Goal: Task Accomplishment & Management: Manage account settings

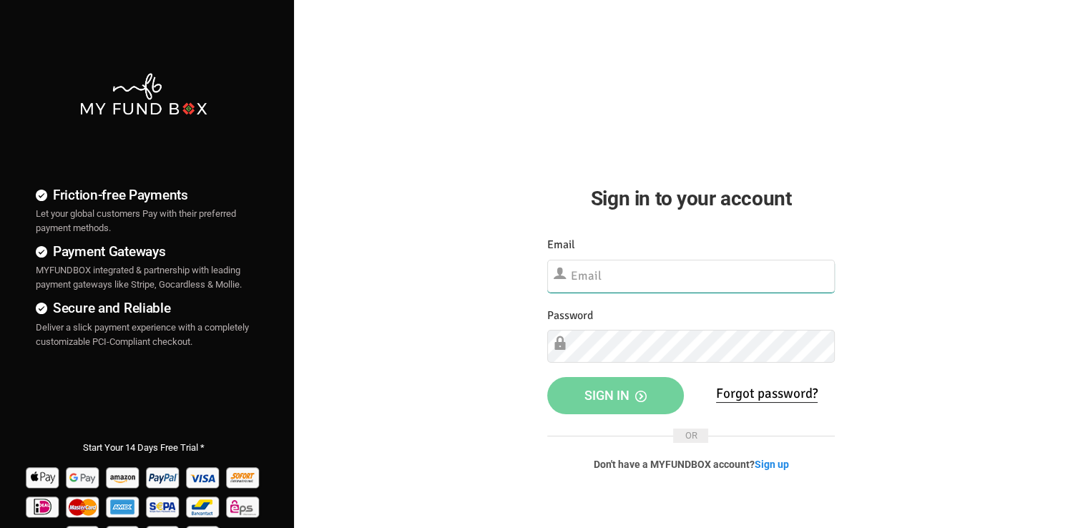
click at [612, 284] on input "text" at bounding box center [691, 276] width 288 height 33
paste input "[EMAIL_ADDRESS][DOMAIN_NAME]"
type input "[EMAIL_ADDRESS][DOMAIN_NAME]"
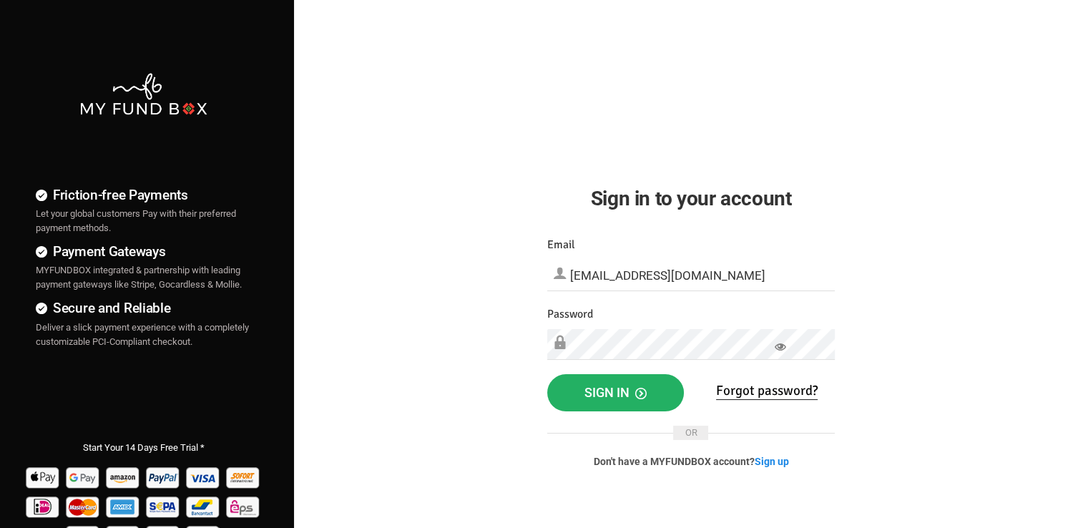
click at [657, 388] on button "Sign in" at bounding box center [615, 392] width 137 height 37
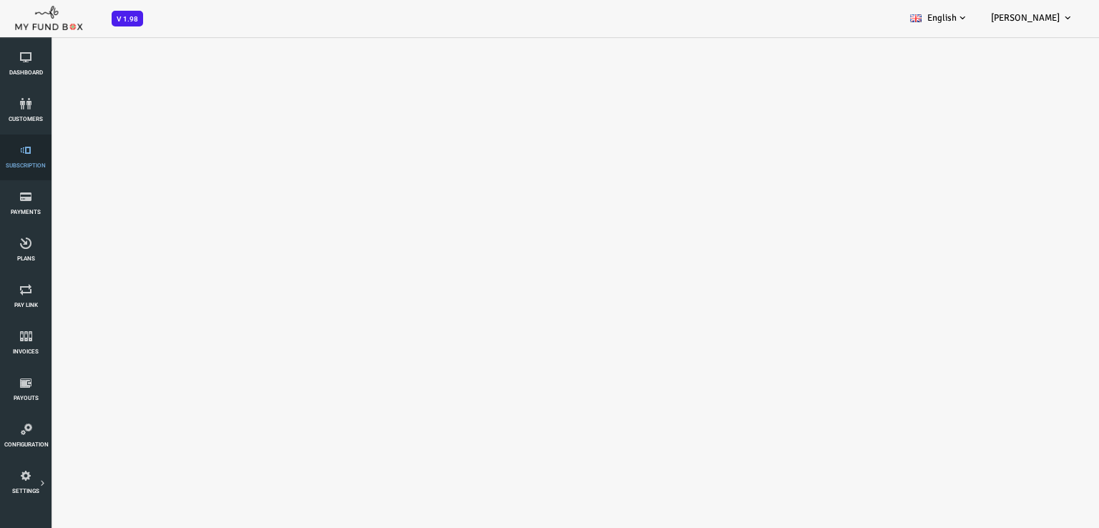
click at [21, 155] on icon at bounding box center [25, 149] width 43 height 11
select select "100"
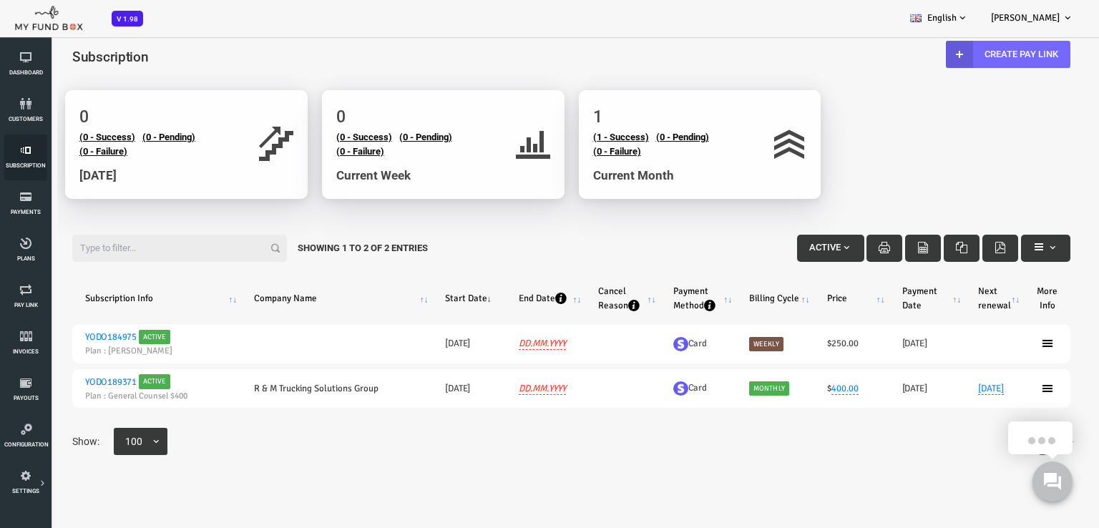
scroll to position [7, 0]
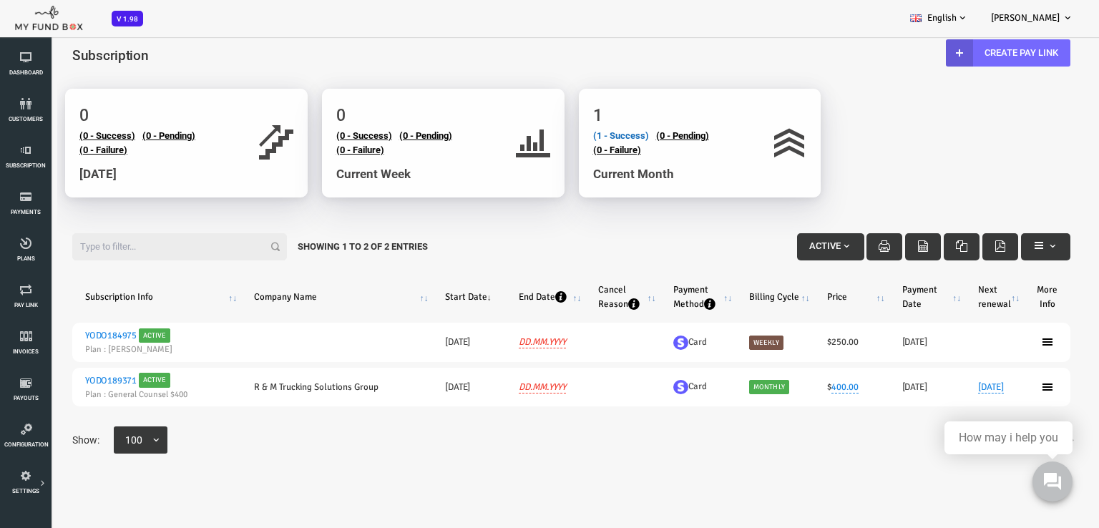
click at [581, 134] on link "(1 - Success)" at bounding box center [577, 135] width 56 height 11
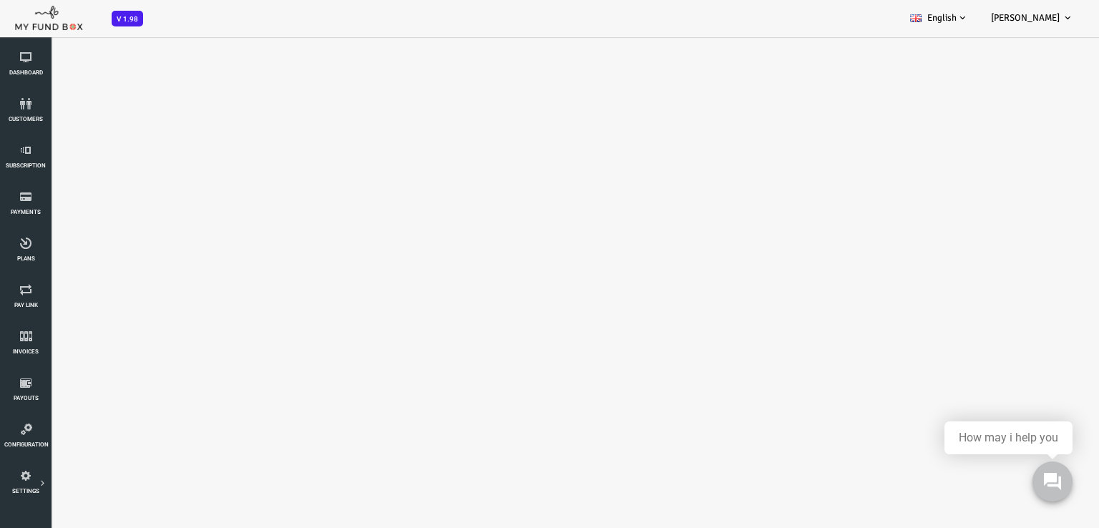
scroll to position [40, 0]
select select "100"
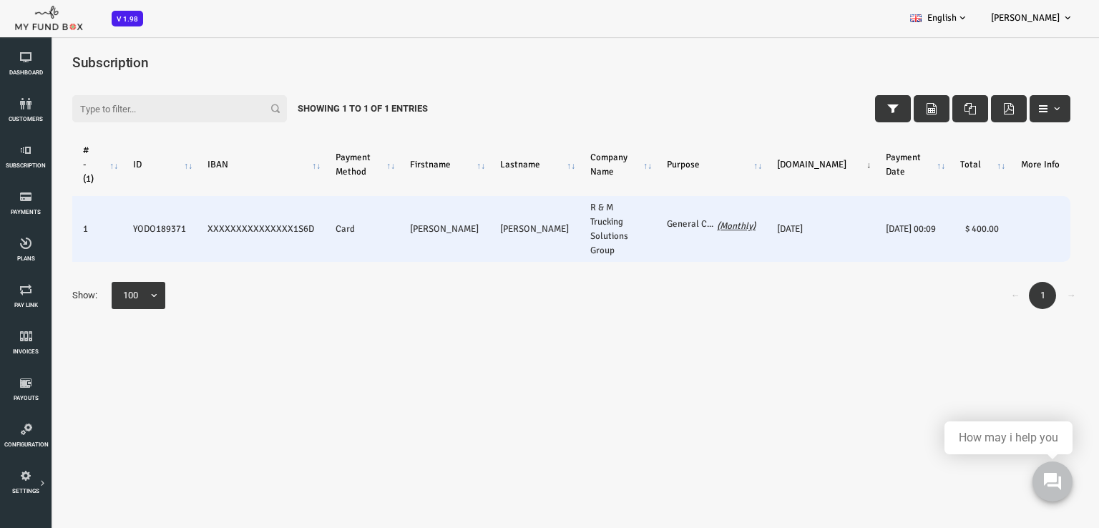
scroll to position [0, 0]
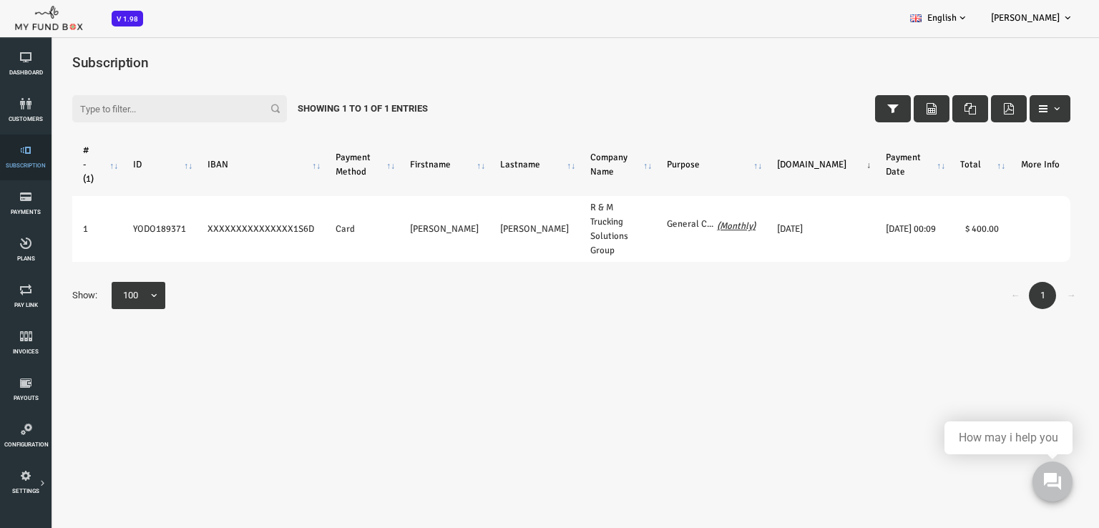
click at [23, 155] on icon at bounding box center [25, 149] width 43 height 11
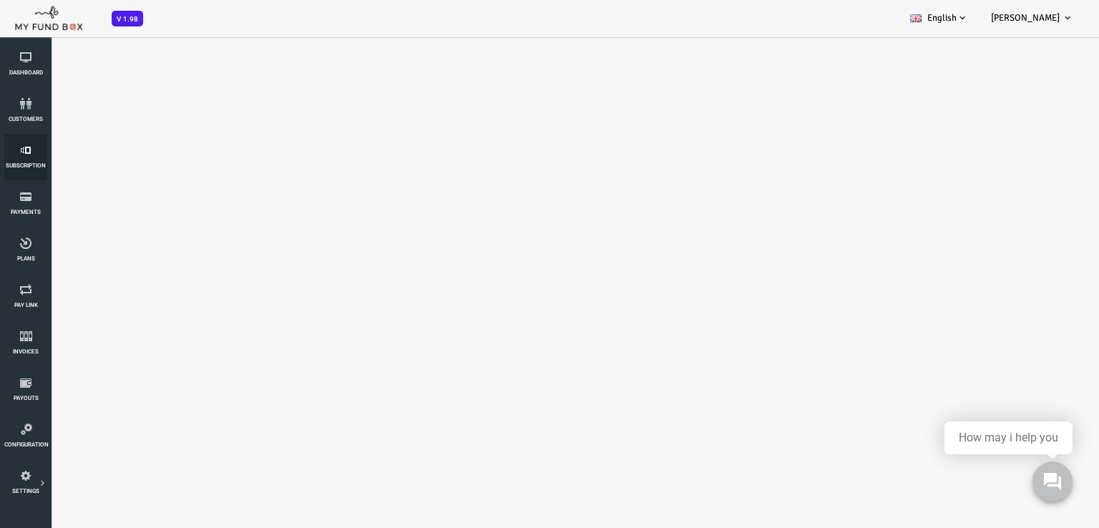
select select "100"
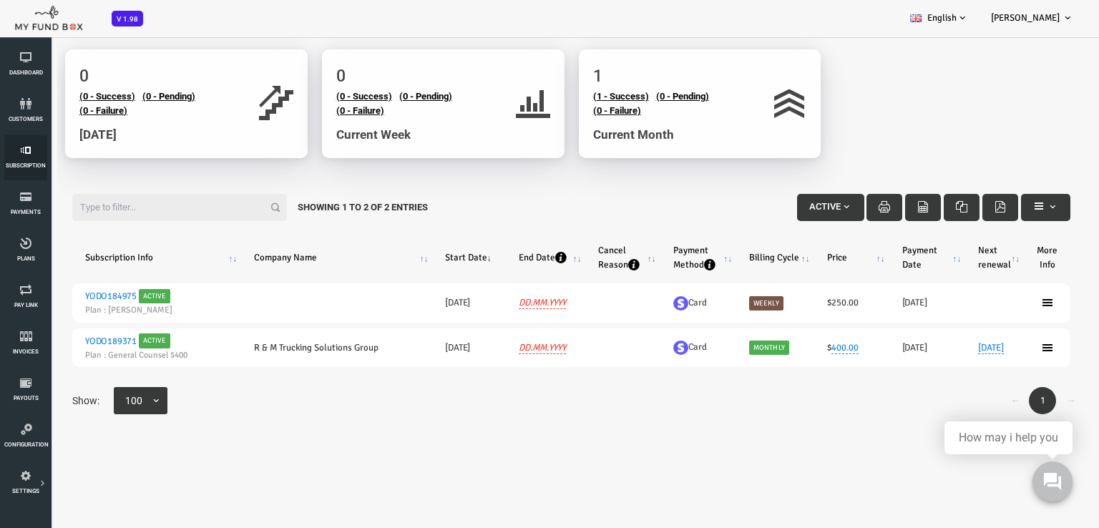
scroll to position [40, 0]
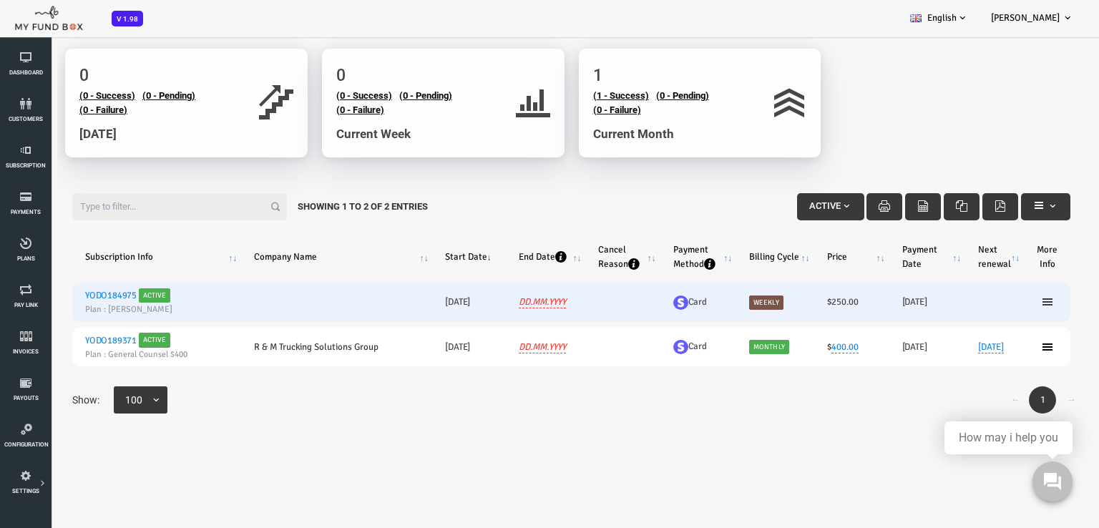
click at [1003, 303] on icon at bounding box center [1003, 301] width 11 height 11
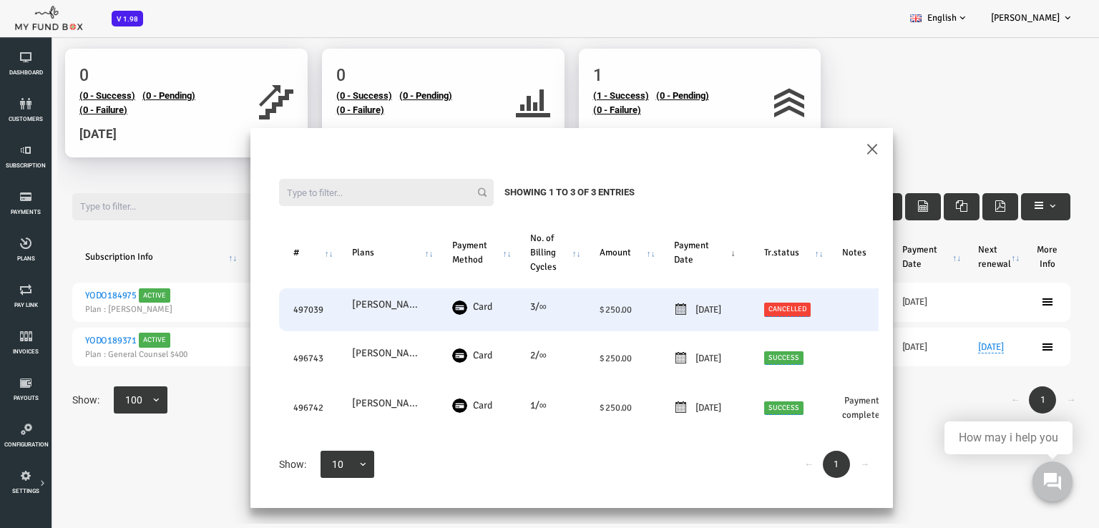
click at [752, 310] on link "Cancelled" at bounding box center [743, 310] width 47 height 14
click at [732, 192] on h3 "Select Status" at bounding box center [760, 188] width 150 height 25
click at [722, 237] on span "× Cancelled" at bounding box center [760, 237] width 142 height 14
click at [706, 260] on icon "submit" at bounding box center [707, 263] width 11 height 11
click at [658, 301] on td "20250905 05.09.2025" at bounding box center [661, 309] width 90 height 43
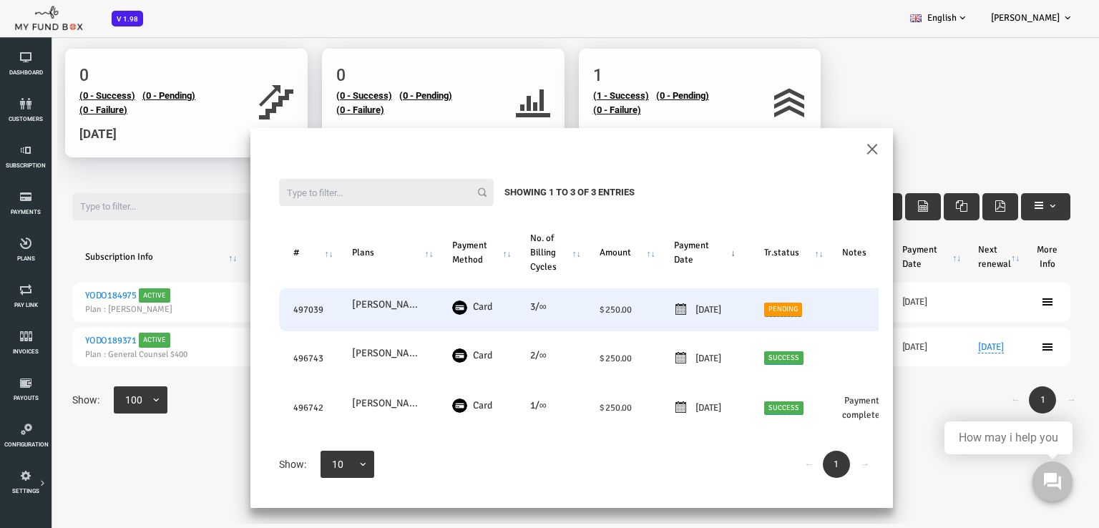
click at [631, 308] on icon at bounding box center [637, 309] width 14 height 14
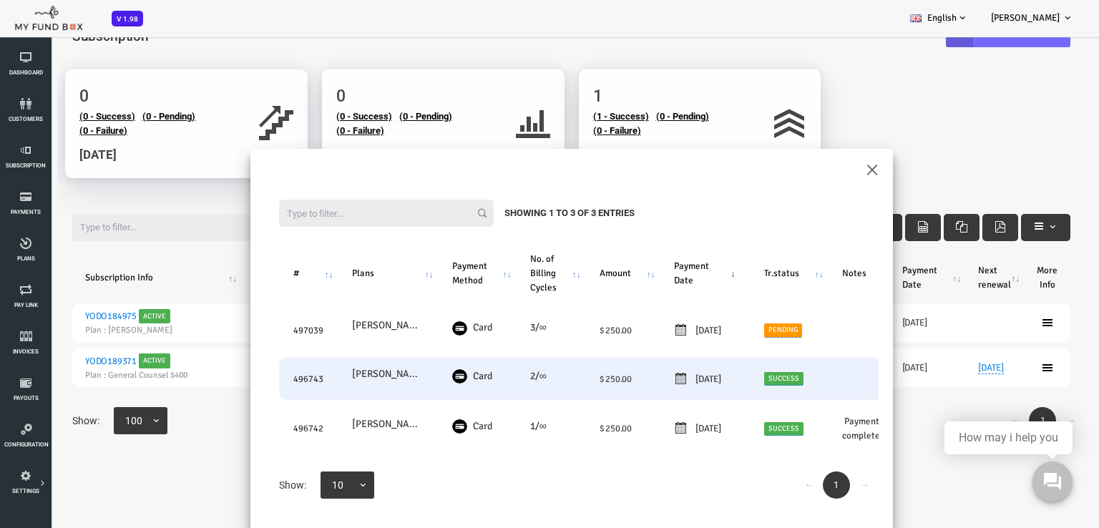
scroll to position [0, 0]
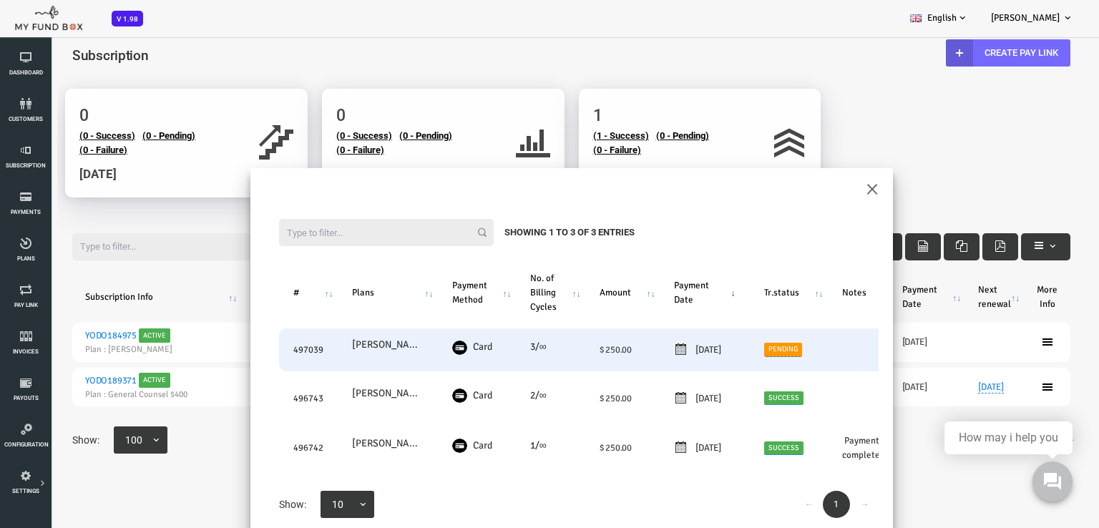
click at [641, 345] on icon at bounding box center [637, 349] width 14 height 14
click at [630, 351] on icon at bounding box center [637, 349] width 14 height 14
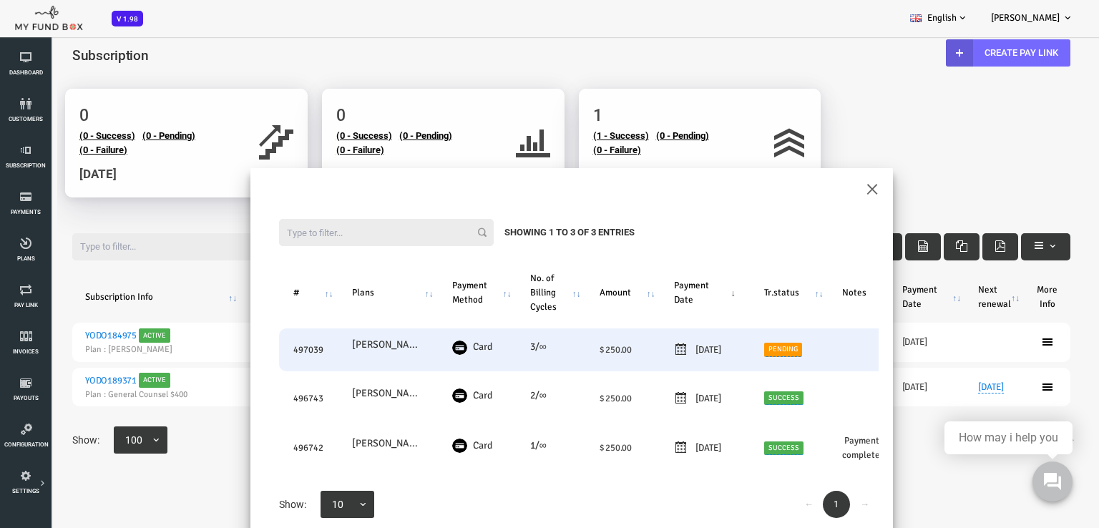
click at [630, 351] on icon at bounding box center [637, 349] width 14 height 14
click at [398, 347] on td "Card" at bounding box center [433, 349] width 78 height 43
click at [421, 345] on img at bounding box center [415, 347] width 15 height 14
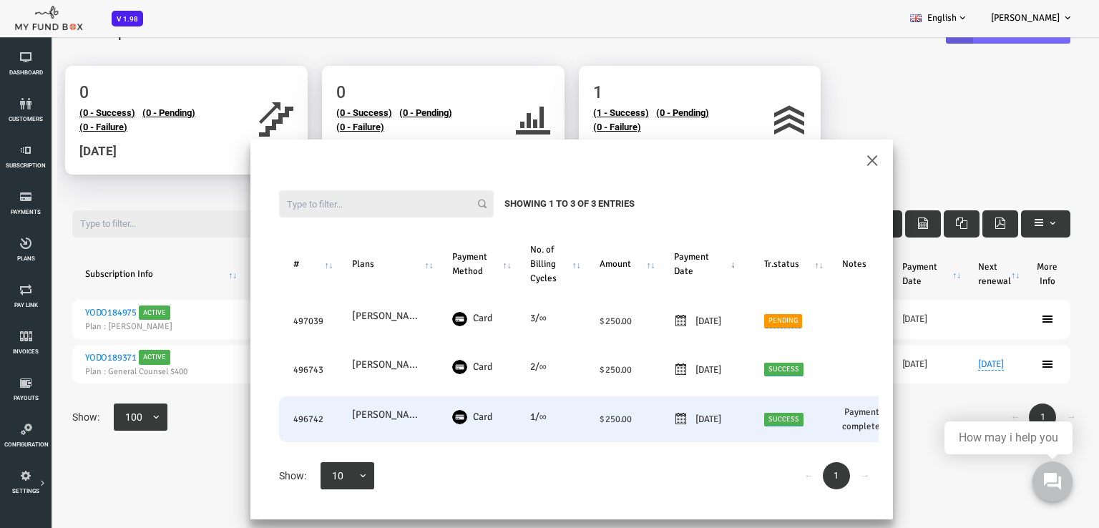
scroll to position [40, 0]
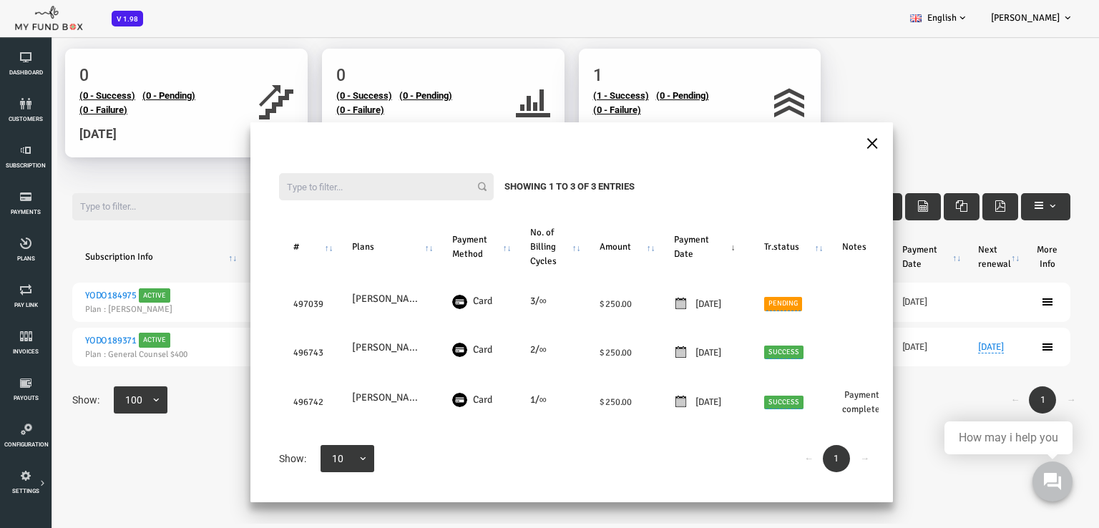
click at [833, 137] on button "×" at bounding box center [828, 141] width 13 height 25
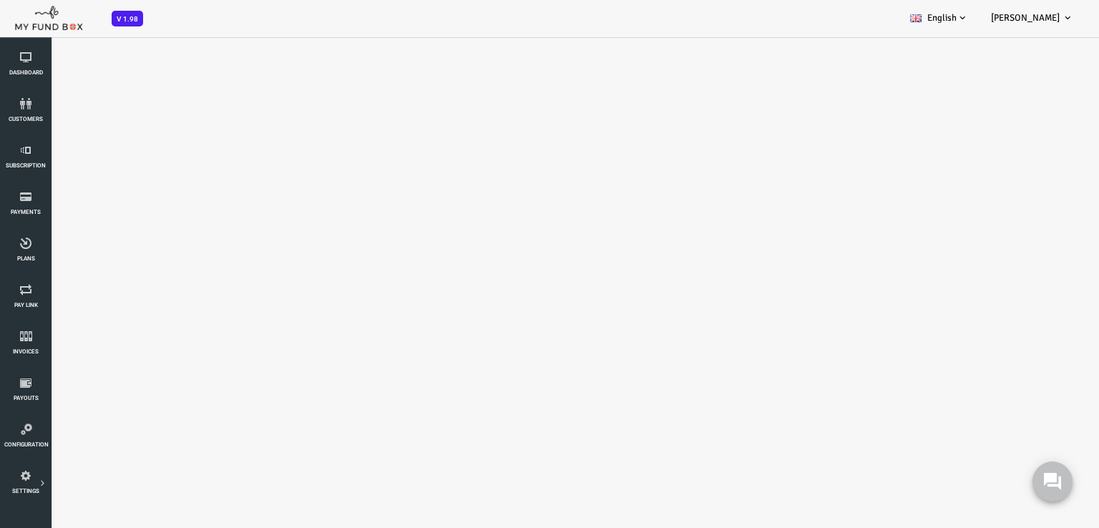
select select "100"
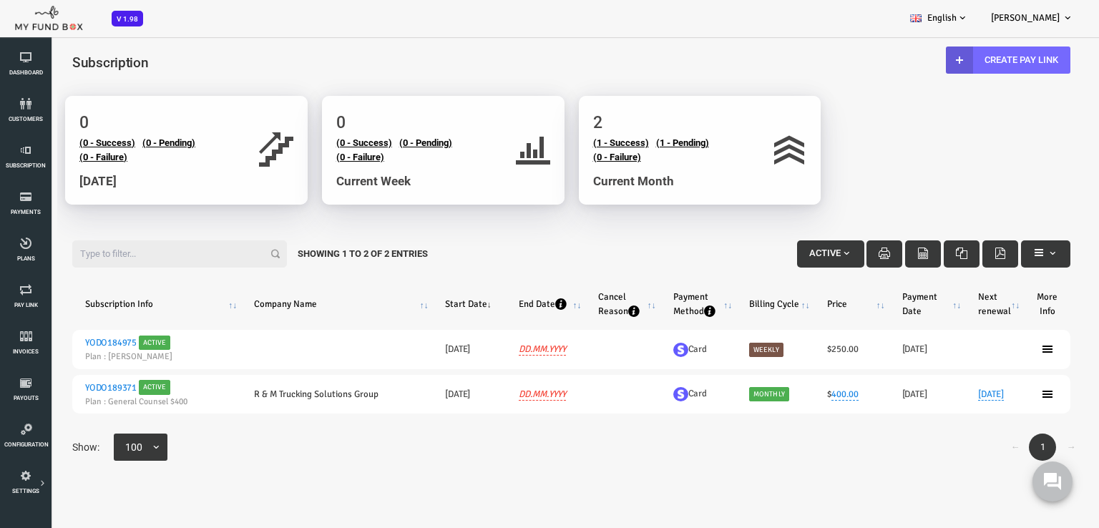
scroll to position [40, 0]
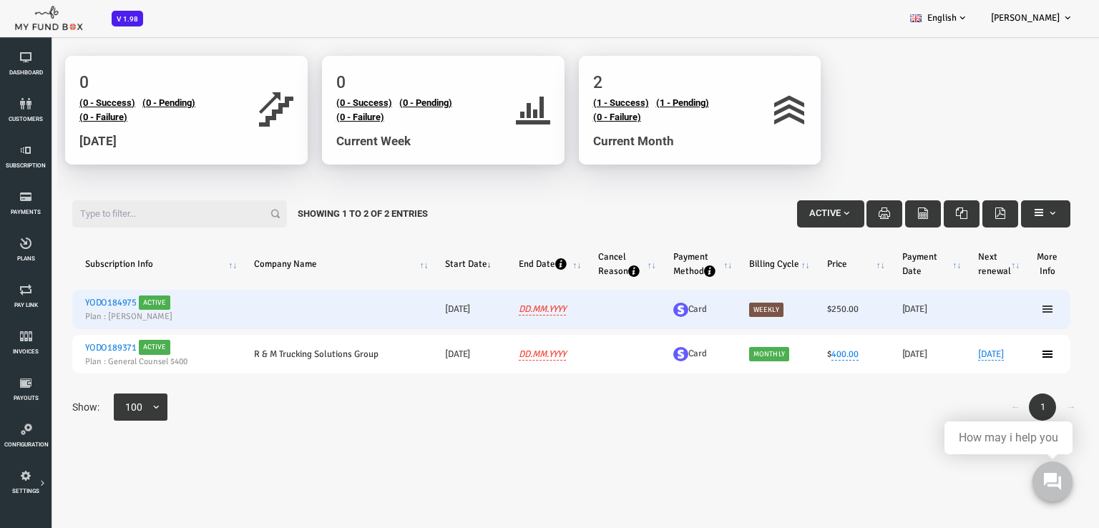
click at [1004, 310] on icon at bounding box center [1003, 308] width 11 height 11
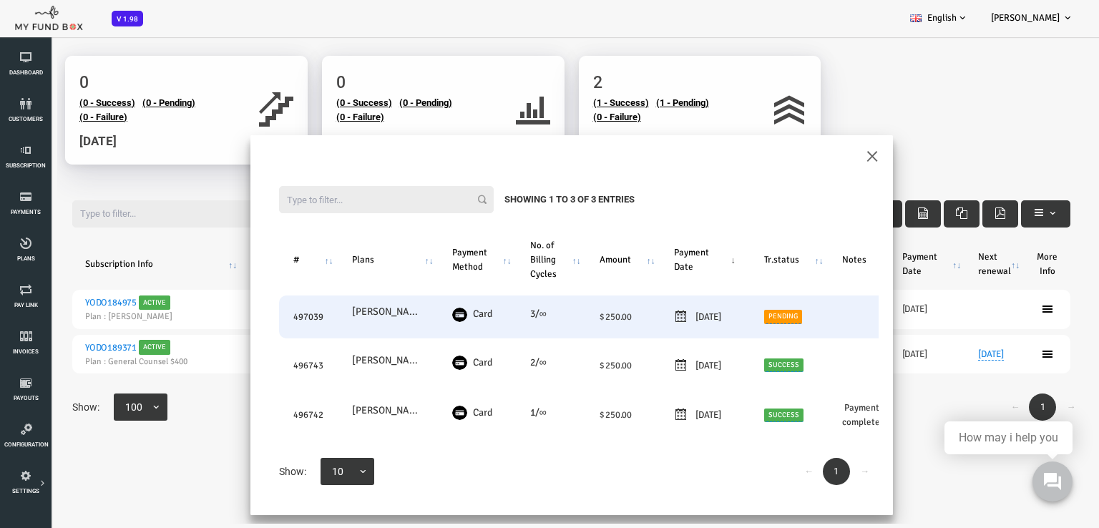
click at [759, 317] on link "Pending" at bounding box center [739, 317] width 39 height 14
click at [743, 247] on span "× Pending" at bounding box center [756, 244] width 142 height 14
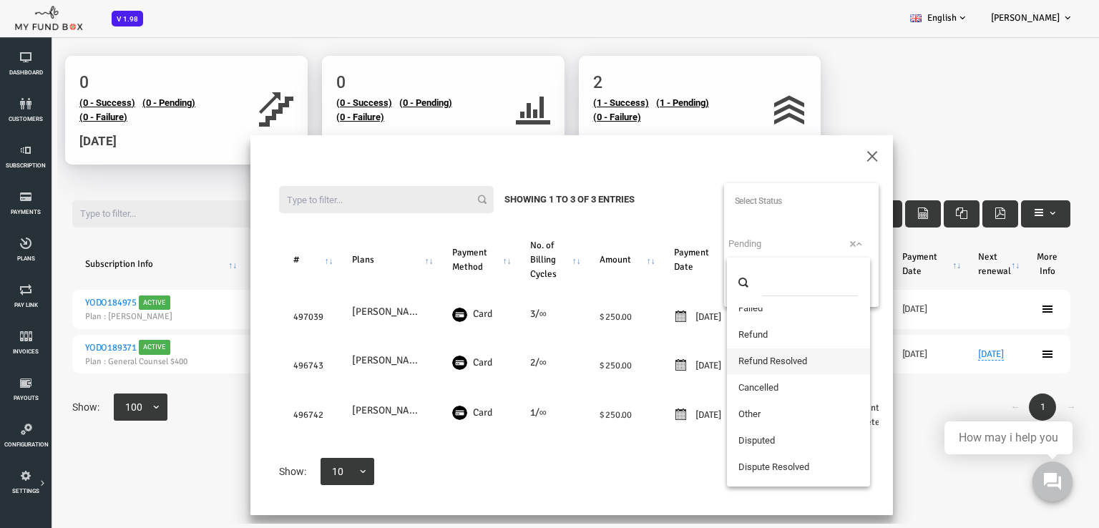
scroll to position [143, 0]
click at [568, 443] on table "# Plans Payment Method No. of Billing Cycles Amount Payment Date Tr.status Note…" at bounding box center [544, 334] width 646 height 248
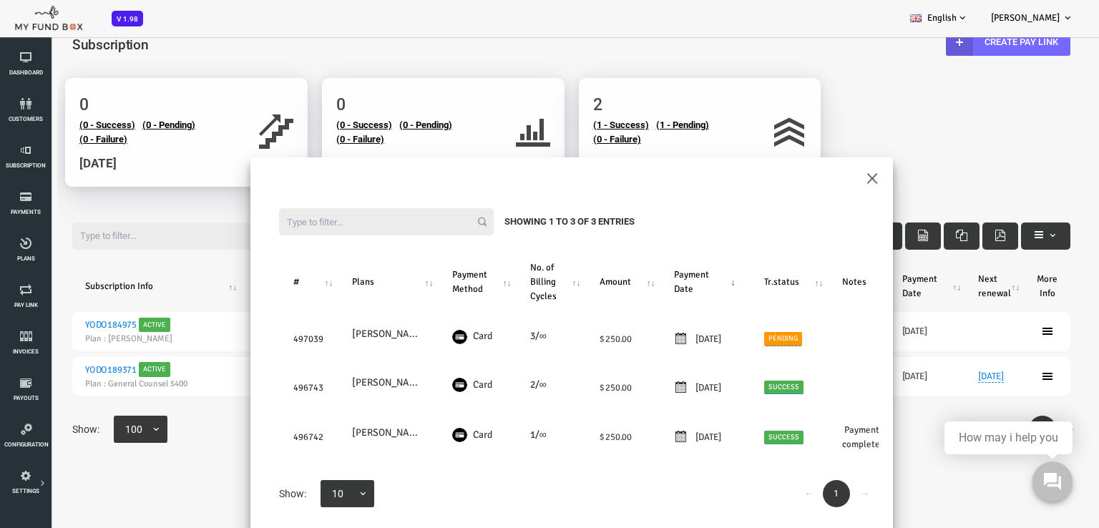
scroll to position [0, 0]
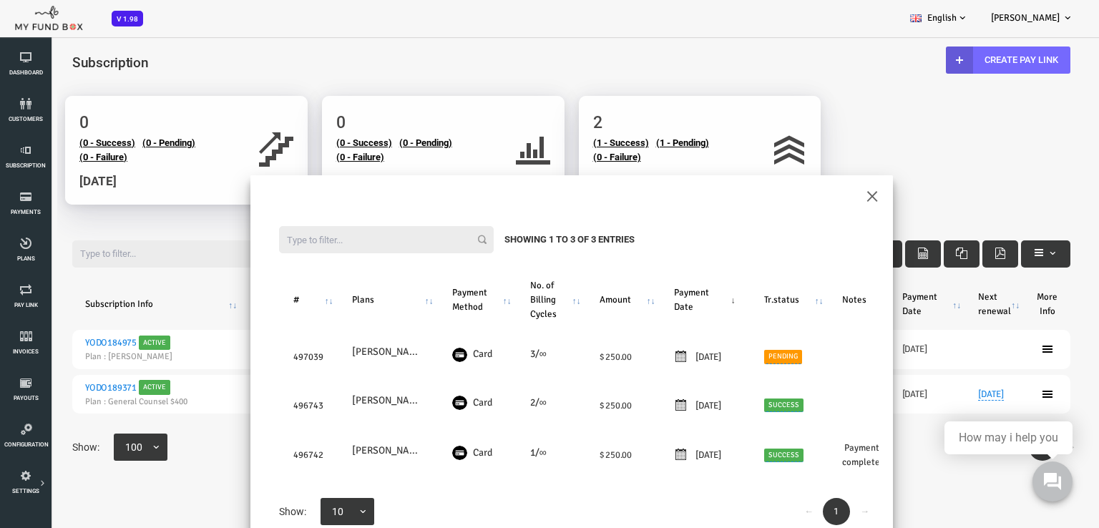
click at [830, 198] on div "Filter: Showing 1 to 3 of 3 Entries # Plans Payment Method No. of Billing Cycle…" at bounding box center [528, 376] width 642 height 358
click at [824, 197] on div "Filter: Showing 1 to 3 of 3 Entries # Plans Payment Method No. of Billing Cycle…" at bounding box center [528, 376] width 642 height 358
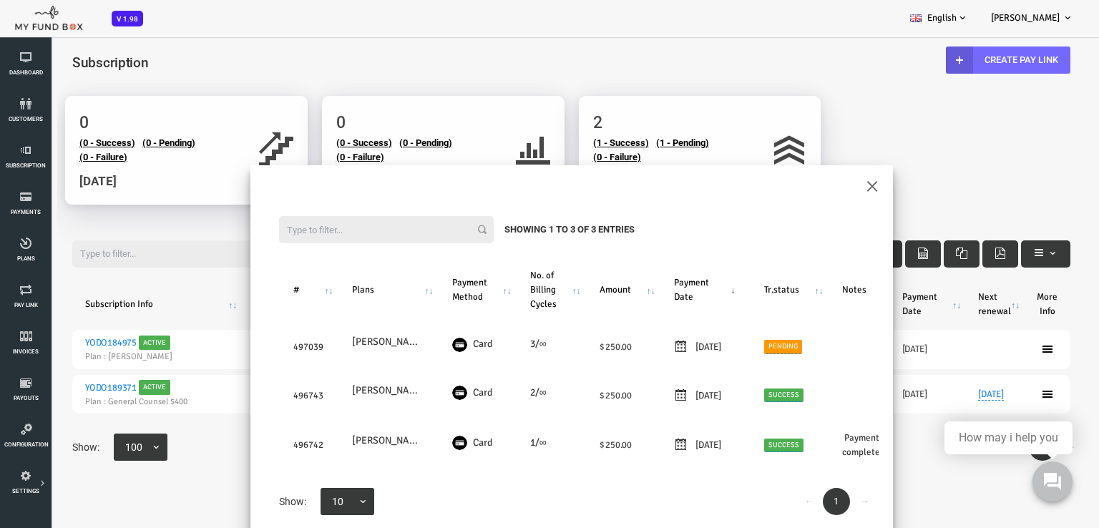
scroll to position [13, 0]
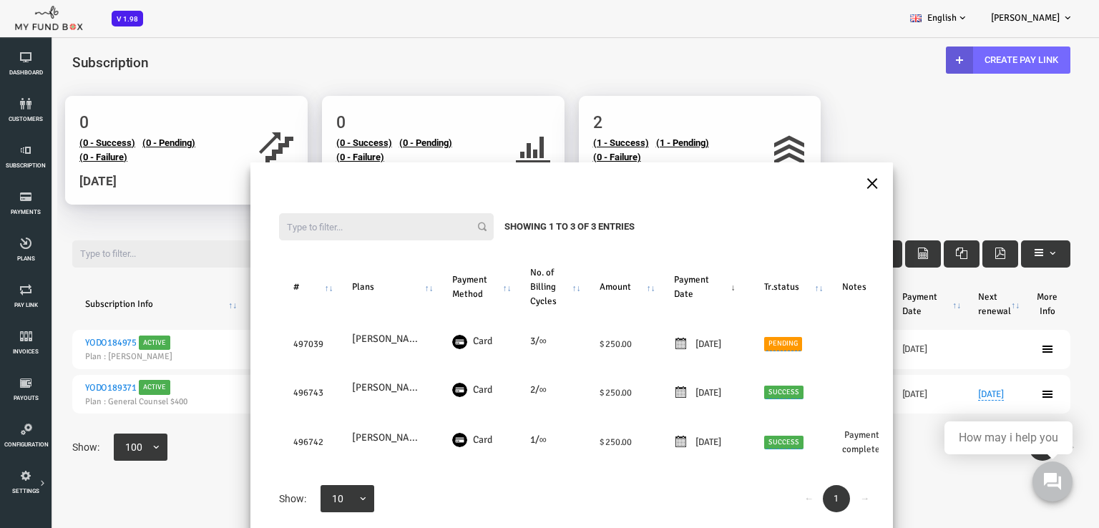
click at [829, 182] on button "×" at bounding box center [828, 182] width 13 height 25
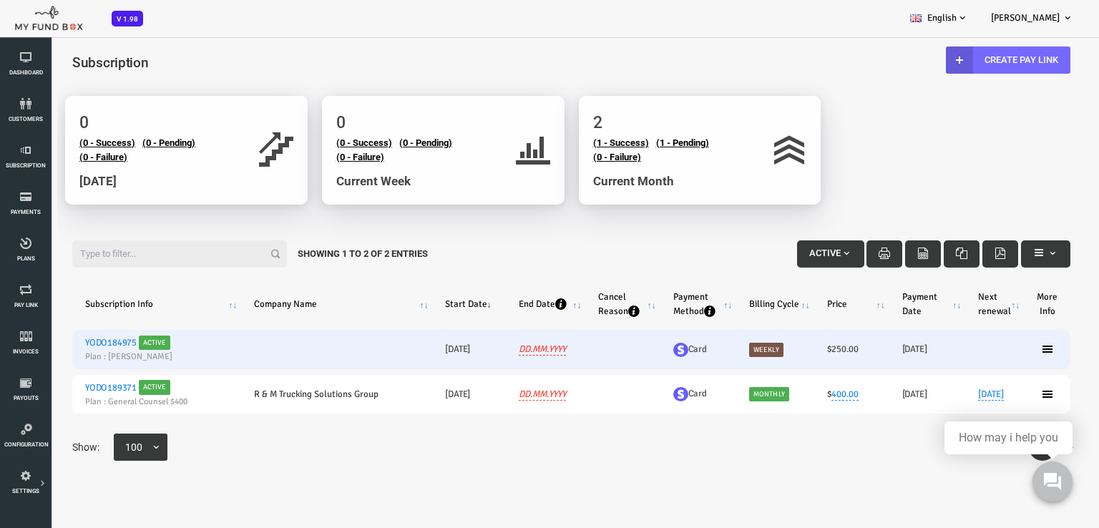
click at [861, 350] on h6 "[DATE]" at bounding box center [883, 349] width 50 height 14
click at [868, 350] on h6 "[DATE]" at bounding box center [883, 349] width 50 height 14
click at [867, 350] on h6 "[DATE]" at bounding box center [883, 349] width 50 height 14
click at [715, 345] on span "Weekly" at bounding box center [722, 350] width 34 height 14
click at [715, 350] on span "Weekly" at bounding box center [722, 350] width 34 height 14
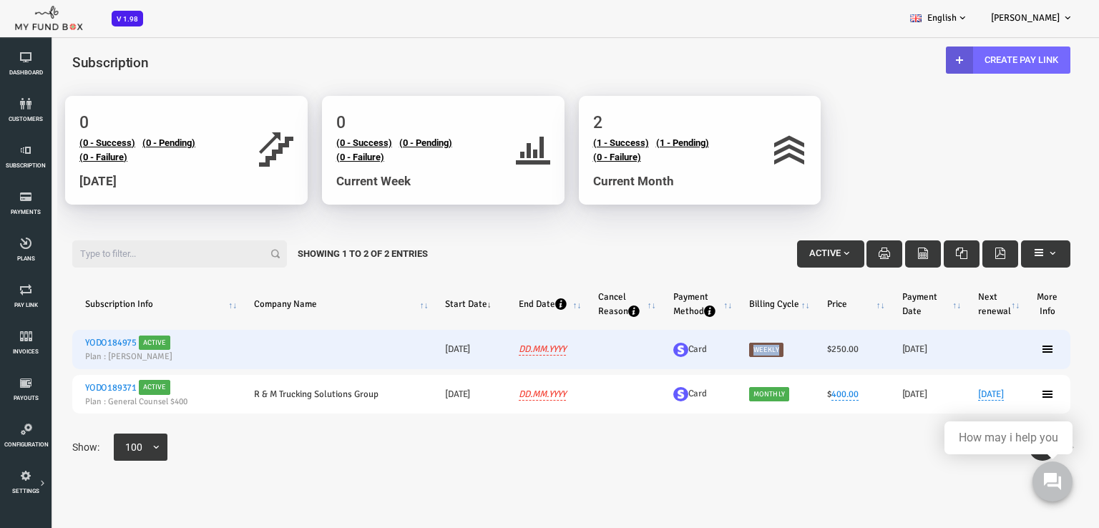
click at [715, 350] on span "Weekly" at bounding box center [722, 350] width 34 height 14
click at [1007, 346] on icon at bounding box center [1003, 348] width 11 height 11
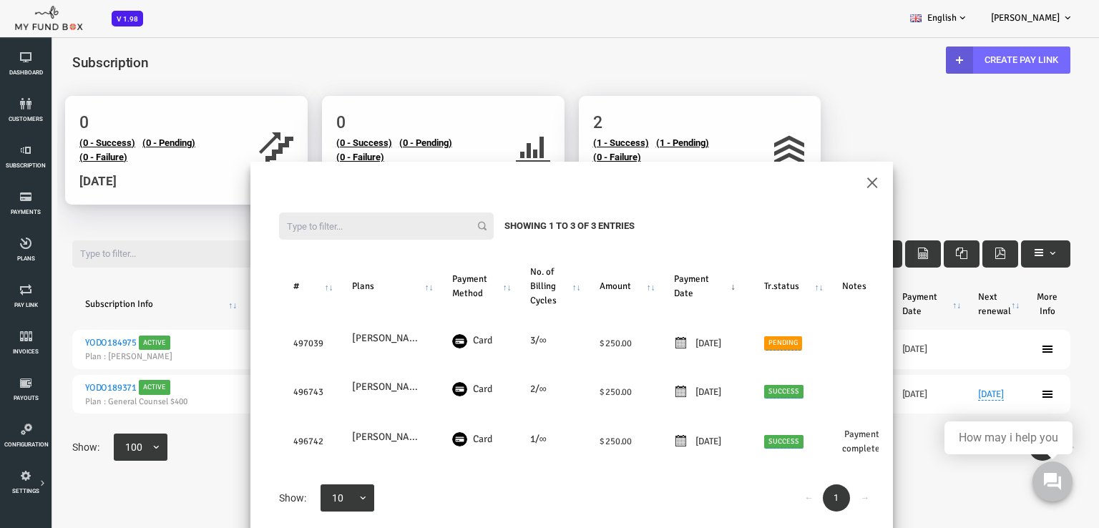
scroll to position [0, 0]
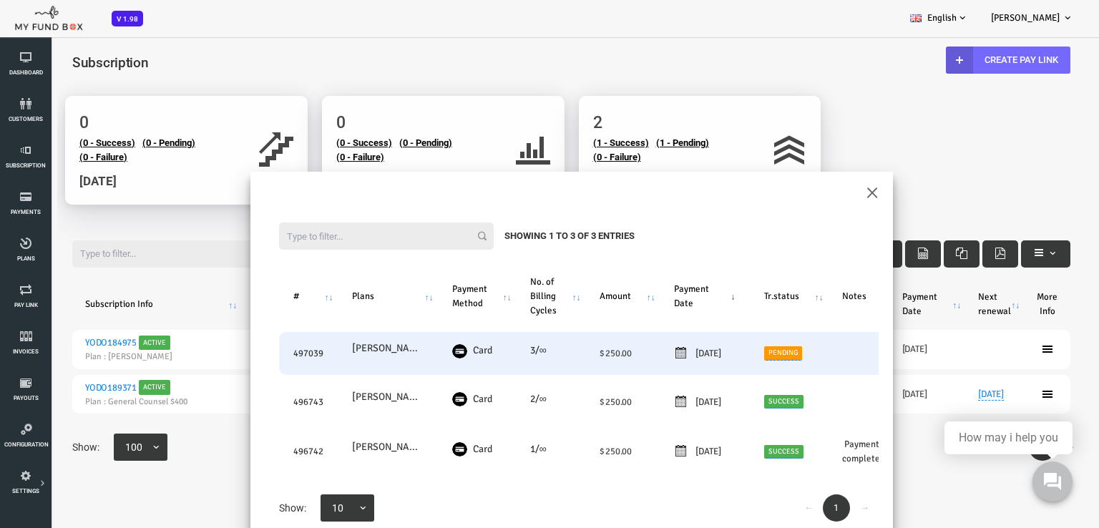
click at [748, 355] on link "Pending" at bounding box center [739, 353] width 39 height 14
click at [752, 353] on link "Pending" at bounding box center [739, 353] width 39 height 14
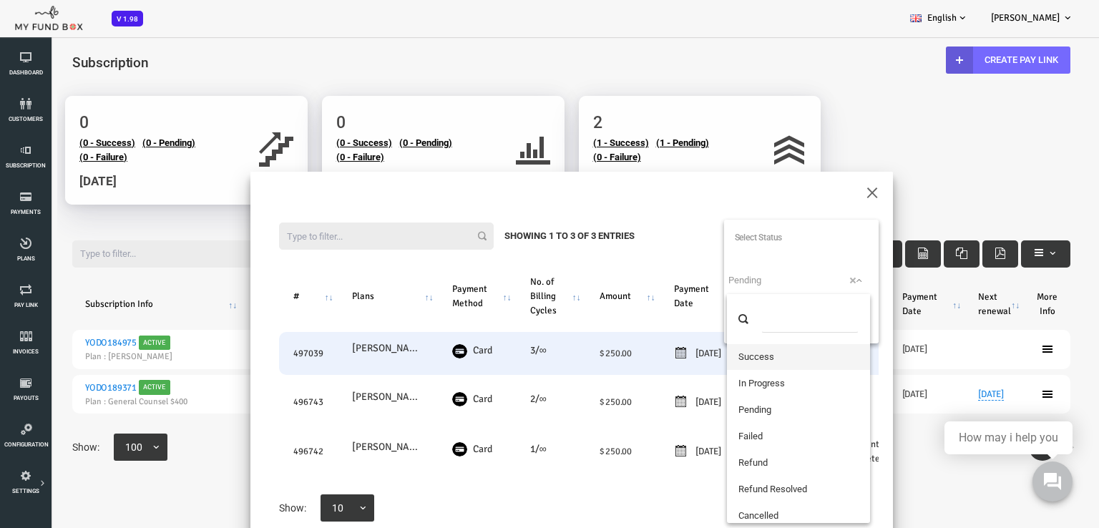
click at [696, 281] on span "× Pending" at bounding box center [756, 280] width 142 height 14
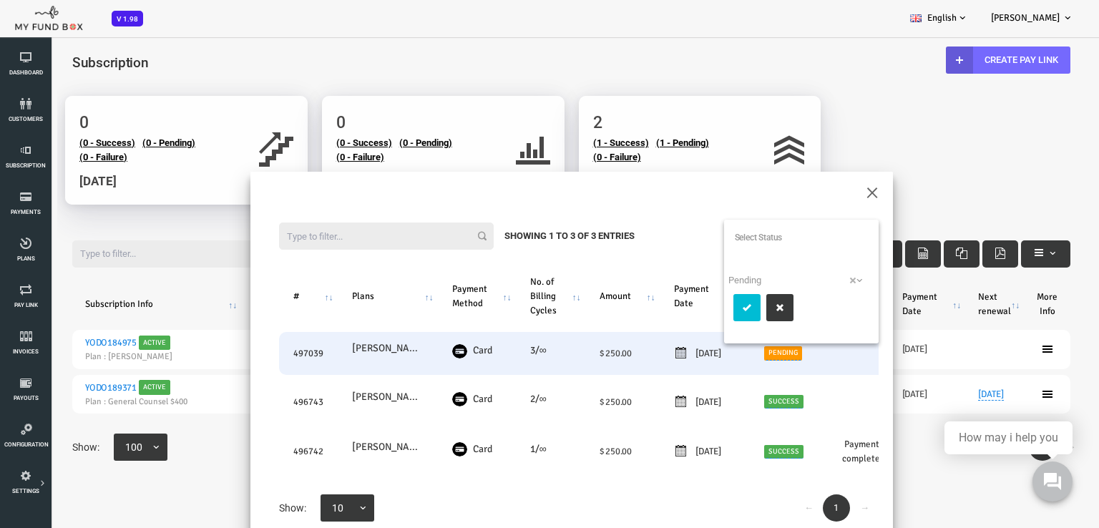
click at [697, 281] on span "× Pending" at bounding box center [756, 280] width 142 height 14
click at [707, 308] on icon "submit" at bounding box center [702, 307] width 11 height 11
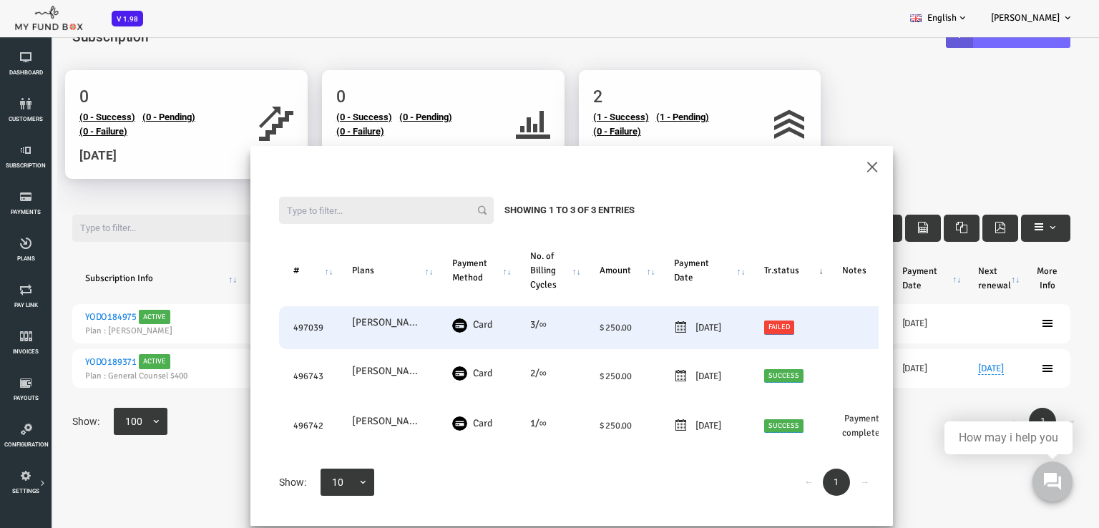
scroll to position [40, 0]
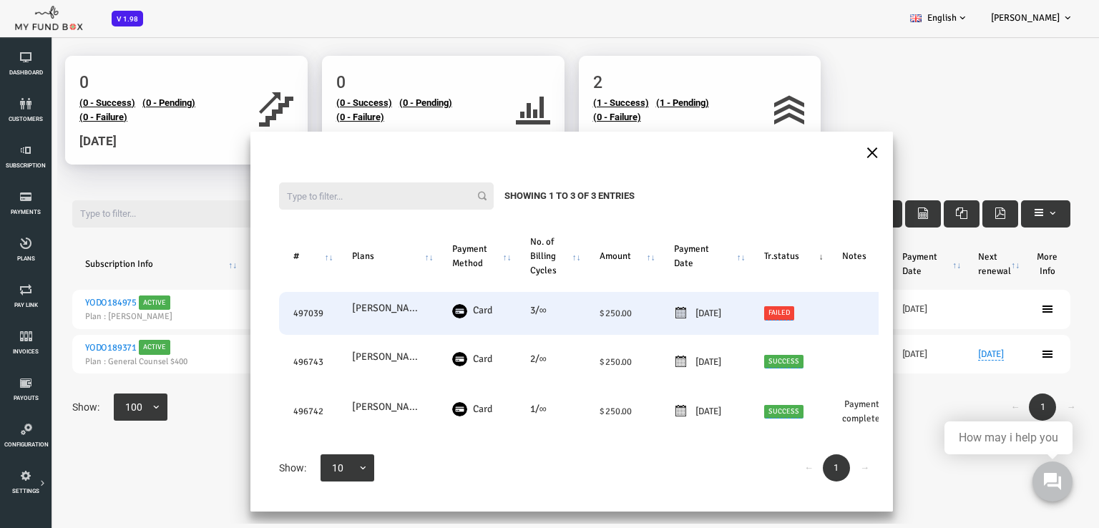
click at [826, 152] on button "×" at bounding box center [828, 151] width 13 height 25
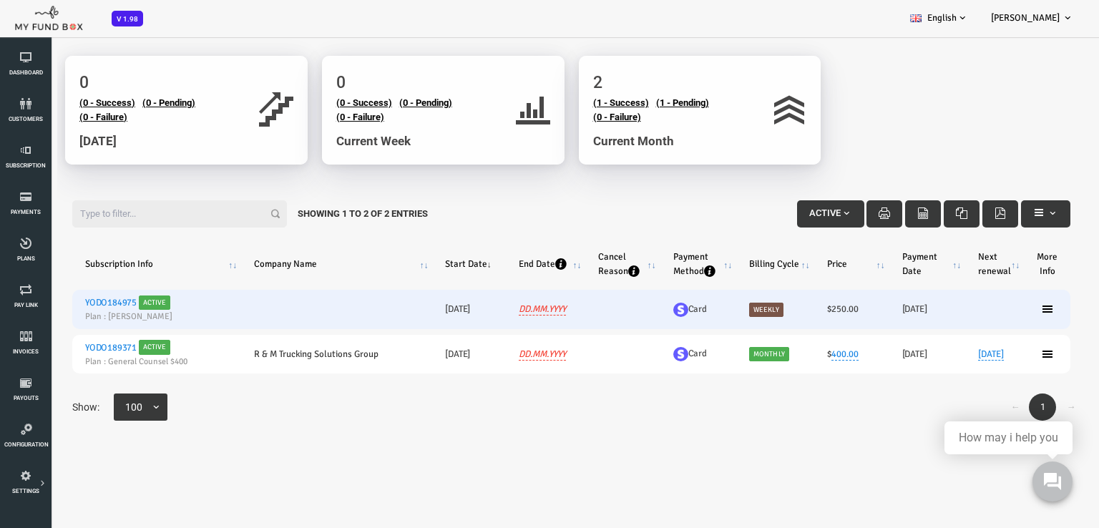
click at [868, 304] on h6 "[DATE]" at bounding box center [883, 309] width 50 height 14
click at [868, 310] on h6 "[DATE]" at bounding box center [883, 309] width 50 height 14
click at [102, 301] on span "Active" at bounding box center [111, 302] width 32 height 14
click at [61, 301] on link "YODO184975" at bounding box center [67, 302] width 52 height 11
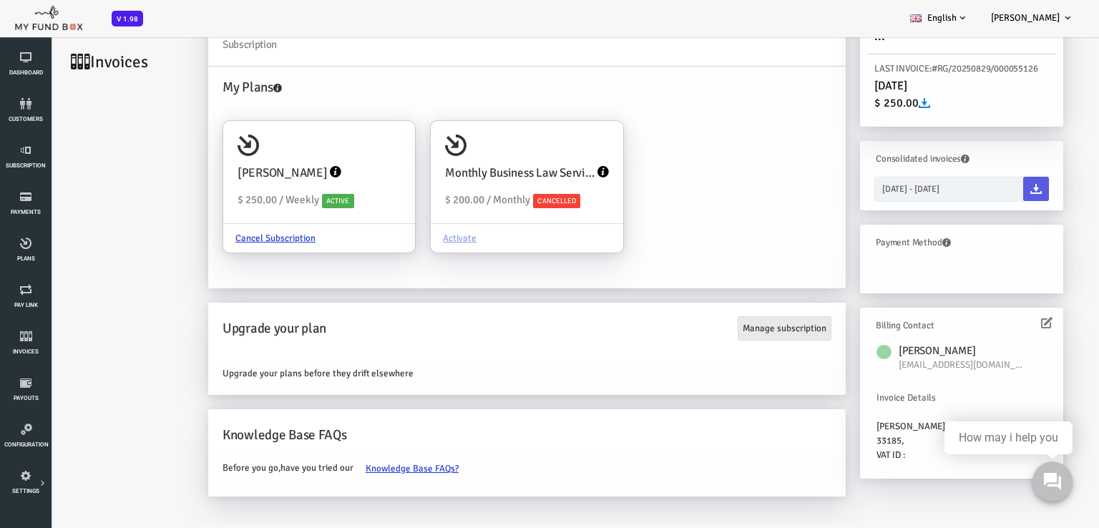
click at [728, 329] on link "Manage subscription" at bounding box center [741, 328] width 94 height 24
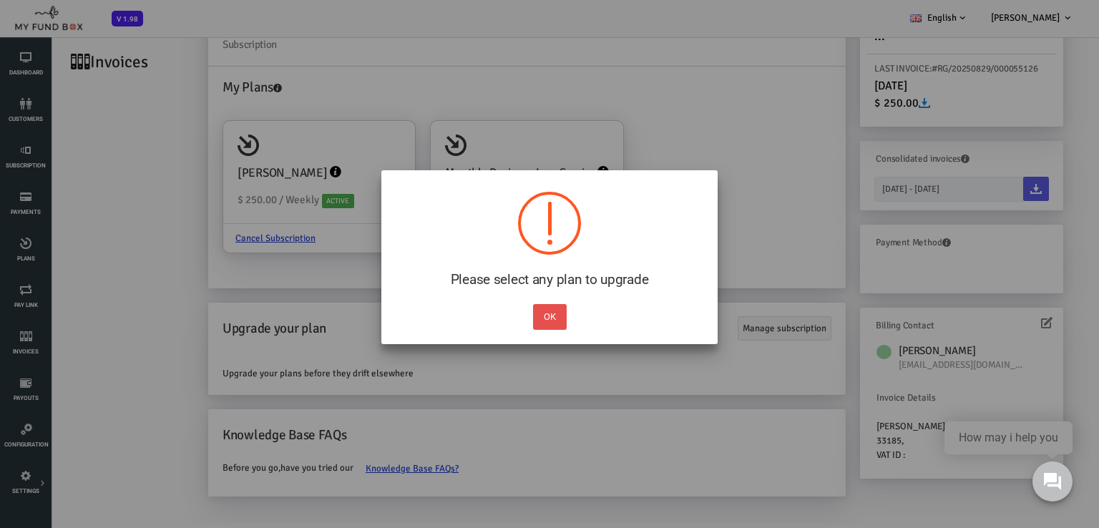
click at [550, 310] on button "OK" at bounding box center [550, 317] width 34 height 26
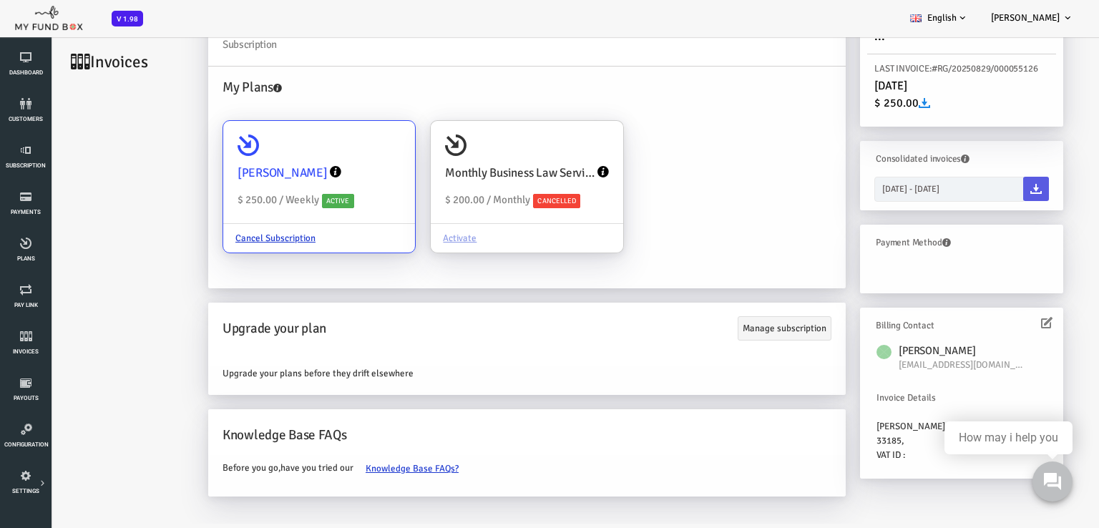
click at [207, 161] on div "[PERSON_NAME]" at bounding box center [275, 173] width 163 height 33
click at [339, 155] on input "[PERSON_NAME] $ 250.00 / Weekly Active Cancel Subscription" at bounding box center [353, 141] width 29 height 29
radio input "true"
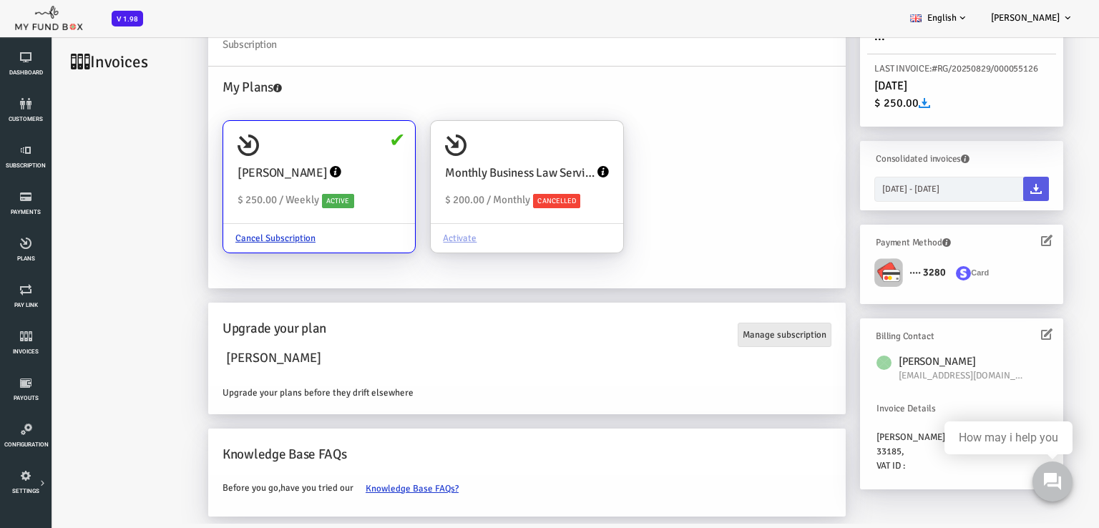
click at [725, 331] on link "Manage subscription" at bounding box center [741, 335] width 94 height 24
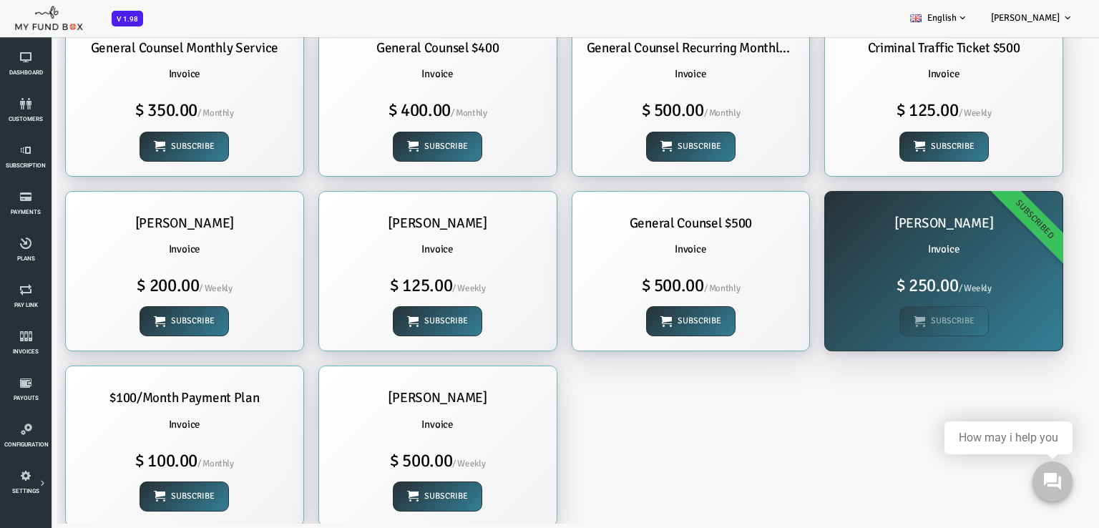
scroll to position [0, 0]
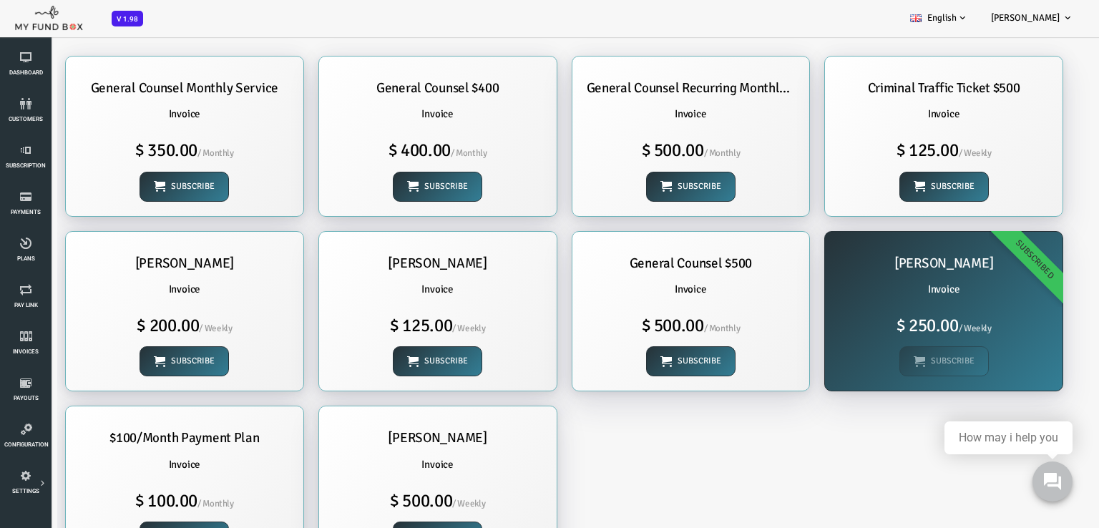
click at [888, 362] on div "Yunier Enriquez Invoice $ 250.00 / Weekly Subscribe Subscribed" at bounding box center [899, 312] width 237 height 160
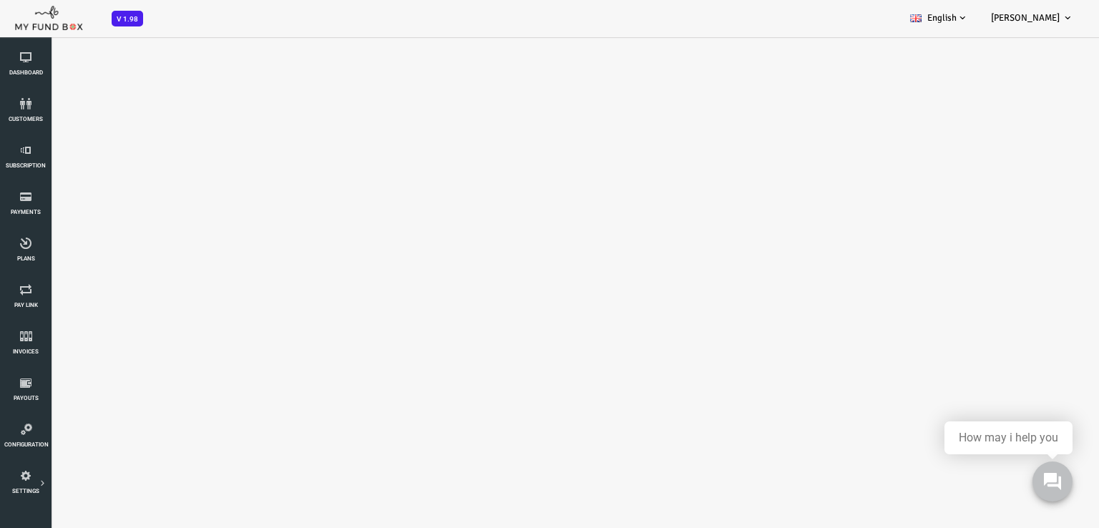
scroll to position [46, 0]
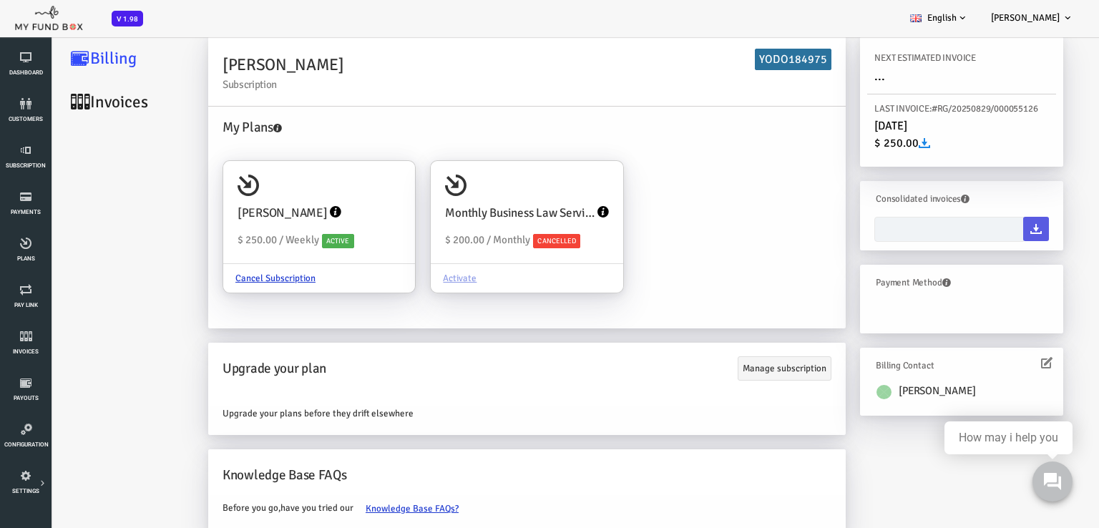
type input "[DATE] - [DATE]"
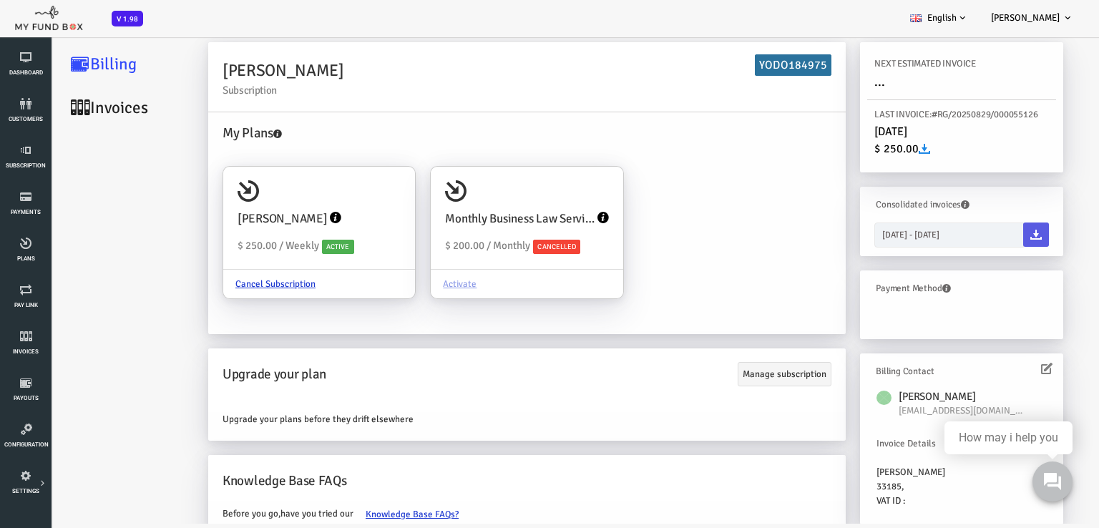
scroll to position [0, 0]
click at [52, 94] on link "Invoices" at bounding box center [85, 108] width 143 height 44
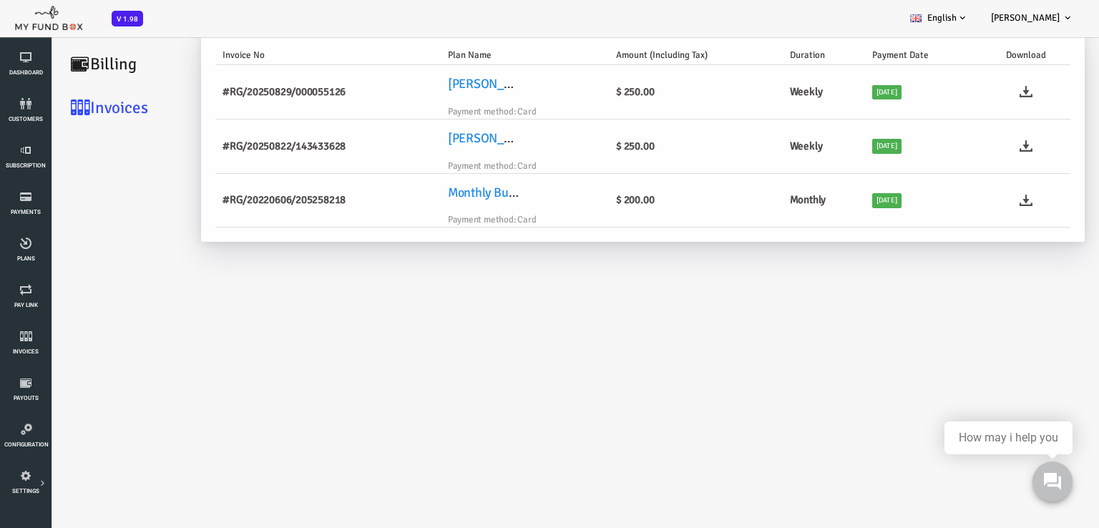
click at [64, 65] on link "Billing" at bounding box center [85, 64] width 143 height 44
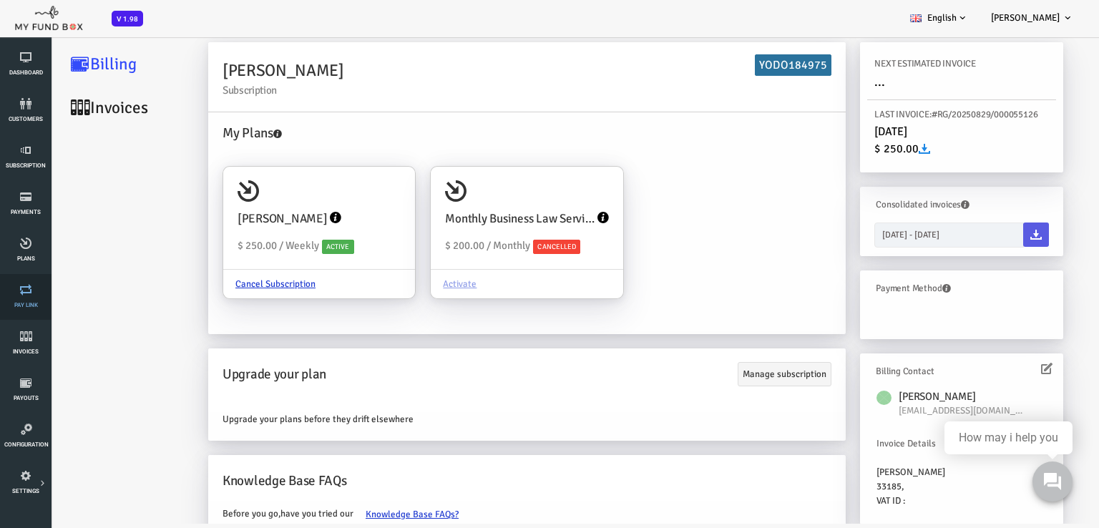
click at [28, 300] on link "Pay Link" at bounding box center [25, 297] width 43 height 46
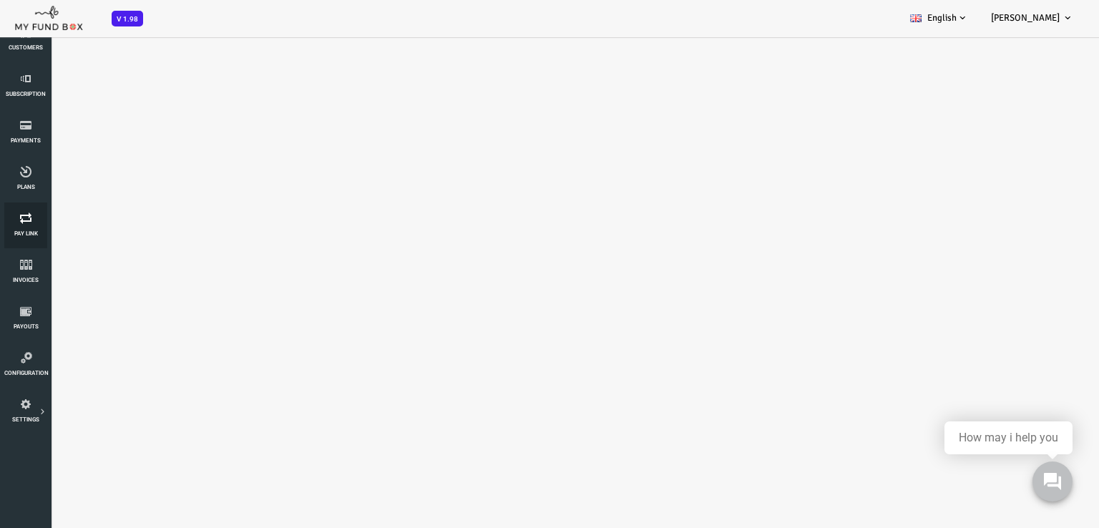
select select "100"
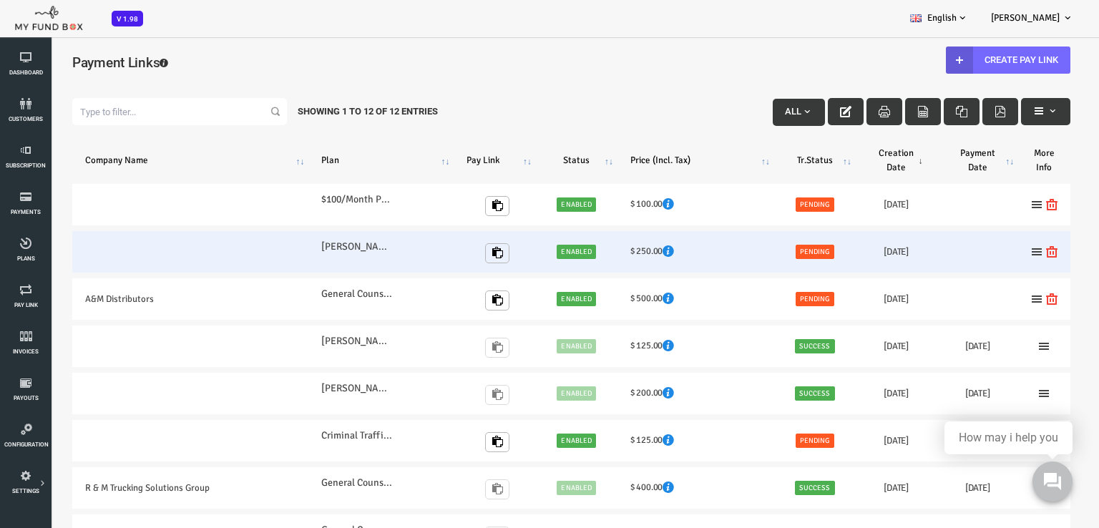
click at [853, 251] on h6 "[DATE]" at bounding box center [853, 252] width 56 height 14
click at [992, 250] on icon at bounding box center [992, 251] width 11 height 11
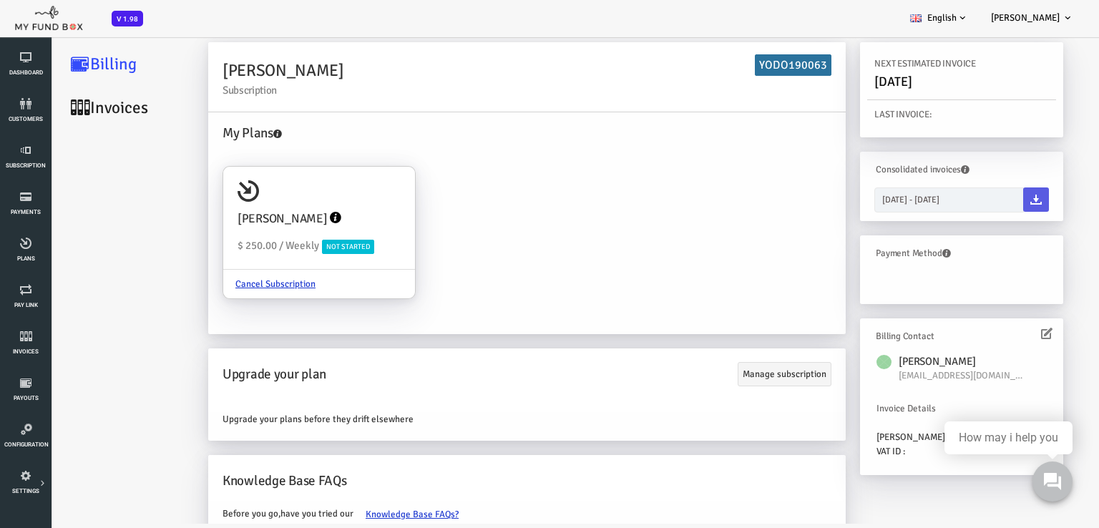
click at [94, 107] on link "Invoices" at bounding box center [85, 108] width 143 height 44
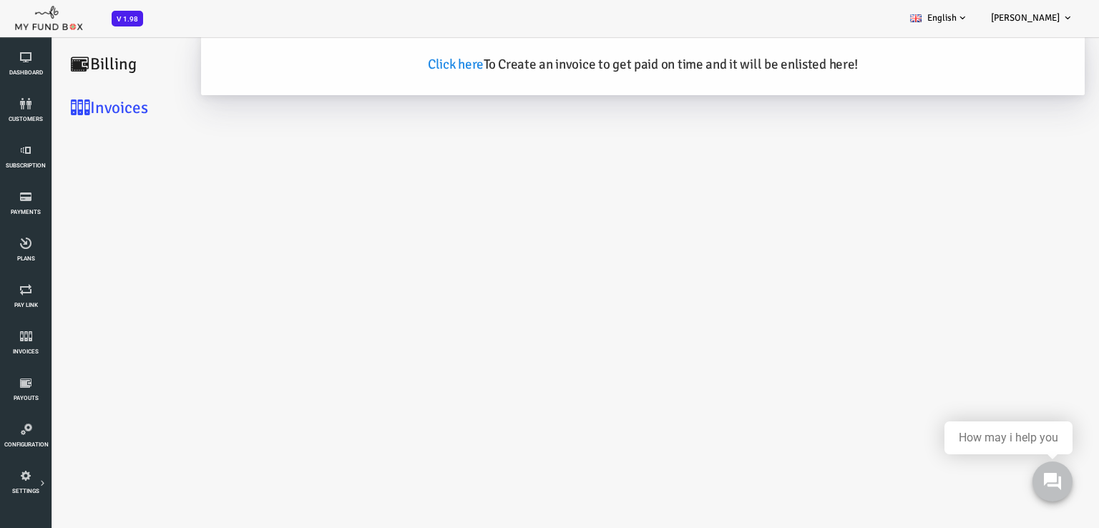
click at [68, 56] on link "Billing" at bounding box center [85, 64] width 143 height 44
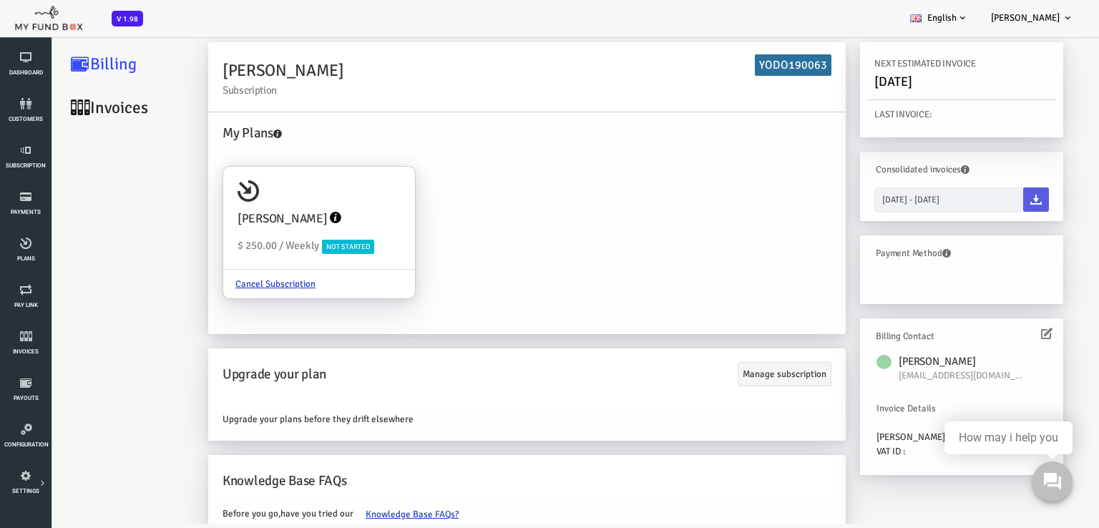
click at [67, 107] on link "Invoices" at bounding box center [85, 108] width 143 height 44
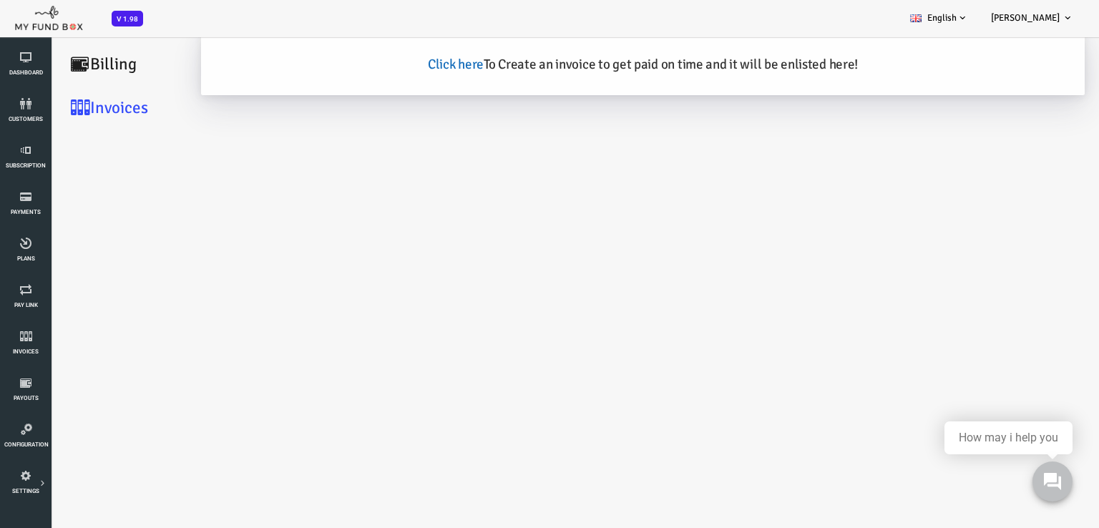
click at [426, 69] on link "Click here" at bounding box center [412, 64] width 56 height 17
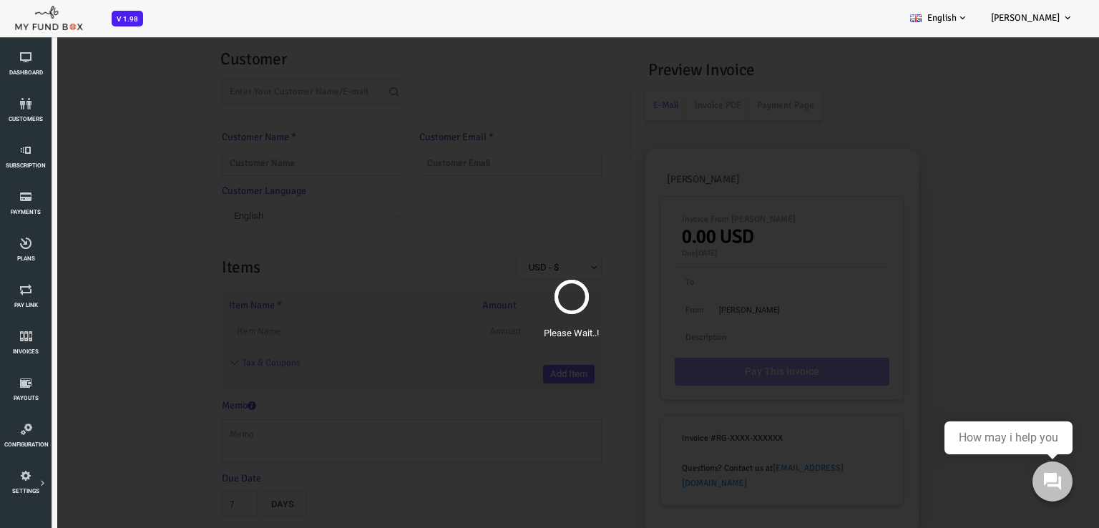
type input "[PERSON_NAME]"
type input "admin@molawoffice.com"
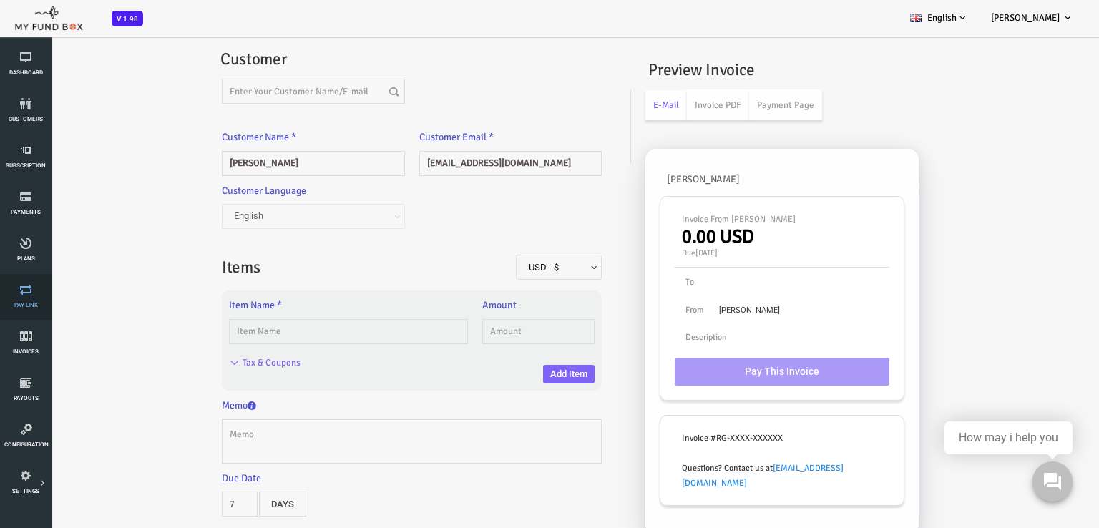
click at [21, 295] on icon at bounding box center [25, 289] width 43 height 11
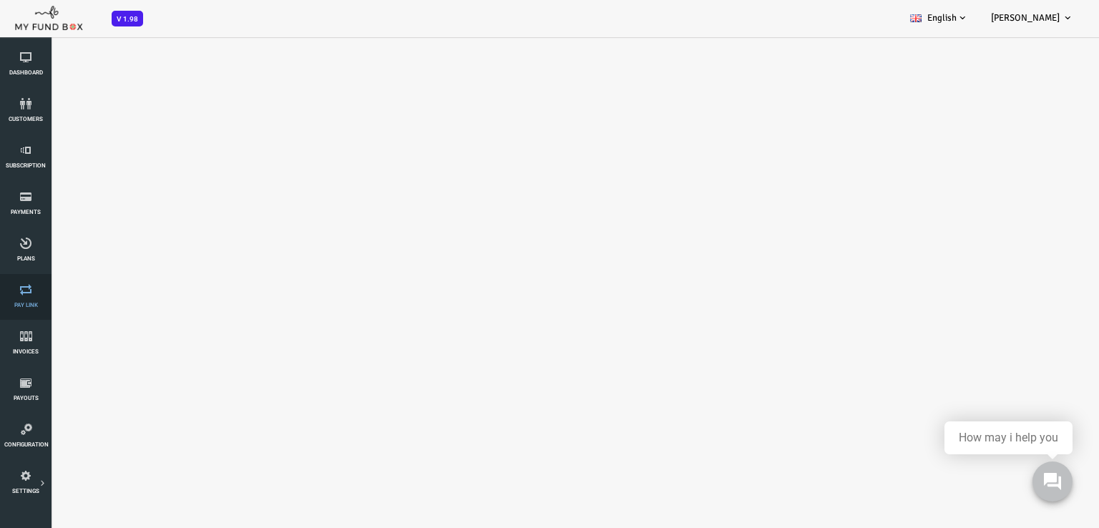
select select "100"
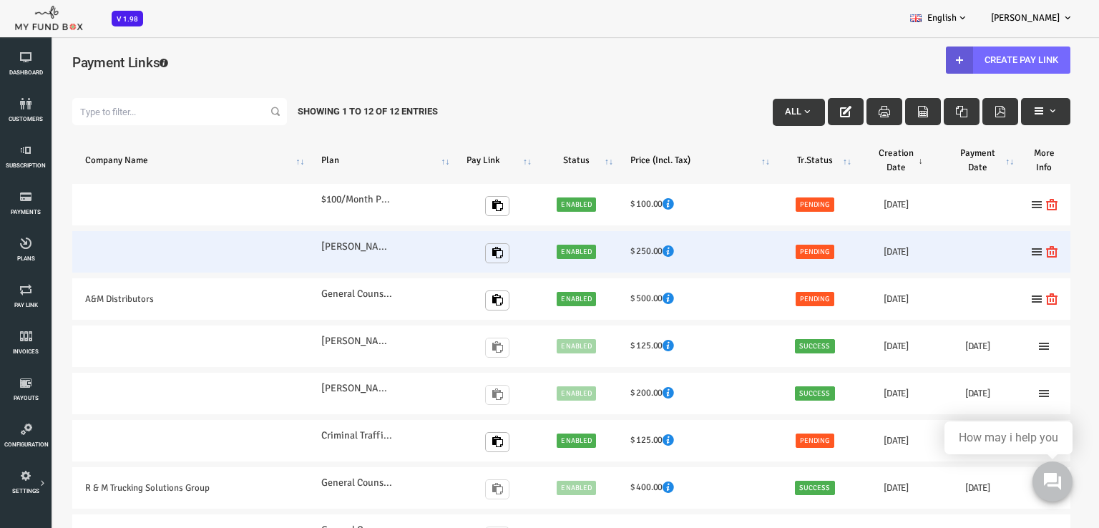
click at [863, 252] on h6 "[DATE]" at bounding box center [853, 252] width 56 height 14
click at [767, 250] on span "Pending" at bounding box center [771, 252] width 39 height 14
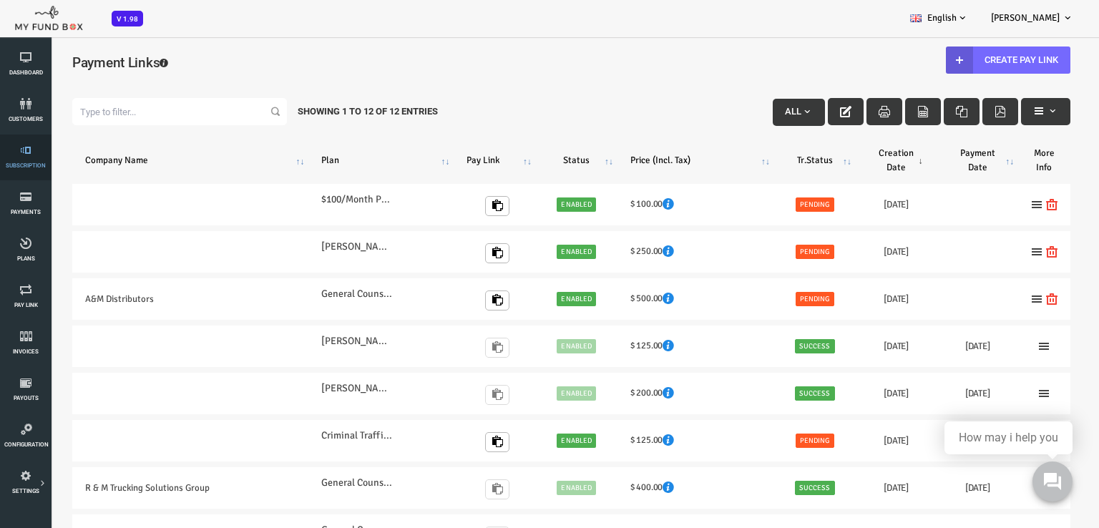
click at [0, 0] on span "Subscription" at bounding box center [0, 0] width 0 height 0
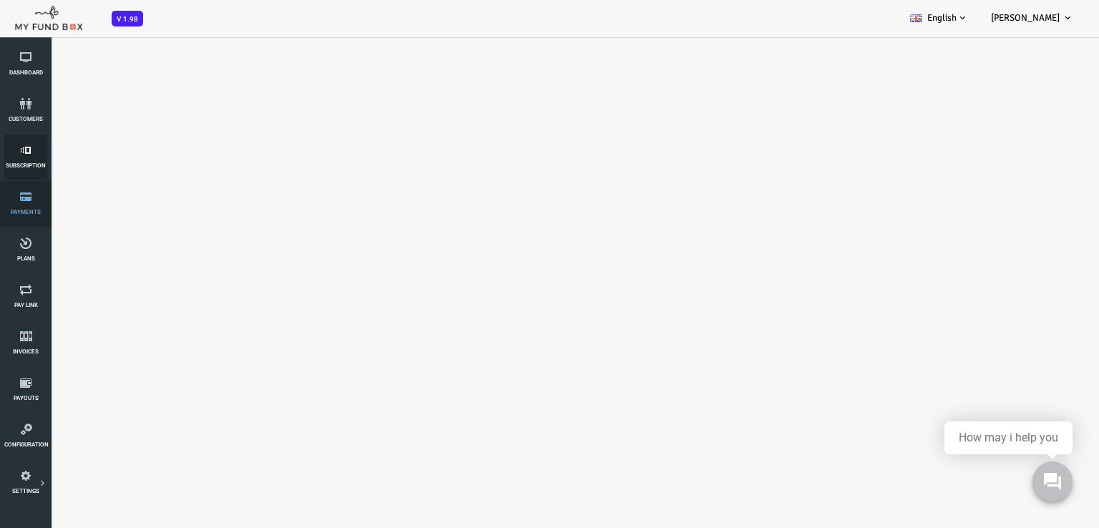
select select "100"
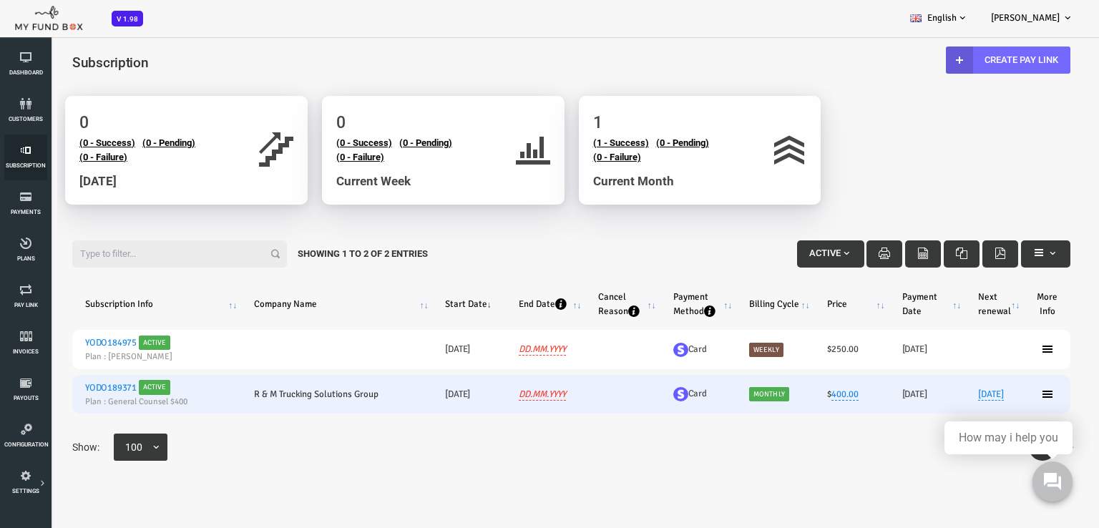
scroll to position [7, 0]
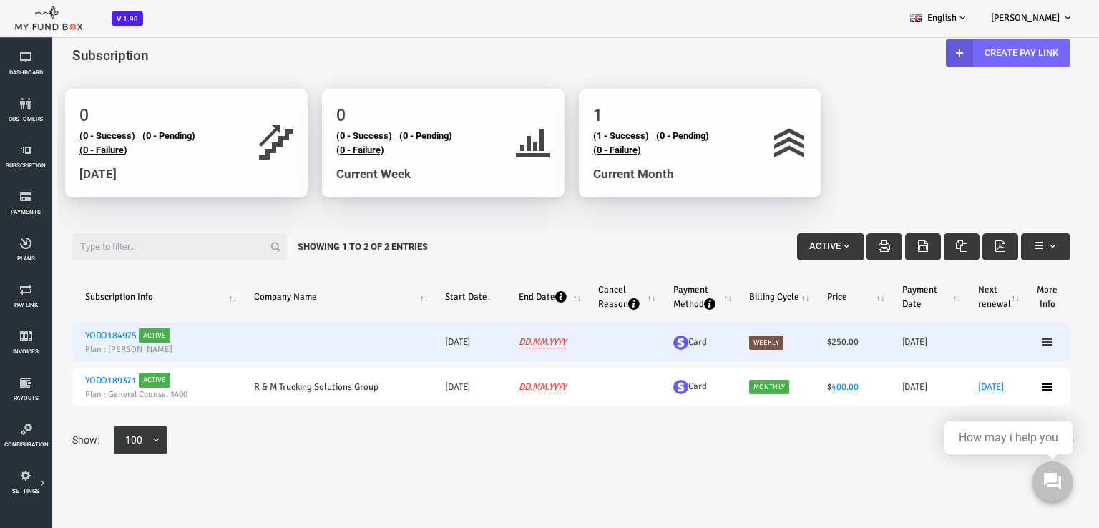
click at [1006, 336] on icon at bounding box center [1003, 341] width 11 height 11
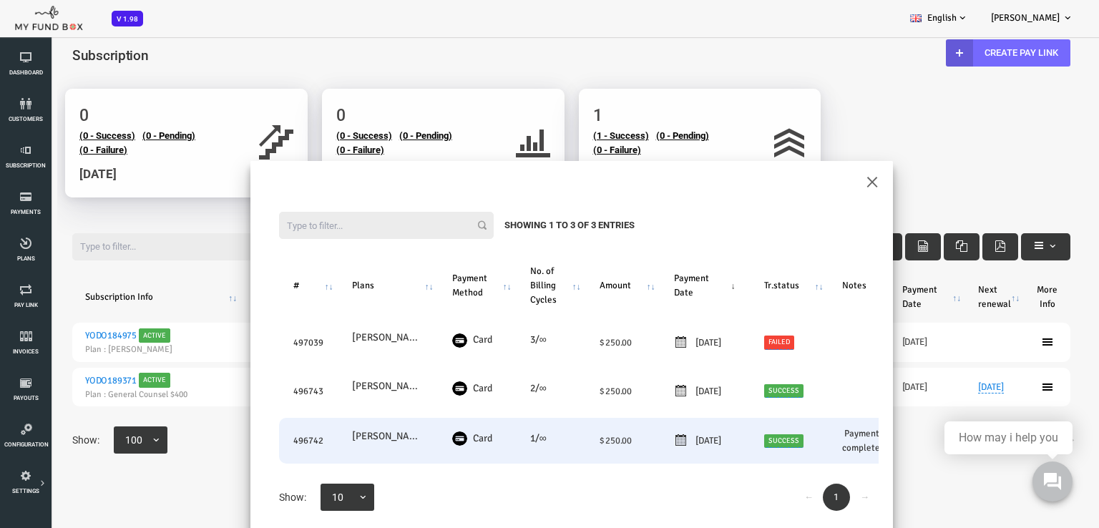
scroll to position [40, 0]
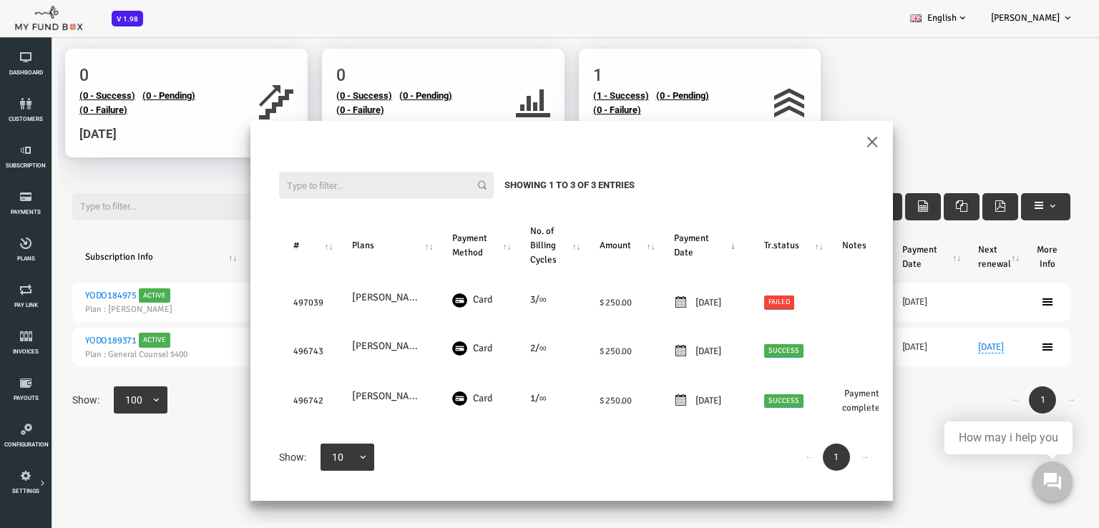
click at [938, 293] on div "× Filter: Showing 1 to 3 of 3 Entries # Plans Payment Method No. of Billing Cyc…" at bounding box center [527, 311] width 1055 height 425
click at [825, 144] on div "Filter: Showing 1 to 3 of 3 Entries # Plans Payment Method No. of Billing Cycle…" at bounding box center [528, 322] width 642 height 358
click at [827, 142] on div "× Filter: Showing 1 to 3 of 3 Entries # Plans Payment Method No. of Billing Cyc…" at bounding box center [528, 311] width 642 height 380
click at [830, 141] on button "×" at bounding box center [828, 140] width 13 height 25
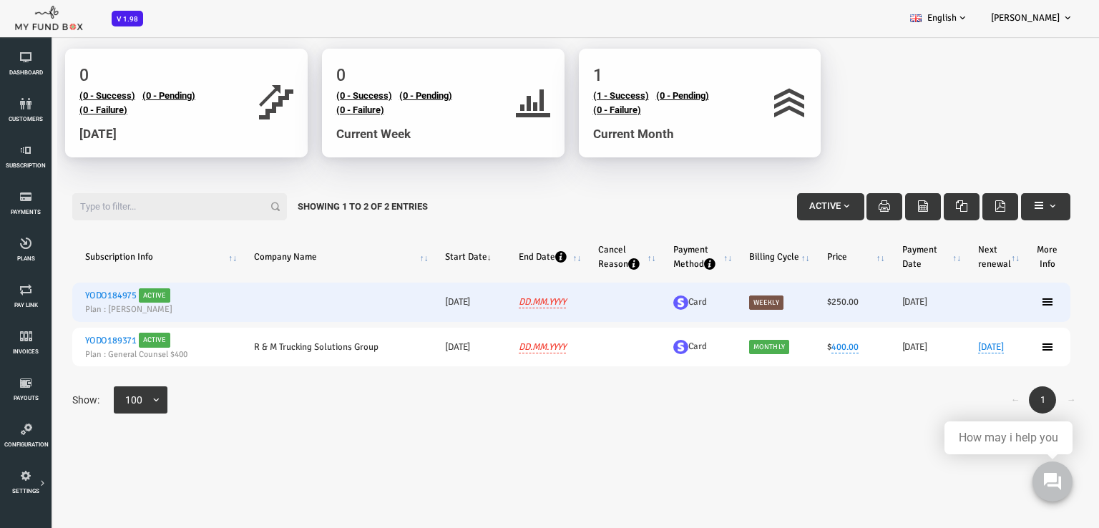
click at [878, 301] on h6 "[DATE]" at bounding box center [883, 302] width 50 height 14
click at [864, 303] on h6 "[DATE]" at bounding box center [883, 302] width 50 height 14
drag, startPoint x: 708, startPoint y: 304, endPoint x: 607, endPoint y: 296, distance: 101.9
click at [710, 304] on span "Weekly" at bounding box center [722, 302] width 34 height 14
click at [102, 293] on span "Active" at bounding box center [111, 295] width 32 height 14
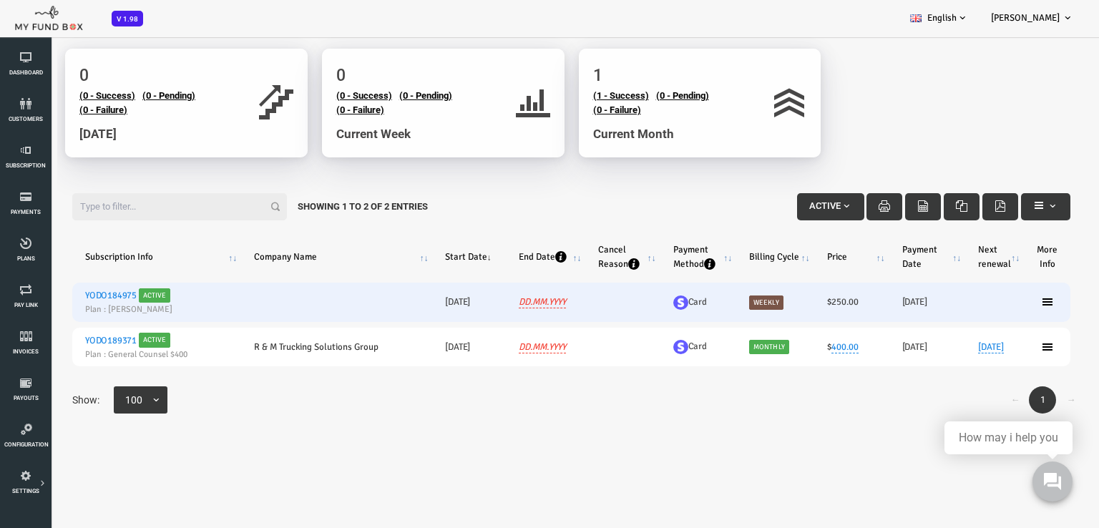
click at [862, 301] on h6 "[DATE]" at bounding box center [883, 302] width 50 height 14
click at [1004, 301] on icon at bounding box center [1003, 301] width 11 height 11
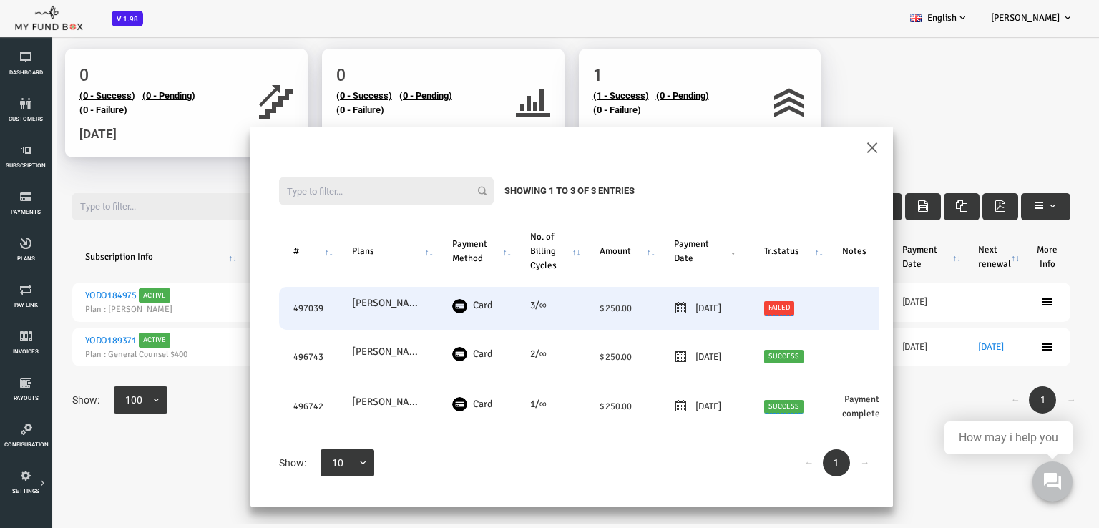
click at [750, 298] on td "Failed" at bounding box center [745, 308] width 78 height 43
click at [750, 308] on link "Failed" at bounding box center [735, 308] width 31 height 14
click at [695, 268] on icon "submit" at bounding box center [697, 262] width 11 height 11
click at [833, 146] on button "×" at bounding box center [828, 146] width 13 height 25
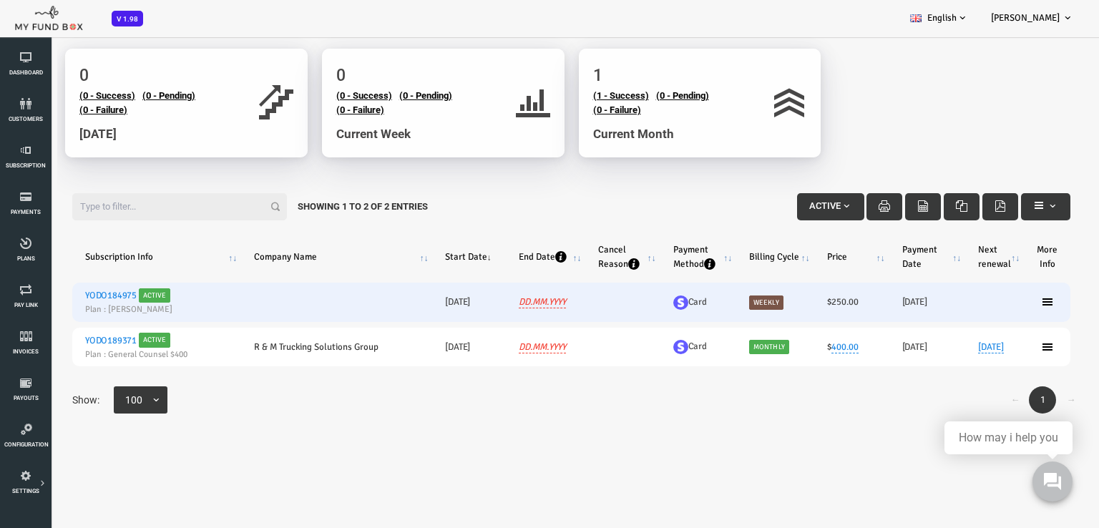
click at [98, 304] on small "Plan : [PERSON_NAME]" at bounding box center [112, 309] width 143 height 13
click at [69, 298] on link "YODO184975" at bounding box center [67, 295] width 52 height 11
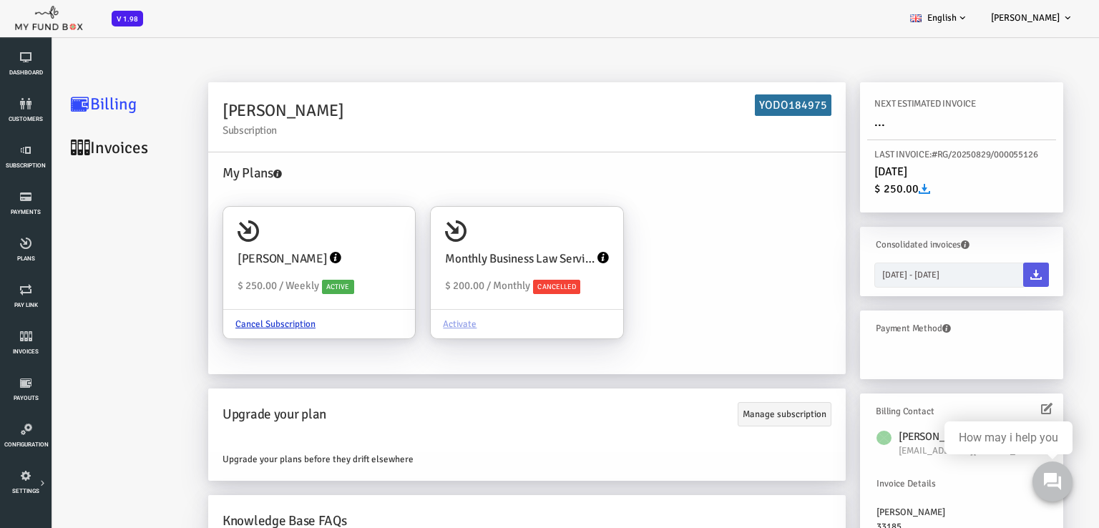
scroll to position [0, 0]
click at [837, 124] on span "..." at bounding box center [835, 122] width 11 height 16
click at [830, 124] on span "..." at bounding box center [835, 122] width 11 height 16
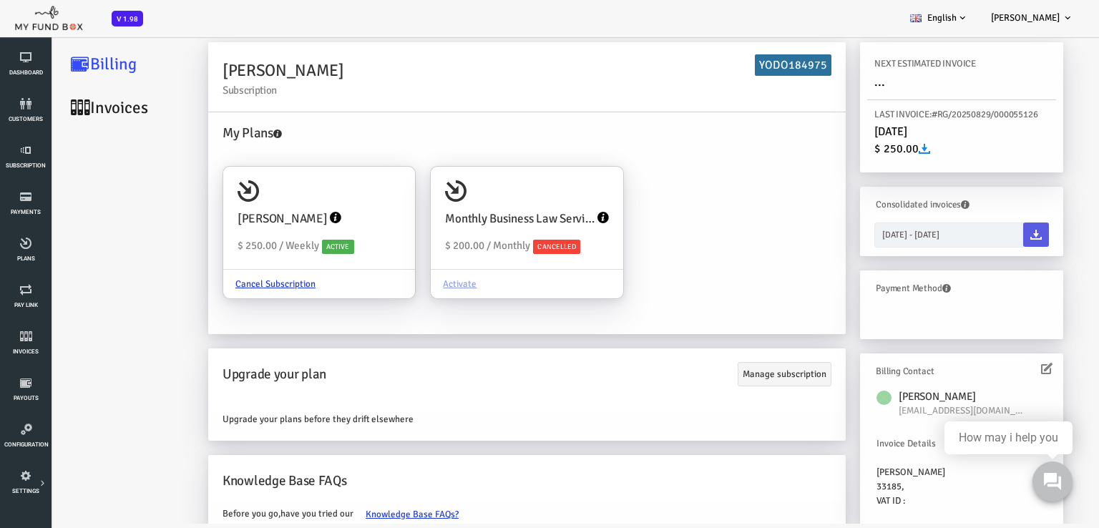
click at [97, 103] on link "Invoices" at bounding box center [85, 108] width 143 height 44
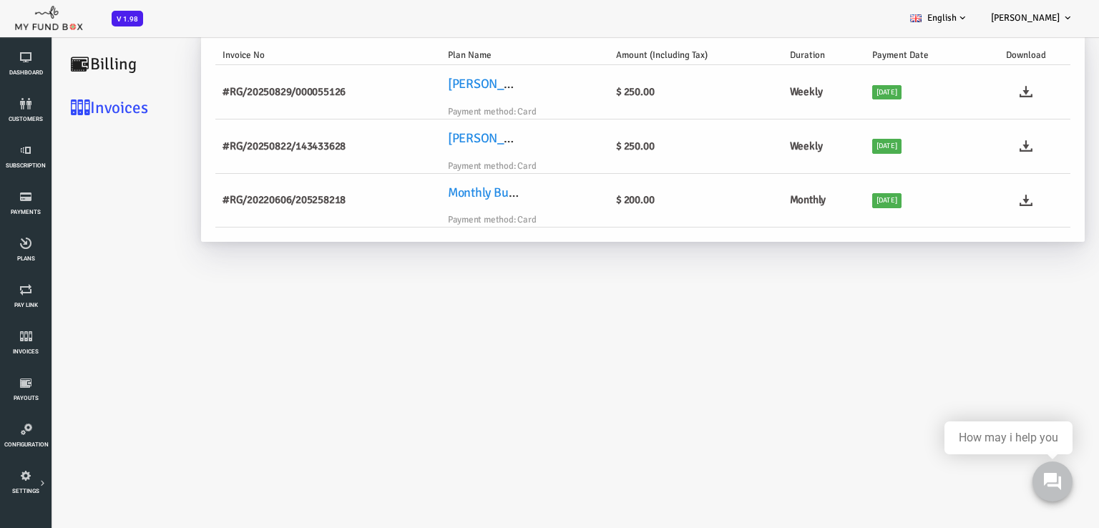
click at [87, 69] on link "Billing" at bounding box center [85, 64] width 143 height 44
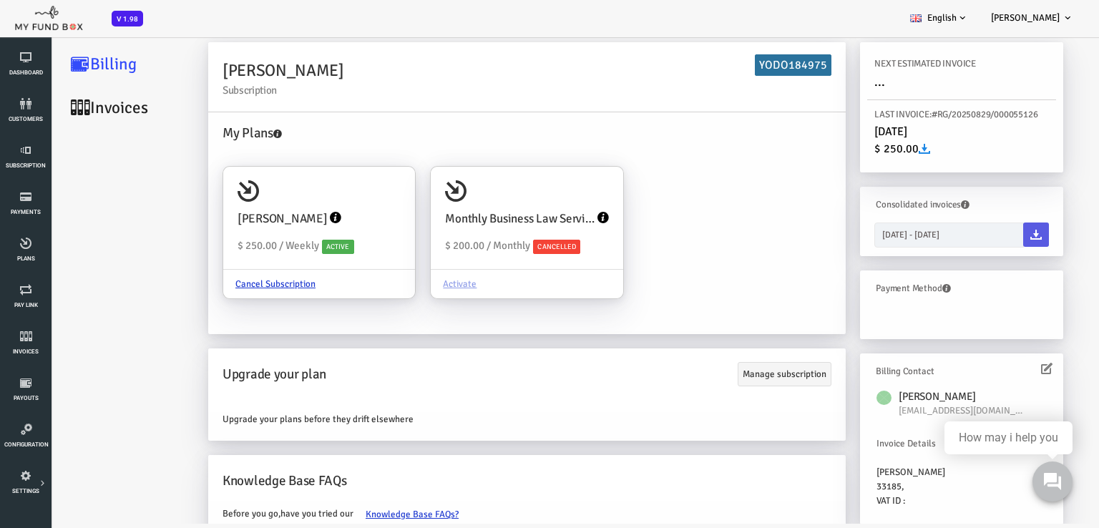
click at [861, 91] on div "NEXT ESTIMATED INVOICE ..." at bounding box center [917, 74] width 189 height 50
click at [841, 82] on div "NEXT ESTIMATED INVOICE ..." at bounding box center [917, 74] width 189 height 50
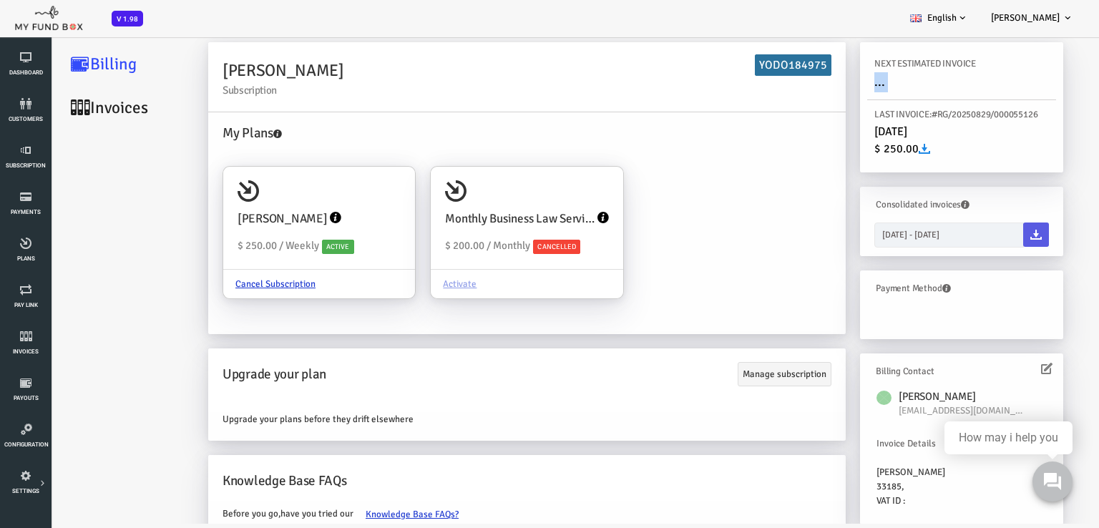
click at [841, 82] on div "NEXT ESTIMATED INVOICE ..." at bounding box center [917, 74] width 189 height 50
click at [894, 227] on input "[DATE] - [DATE]" at bounding box center [904, 234] width 149 height 25
type input "11-09-2025"
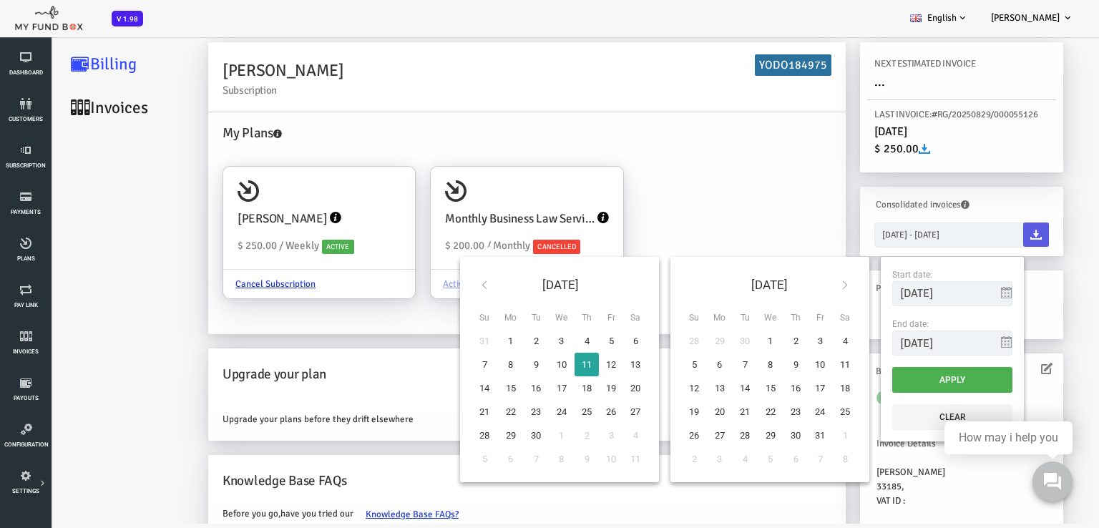
click at [731, 206] on div "My Plans Yunier Enriquez $ 250.00 / Weekly Active Cancel Subscription Monthly B…" at bounding box center [483, 221] width 623 height 196
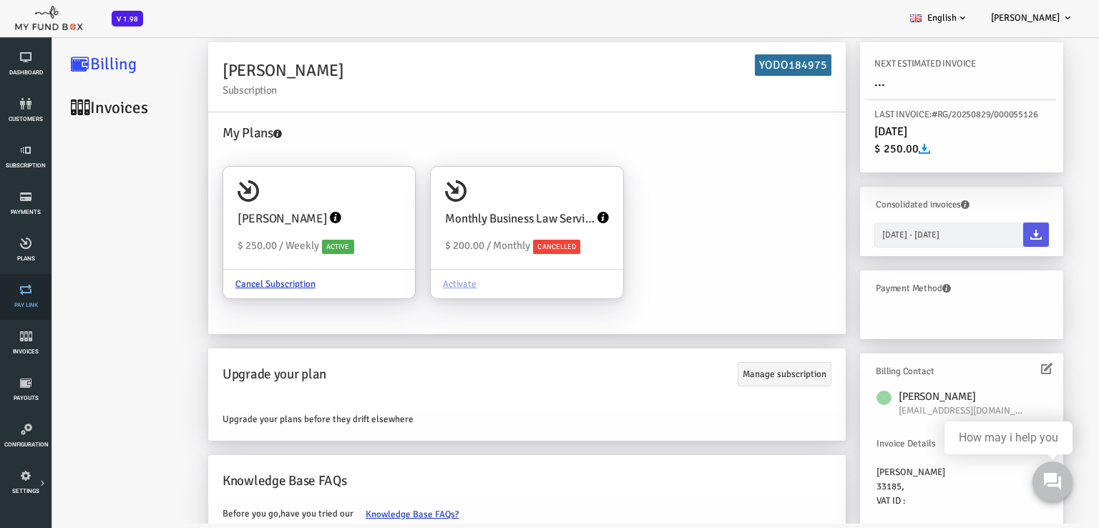
click at [26, 293] on icon at bounding box center [25, 289] width 43 height 11
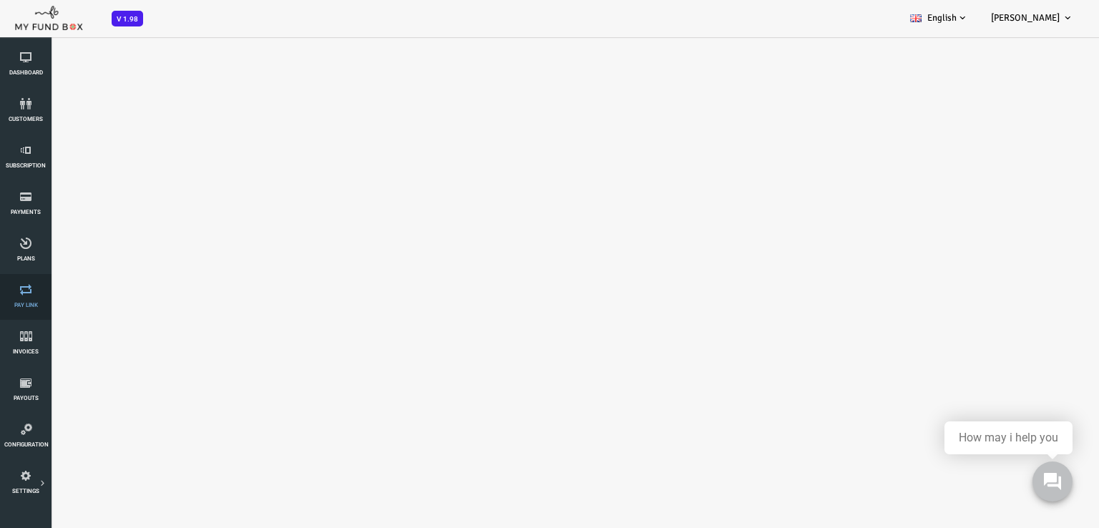
select select "100"
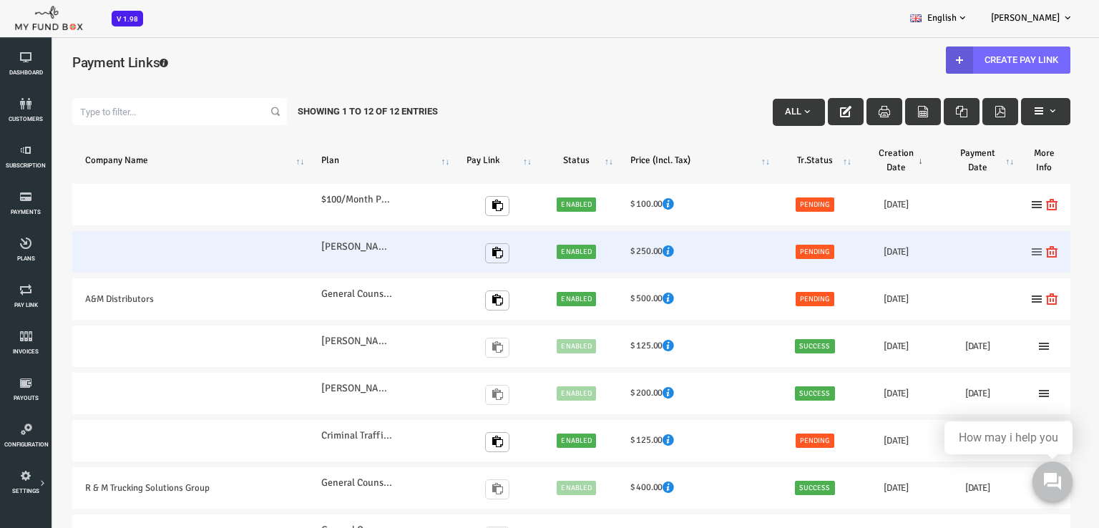
click at [996, 251] on icon at bounding box center [992, 251] width 11 height 11
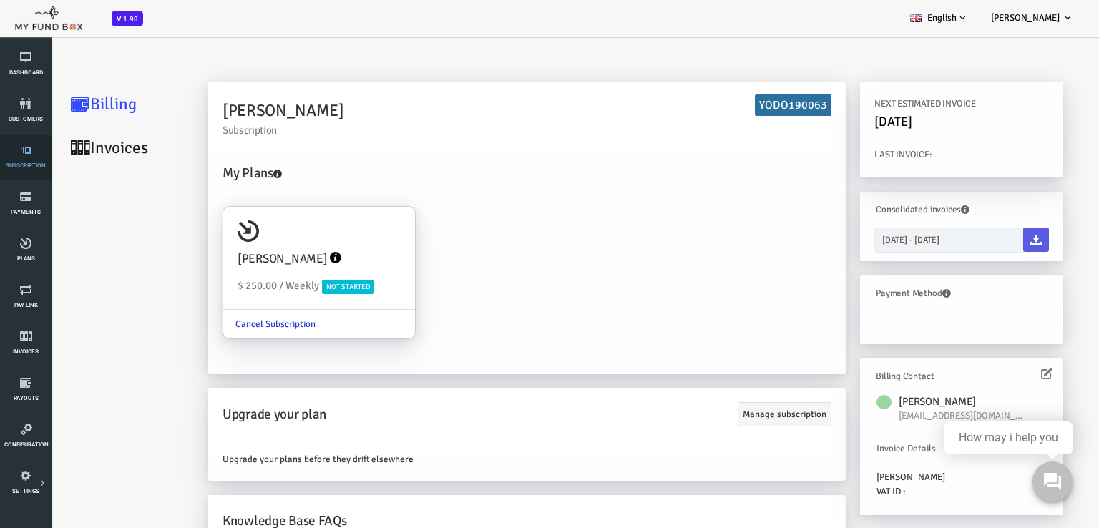
click at [0, 0] on span "Subscription" at bounding box center [0, 0] width 0 height 0
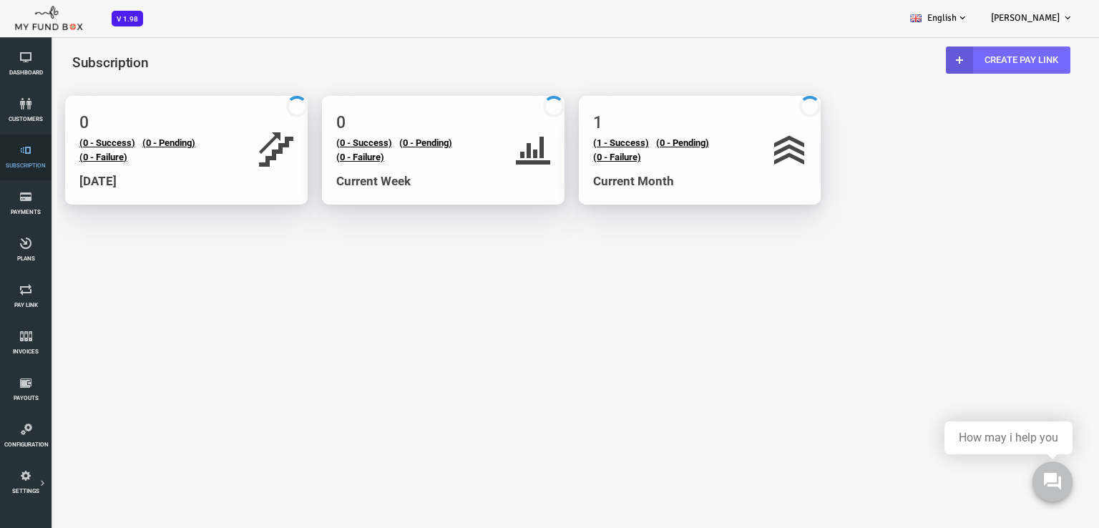
select select "100"
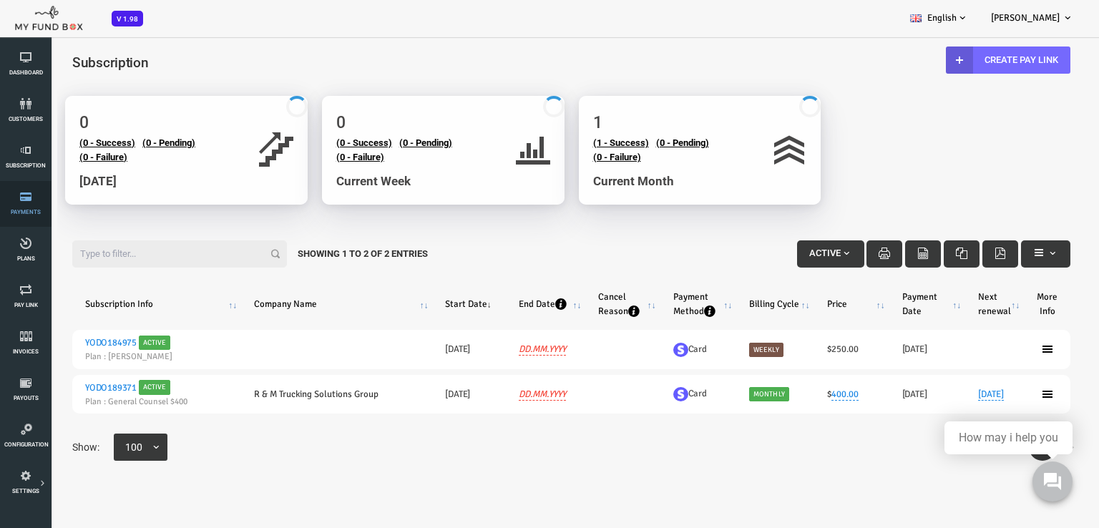
click at [20, 198] on icon at bounding box center [25, 196] width 43 height 11
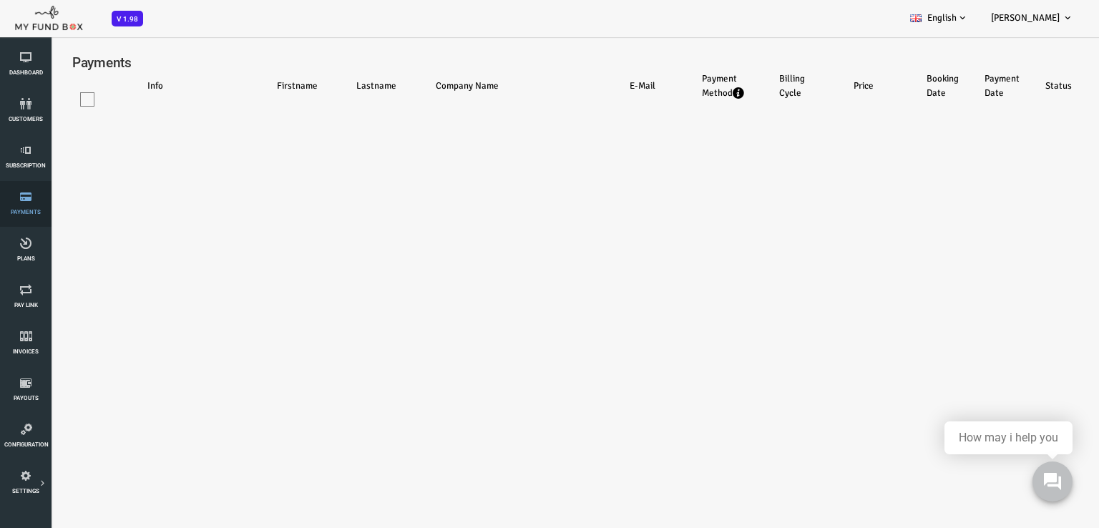
select select "100"
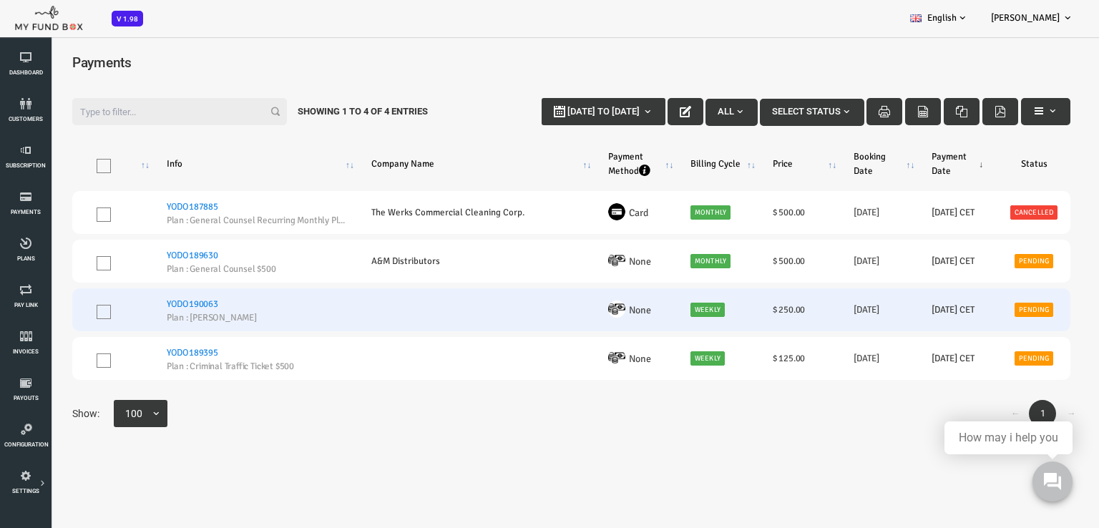
click at [157, 305] on link "YODO190063" at bounding box center [149, 303] width 52 height 11
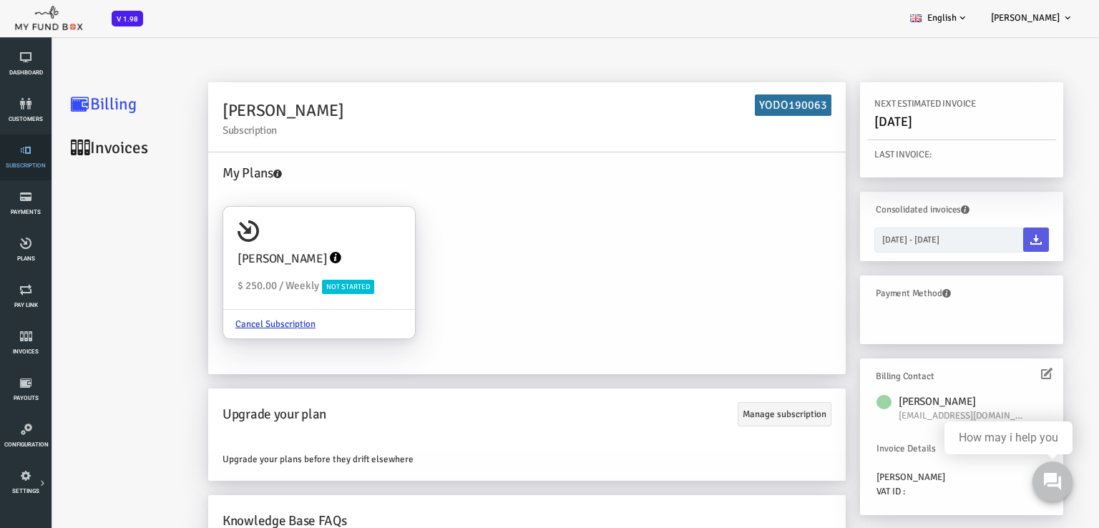
click at [0, 0] on span "Subscription" at bounding box center [0, 0] width 0 height 0
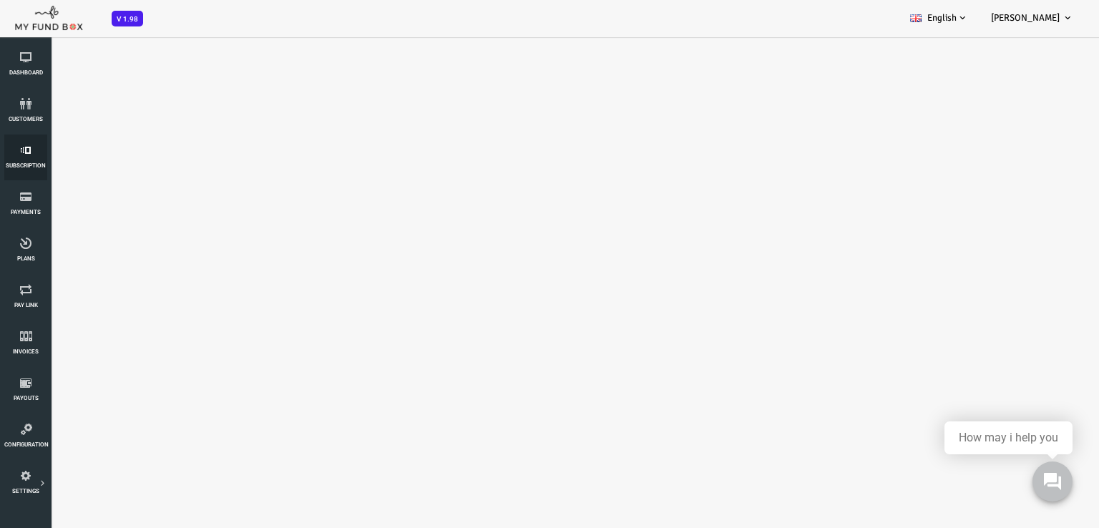
select select "100"
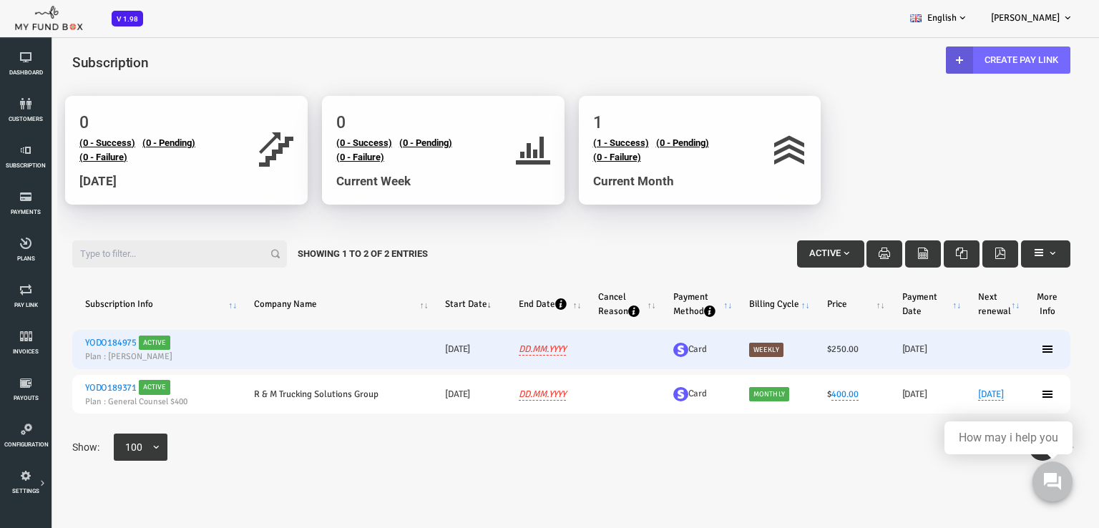
click at [67, 342] on link "YODO184975" at bounding box center [67, 342] width 52 height 11
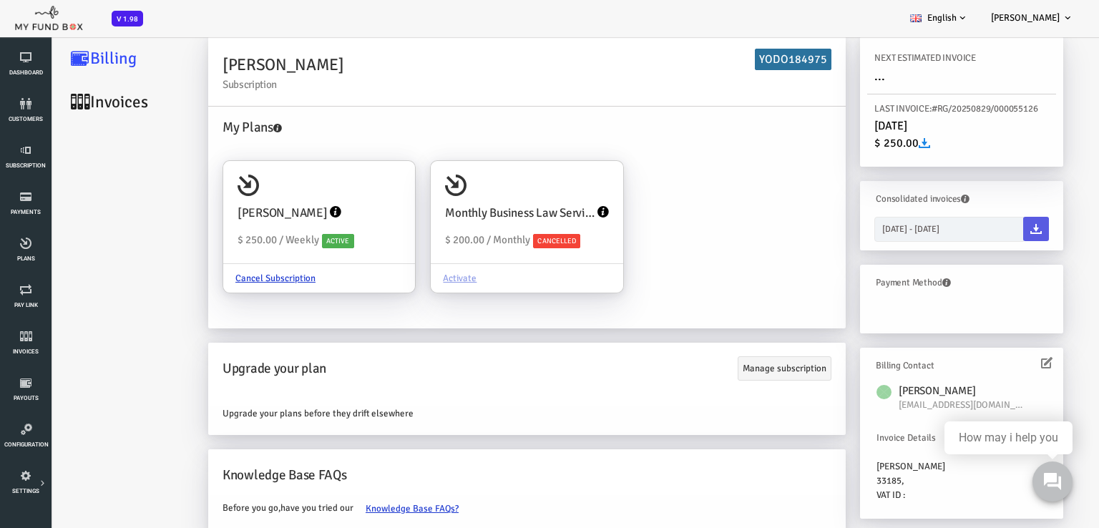
scroll to position [40, 0]
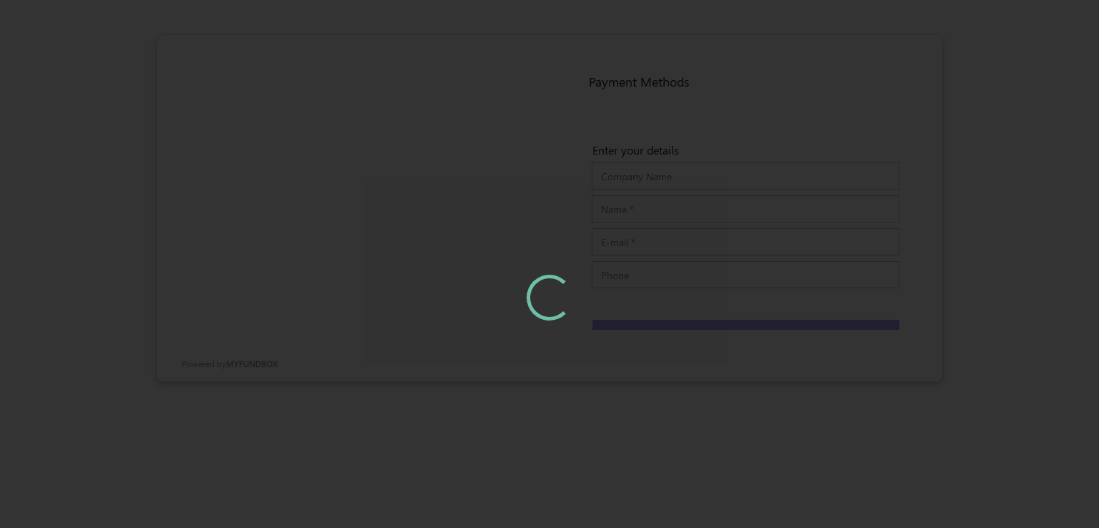
type input "[PERSON_NAME]"
type input "[EMAIL_ADDRESS][DOMAIN_NAME]"
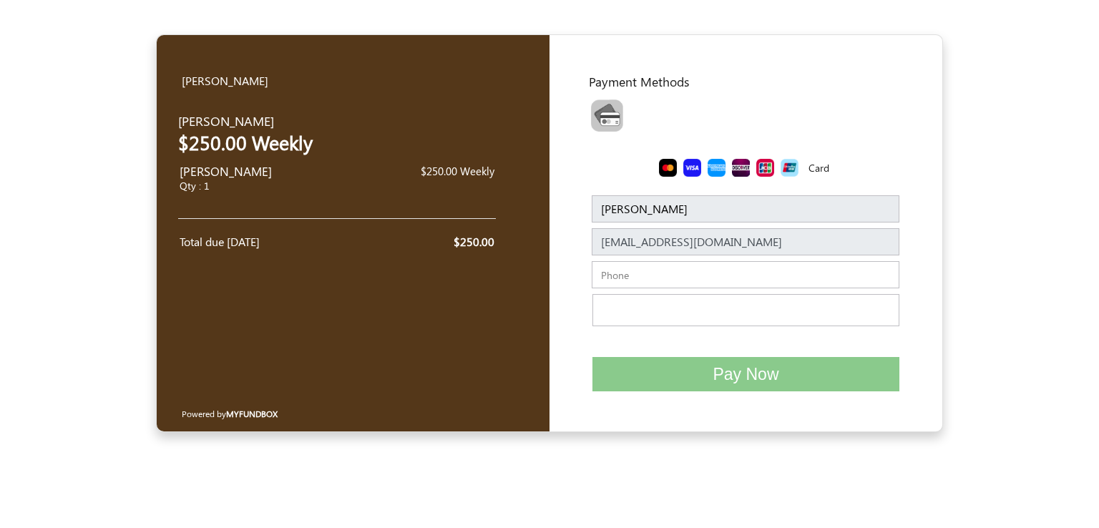
click at [662, 275] on input "text" at bounding box center [746, 274] width 308 height 27
click at [675, 210] on input "[PERSON_NAME]" at bounding box center [746, 208] width 308 height 27
click at [649, 127] on div "Toolbar with button groups" at bounding box center [748, 118] width 332 height 48
click at [670, 102] on div "Toolbar with button groups" at bounding box center [748, 118] width 332 height 48
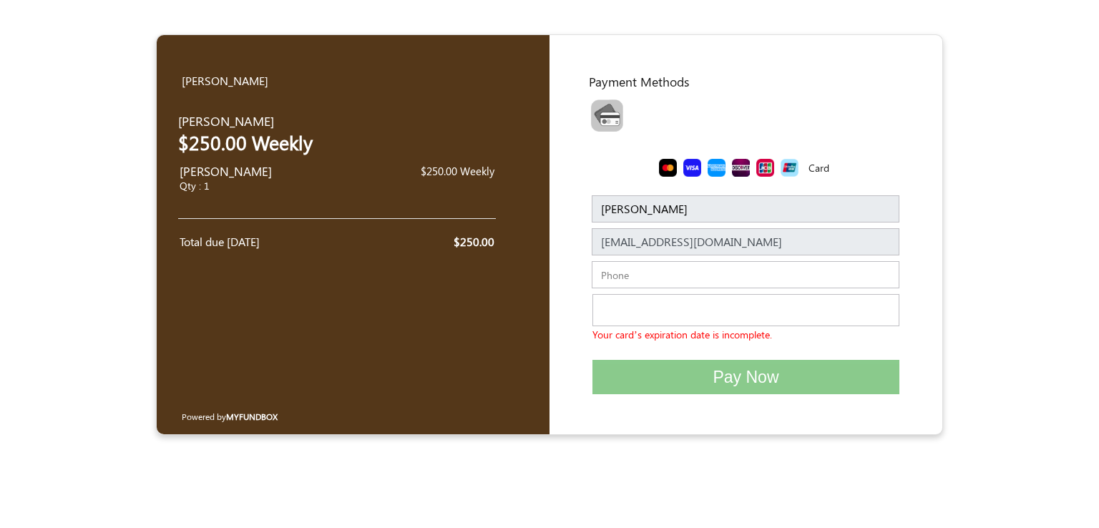
drag, startPoint x: 1061, startPoint y: 237, endPoint x: 1036, endPoint y: 195, distance: 48.8
click at [1053, 224] on form "Yoel Molina USD USD GBP EUR EN ES NL Yunier Enriquez $250.00 Weekly Yunier Enri…" at bounding box center [549, 234] width 1099 height 401
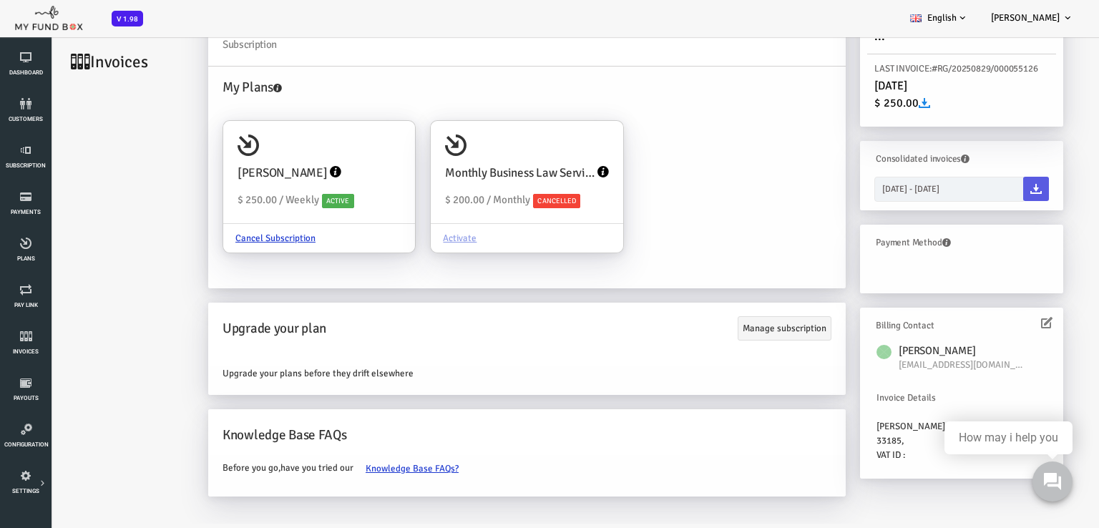
click at [1002, 320] on icon at bounding box center [1002, 322] width 11 height 11
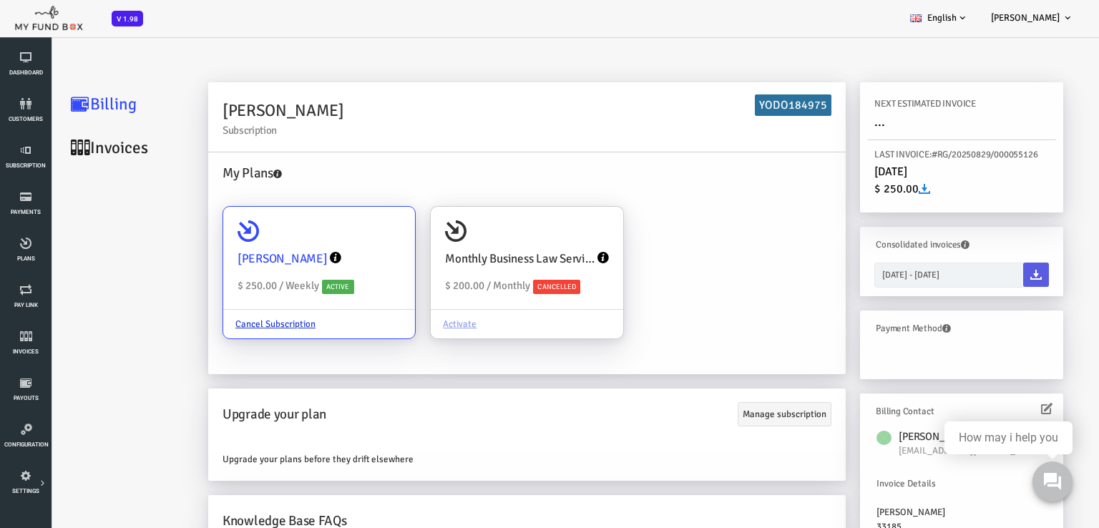
scroll to position [46, 0]
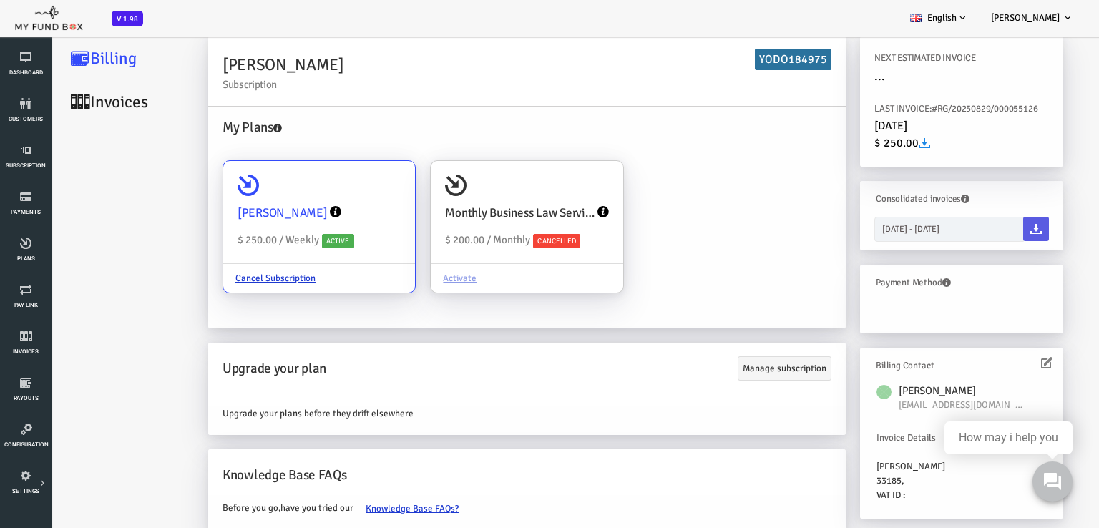
click at [200, 187] on icon at bounding box center [204, 185] width 21 height 21
click at [339, 187] on input "[PERSON_NAME] $ 250.00 / Weekly Active Cancel Subscription" at bounding box center [353, 181] width 29 height 29
radio input "true"
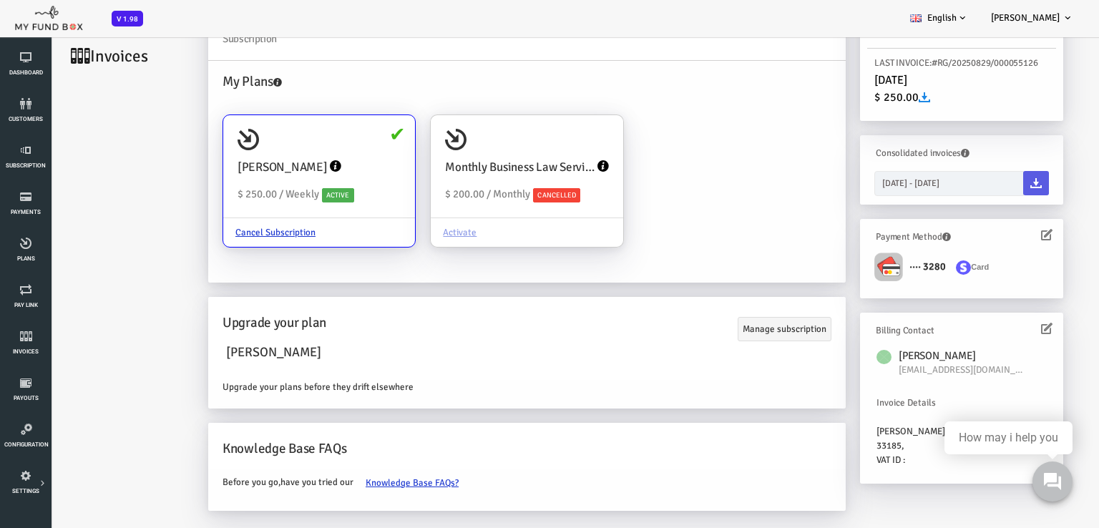
scroll to position [40, 0]
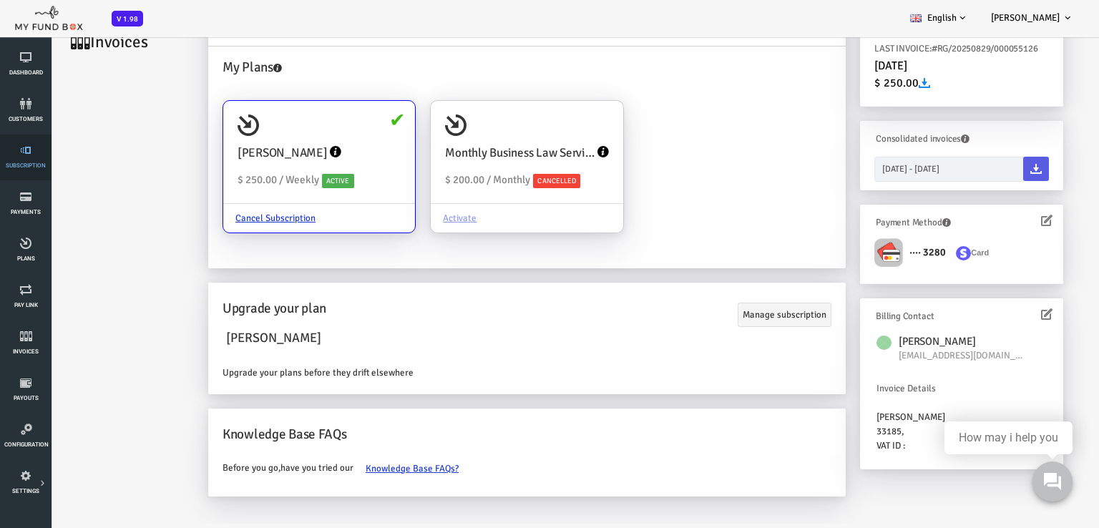
click at [26, 160] on link "Subscription" at bounding box center [25, 157] width 43 height 46
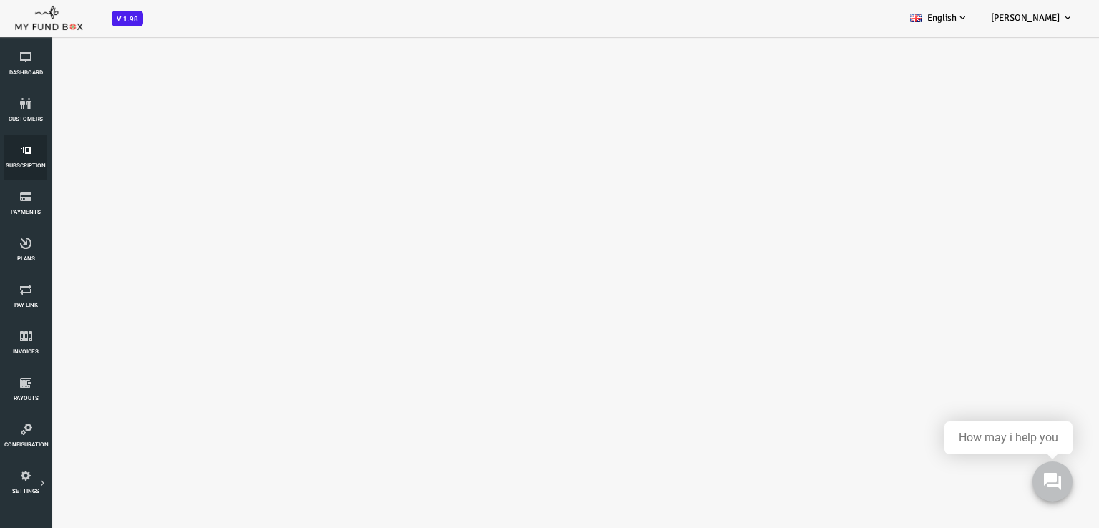
scroll to position [0, 0]
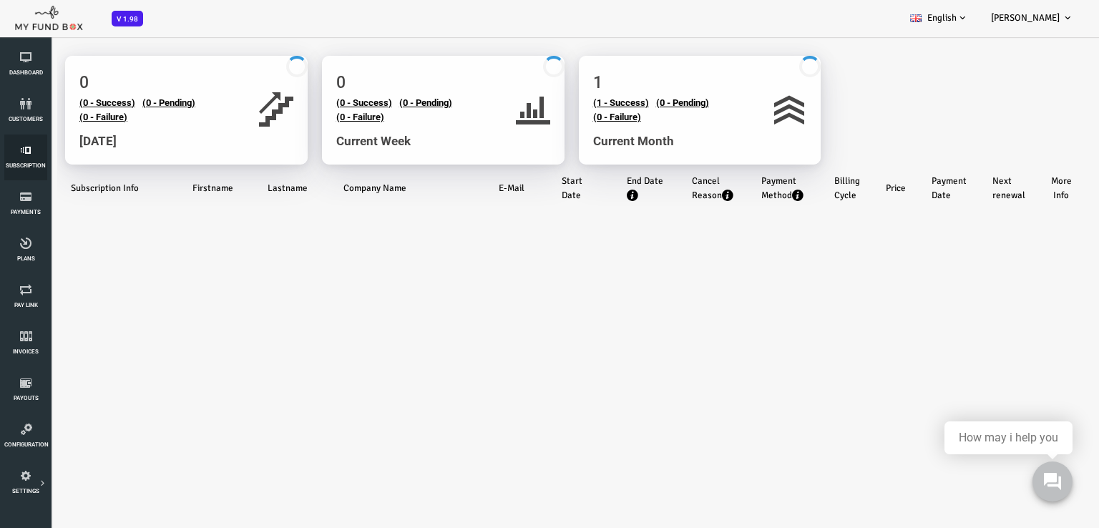
select select "100"
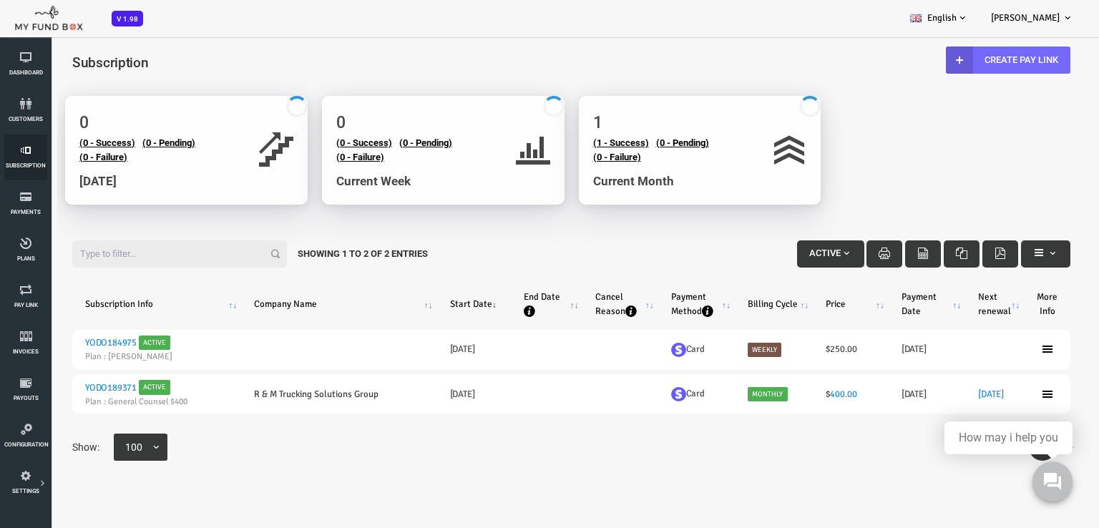
scroll to position [7, 0]
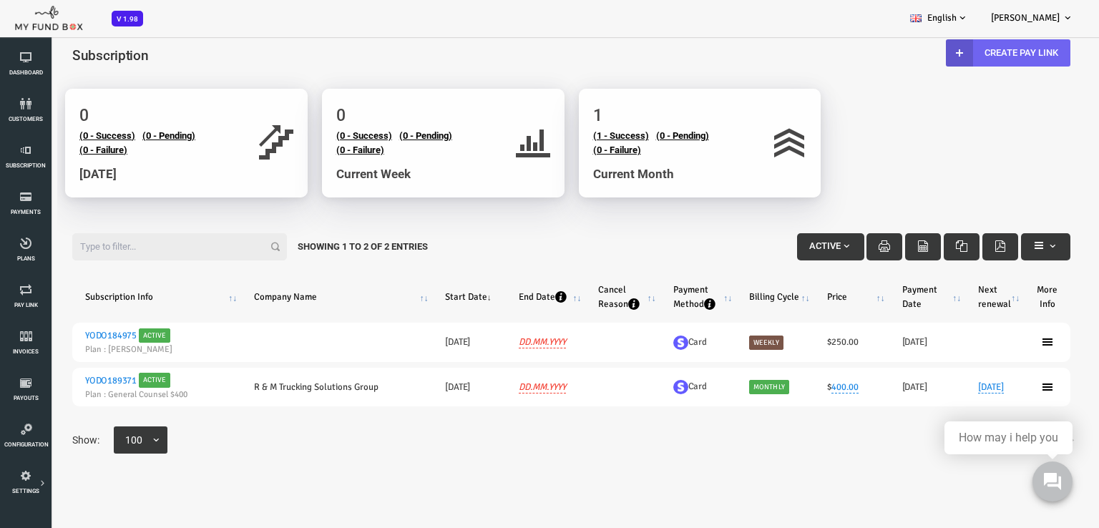
click at [966, 52] on link "Create Pay Link" at bounding box center [964, 52] width 124 height 27
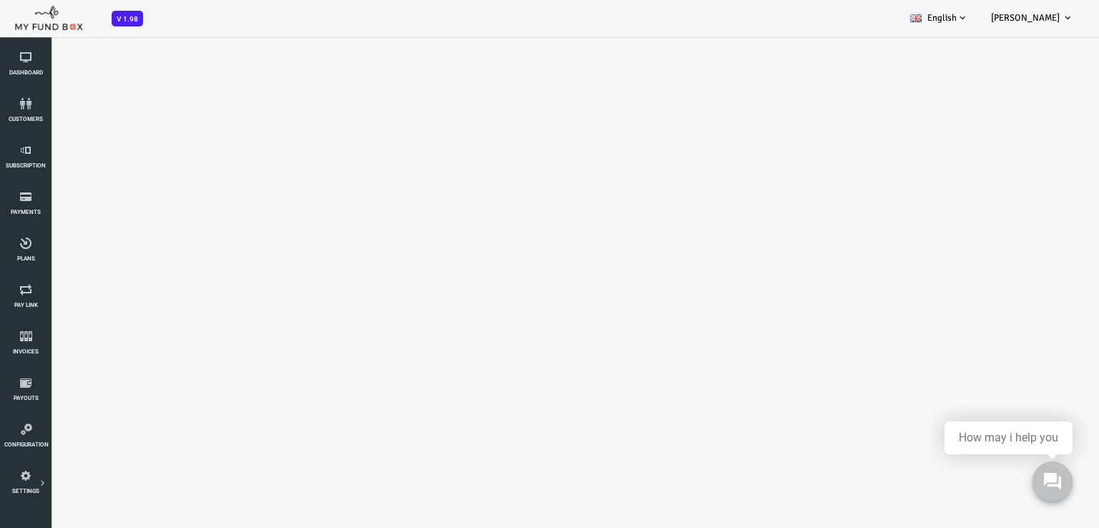
scroll to position [0, 0]
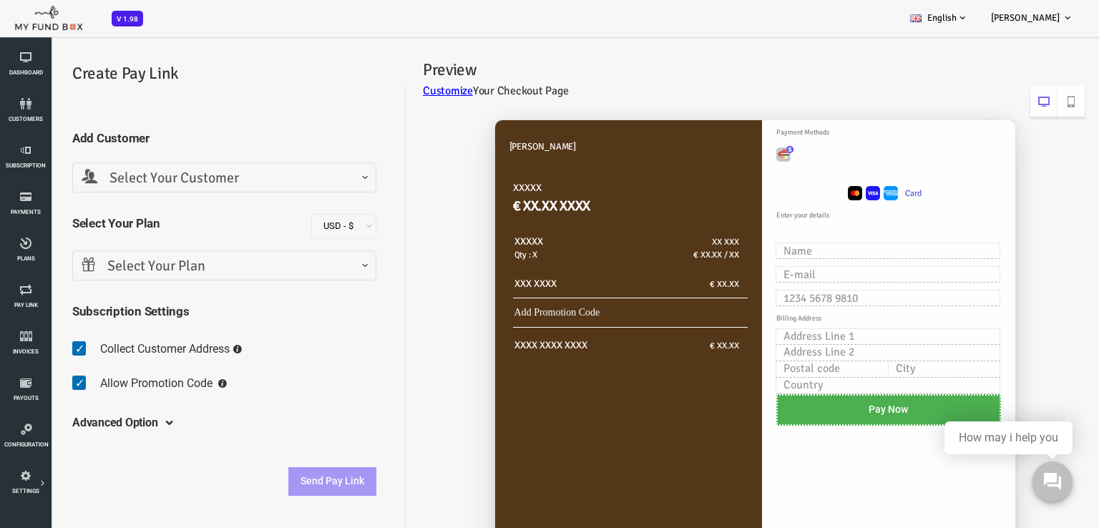
click at [197, 172] on span "Select Your Customer" at bounding box center [180, 178] width 285 height 22
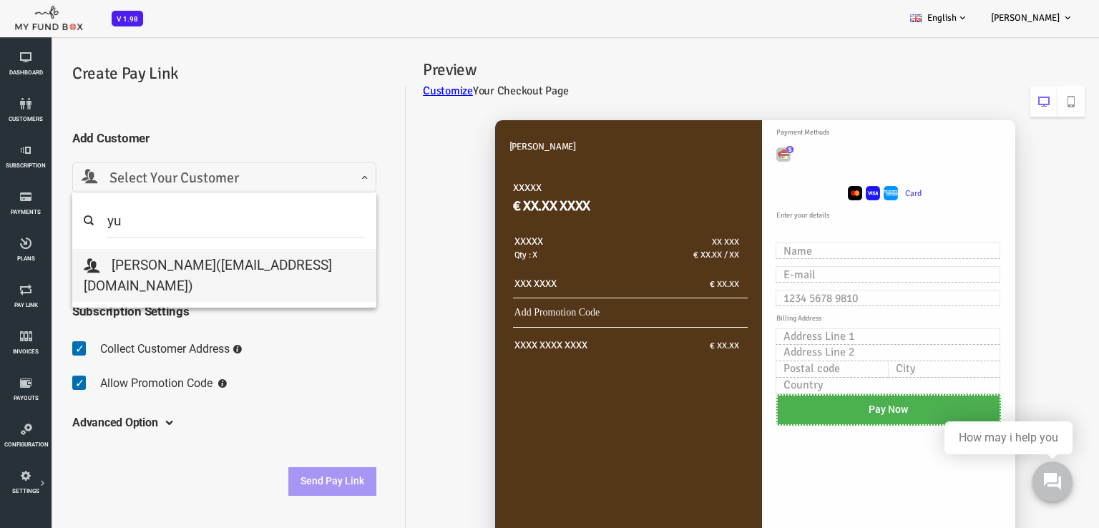
type input "yu"
select select "yunier@faisfs.com"
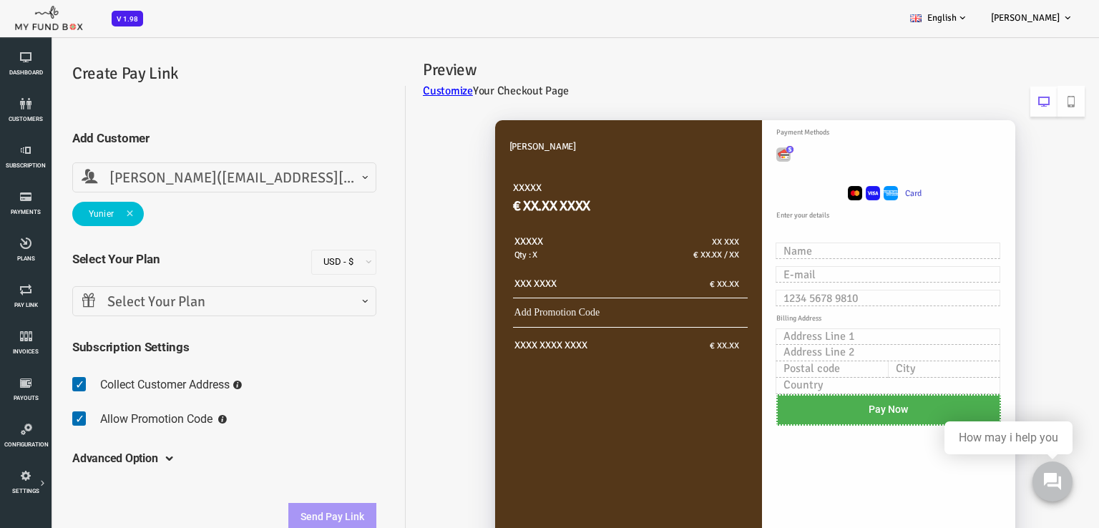
click at [167, 298] on span "Select Your Plan" at bounding box center [180, 302] width 285 height 22
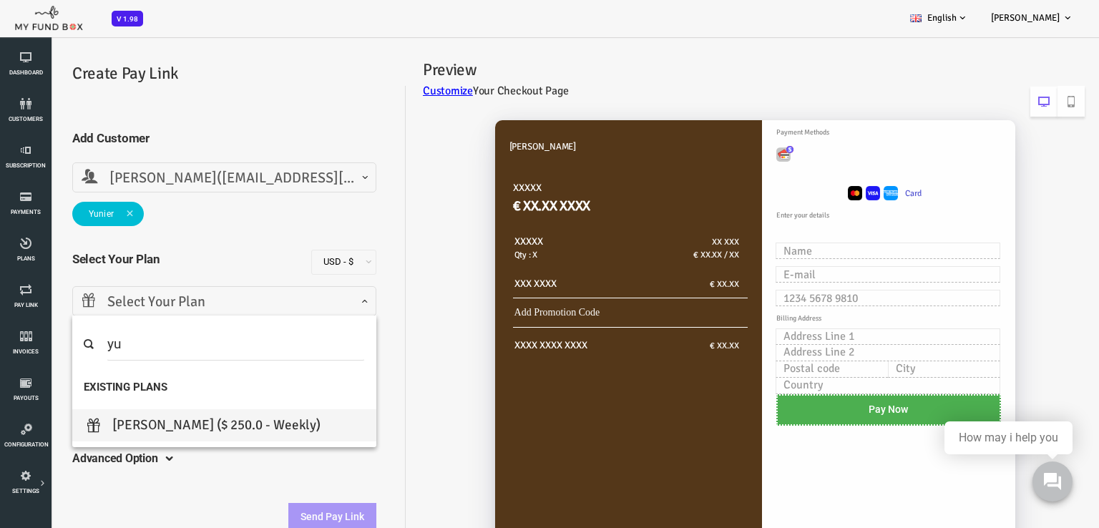
type input "yu"
select select "[PERSON_NAME]"
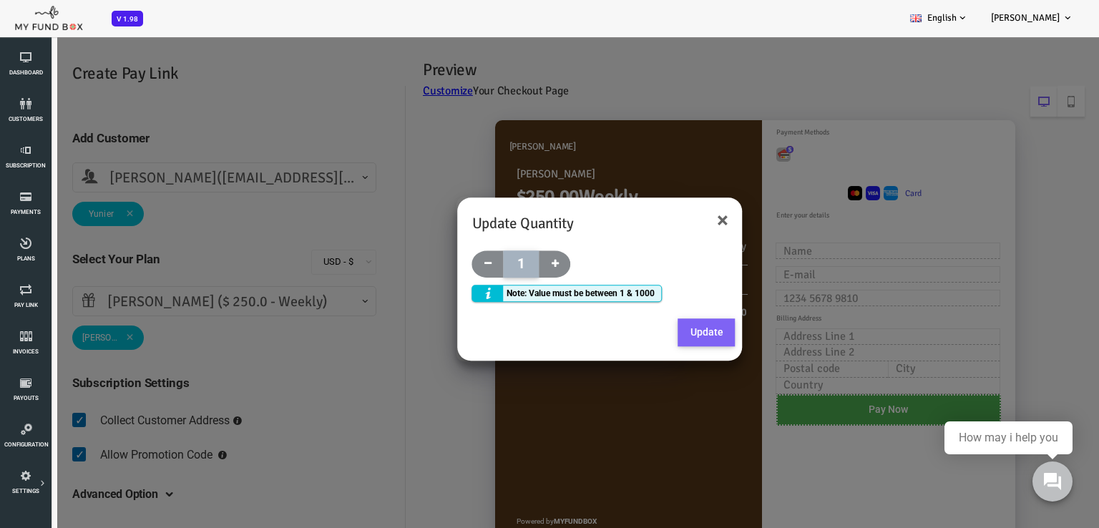
click at [675, 336] on button "Update" at bounding box center [662, 332] width 57 height 29
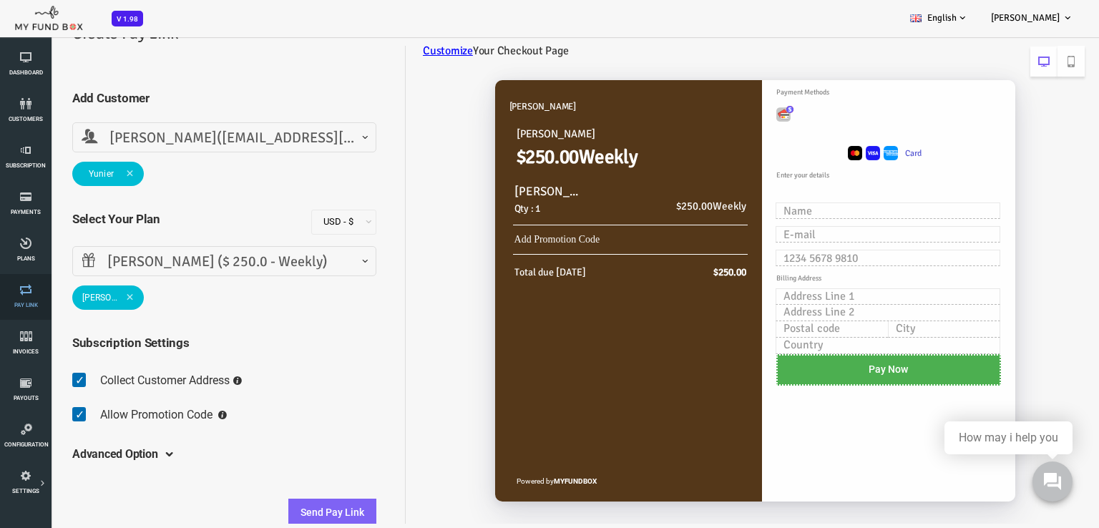
click at [20, 300] on link "Pay Link" at bounding box center [25, 297] width 43 height 46
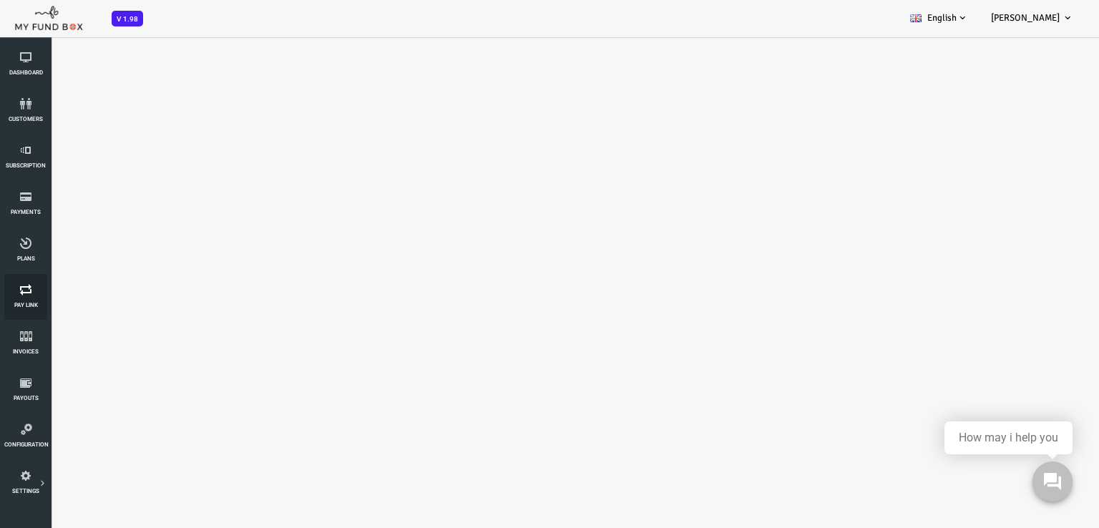
select select "100"
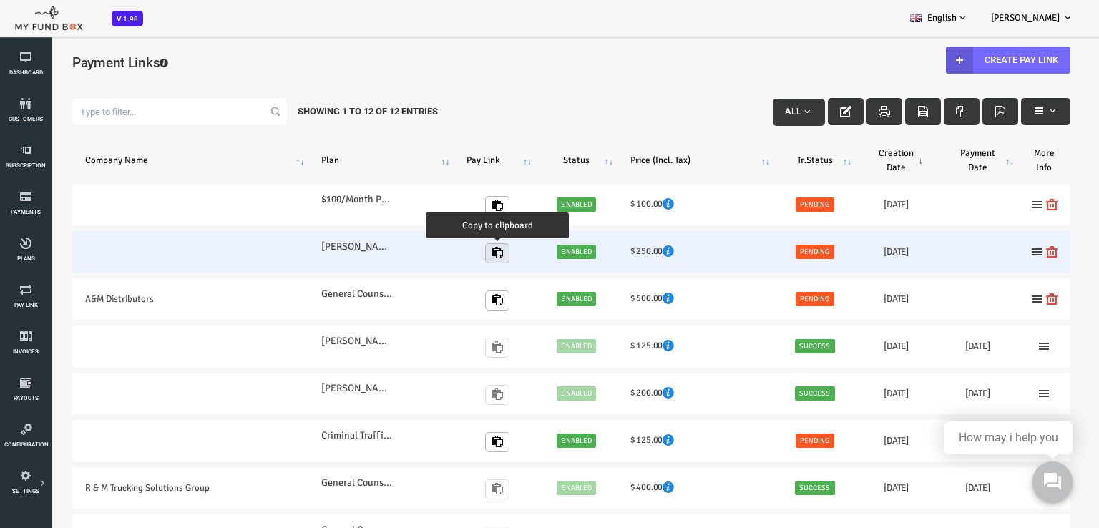
click at [455, 258] on icon "button" at bounding box center [453, 252] width 11 height 11
click at [990, 246] on icon at bounding box center [992, 251] width 11 height 11
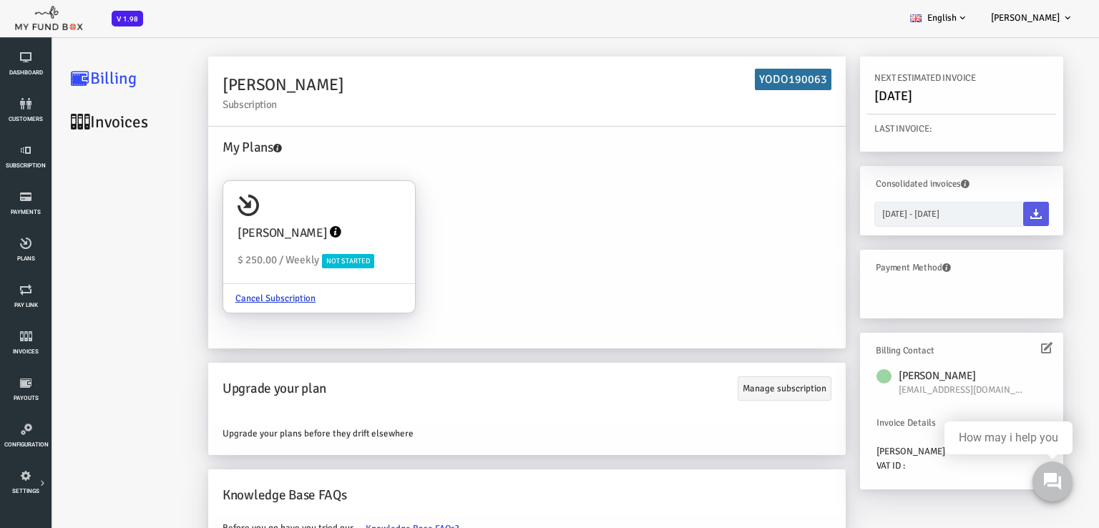
scroll to position [46, 0]
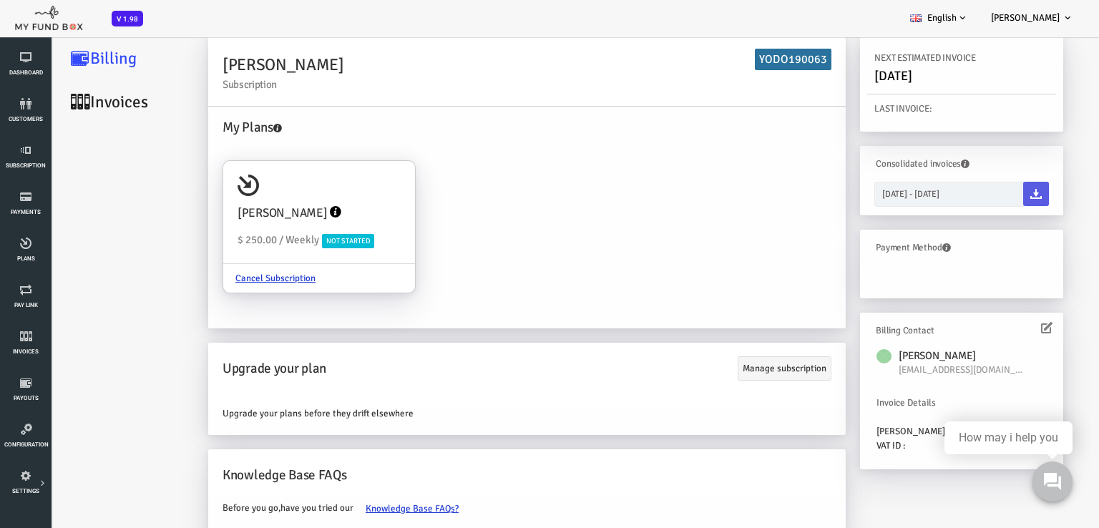
click at [1001, 329] on icon at bounding box center [1002, 327] width 11 height 11
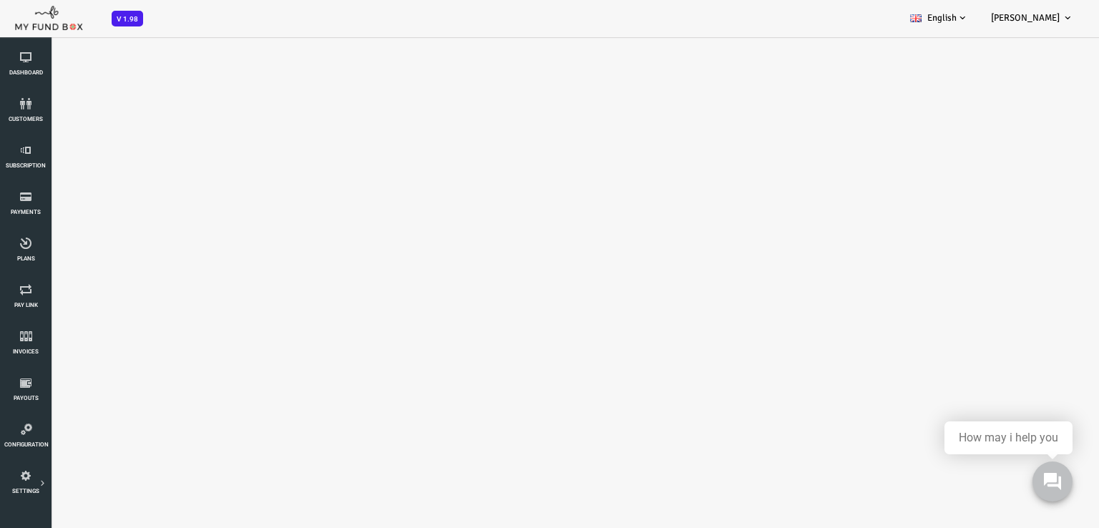
scroll to position [0, 0]
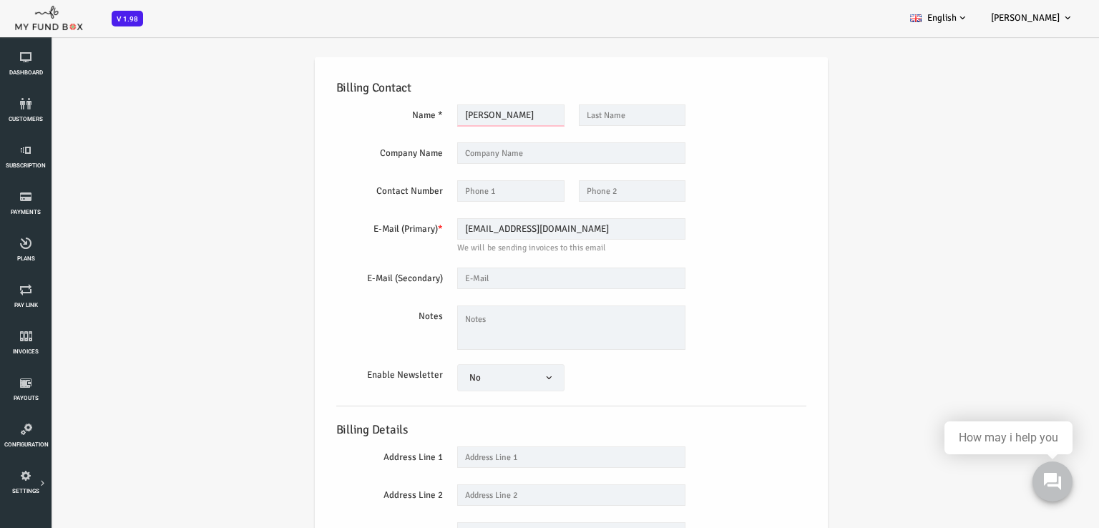
drag, startPoint x: 462, startPoint y: 114, endPoint x: 355, endPoint y: 112, distance: 106.6
click at [355, 112] on div "Name * Vanessa Description allows upto maximum of 255 characters. Please Fill o…" at bounding box center [527, 116] width 485 height 24
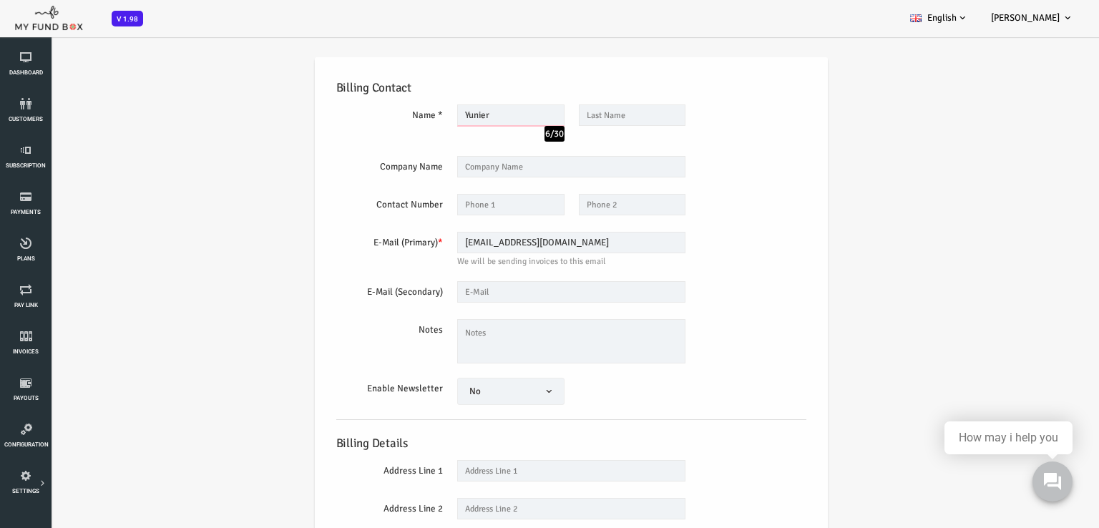
type input "Yunier"
click at [586, 116] on input "text" at bounding box center [588, 114] width 107 height 21
type input "Enriquez"
drag, startPoint x: 543, startPoint y: 244, endPoint x: 366, endPoint y: 239, distance: 177.5
click at [366, 239] on div "E-Mail (Primary) * admin@molawoffice.com We will be sending invoices to this em…" at bounding box center [527, 249] width 485 height 34
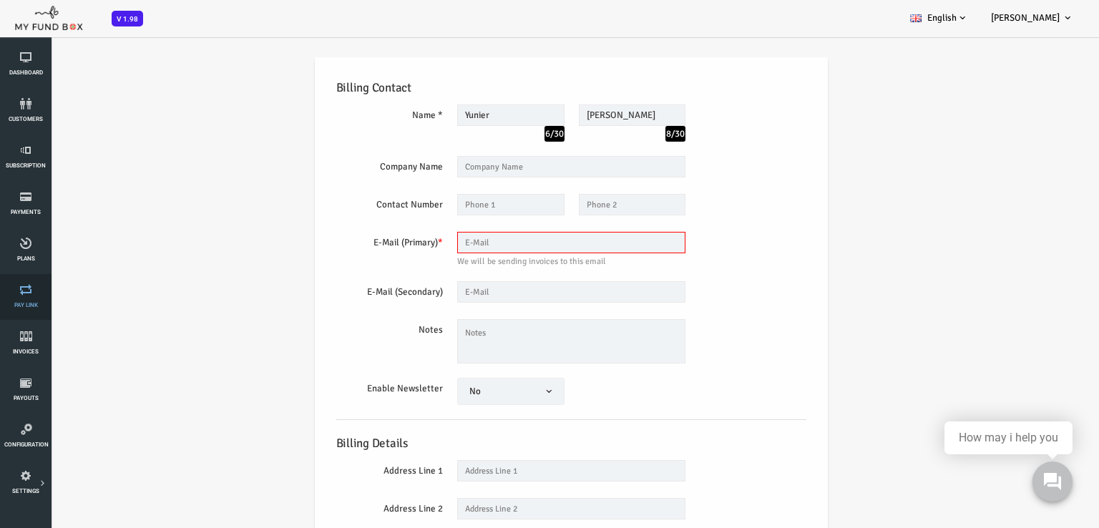
click at [23, 299] on link "Pay Link" at bounding box center [25, 297] width 43 height 46
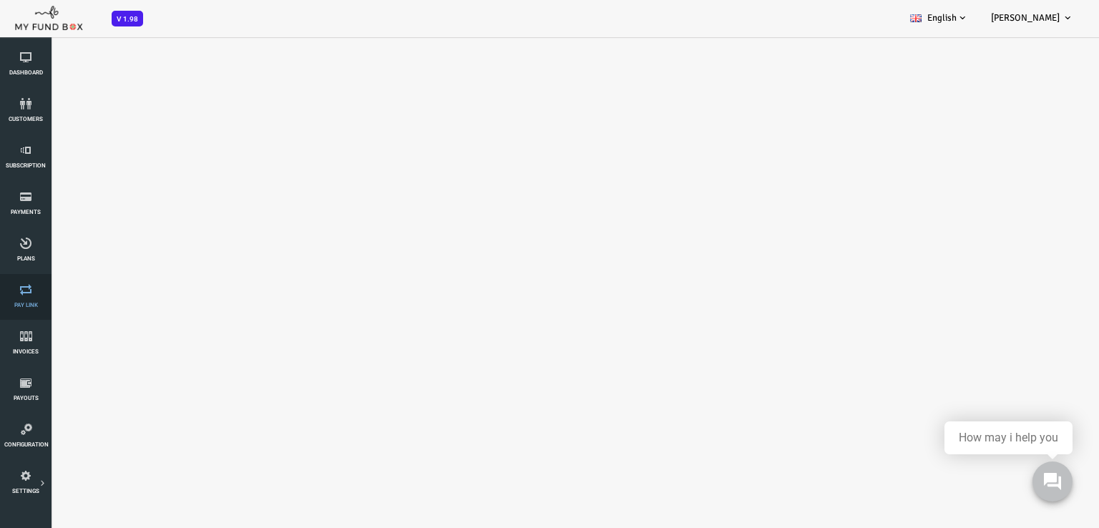
scroll to position [72, 0]
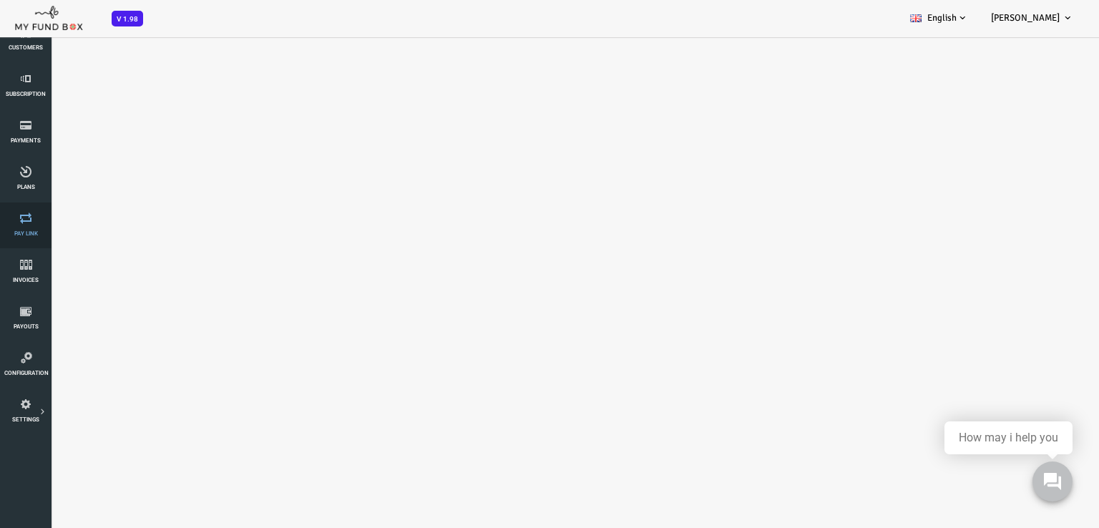
select select "100"
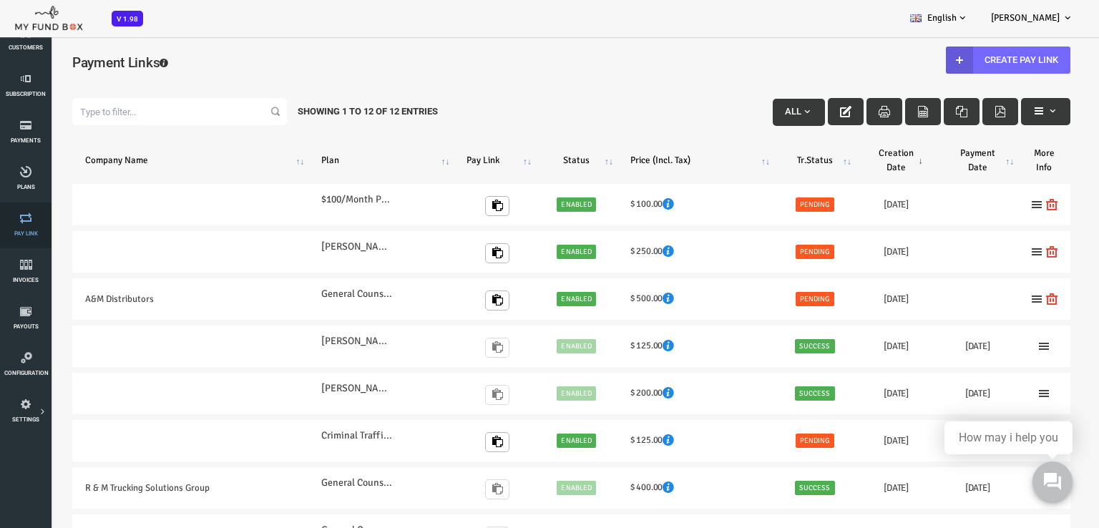
scroll to position [0, 0]
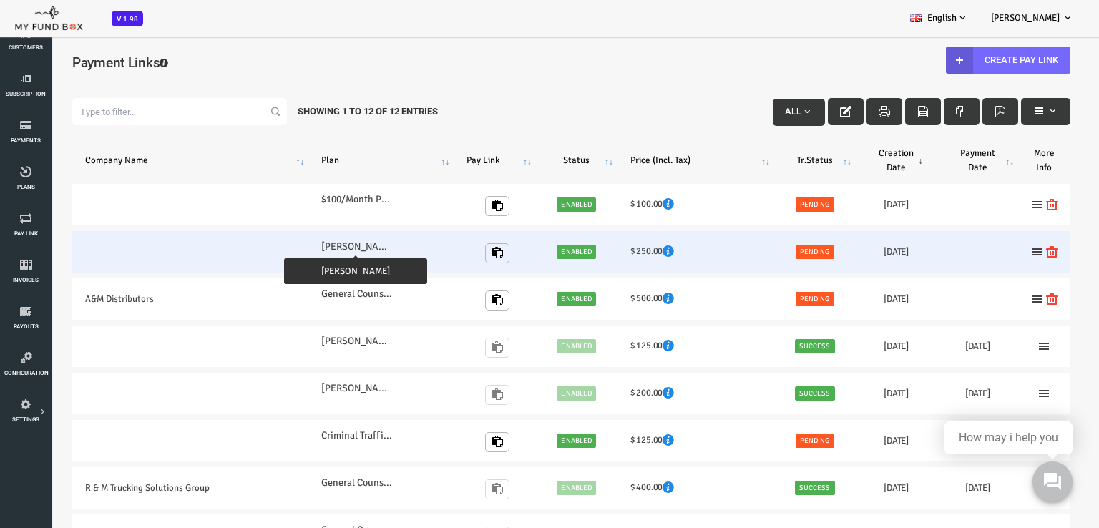
click at [332, 245] on label "[PERSON_NAME]" at bounding box center [314, 247] width 72 height 16
click at [987, 250] on icon at bounding box center [992, 251] width 11 height 11
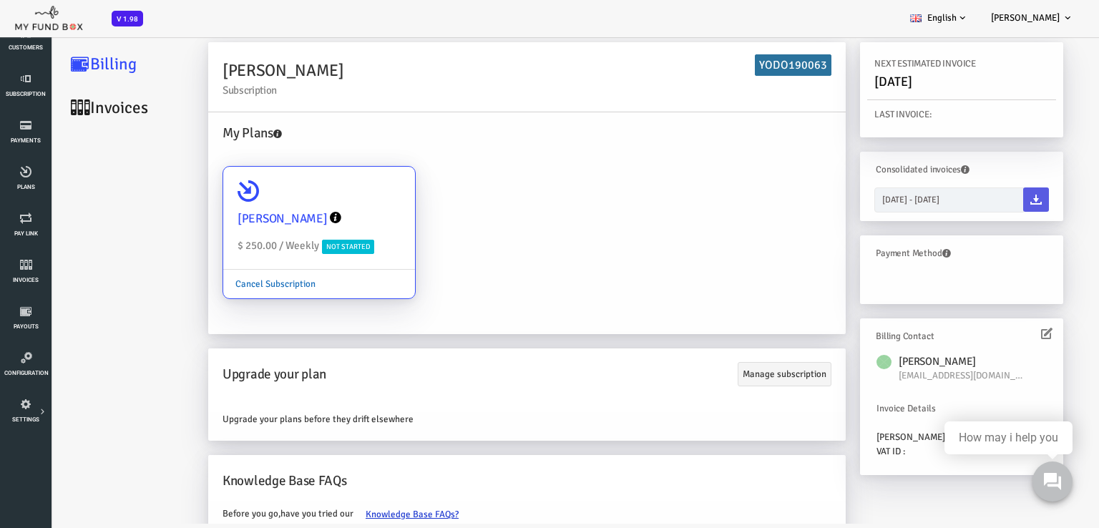
click at [237, 278] on link "Cancel Subscription" at bounding box center [232, 283] width 104 height 27
click at [339, 201] on input "[PERSON_NAME] $ 250.00 / Weekly Not Started Cancel Subscription" at bounding box center [353, 186] width 29 height 29
radio input "true"
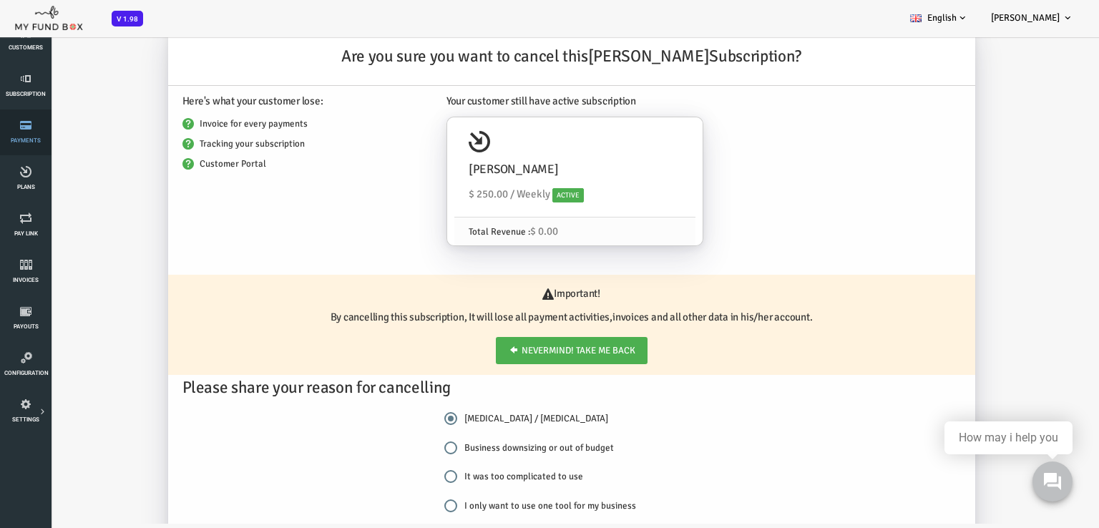
click at [0, 0] on span "Payments" at bounding box center [0, 0] width 0 height 0
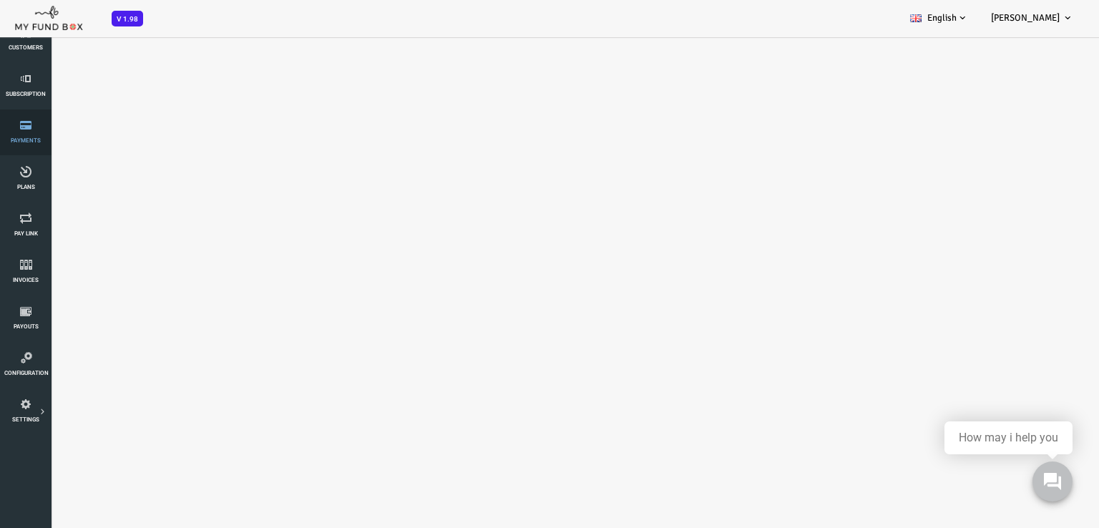
select select "100"
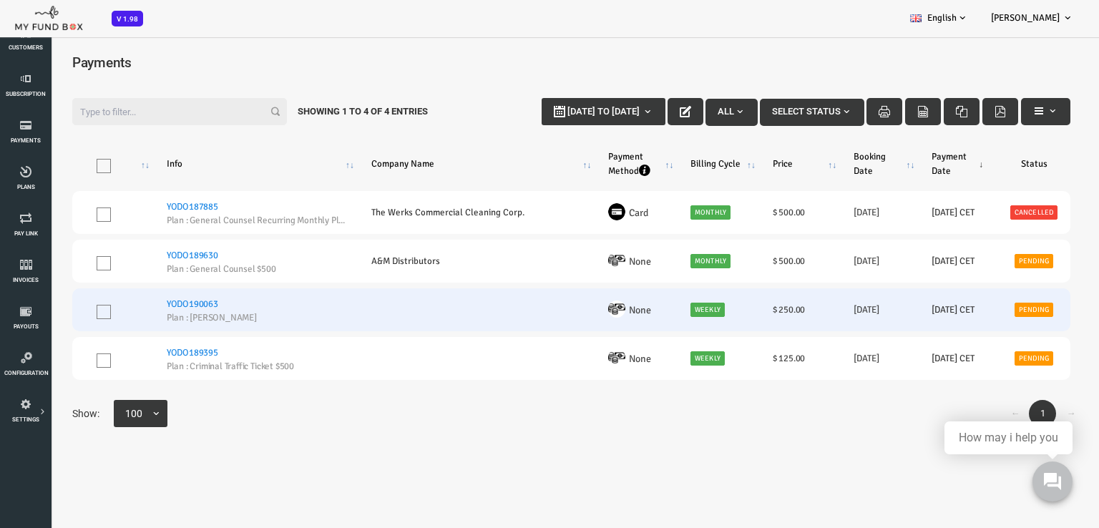
click at [589, 308] on span "None" at bounding box center [595, 311] width 21 height 16
click at [989, 310] on link "Pending" at bounding box center [990, 310] width 39 height 14
click at [144, 303] on link "YODO190063" at bounding box center [149, 303] width 52 height 11
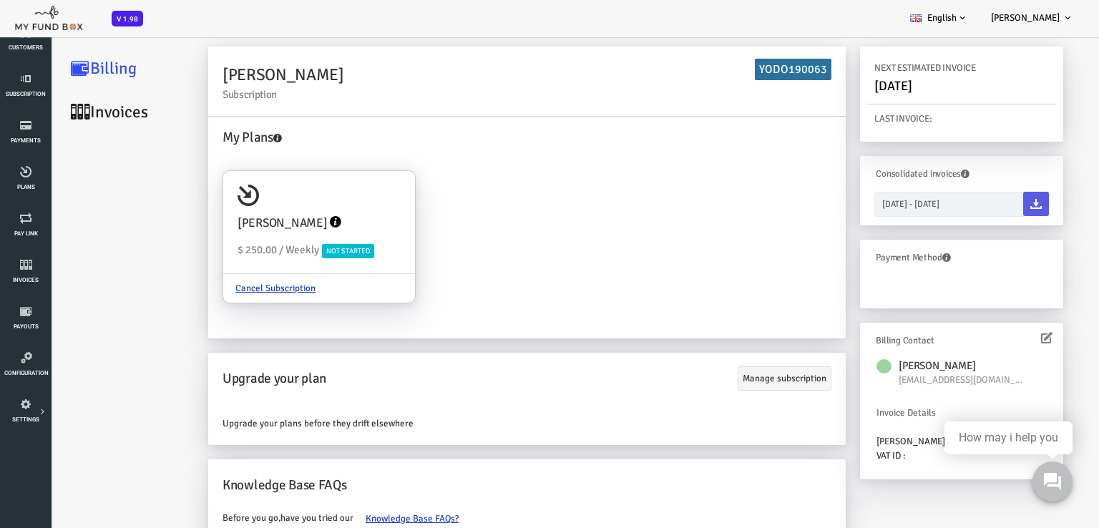
scroll to position [46, 0]
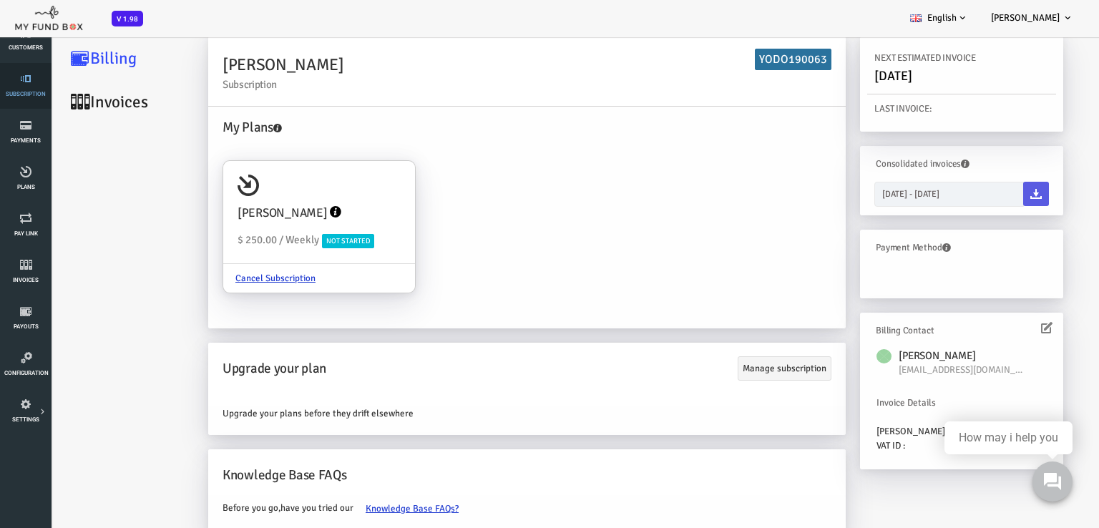
click at [0, 0] on span "Subscription" at bounding box center [0, 0] width 0 height 0
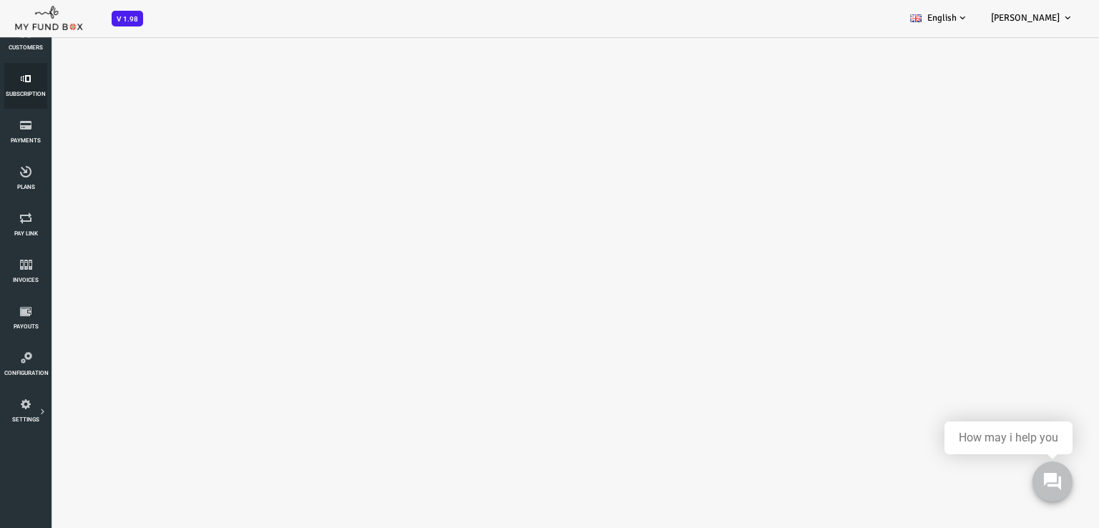
select select "100"
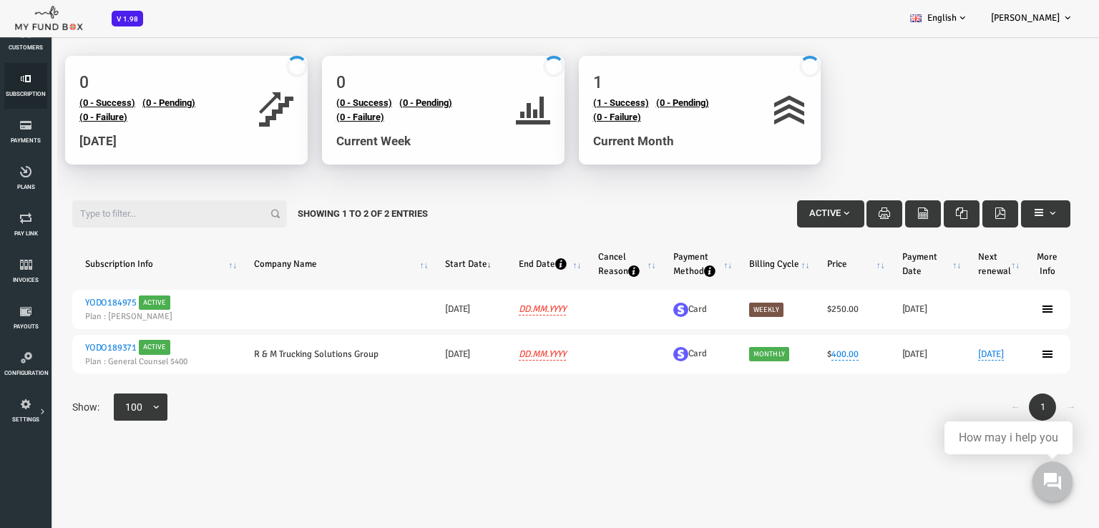
scroll to position [7, 0]
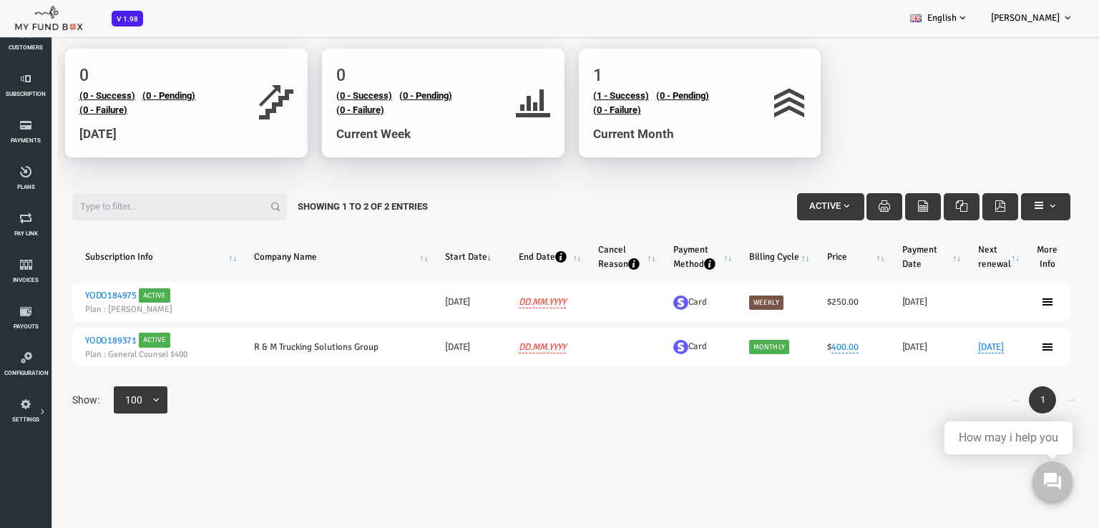
click at [999, 305] on icon at bounding box center [1003, 301] width 11 height 11
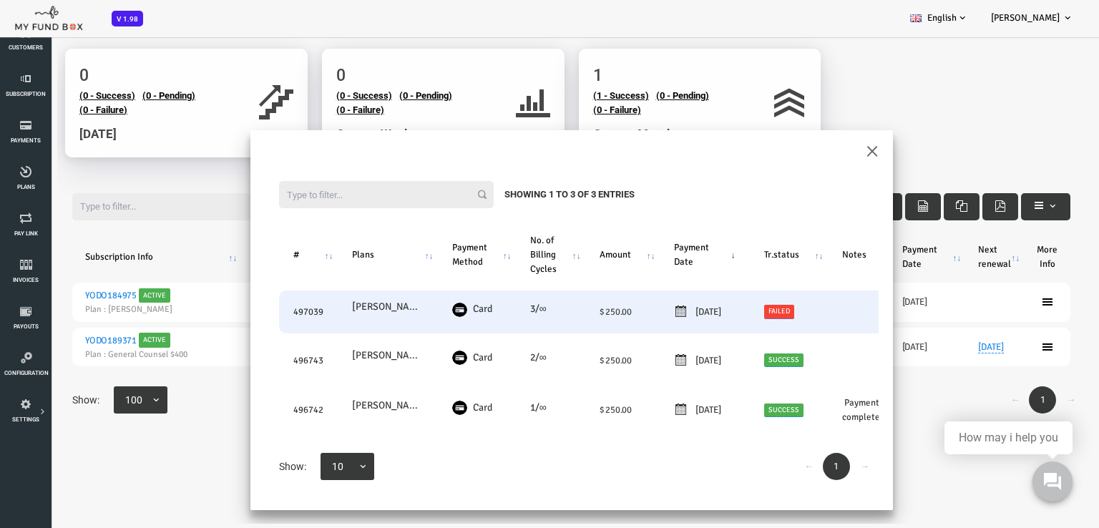
click at [742, 310] on link "Failed" at bounding box center [735, 312] width 31 height 14
click at [725, 227] on span "× Failed" at bounding box center [749, 238] width 143 height 27
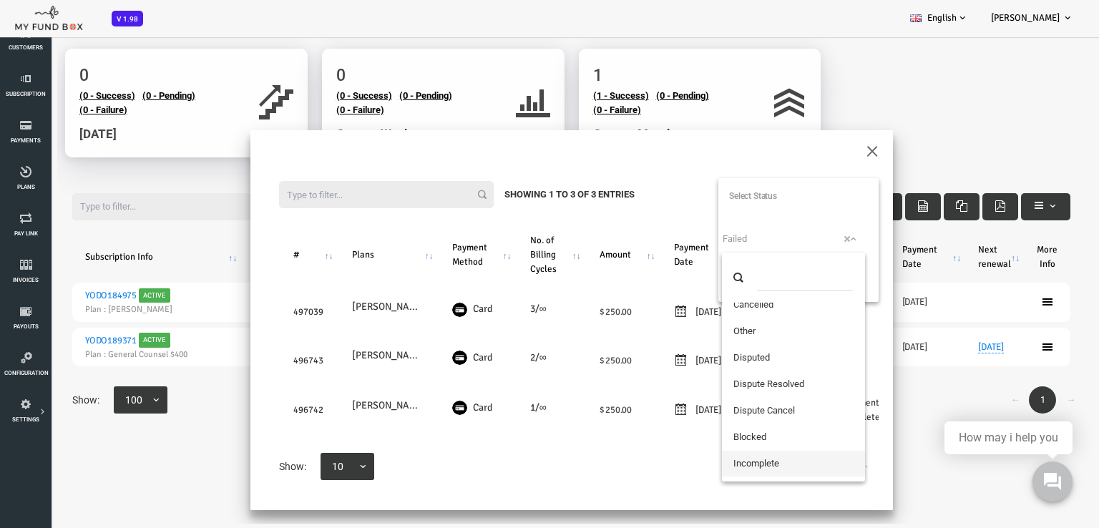
scroll to position [98, 0]
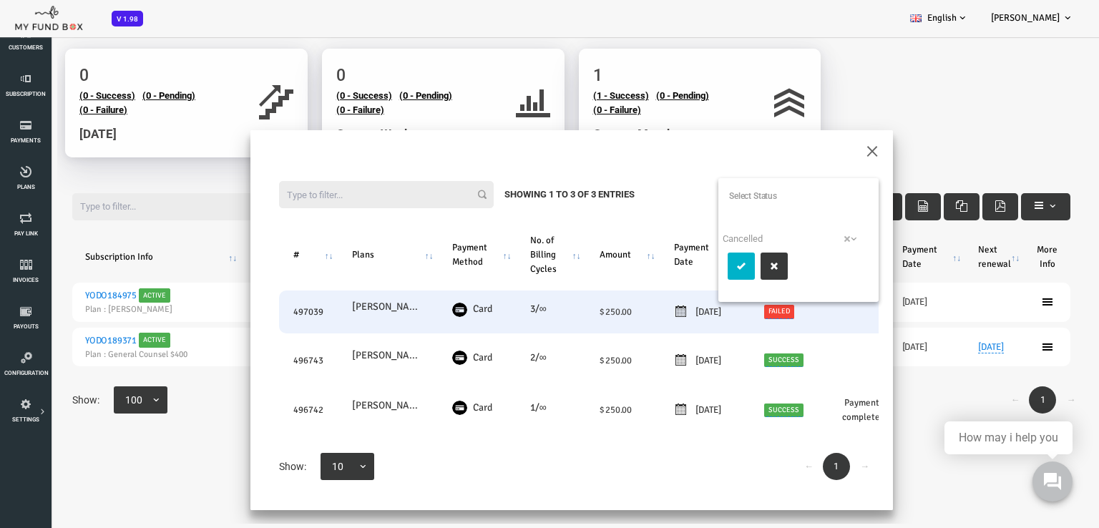
click at [697, 254] on button "submit" at bounding box center [697, 265] width 27 height 27
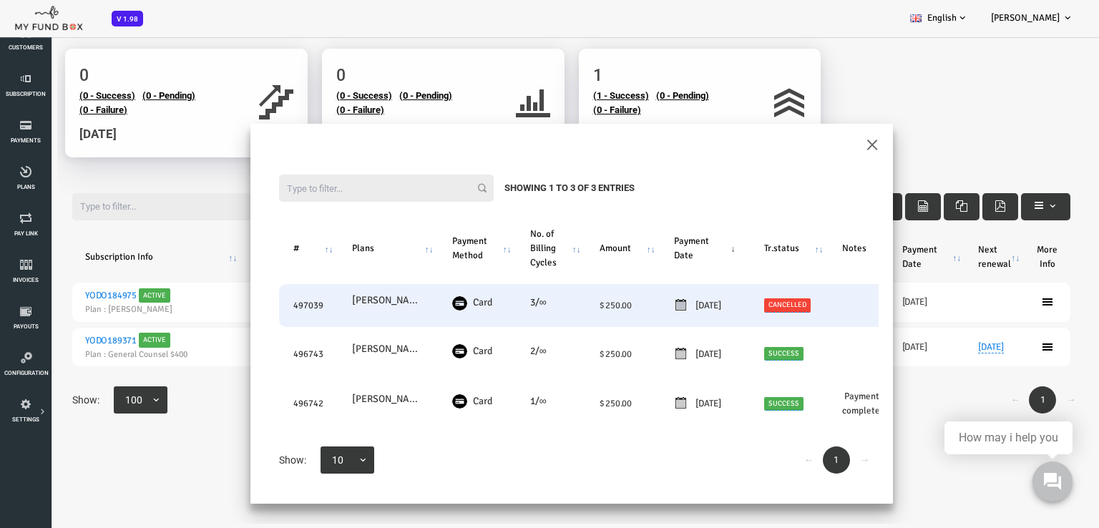
scroll to position [9, 0]
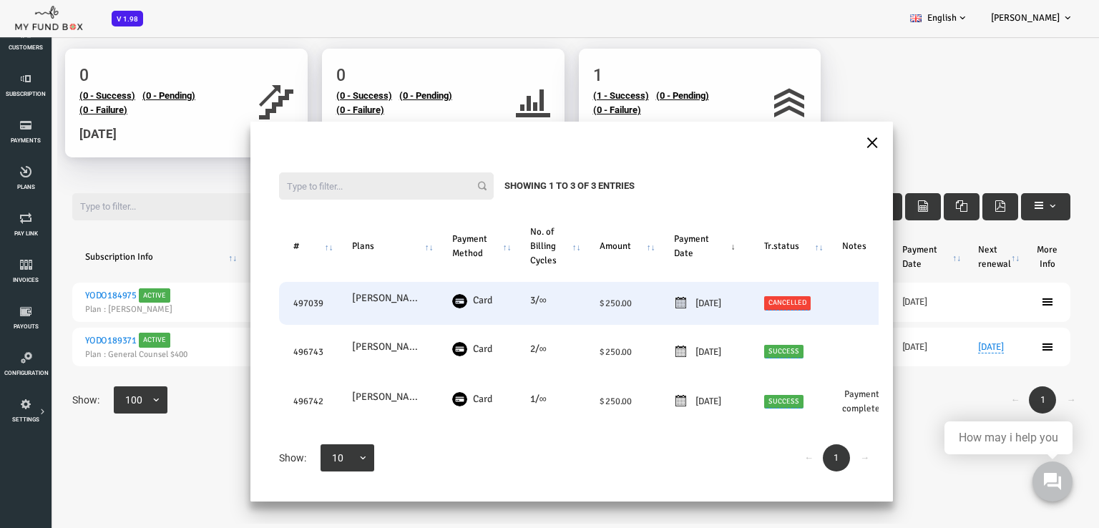
drag, startPoint x: 822, startPoint y: 140, endPoint x: 564, endPoint y: 152, distance: 258.5
click at [823, 139] on button "×" at bounding box center [828, 141] width 13 height 25
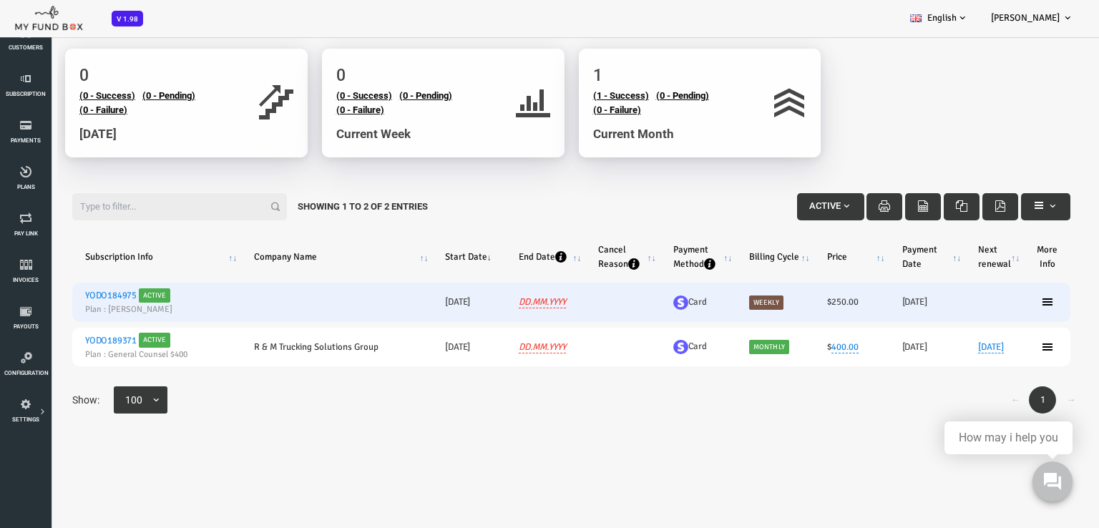
click at [72, 293] on link "YODO184975" at bounding box center [67, 295] width 52 height 11
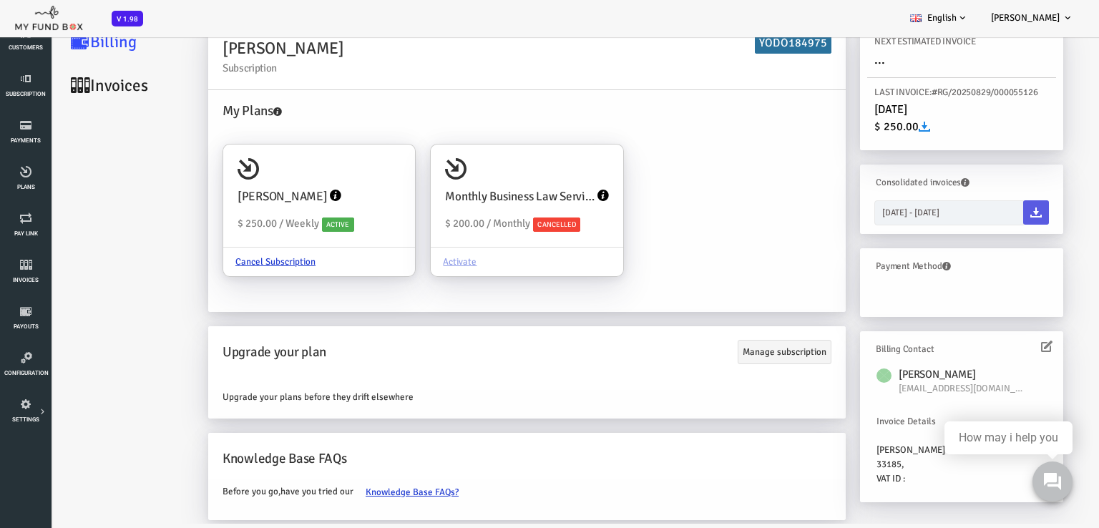
scroll to position [0, 0]
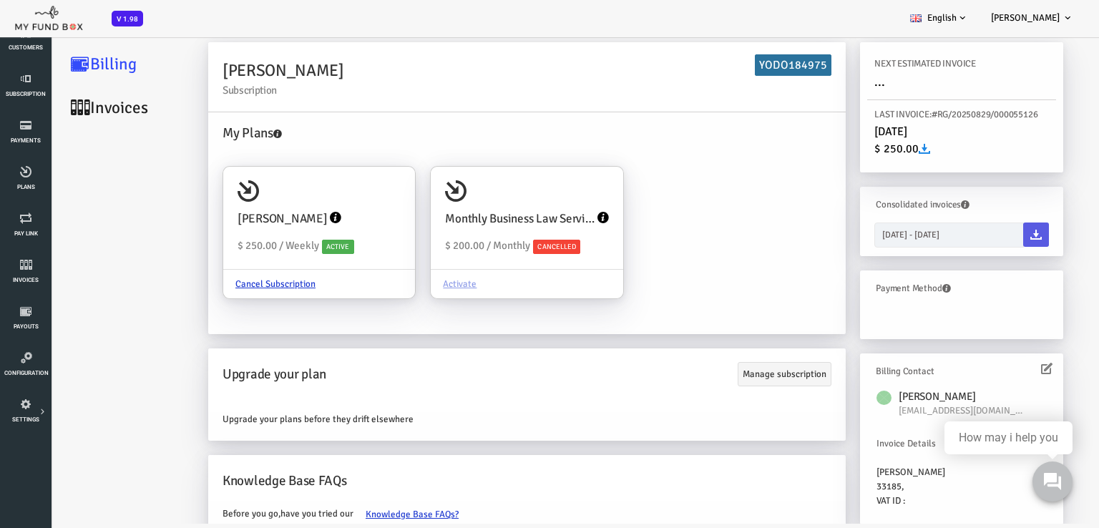
click at [90, 115] on link "Invoices" at bounding box center [85, 108] width 143 height 44
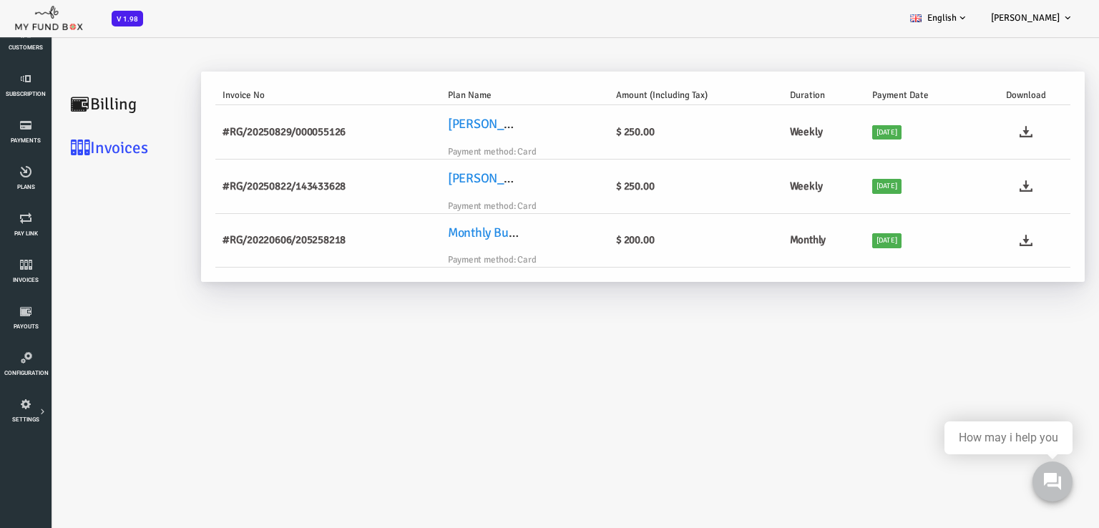
click at [54, 98] on link "Billing" at bounding box center [85, 104] width 143 height 44
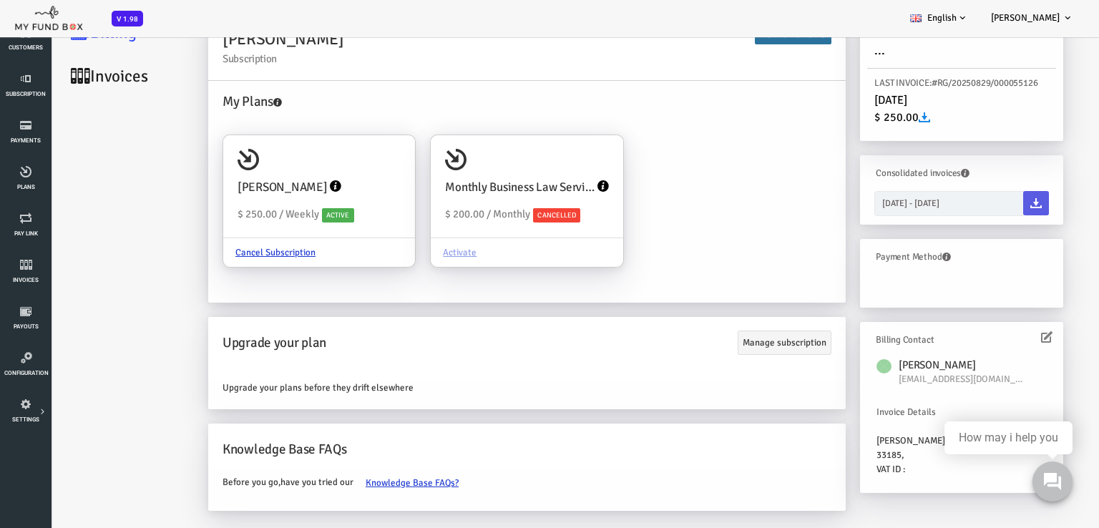
scroll to position [40, 0]
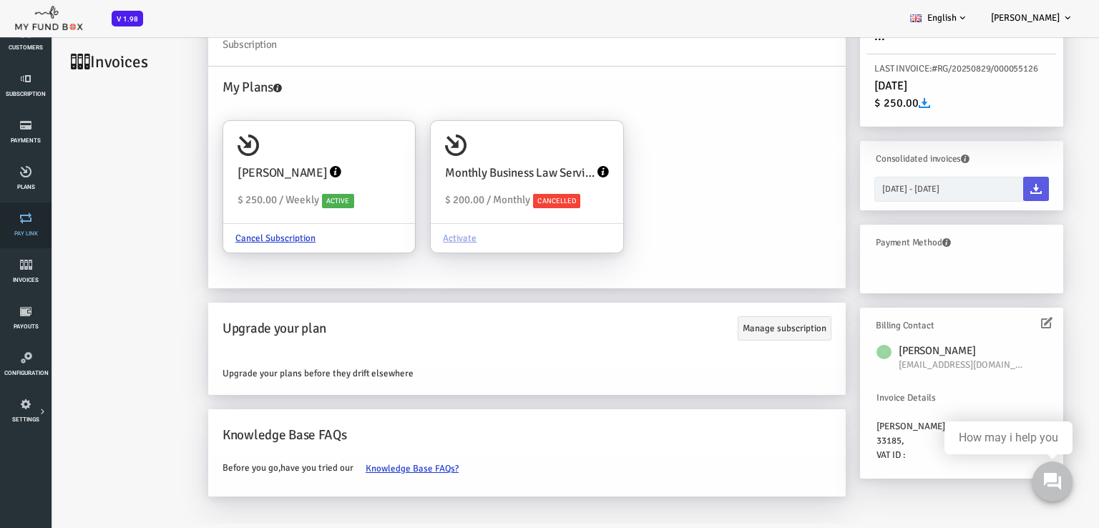
click at [0, 0] on span "Pay Link" at bounding box center [0, 0] width 0 height 0
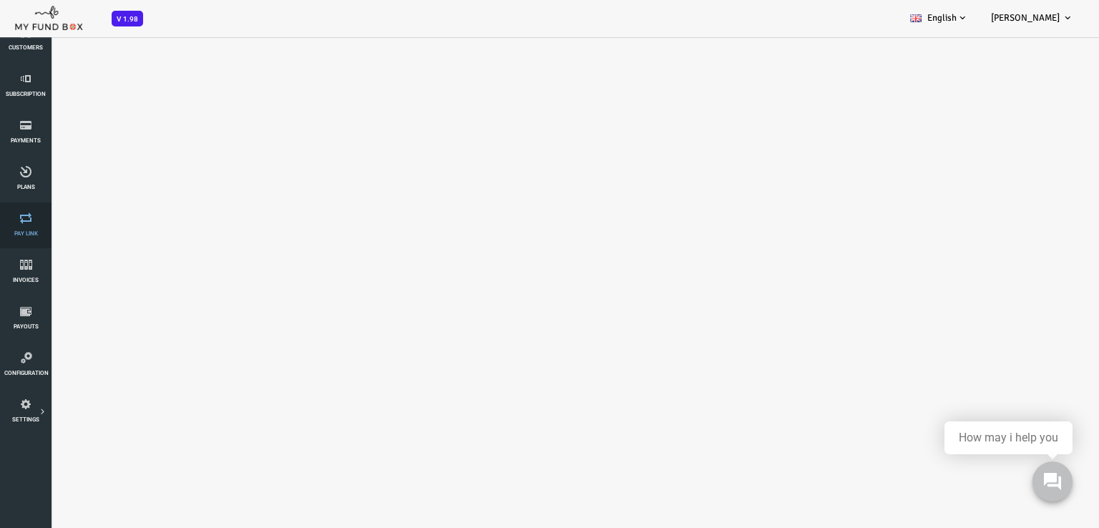
scroll to position [0, 0]
select select "100"
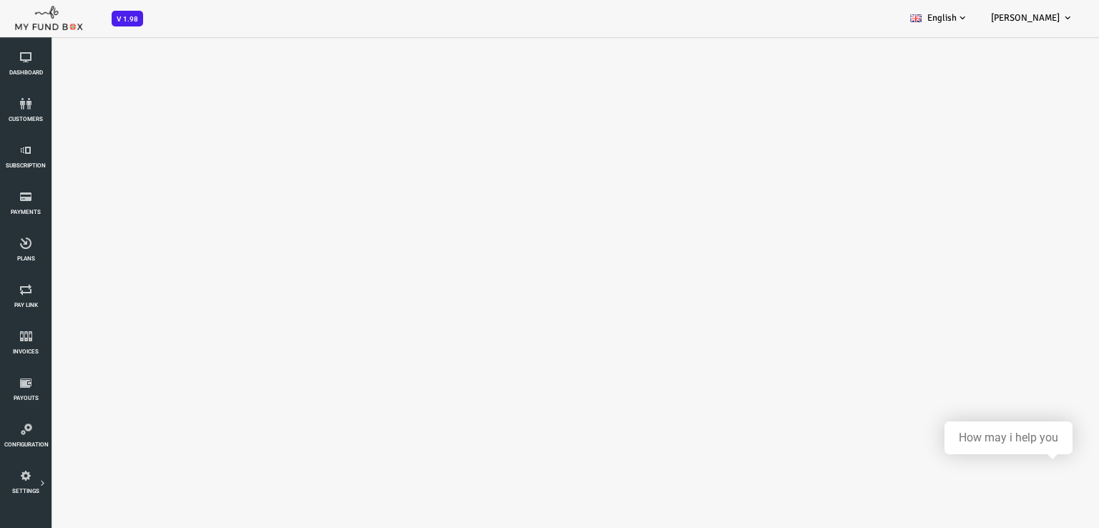
select select "100"
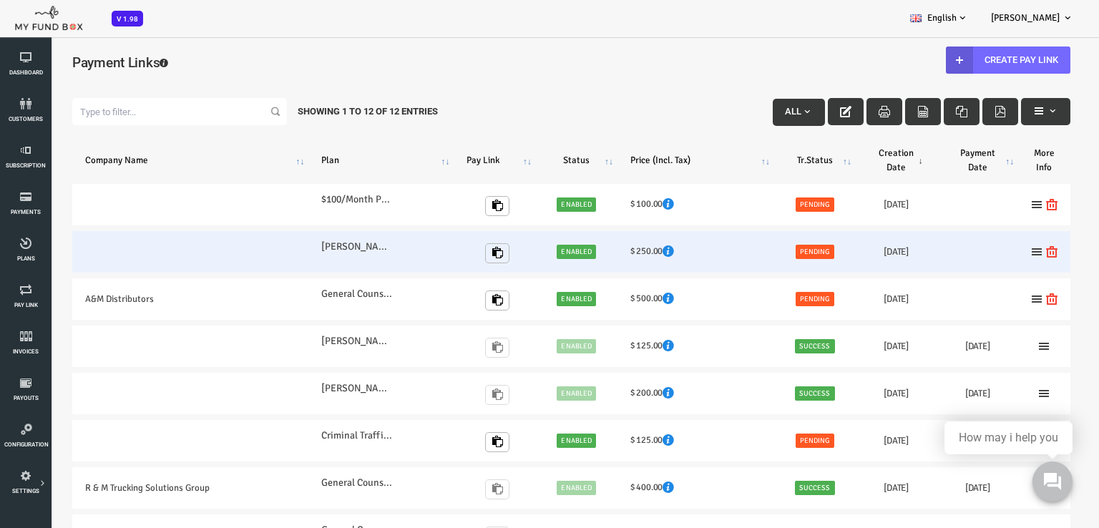
scroll to position [72, 0]
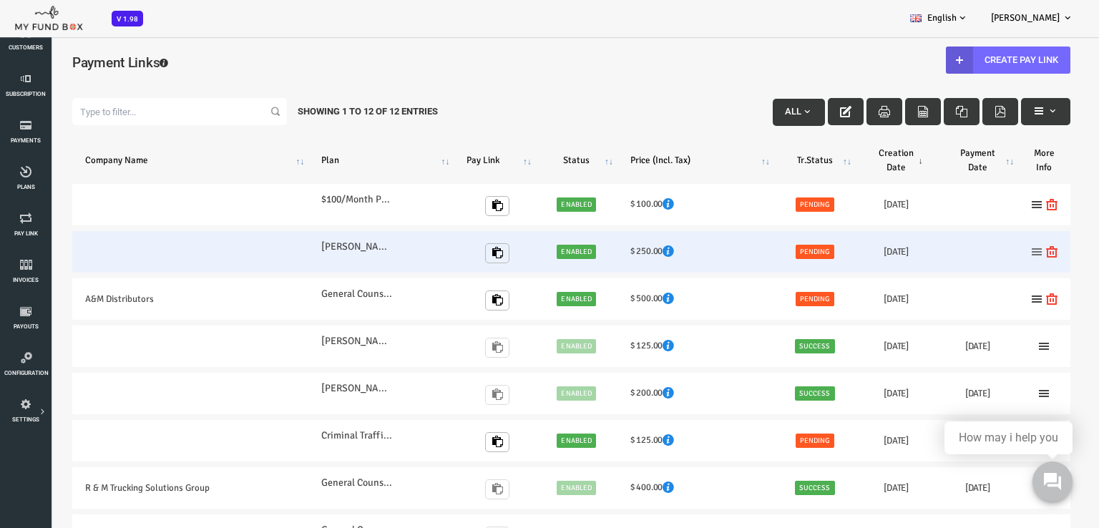
click at [994, 254] on icon at bounding box center [992, 251] width 11 height 11
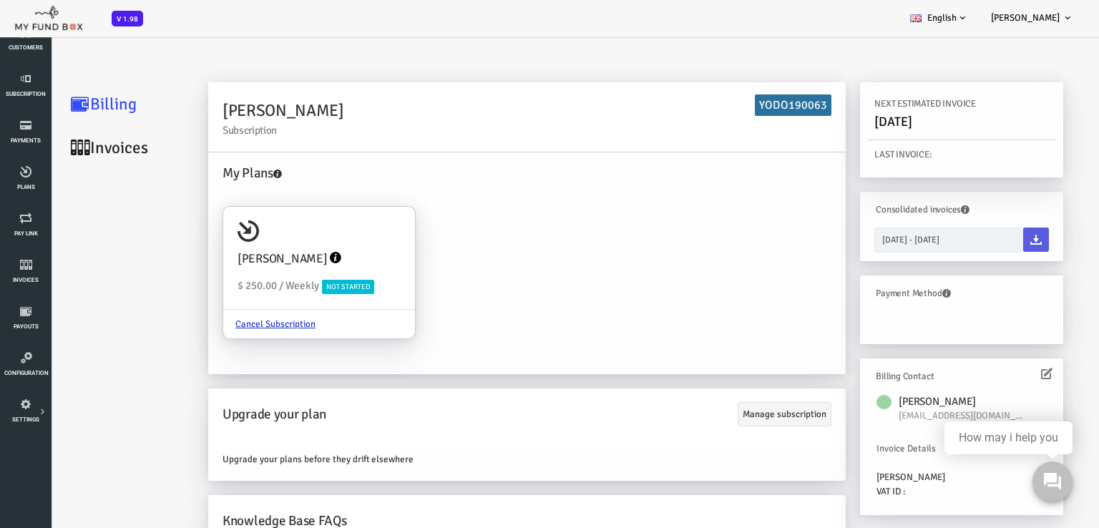
scroll to position [46, 0]
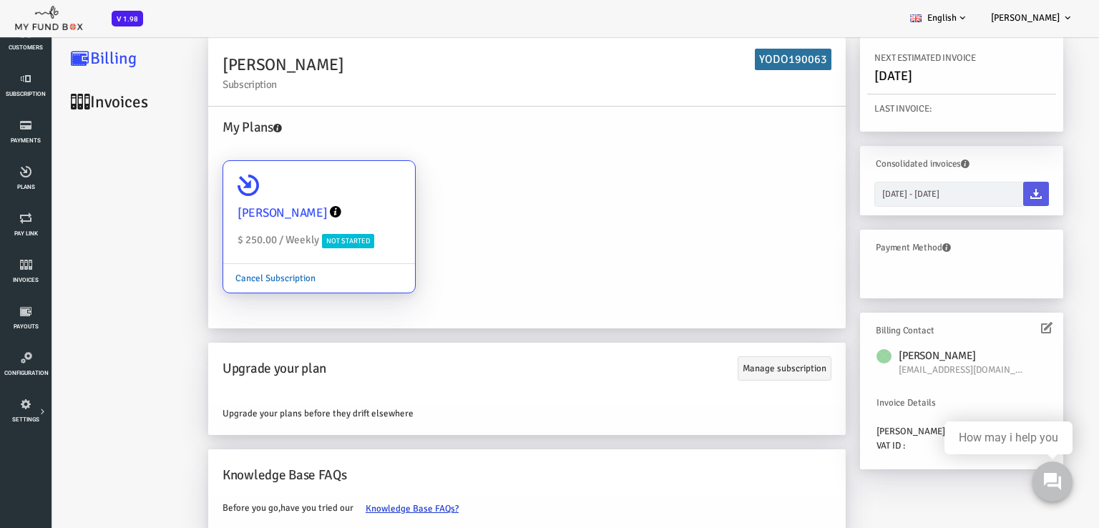
click at [250, 280] on link "Cancel Subscription" at bounding box center [232, 278] width 104 height 27
click at [339, 195] on input "[PERSON_NAME] $ 250.00 / Weekly Not Started Cancel Subscription" at bounding box center [353, 181] width 29 height 29
radio input "true"
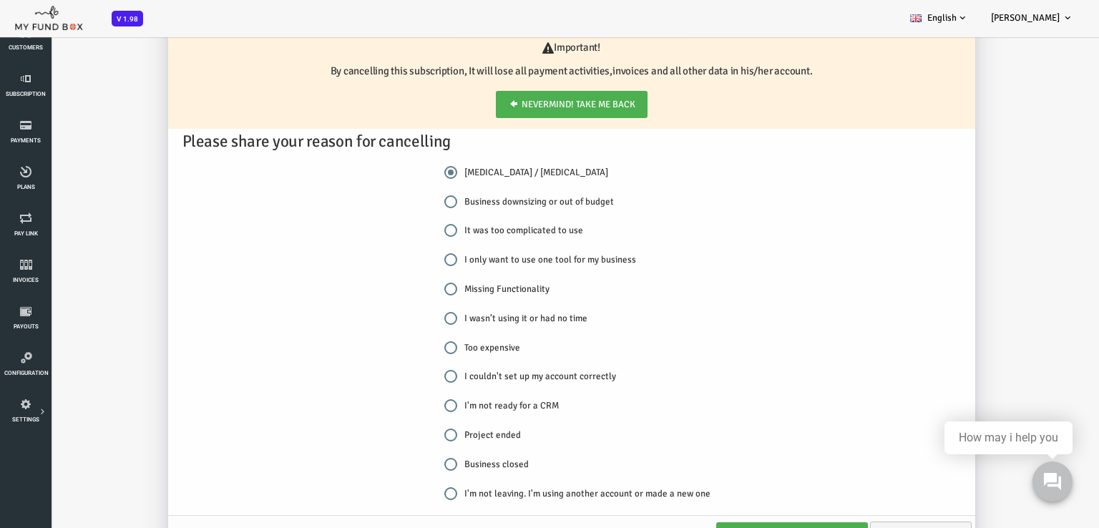
scroll to position [300, 0]
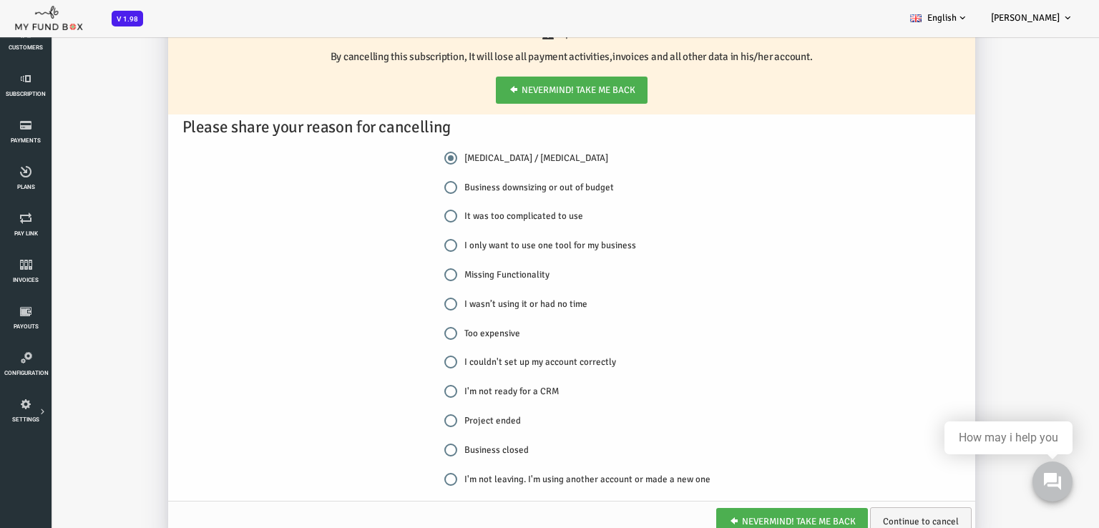
click at [410, 215] on input "It was too complicated to use" at bounding box center [407, 216] width 13 height 13
radio input "true"
click at [855, 513] on link "Continue to cancel" at bounding box center [877, 521] width 102 height 29
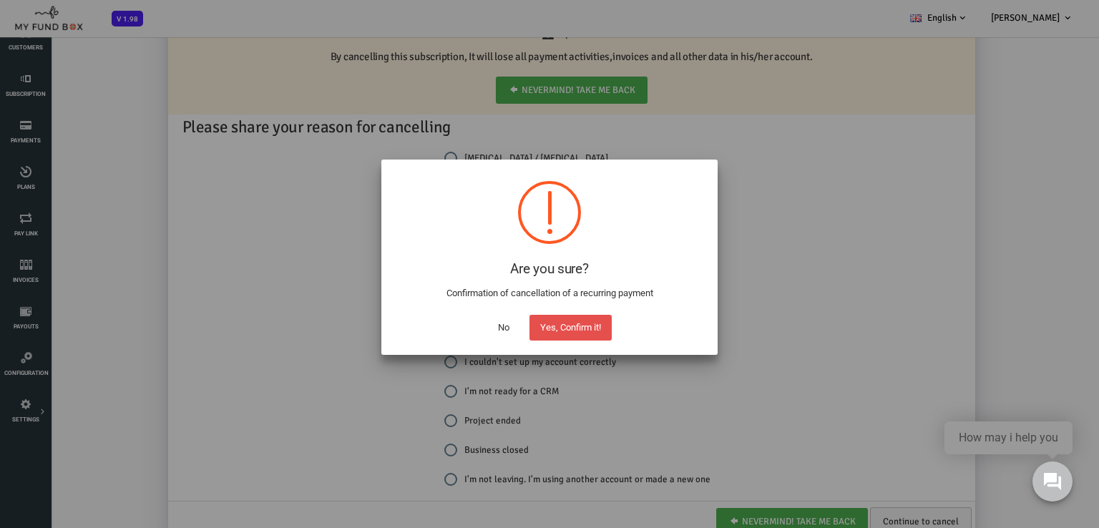
click at [579, 321] on button "Yes, Confirm it!" at bounding box center [570, 328] width 82 height 26
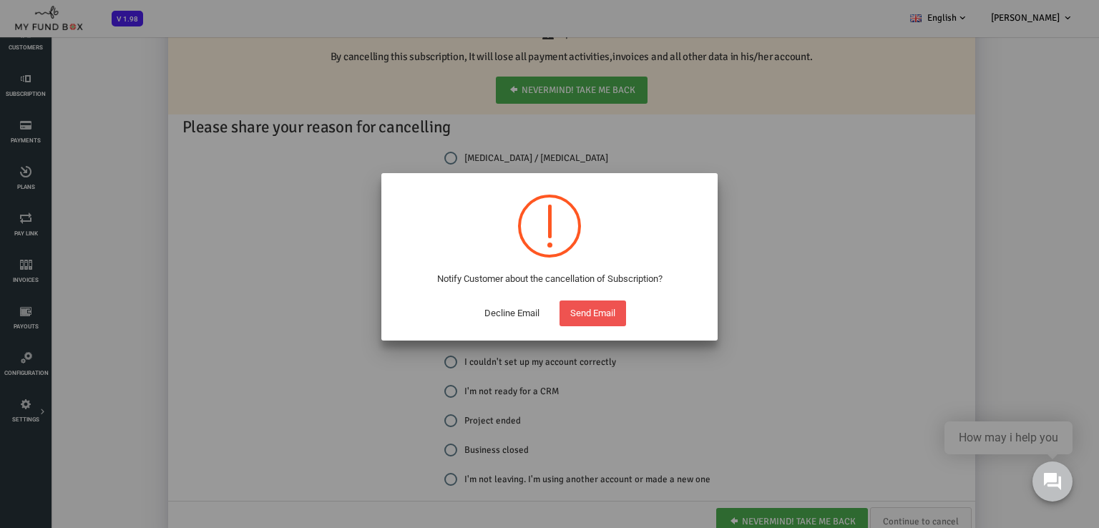
click at [600, 313] on button "Send Email" at bounding box center [592, 313] width 67 height 26
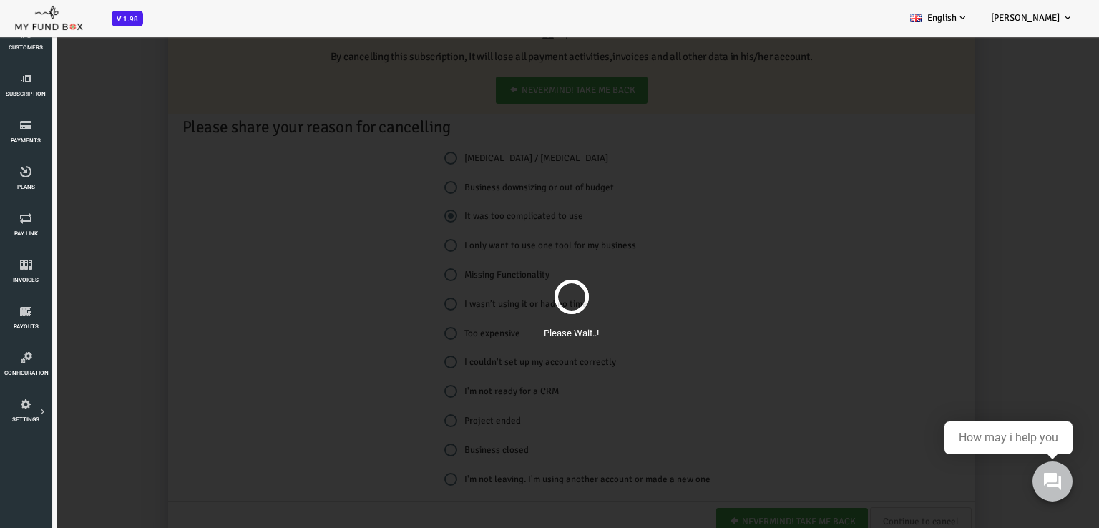
scroll to position [40, 0]
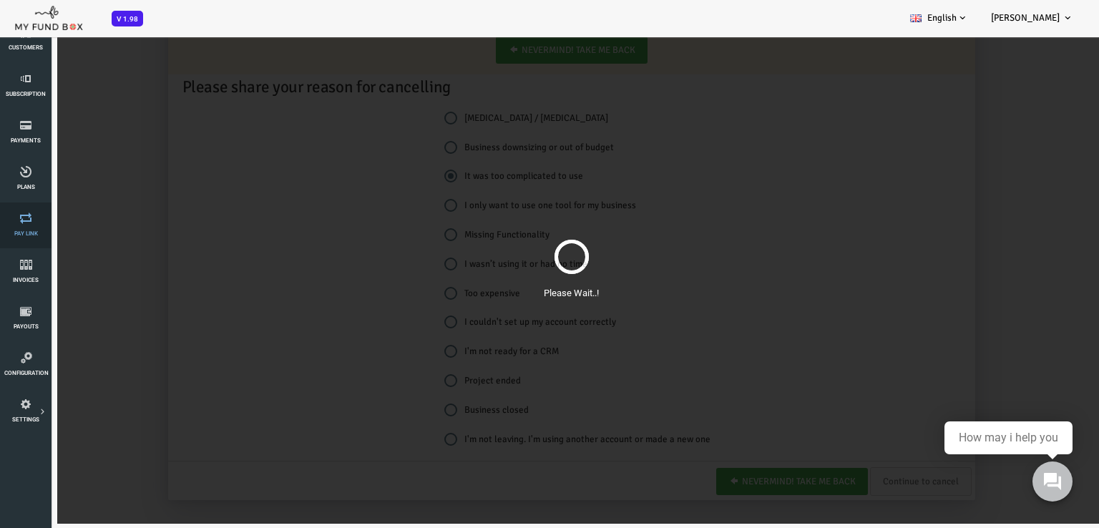
click at [24, 224] on link "Pay Link" at bounding box center [25, 225] width 43 height 46
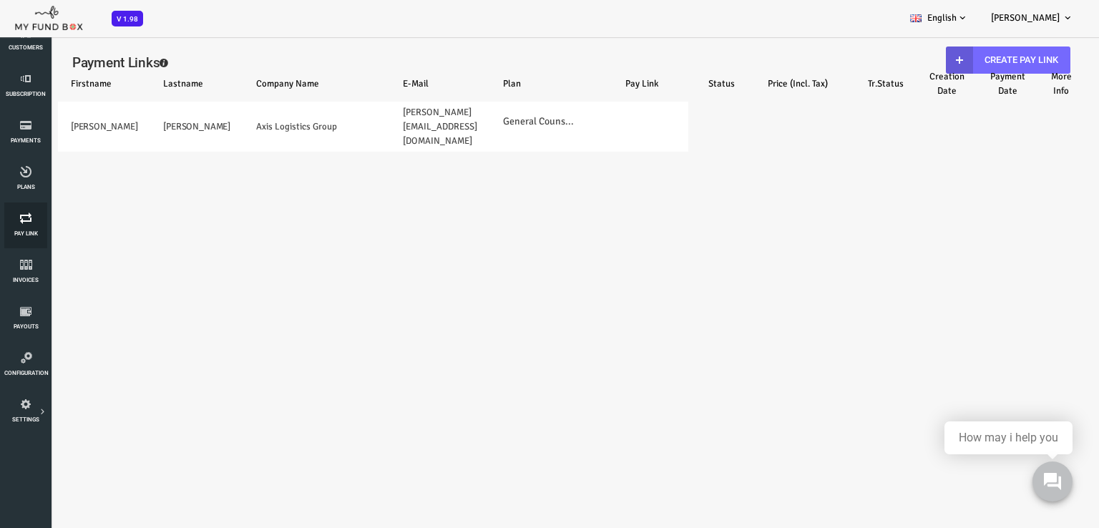
scroll to position [0, 0]
select select "100"
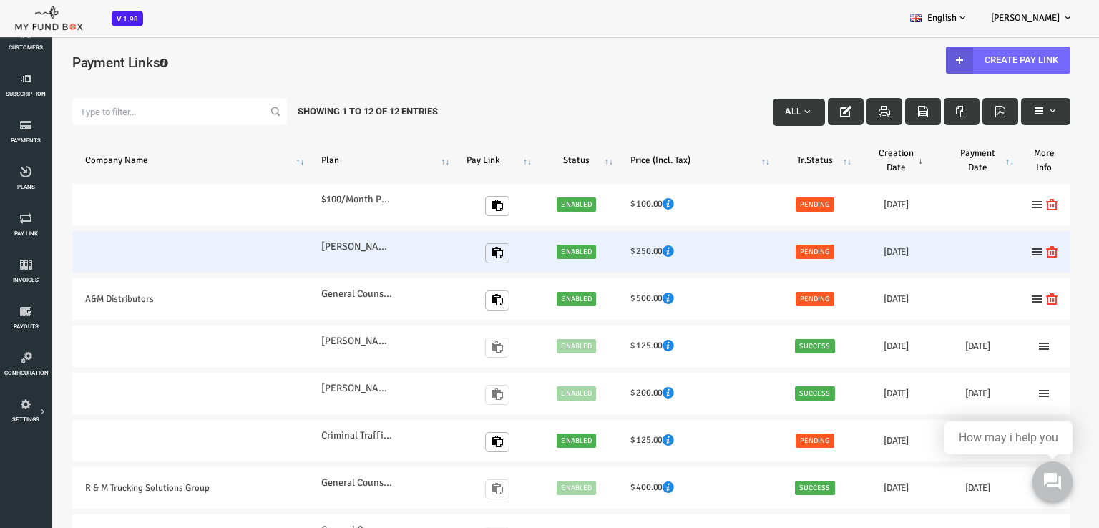
click at [310, 245] on label "[PERSON_NAME]" at bounding box center [314, 247] width 72 height 16
click at [990, 255] on icon at bounding box center [992, 251] width 11 height 11
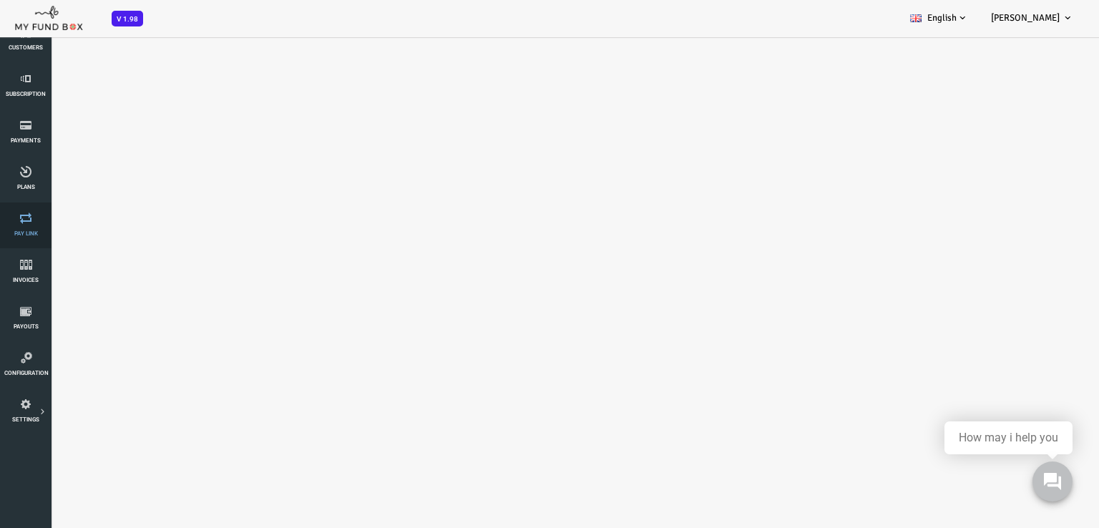
click at [26, 229] on link "Pay Link" at bounding box center [25, 225] width 43 height 46
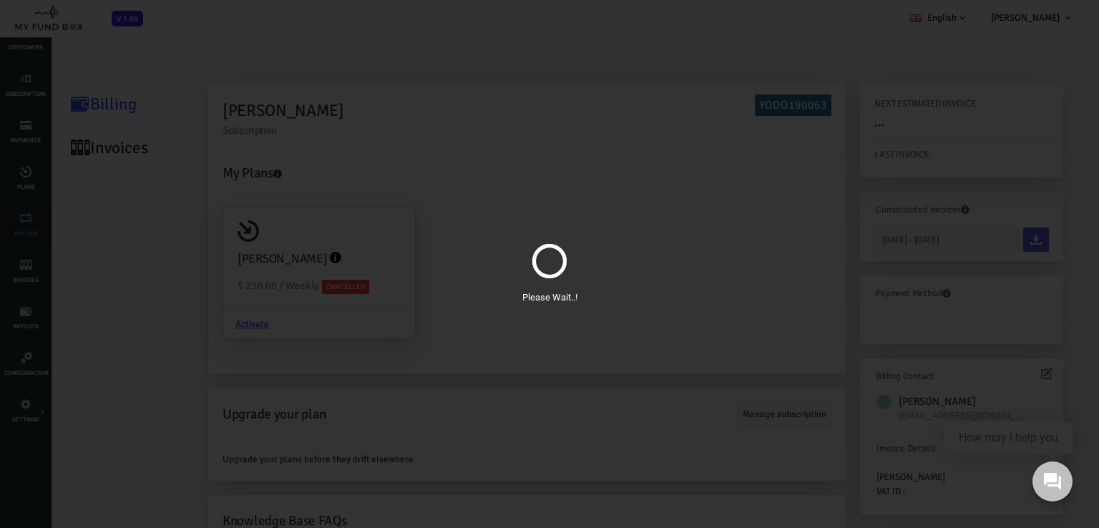
scroll to position [46, 0]
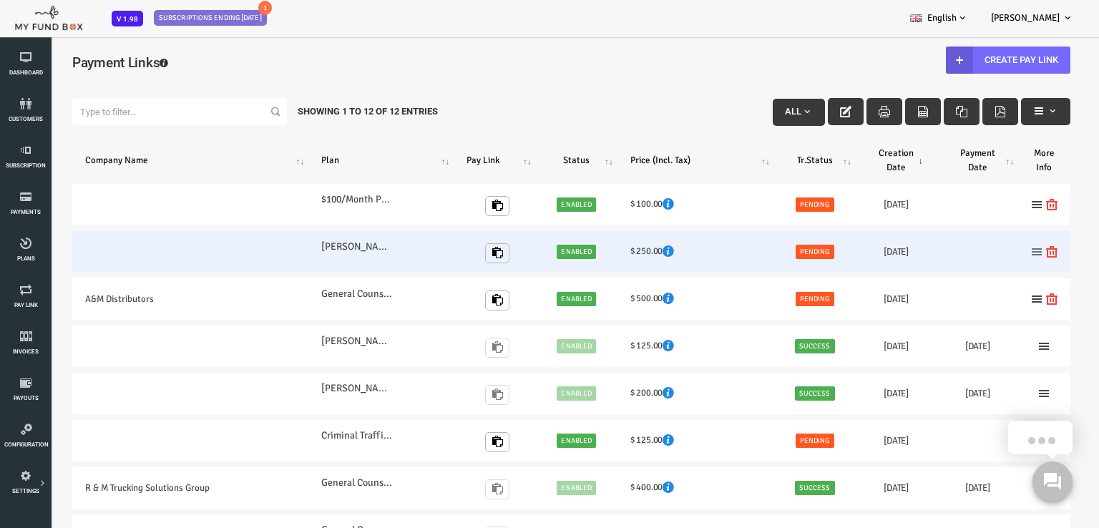
click at [994, 248] on icon at bounding box center [992, 251] width 11 height 11
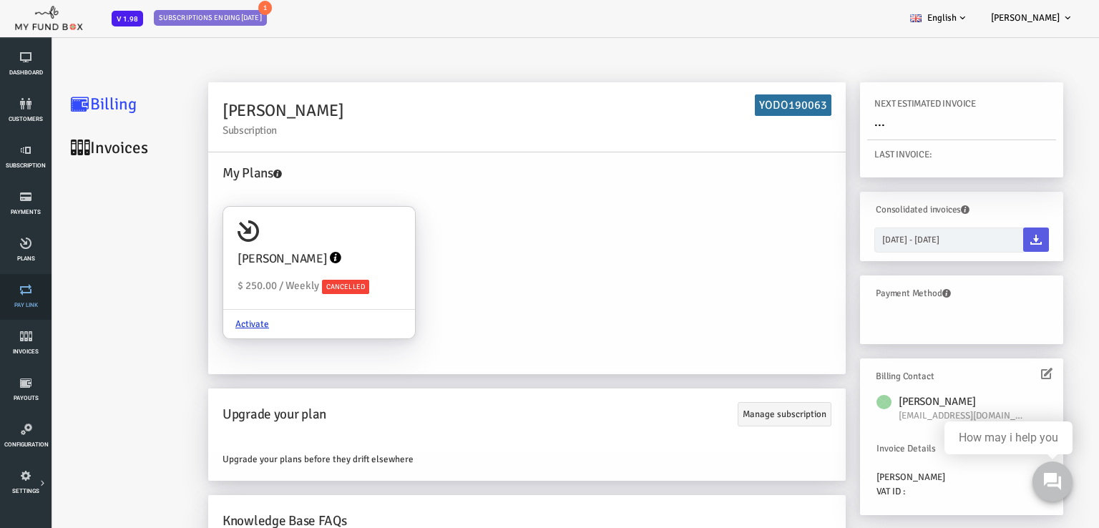
click at [31, 296] on link "Pay Link" at bounding box center [25, 297] width 43 height 46
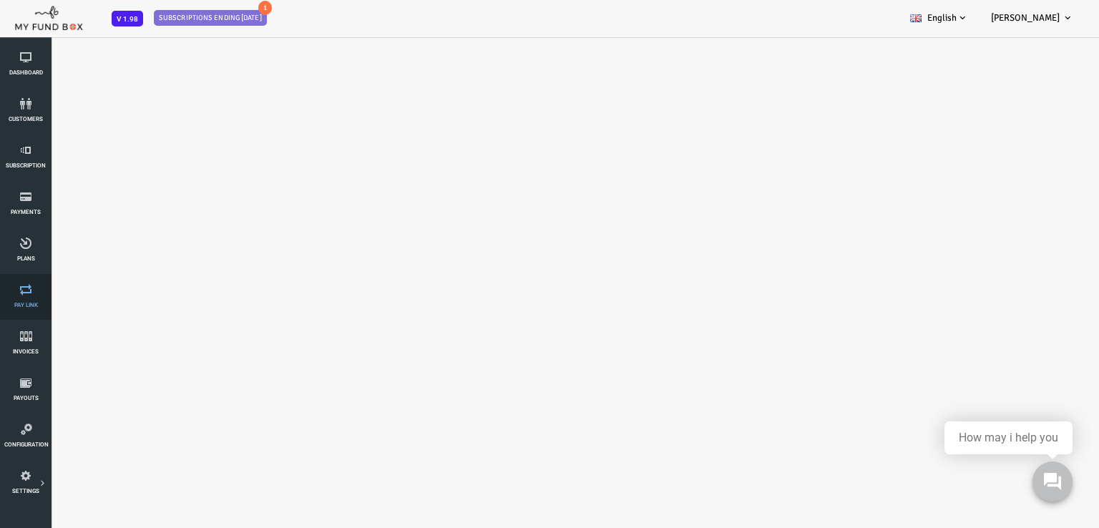
select select "100"
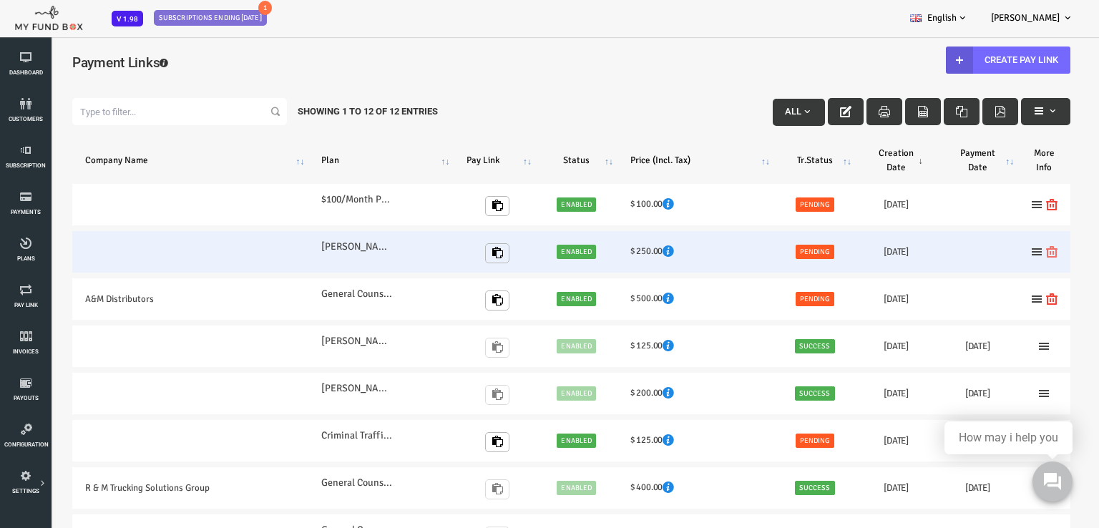
click at [1004, 248] on icon at bounding box center [1007, 251] width 11 height 11
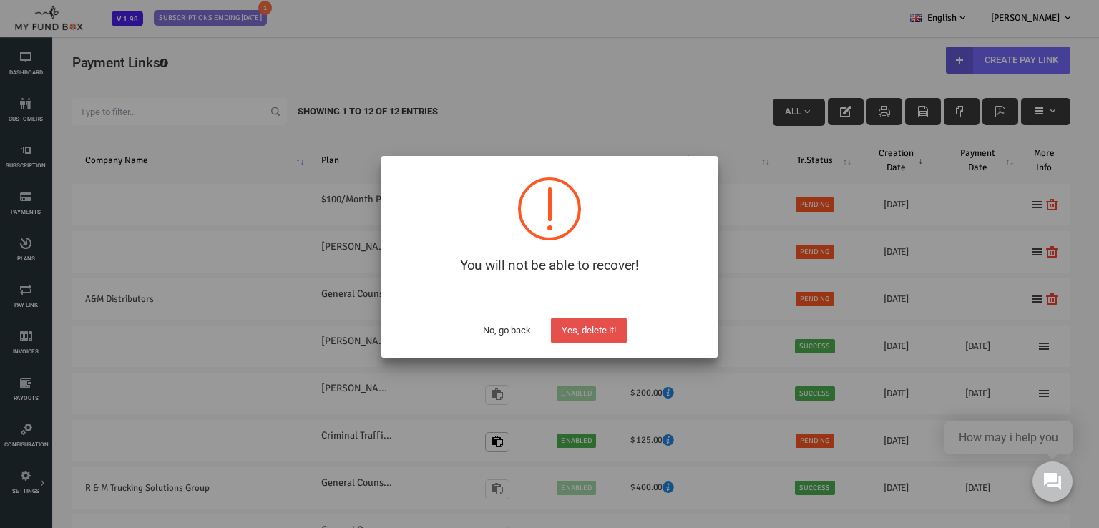
click at [582, 330] on button "Yes, delete it!" at bounding box center [589, 331] width 76 height 26
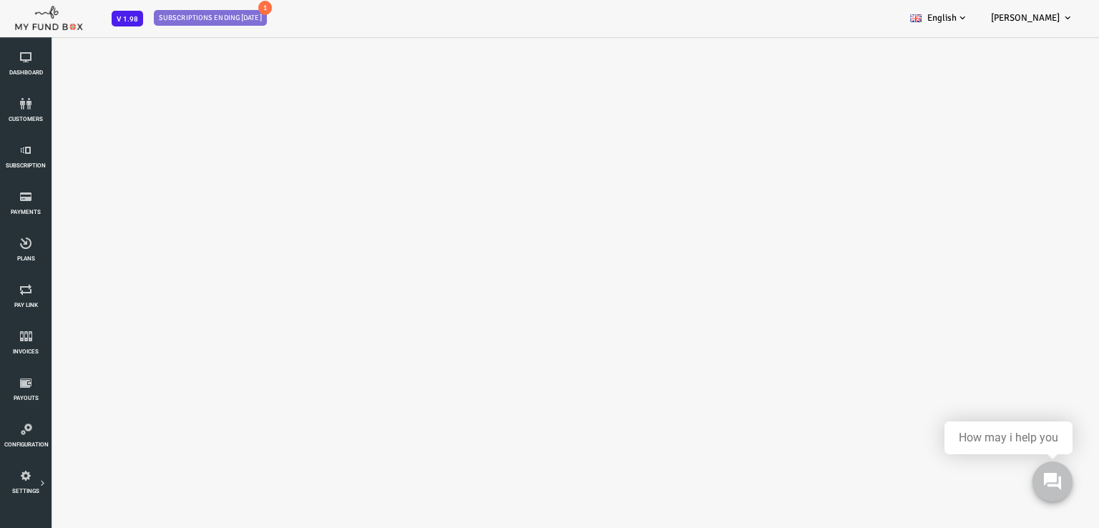
select select "100"
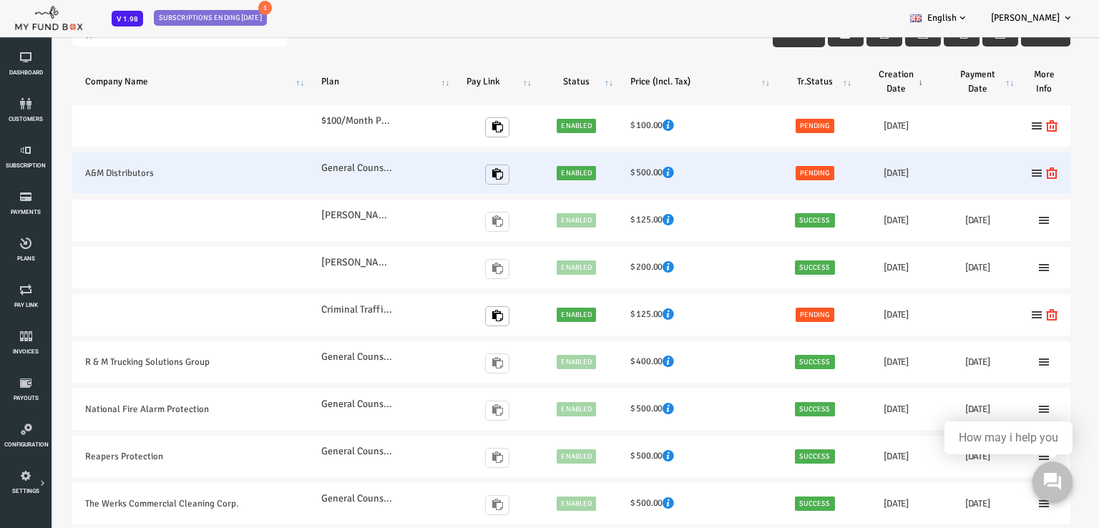
scroll to position [63, 0]
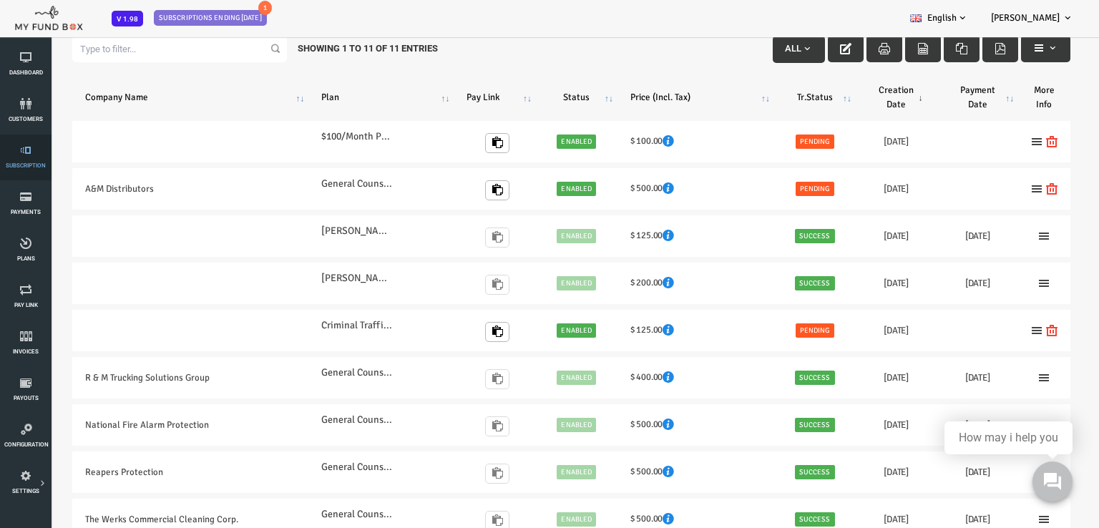
click at [26, 156] on link "Subscription" at bounding box center [25, 157] width 43 height 46
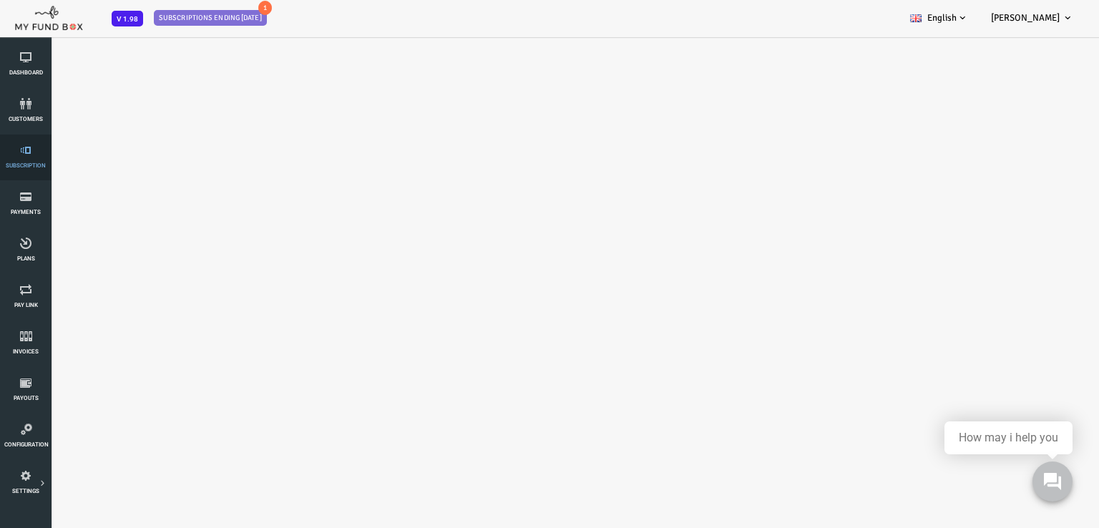
select select "100"
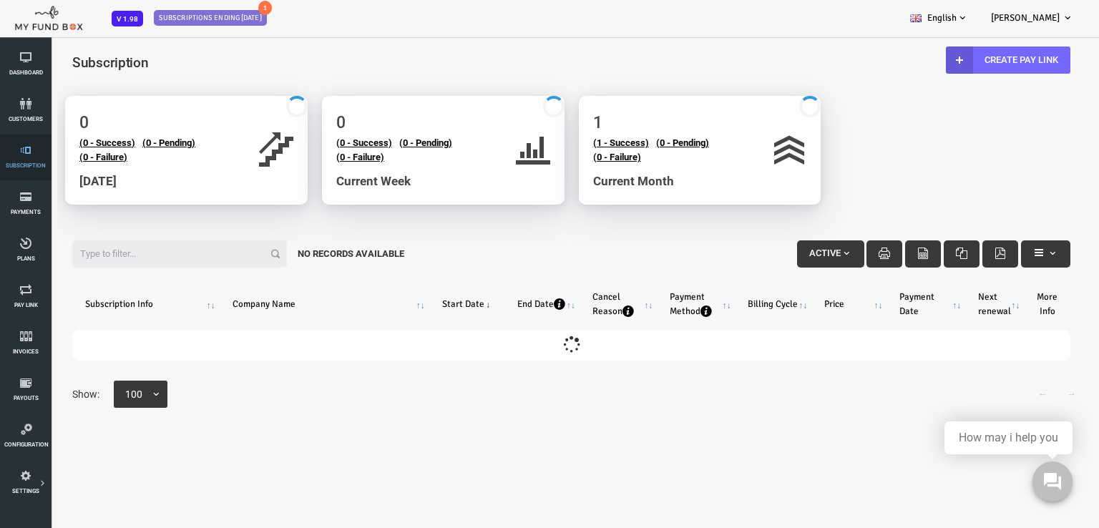
scroll to position [0, 0]
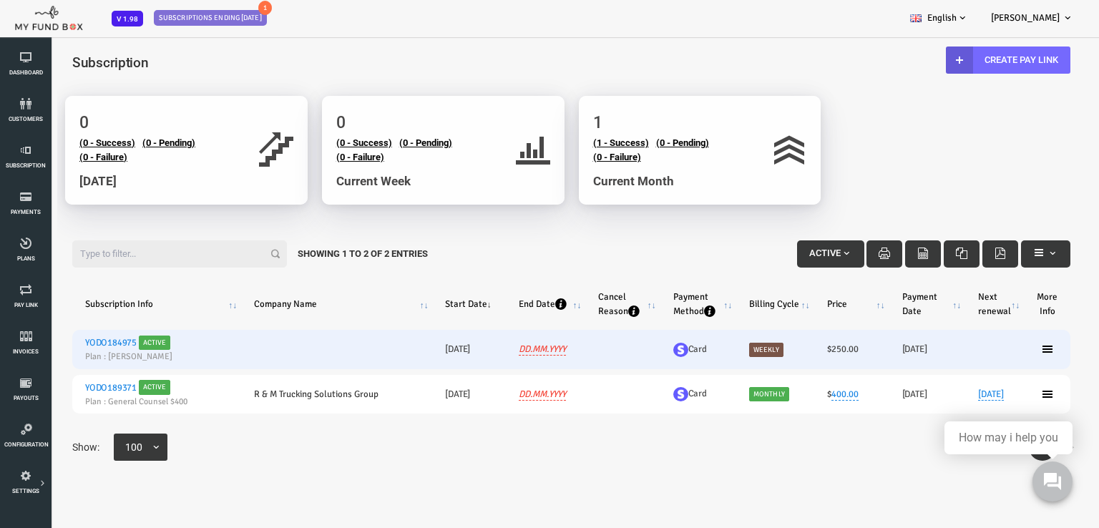
click at [74, 340] on link "YODO184975" at bounding box center [67, 342] width 52 height 11
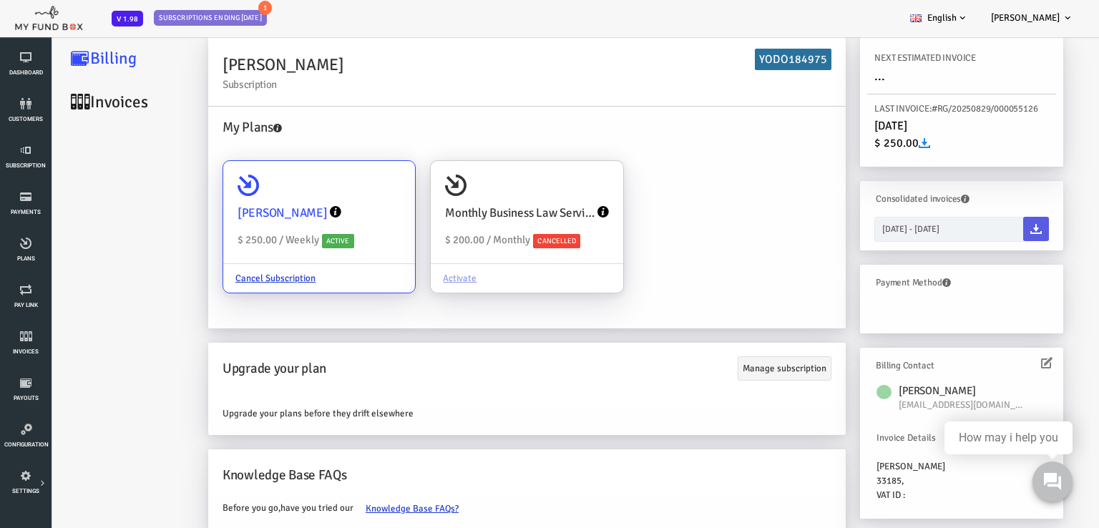
click at [314, 199] on div "[PERSON_NAME]" at bounding box center [275, 213] width 163 height 33
click at [339, 195] on input "[PERSON_NAME] $ 250.00 / Weekly Active Cancel Subscription" at bounding box center [353, 181] width 29 height 29
radio input "true"
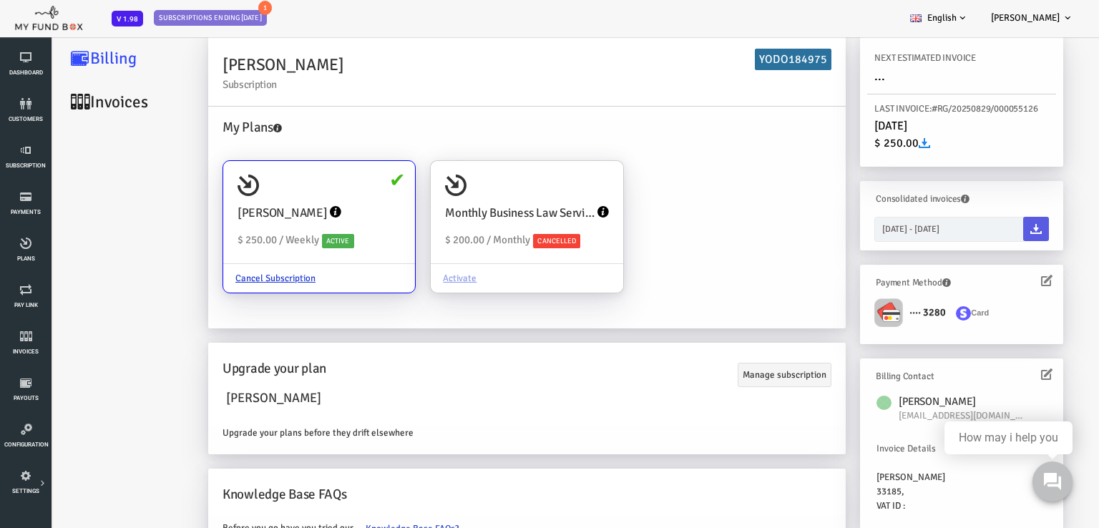
click at [896, 323] on div "···· 3280 Card" at bounding box center [917, 318] width 189 height 38
click at [1000, 278] on icon at bounding box center [1002, 280] width 11 height 11
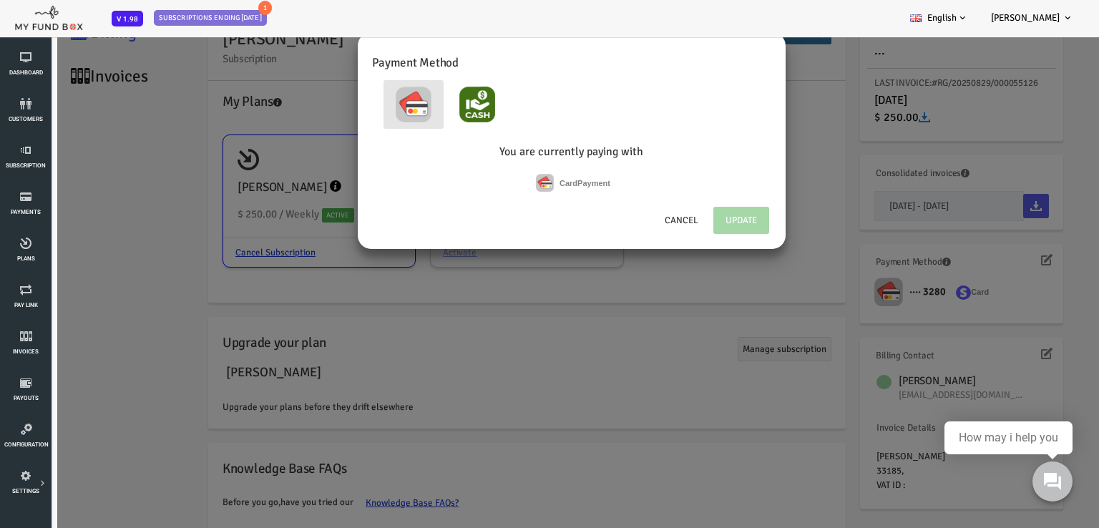
scroll to position [40, 0]
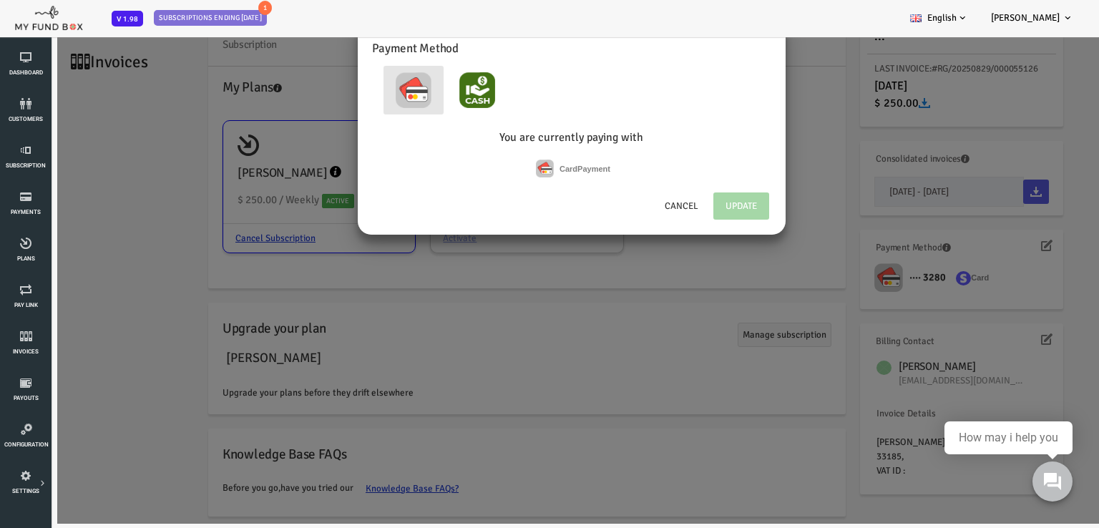
click at [516, 170] on label "Card" at bounding box center [525, 165] width 18 height 19
click at [647, 212] on button "Cancel" at bounding box center [637, 206] width 59 height 29
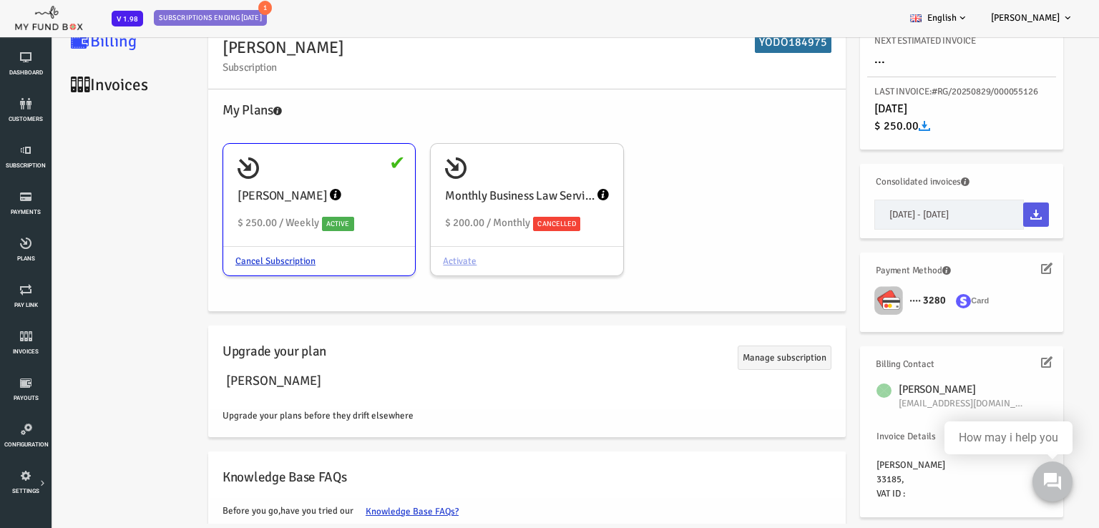
scroll to position [0, 0]
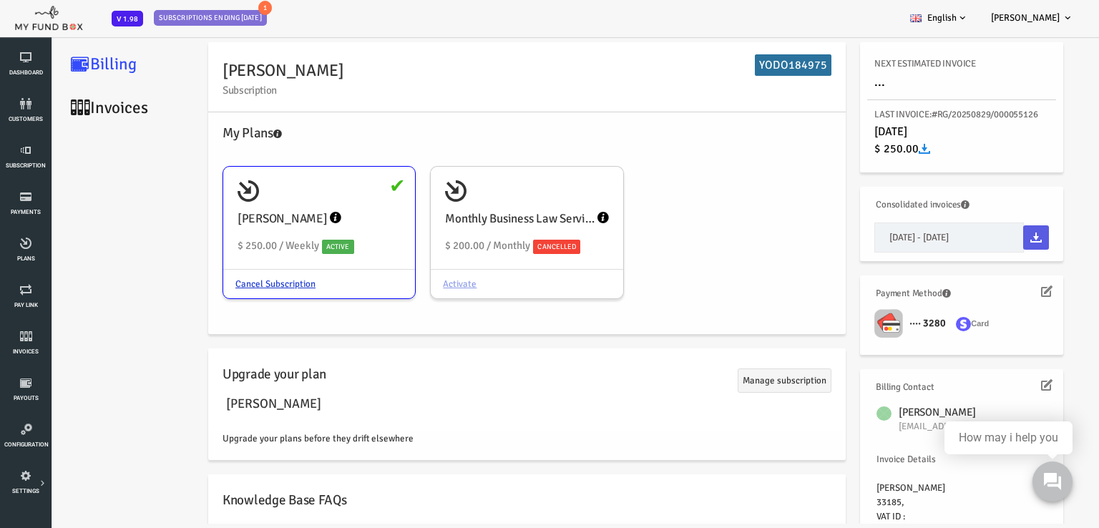
click at [863, 126] on span "August 29, 2025" at bounding box center [846, 131] width 33 height 14
click at [54, 112] on link "Invoices" at bounding box center [85, 108] width 143 height 44
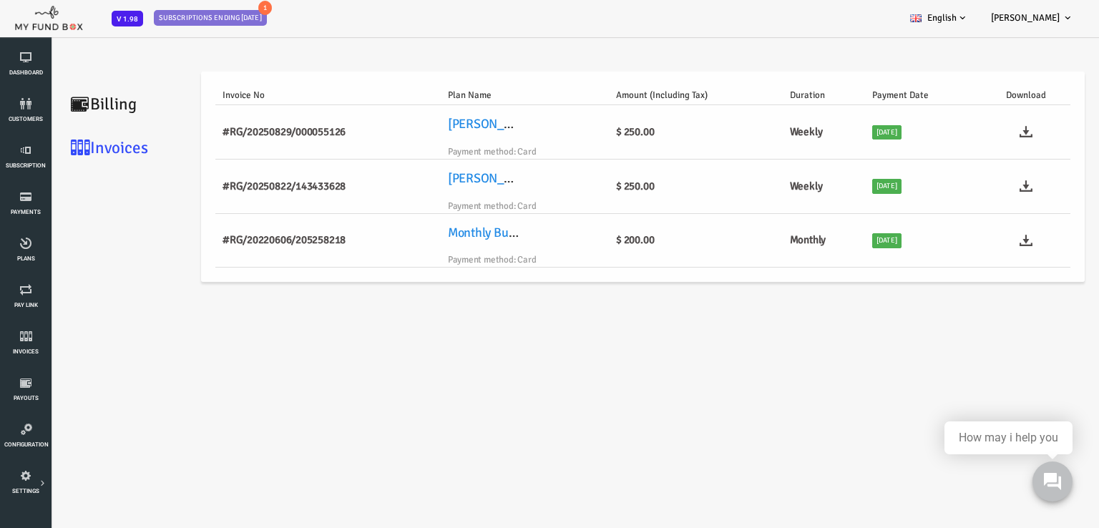
click at [66, 107] on link "Billing" at bounding box center [85, 104] width 143 height 44
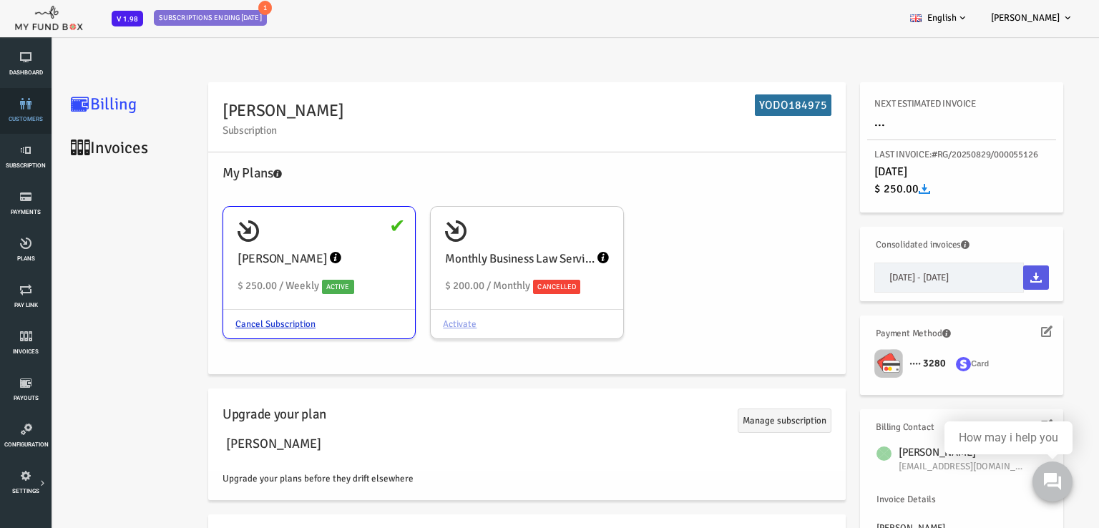
click at [23, 109] on icon at bounding box center [25, 103] width 43 height 11
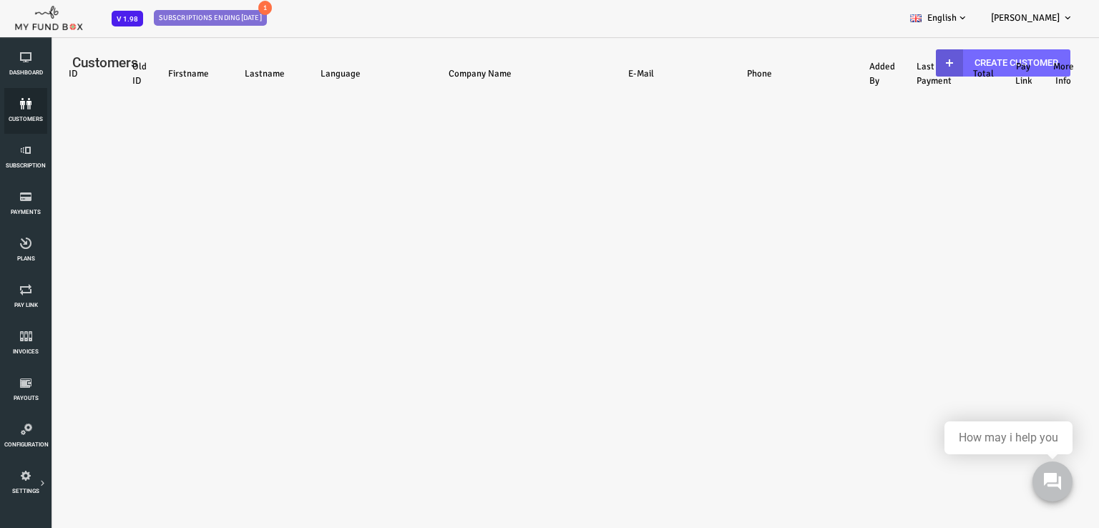
select select "100"
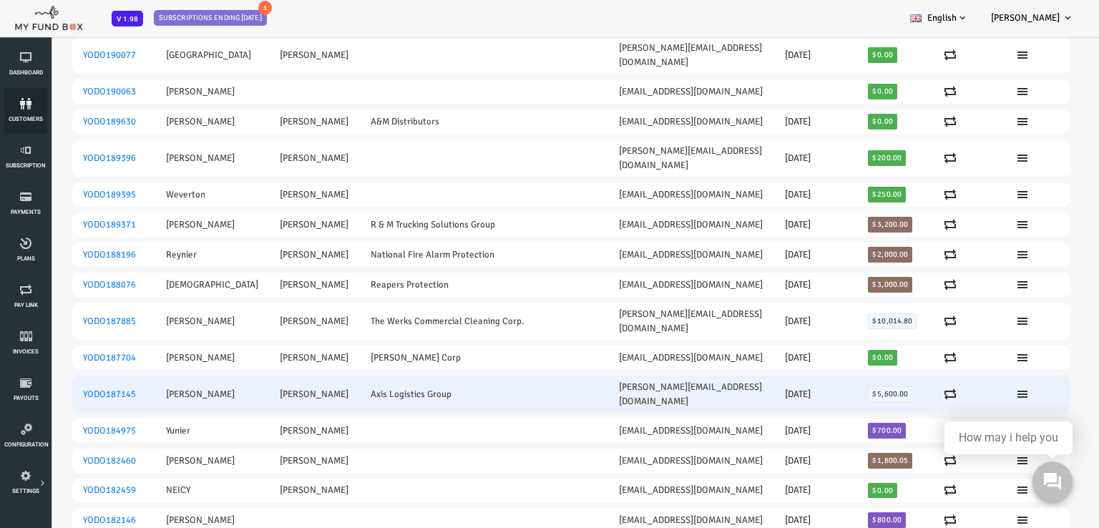
scroll to position [143, 0]
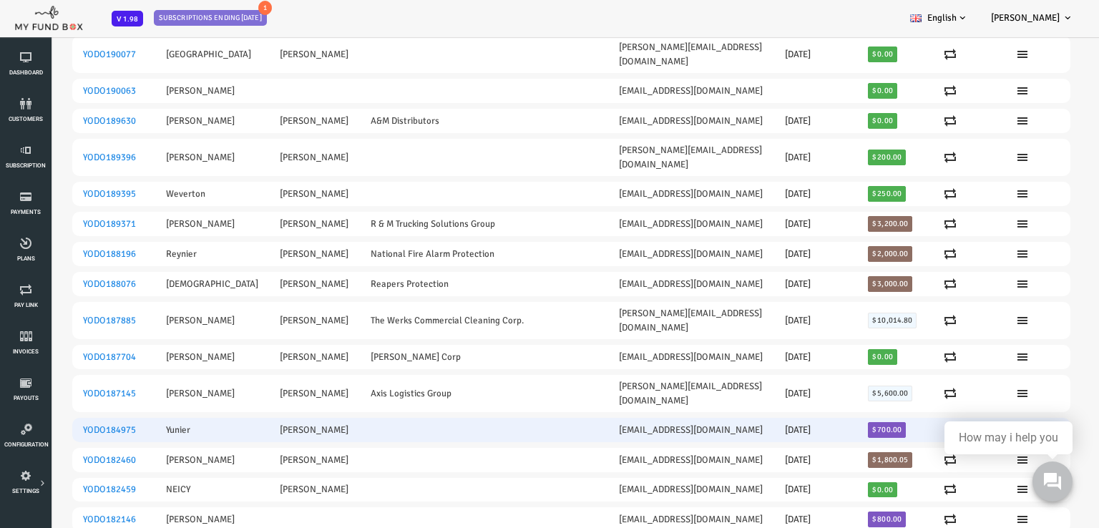
click at [225, 418] on td "Enriquez" at bounding box center [270, 430] width 90 height 24
click at [83, 424] on link "YODO184975" at bounding box center [65, 429] width 53 height 11
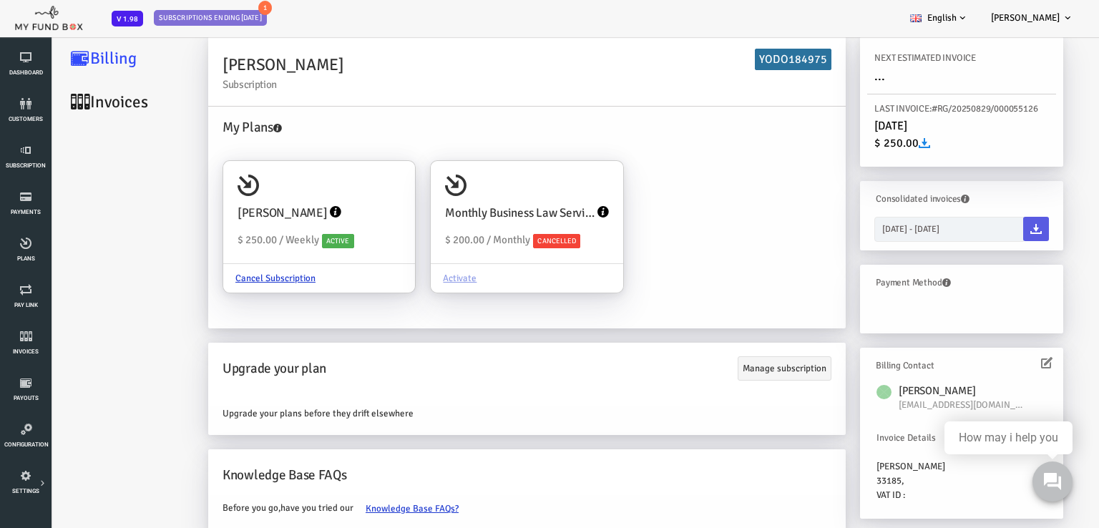
scroll to position [40, 0]
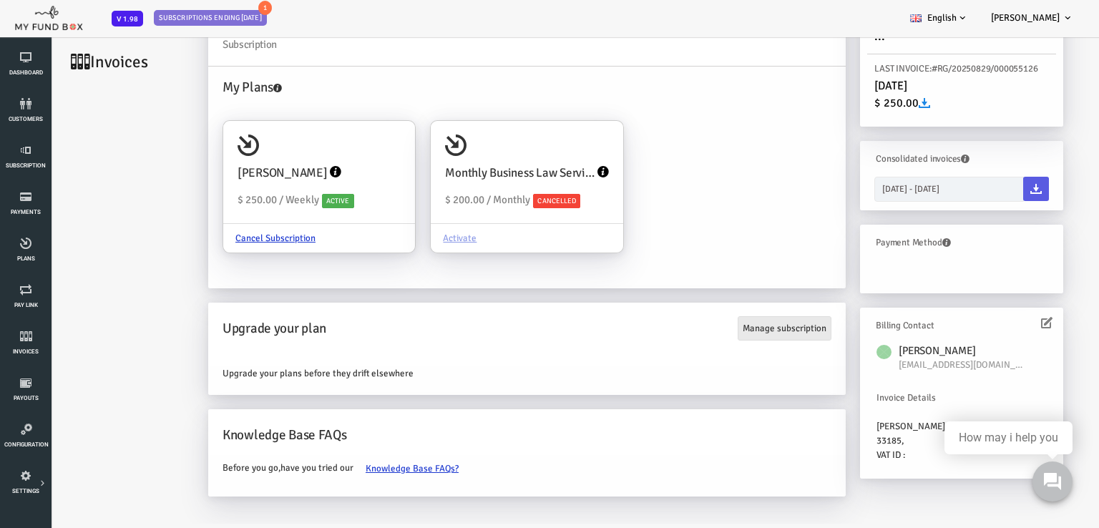
click at [752, 333] on link "Manage subscription" at bounding box center [741, 328] width 94 height 24
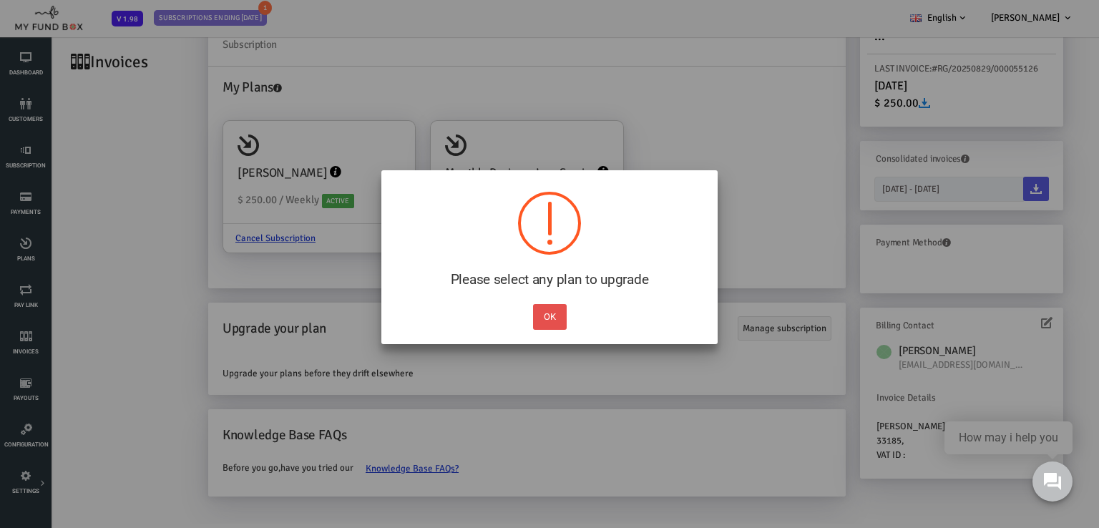
drag, startPoint x: 558, startPoint y: 313, endPoint x: 551, endPoint y: 307, distance: 9.1
click at [558, 311] on button "OK" at bounding box center [550, 317] width 34 height 26
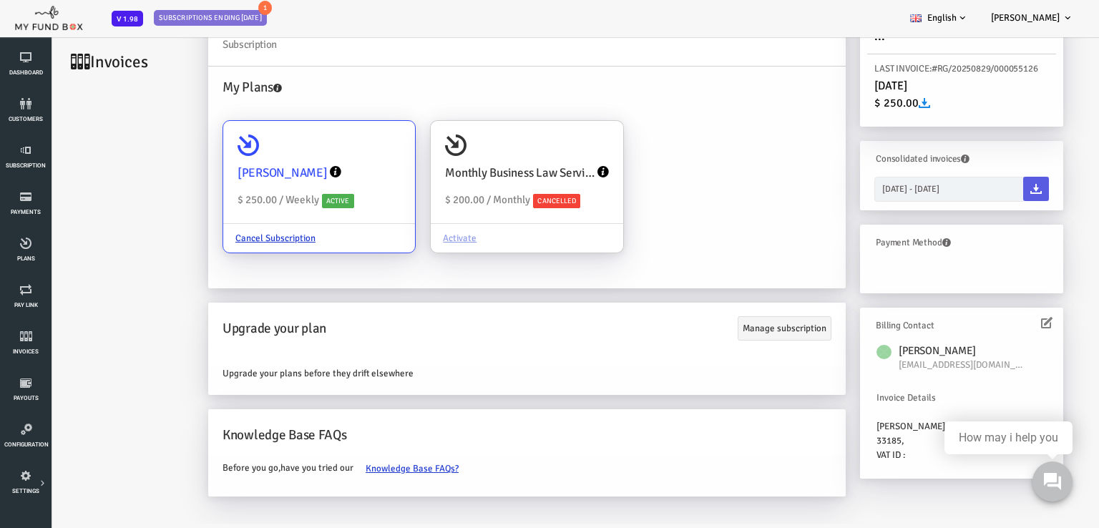
click at [326, 167] on div "[PERSON_NAME]" at bounding box center [275, 173] width 163 height 33
click at [339, 155] on input "Yunier Enriquez $ 250.00 / Weekly Active Cancel Subscription" at bounding box center [353, 141] width 29 height 29
radio input "true"
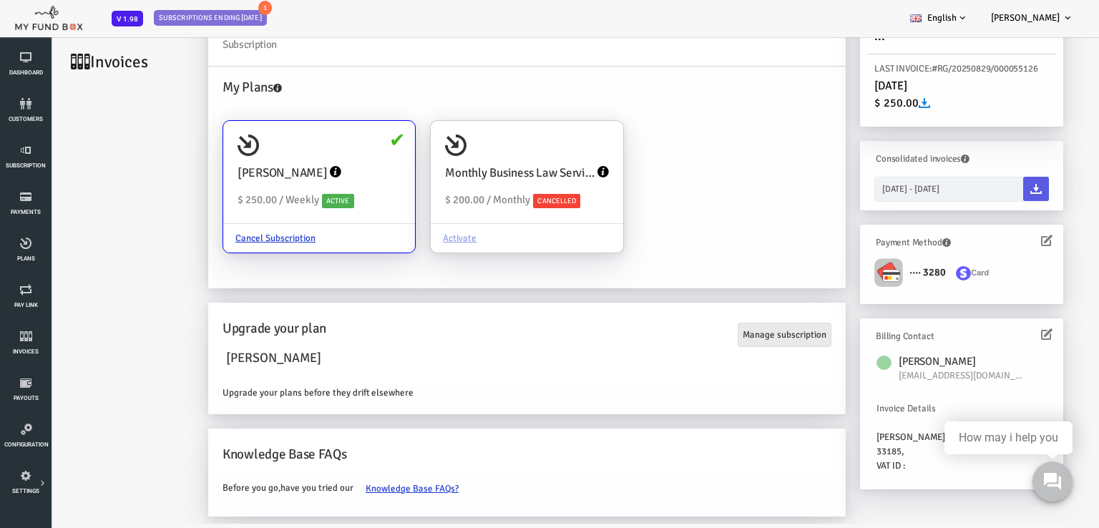
click at [750, 333] on link "Manage subscription" at bounding box center [741, 335] width 94 height 24
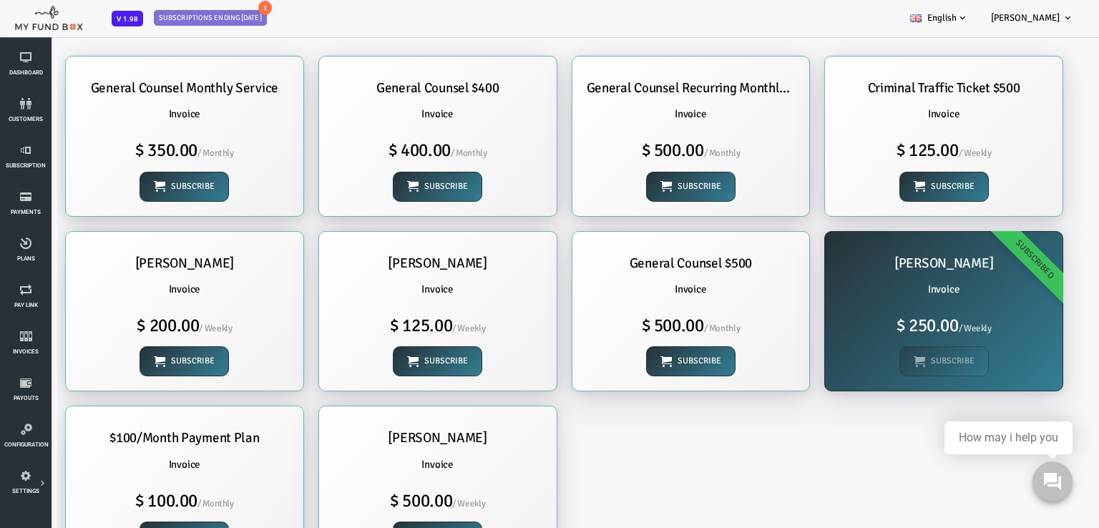
scroll to position [0, 0]
click at [888, 363] on div "Yunier Enriquez Invoice $ 250.00 / Weekly Subscribe Subscribed" at bounding box center [899, 312] width 237 height 160
click at [676, 345] on div "General Counsel $500 Invoice $ 500.00 / Monthly Subscribe" at bounding box center [647, 312] width 237 height 160
click at [741, 335] on h1 "$ 500.00 / Monthly" at bounding box center [647, 325] width 209 height 27
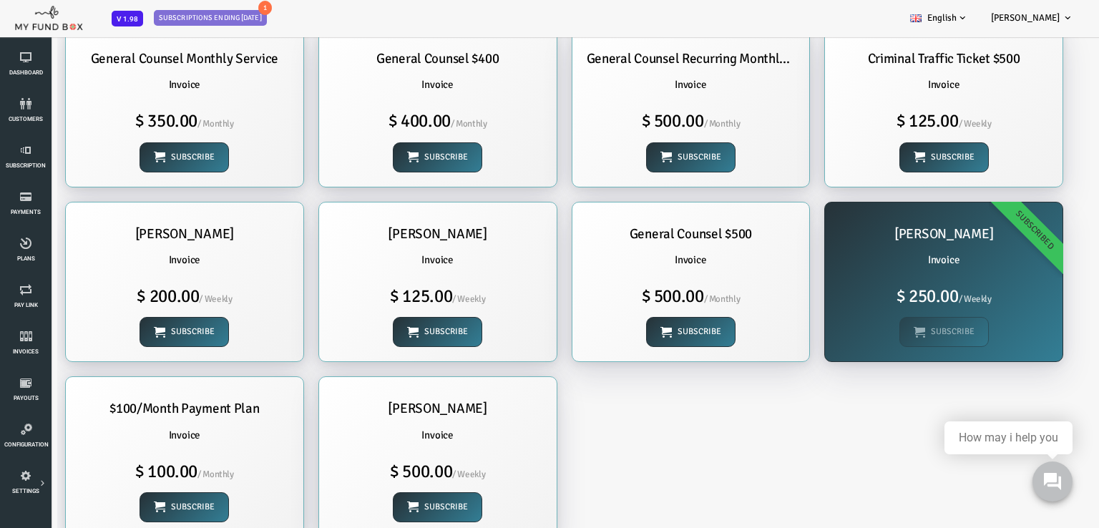
click at [913, 335] on div "Yunier Enriquez Invoice $ 250.00 / Weekly Subscribe Subscribed" at bounding box center [899, 282] width 237 height 160
click at [913, 333] on div "Yunier Enriquez Invoice $ 250.00 / Weekly Subscribe Subscribed" at bounding box center [899, 282] width 237 height 160
click at [898, 274] on div "Yunier Enriquez Invoice $ 250.00 / Weekly Subscribe Subscribed" at bounding box center [899, 282] width 237 height 160
click at [887, 293] on h1 "$ 250.00 / Weekly" at bounding box center [899, 296] width 209 height 27
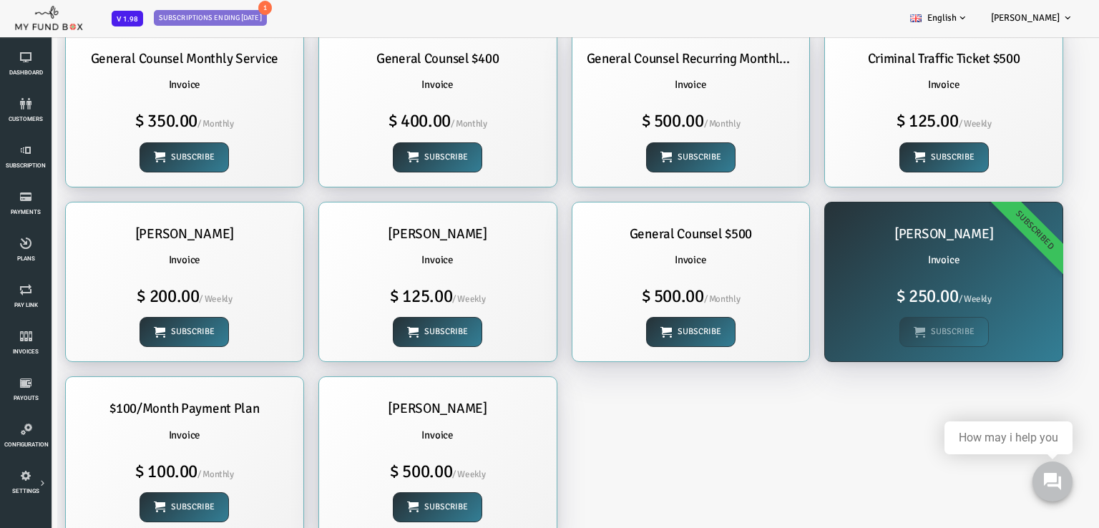
click at [888, 293] on h1 "$ 250.00 / Weekly" at bounding box center [899, 296] width 209 height 27
click at [893, 253] on h6 "Invoice" at bounding box center [899, 260] width 209 height 16
click at [901, 247] on div "Yunier Enriquez Invoice $ 250.00 / Weekly Subscribe Subscribed" at bounding box center [899, 282] width 237 height 160
click at [896, 341] on div "Yunier Enriquez Invoice $ 250.00 / Weekly Subscribe Subscribed" at bounding box center [899, 282] width 237 height 160
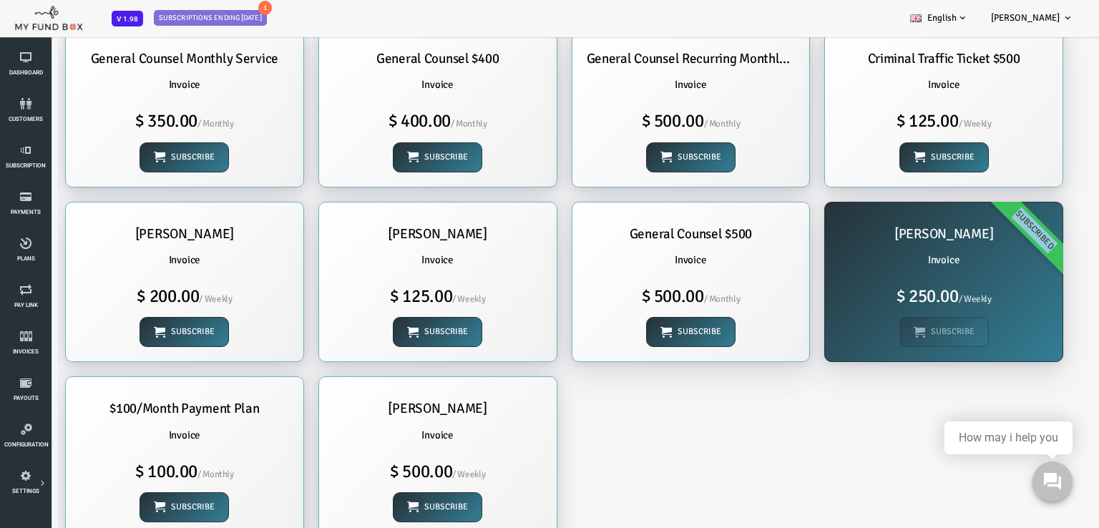
drag, startPoint x: 896, startPoint y: 339, endPoint x: 898, endPoint y: 308, distance: 30.8
click at [896, 338] on div "Yunier Enriquez Invoice $ 250.00 / Weekly Subscribe Subscribed" at bounding box center [899, 282] width 237 height 160
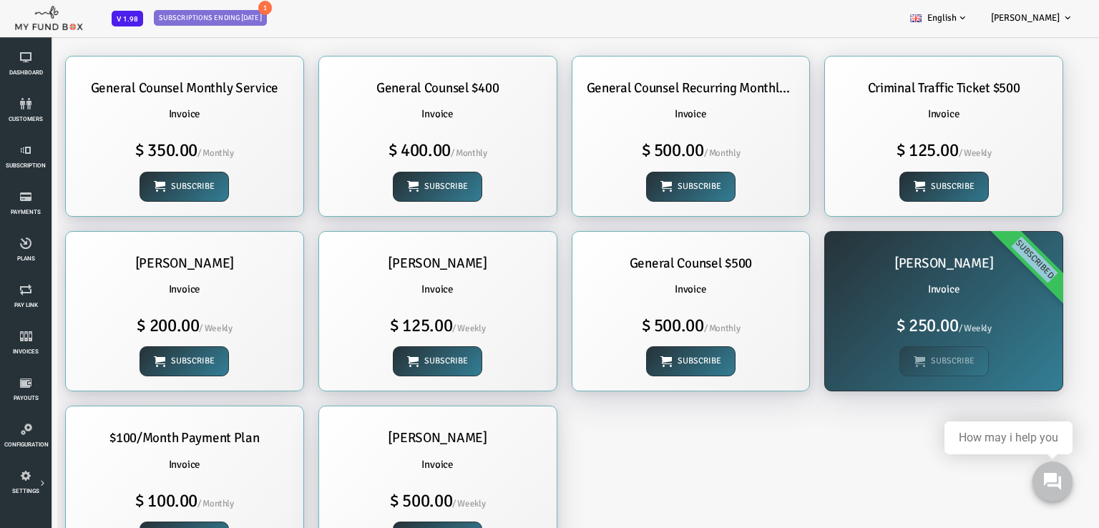
scroll to position [0, 0]
click at [885, 353] on div "Yunier Enriquez Invoice $ 250.00 / Weekly Subscribe Subscribed" at bounding box center [899, 312] width 237 height 160
click at [887, 353] on div "Yunier Enriquez Invoice $ 250.00 / Weekly Subscribe Subscribed" at bounding box center [899, 312] width 237 height 160
click at [888, 353] on div "Yunier Enriquez Invoice $ 250.00 / Weekly Subscribe Subscribed" at bounding box center [899, 312] width 237 height 160
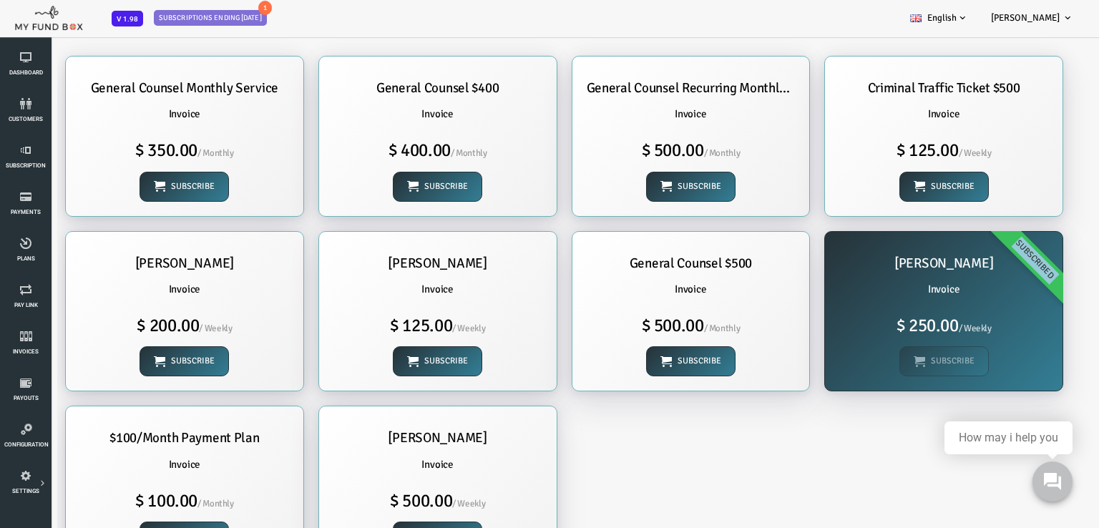
click at [888, 353] on div "Yunier Enriquez Invoice $ 250.00 / Weekly Subscribe Subscribed" at bounding box center [899, 312] width 237 height 160
click at [14, 303] on link "Pay Link" at bounding box center [25, 297] width 43 height 46
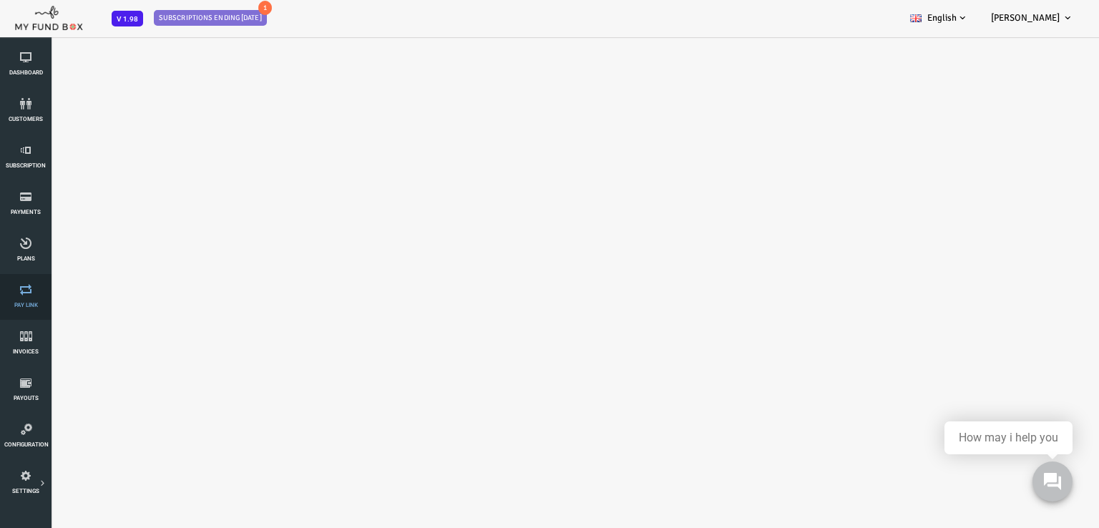
select select "100"
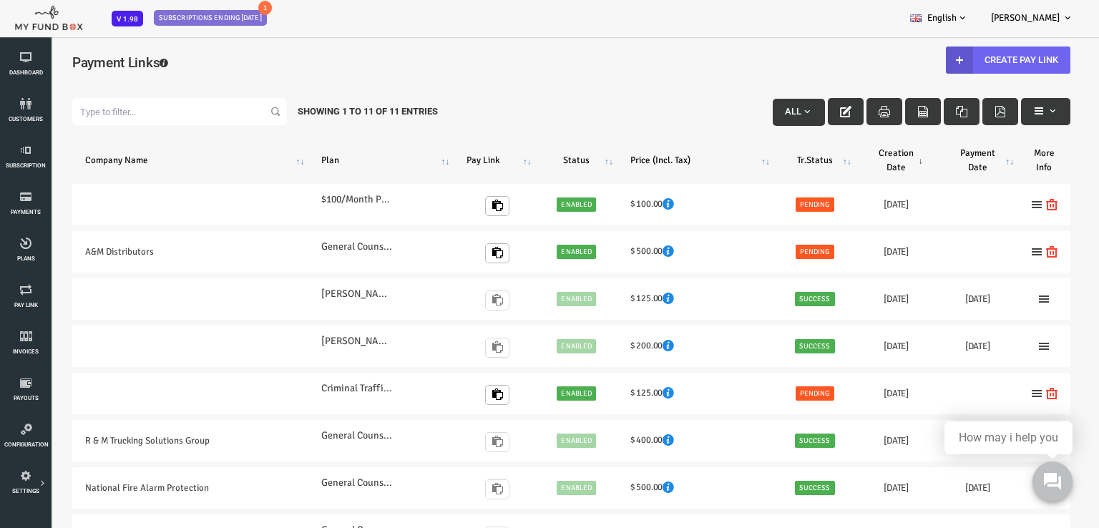
click at [958, 62] on link "Create Pay Link" at bounding box center [964, 59] width 124 height 27
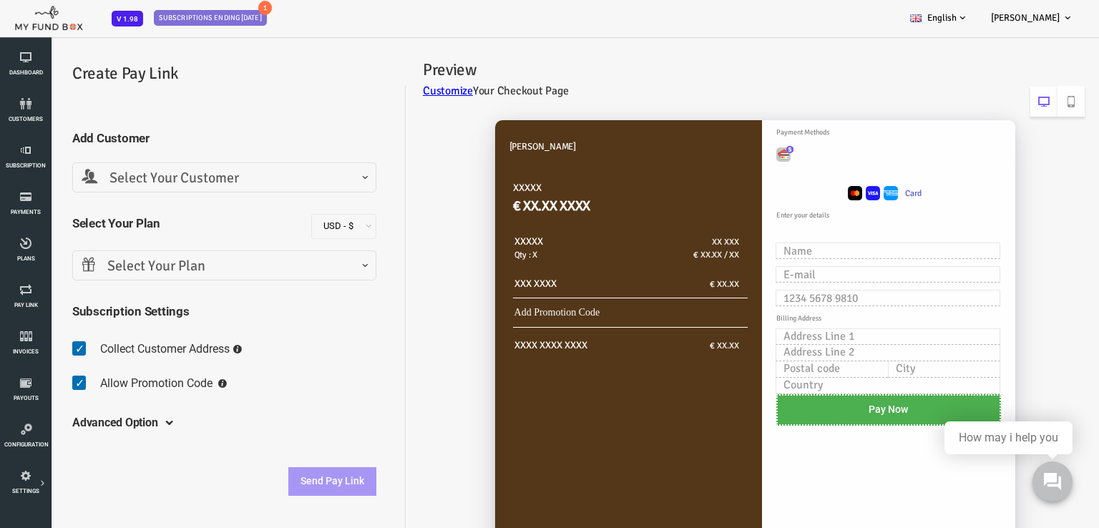
click at [183, 175] on span "Select Your Customer" at bounding box center [180, 178] width 285 height 22
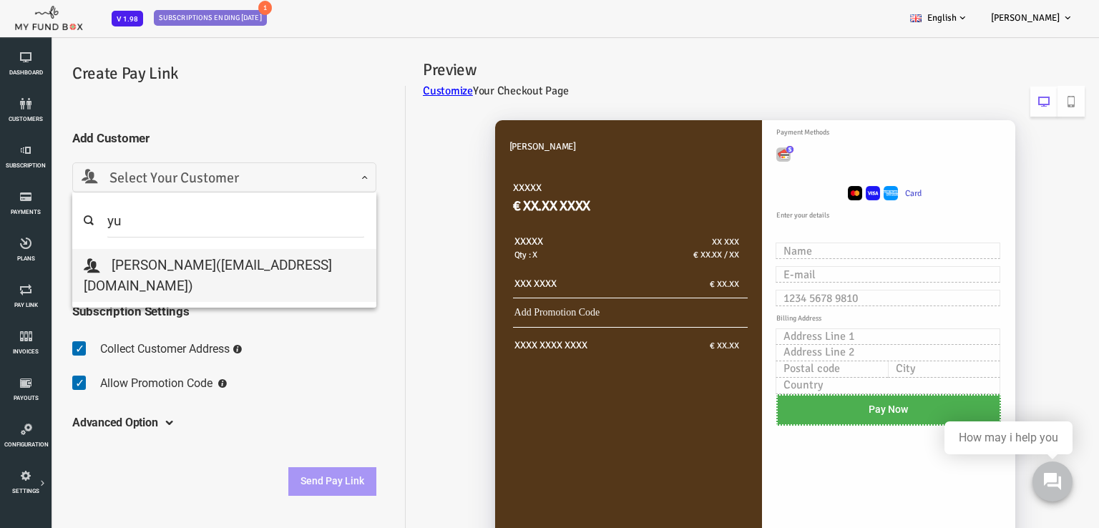
type input "yu"
select select "[EMAIL_ADDRESS][DOMAIN_NAME]"
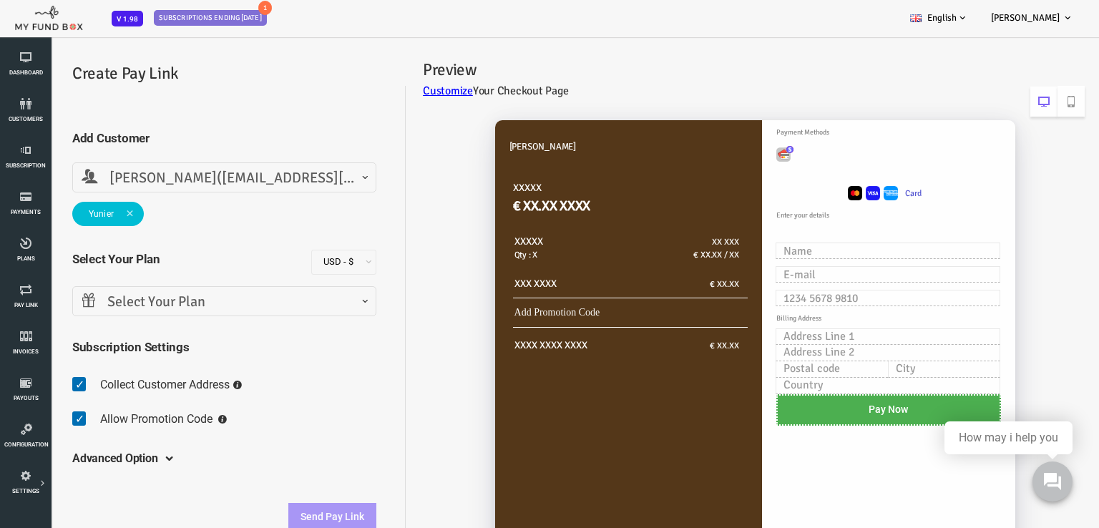
click at [153, 301] on span "Select Your Plan" at bounding box center [180, 302] width 285 height 22
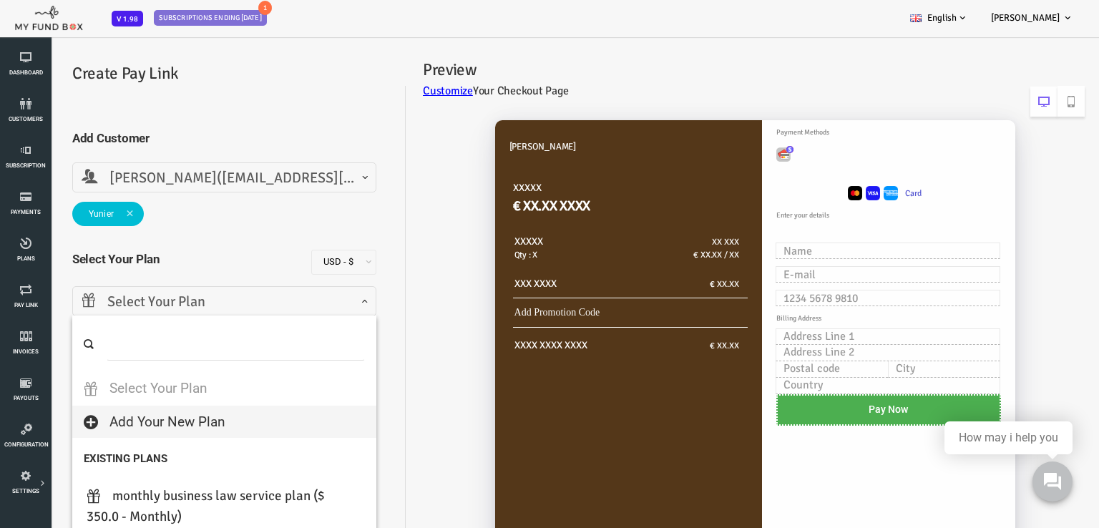
click at [134, 342] on input "search" at bounding box center [192, 344] width 258 height 34
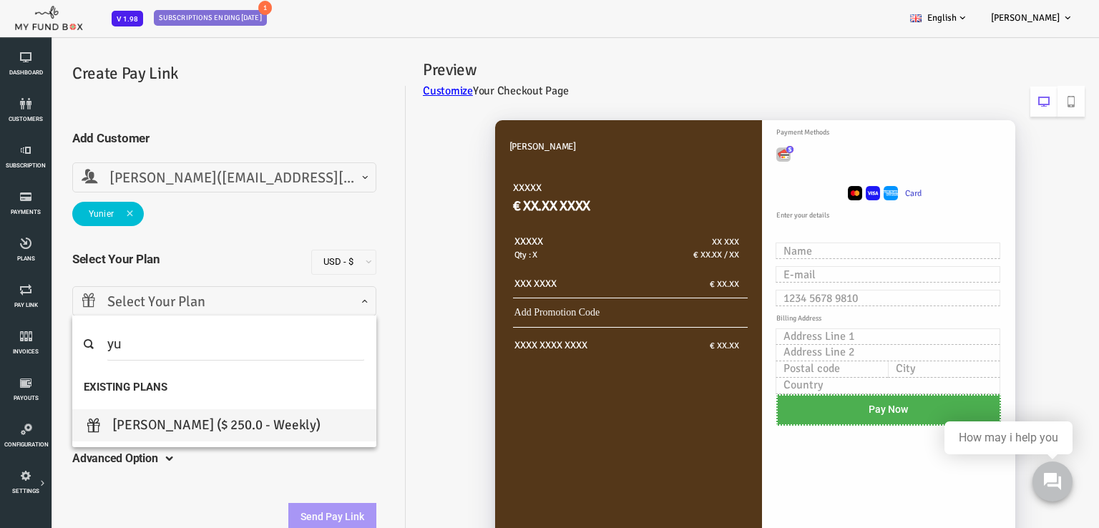
type input "yu"
select select "[PERSON_NAME]"
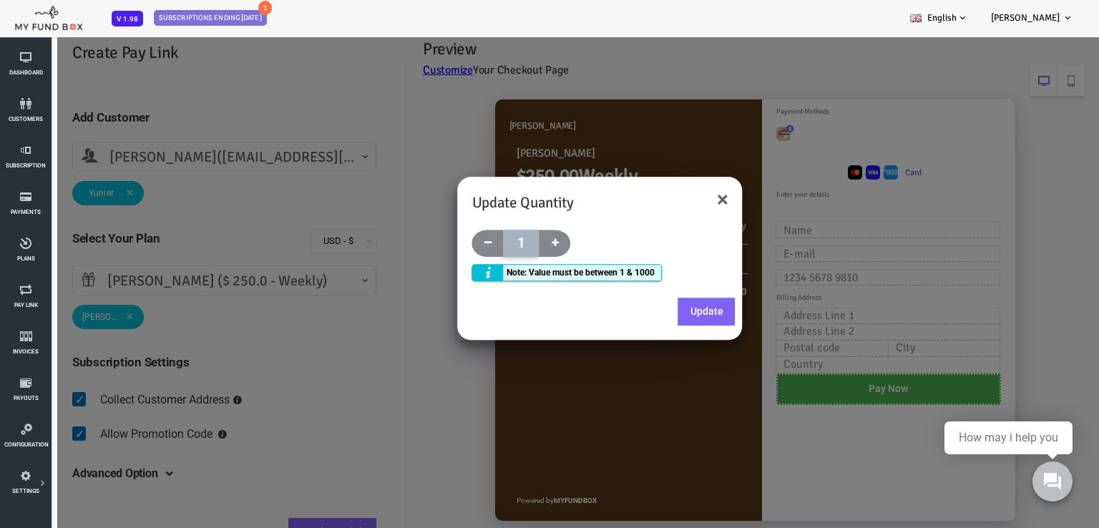
scroll to position [40, 0]
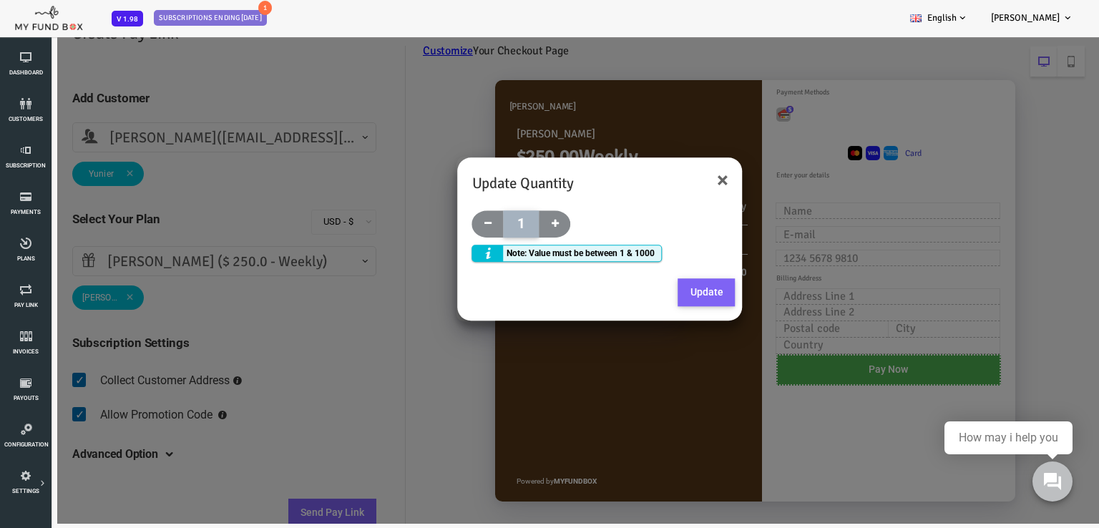
click at [661, 290] on button "Update" at bounding box center [662, 292] width 57 height 29
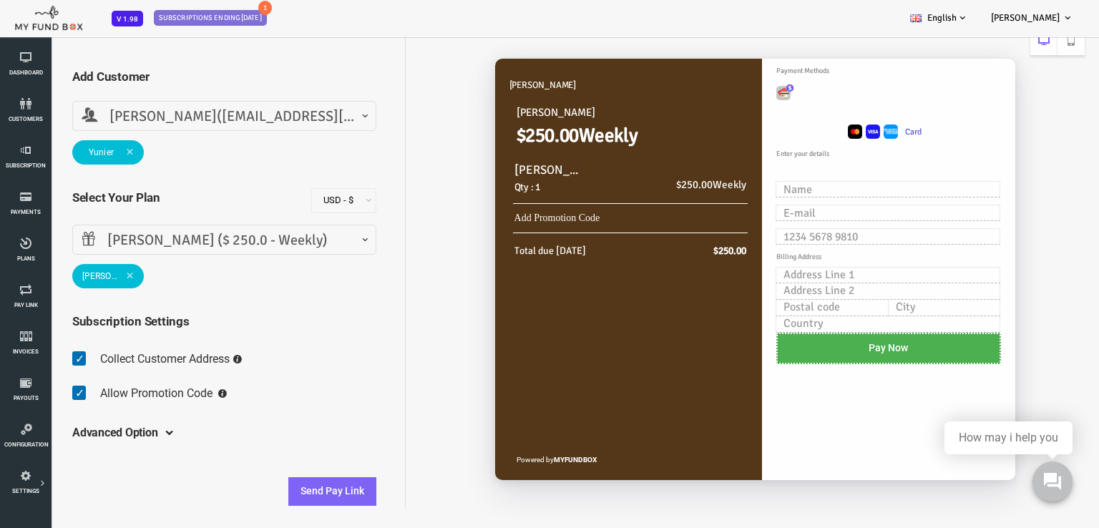
scroll to position [31, 0]
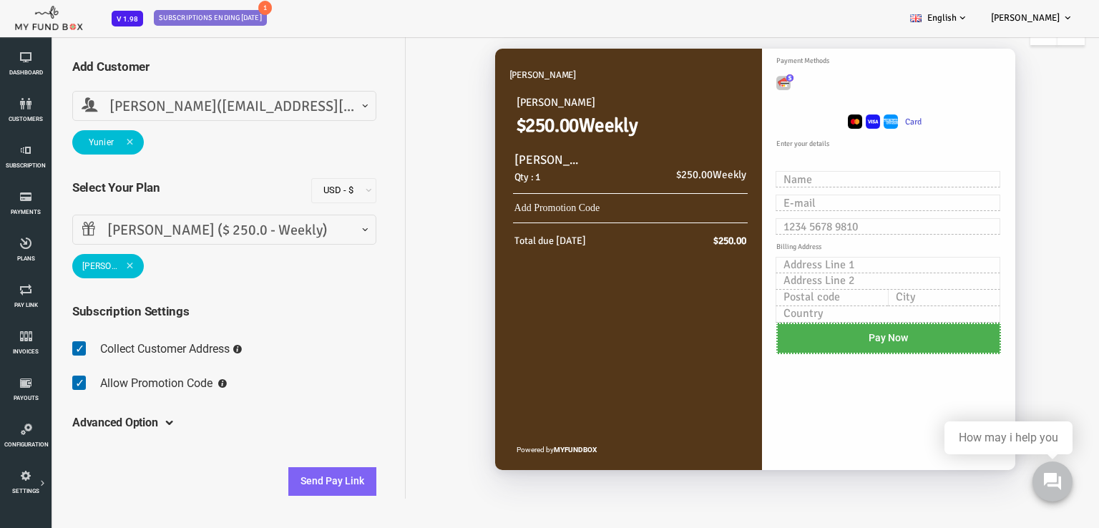
click at [307, 101] on span "Yunier Enriquez(yunier@faisfs.com)" at bounding box center [180, 107] width 285 height 22
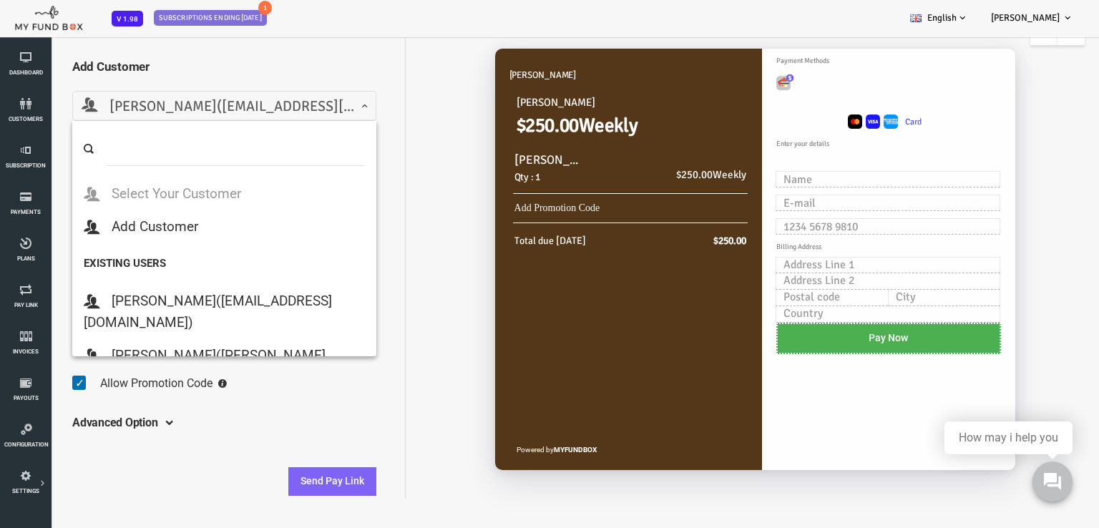
scroll to position [304, 0]
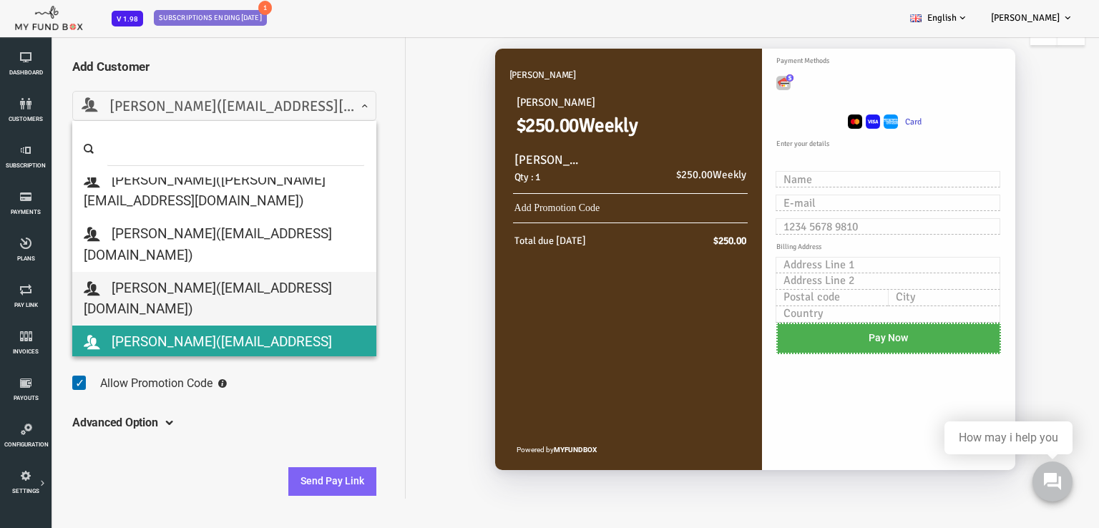
select select "admin@molawoffice.com"
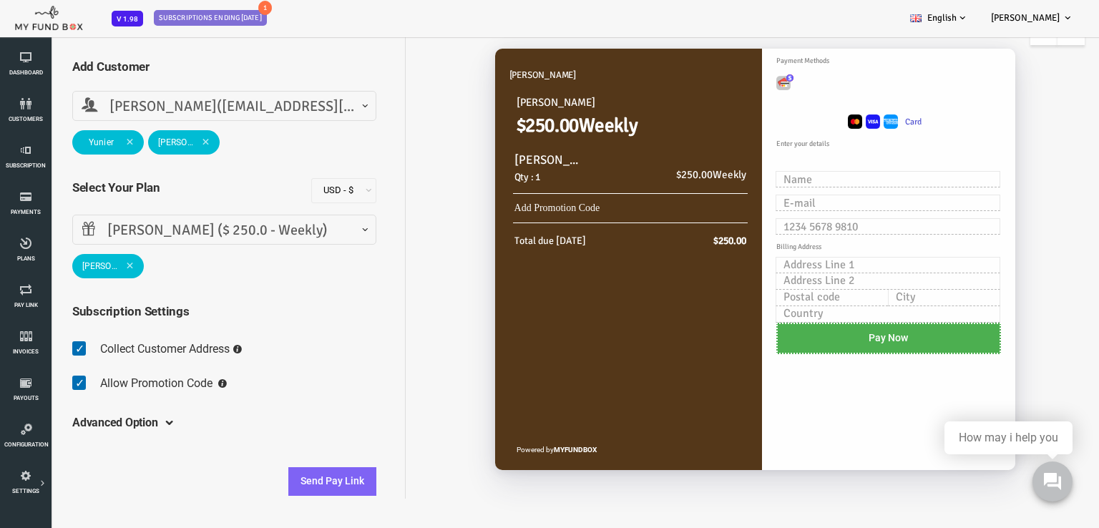
click at [265, 103] on span "Vanessa(admin@molawoffice.com)" at bounding box center [180, 107] width 285 height 22
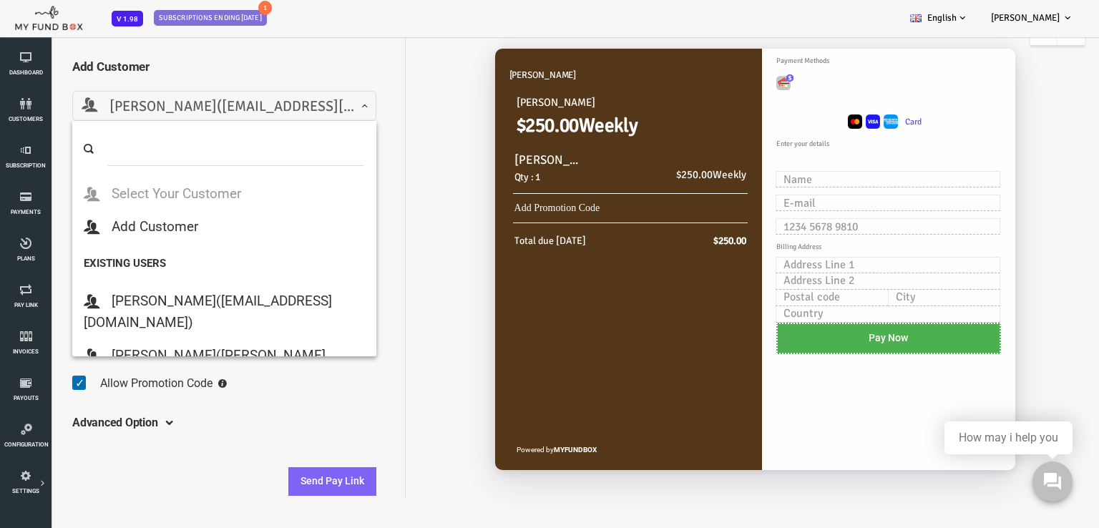
scroll to position [303, 0]
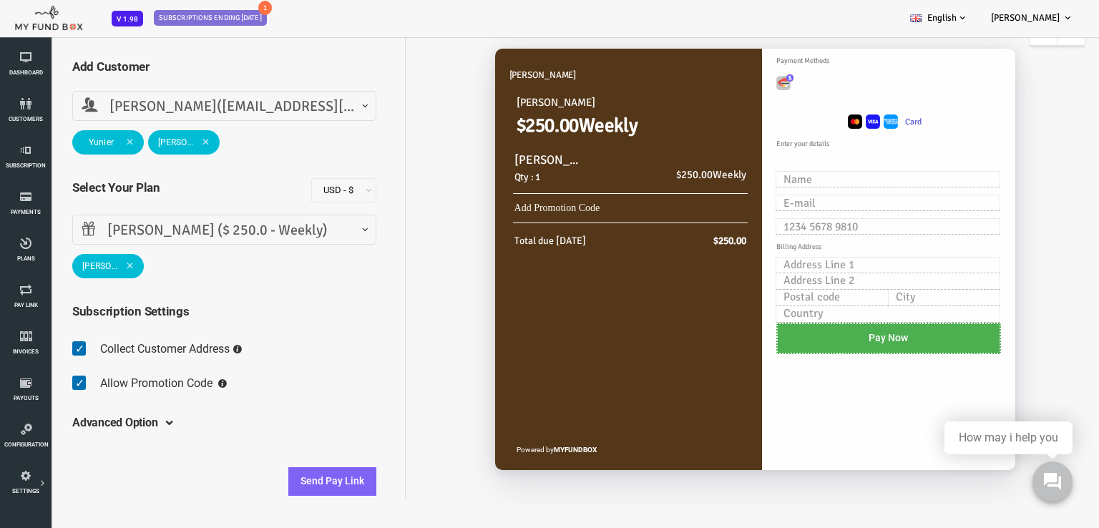
click at [84, 145] on span at bounding box center [86, 142] width 8 height 8
click at [292, 481] on button "Send Pay Link" at bounding box center [289, 481] width 88 height 29
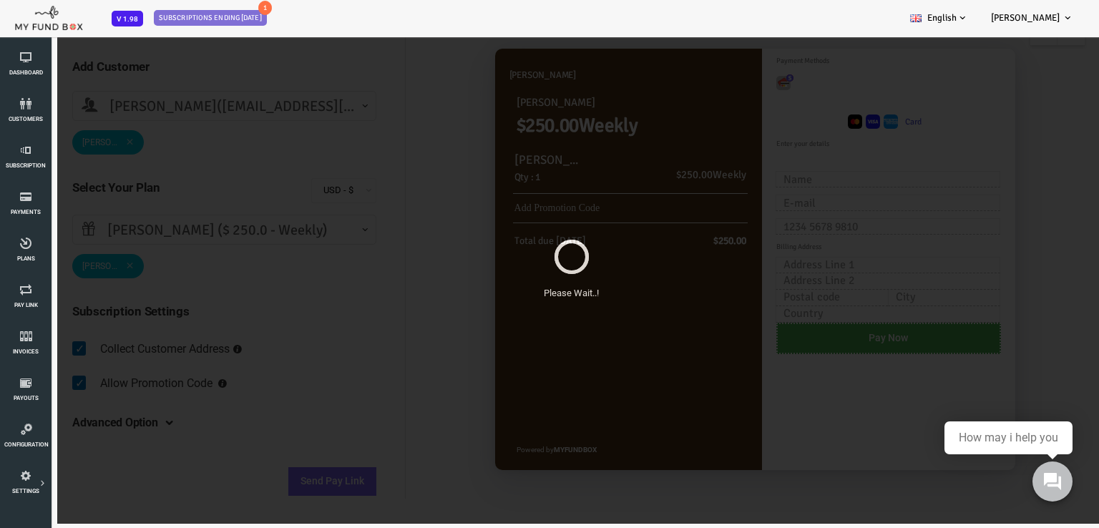
scroll to position [0, 0]
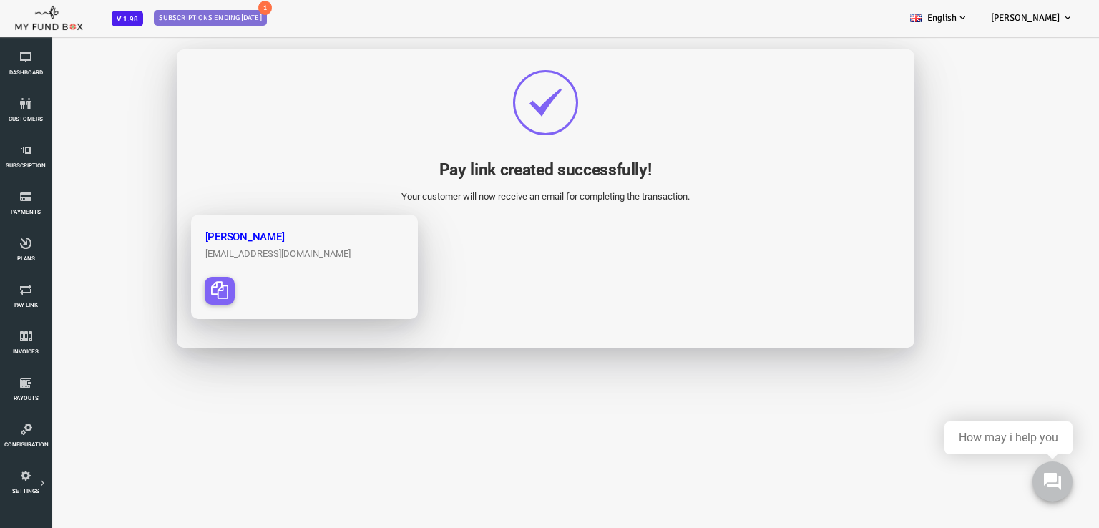
click at [178, 290] on icon "button" at bounding box center [175, 289] width 17 height 17
click at [26, 298] on link "Pay Link" at bounding box center [25, 297] width 43 height 46
click at [0, 0] on span "Invoices" at bounding box center [0, 0] width 0 height 0
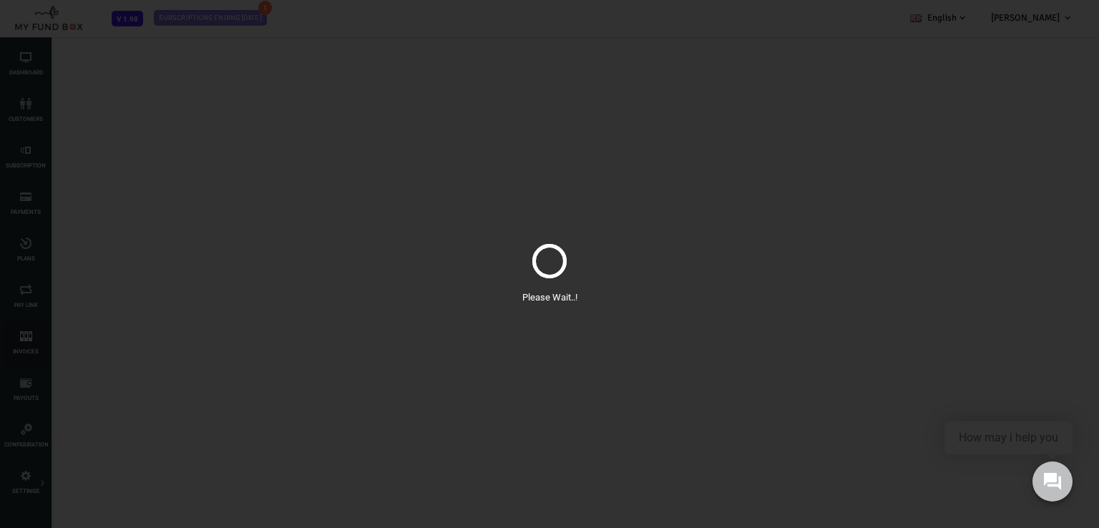
select select "100"
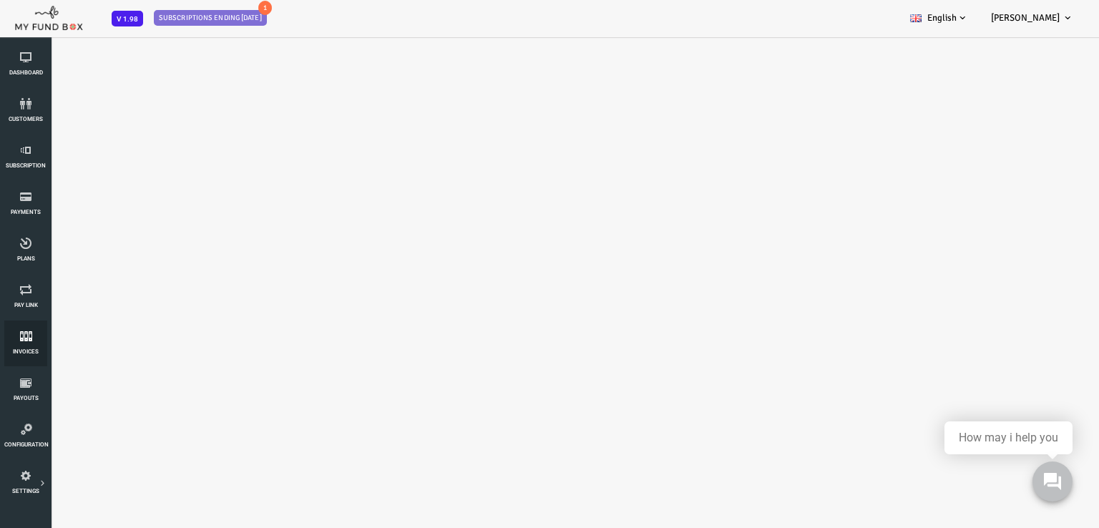
select select "100"
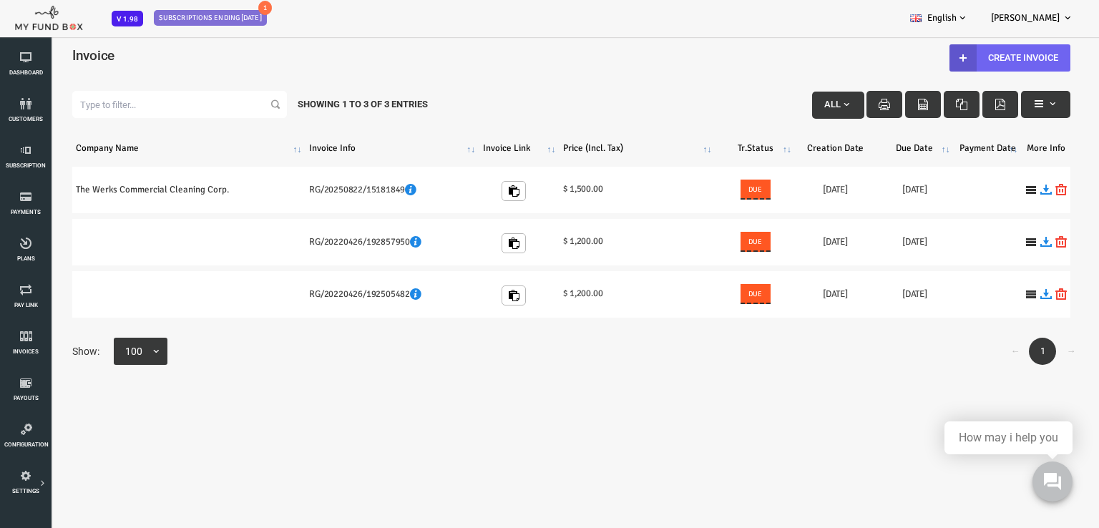
click at [993, 59] on link "Create Invoice" at bounding box center [966, 57] width 121 height 27
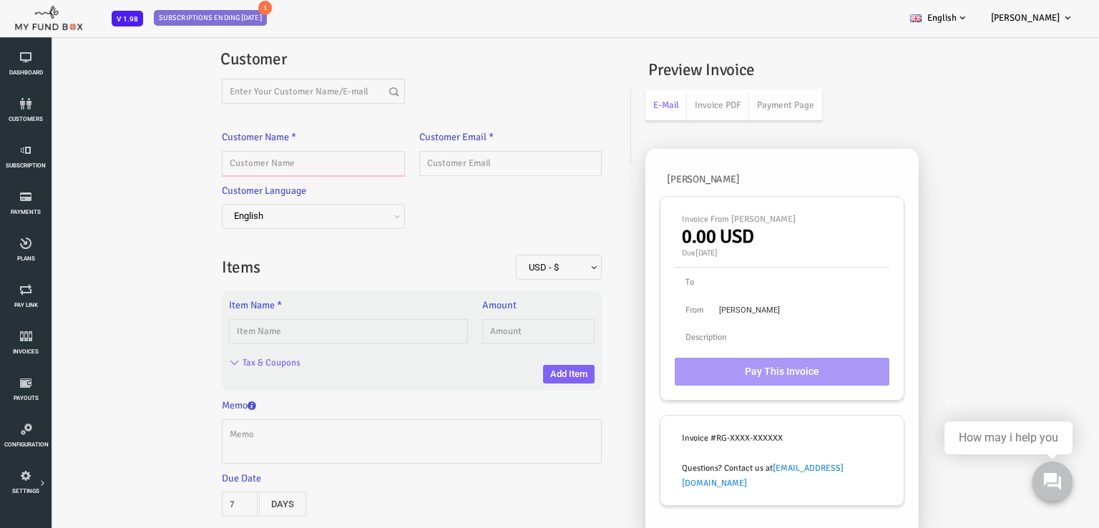
click at [289, 161] on input "text" at bounding box center [269, 163] width 183 height 25
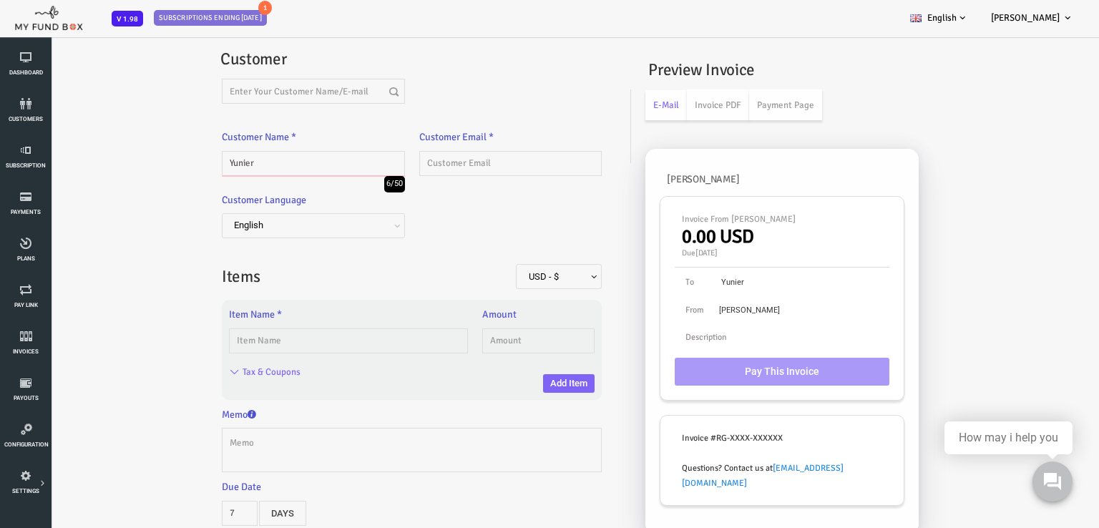
click at [242, 159] on input "Yunier" at bounding box center [269, 163] width 183 height 25
type input "[PERSON_NAME]"
click at [438, 155] on input "text" at bounding box center [467, 163] width 183 height 25
type input "[EMAIL_ADDRESS][DOMAIN_NAME]"
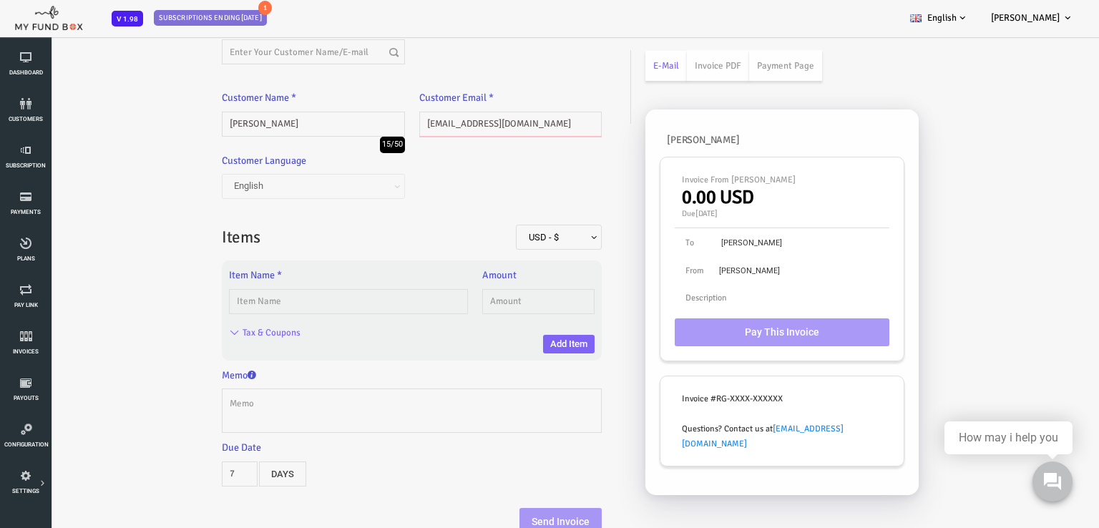
scroll to position [40, 0]
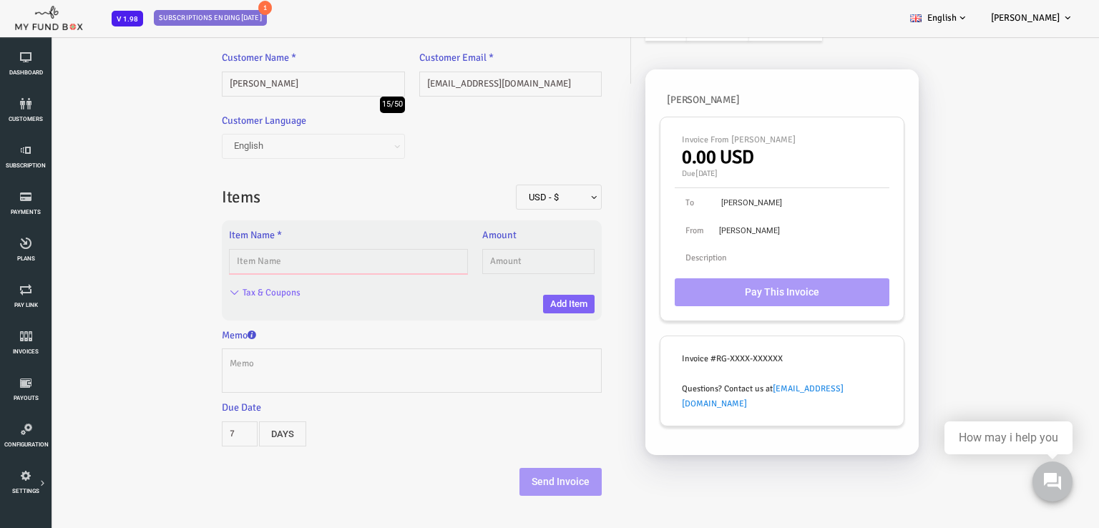
click at [315, 252] on input "text" at bounding box center [304, 261] width 239 height 25
click at [203, 260] on input "text" at bounding box center [304, 261] width 239 height 25
type input "Yunier"
drag, startPoint x: 225, startPoint y: 263, endPoint x: 128, endPoint y: 263, distance: 96.6
click at [128, 263] on div "Invoice EUR - € USD - $ GBP - £ INR - ₹ AUD - AU$ NZD - NZ$ TRY - ₺ CAD - C$ AR…" at bounding box center [527, 240] width 1041 height 539
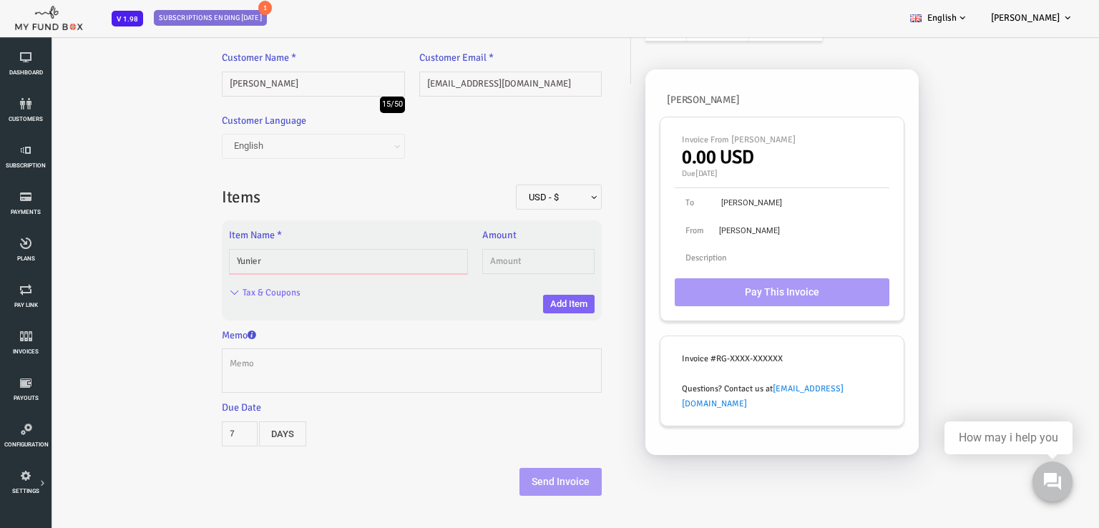
type input "1.00"
click at [248, 264] on input "Yunier" at bounding box center [304, 261] width 239 height 25
drag, startPoint x: 246, startPoint y: 261, endPoint x: 146, endPoint y: 250, distance: 100.7
click at [146, 250] on div "Invoice EUR - € USD - $ GBP - £ INR - ₹ AUD - AU$ NZD - NZ$ TRY - ₺ CAD - C$ AR…" at bounding box center [362, 235] width 433 height 550
type input "Subscription Monthly Payment - November 2021"
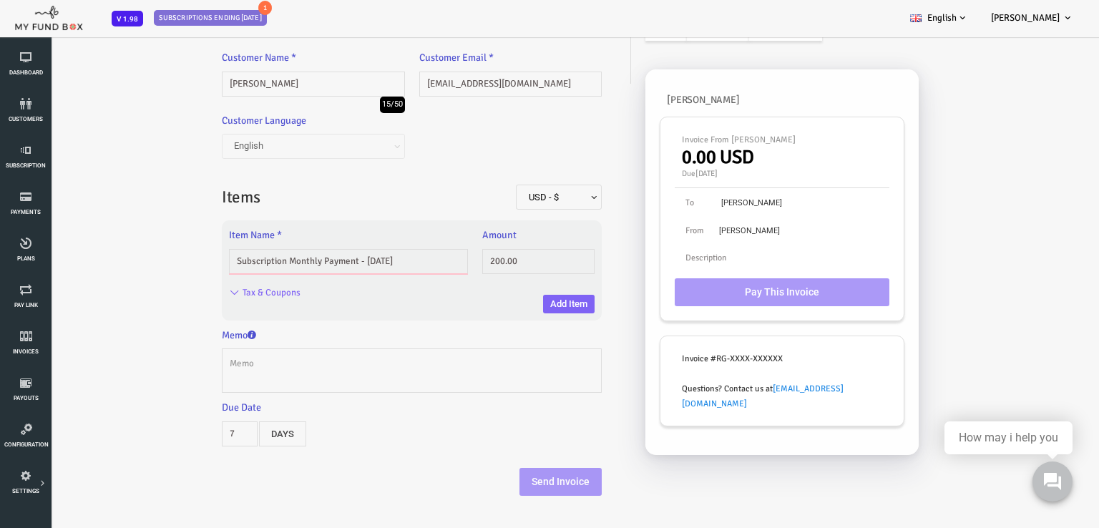
drag, startPoint x: 313, startPoint y: 258, endPoint x: 246, endPoint y: 258, distance: 67.2
click at [246, 258] on input "Subscription Monthly Payment - November 2021" at bounding box center [304, 261] width 239 height 25
type input "200.00"
type input "Subscription Weekly - November 2021"
drag, startPoint x: 368, startPoint y: 258, endPoint x: 275, endPoint y: 258, distance: 93.7
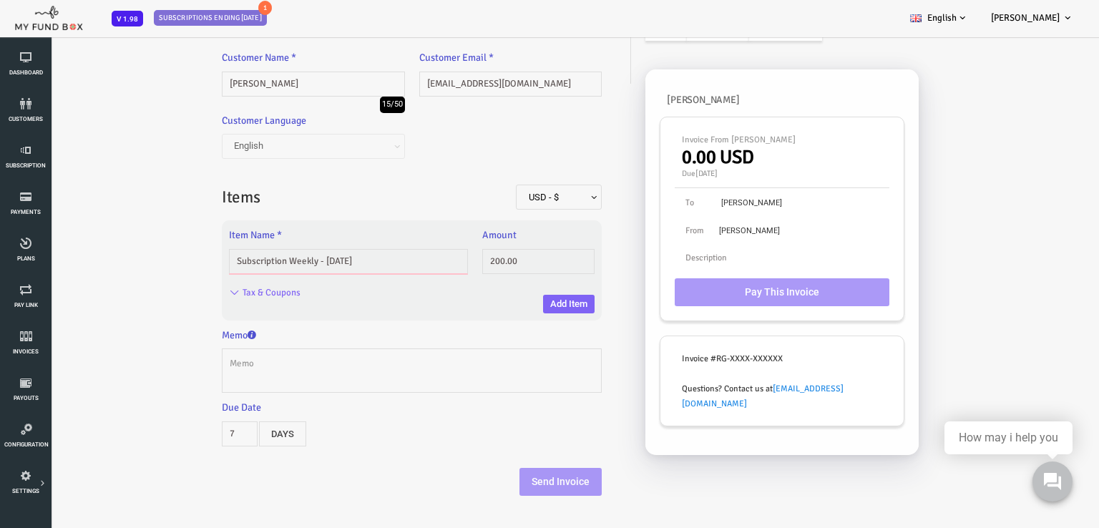
click at [275, 258] on input "Subscription Weekly - November 2021" at bounding box center [304, 261] width 239 height 25
type input "1.00"
drag, startPoint x: 246, startPoint y: 260, endPoint x: 163, endPoint y: 258, distance: 83.0
click at [164, 258] on div "Customer Customer Name * Yunier Enriquez 15/50 Description allows upto maximum …" at bounding box center [368, 231] width 408 height 557
type input "Weekly Payment"
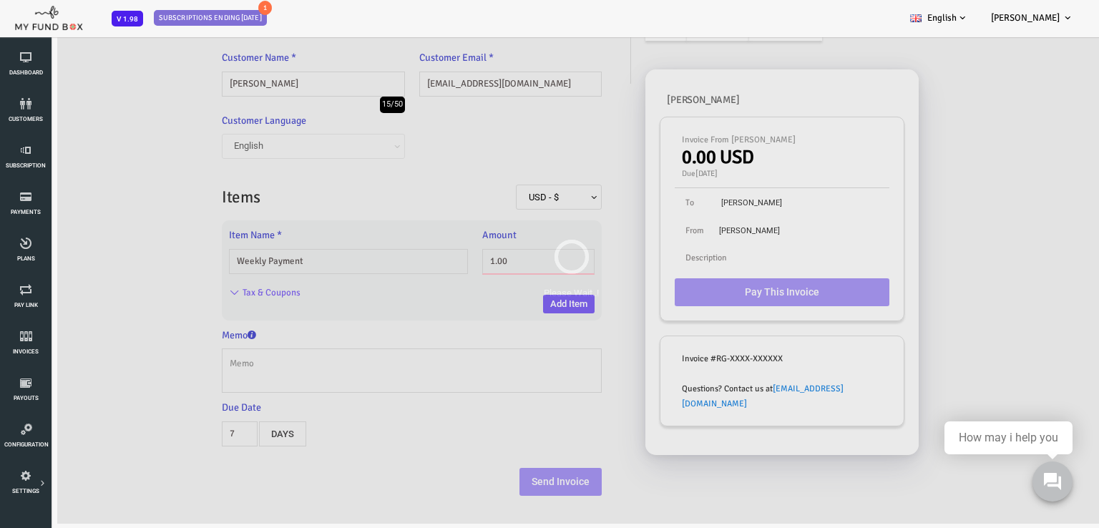
click at [486, 267] on body "Subscriber not found Beneficiary Not Found Partner Not Found!!!! Please Fill ou…" at bounding box center [527, 240] width 1055 height 568
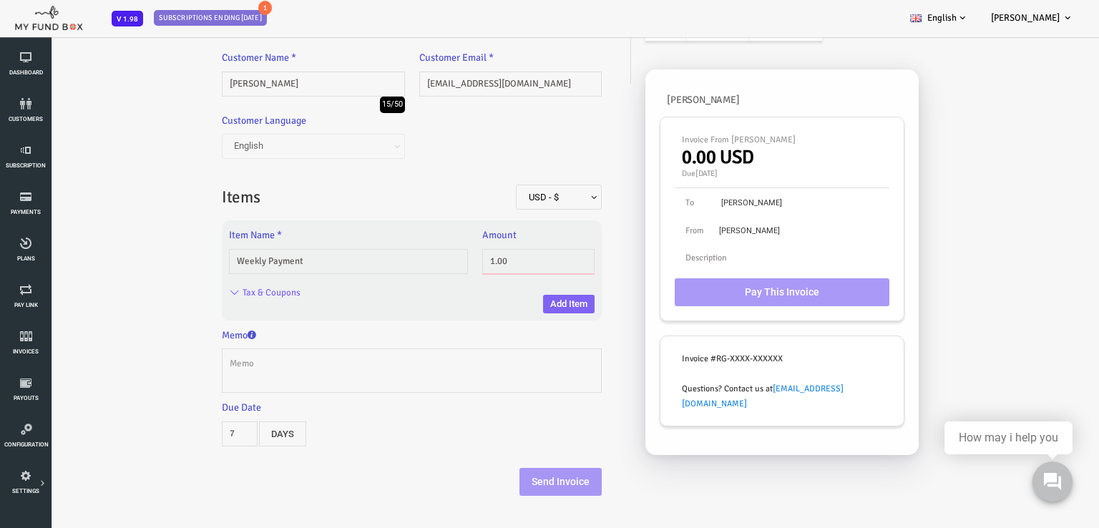
drag, startPoint x: 484, startPoint y: 260, endPoint x: 400, endPoint y: 264, distance: 83.8
click at [401, 264] on div "Item Name * Weekly Payment Please Fill out this field Amount 1.00 Please enter …" at bounding box center [368, 270] width 380 height 86
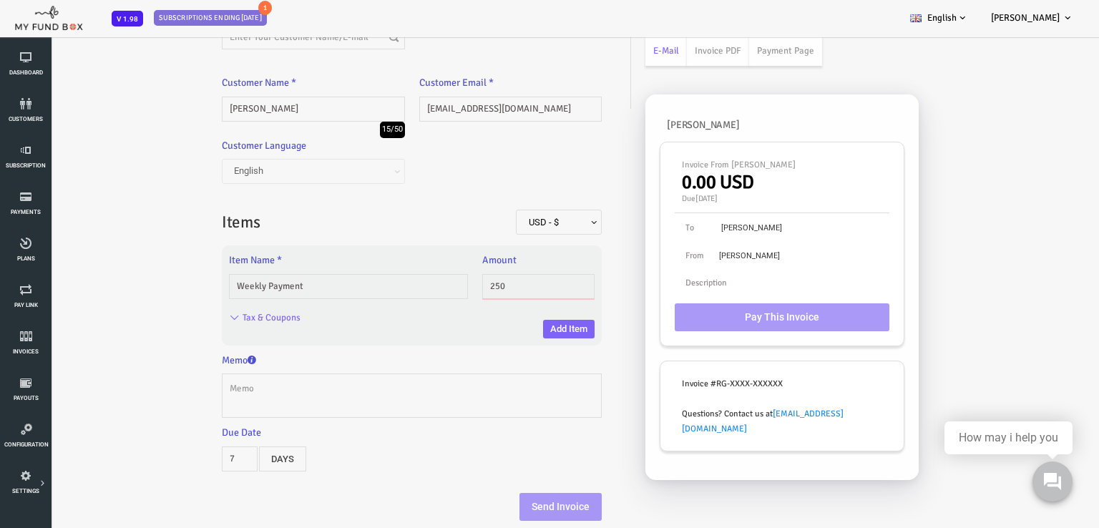
scroll to position [0, 0]
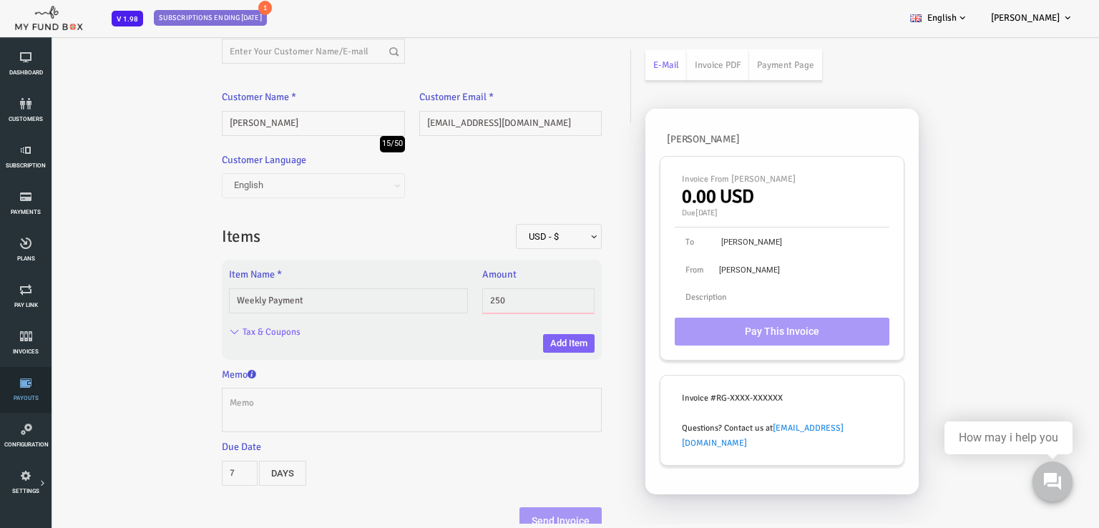
type input "250"
click at [15, 386] on icon at bounding box center [25, 382] width 43 height 11
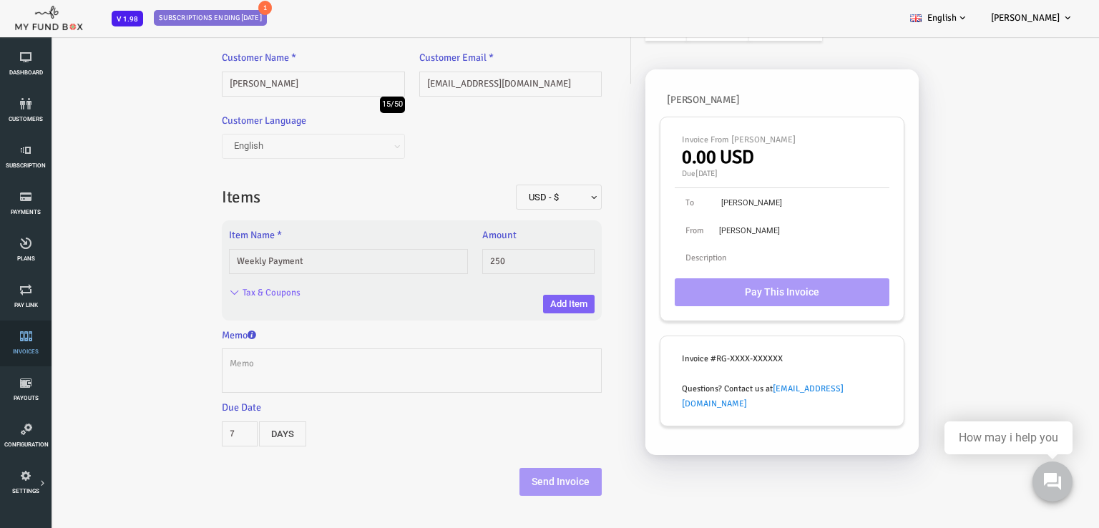
click at [17, 335] on icon at bounding box center [25, 335] width 43 height 11
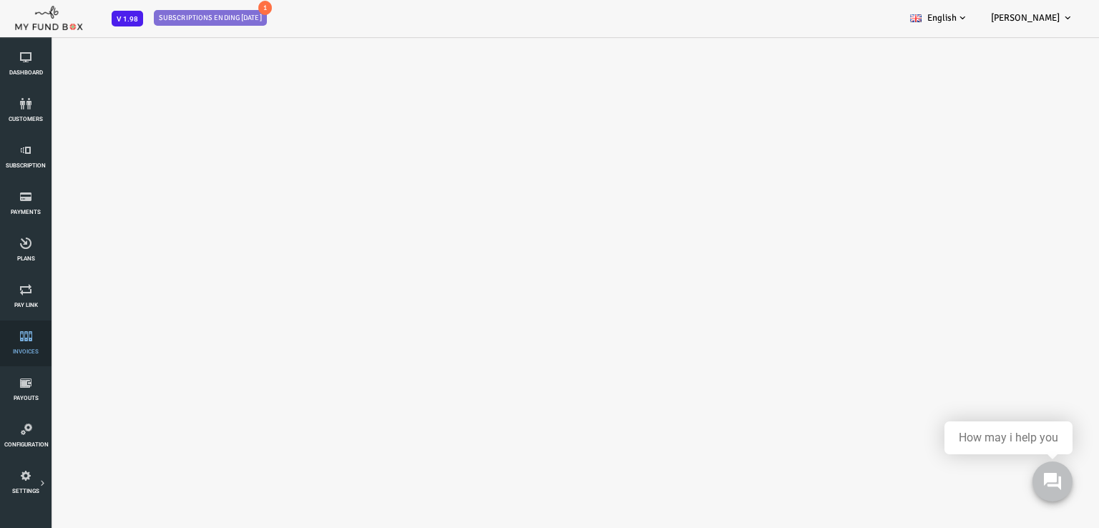
scroll to position [0, 0]
select select "100"
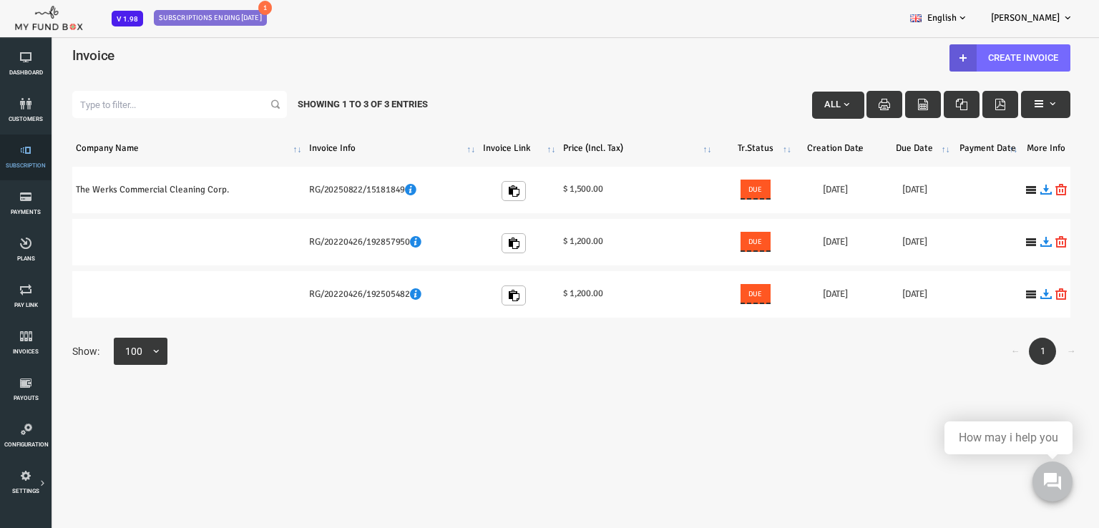
click at [24, 155] on icon at bounding box center [25, 149] width 43 height 11
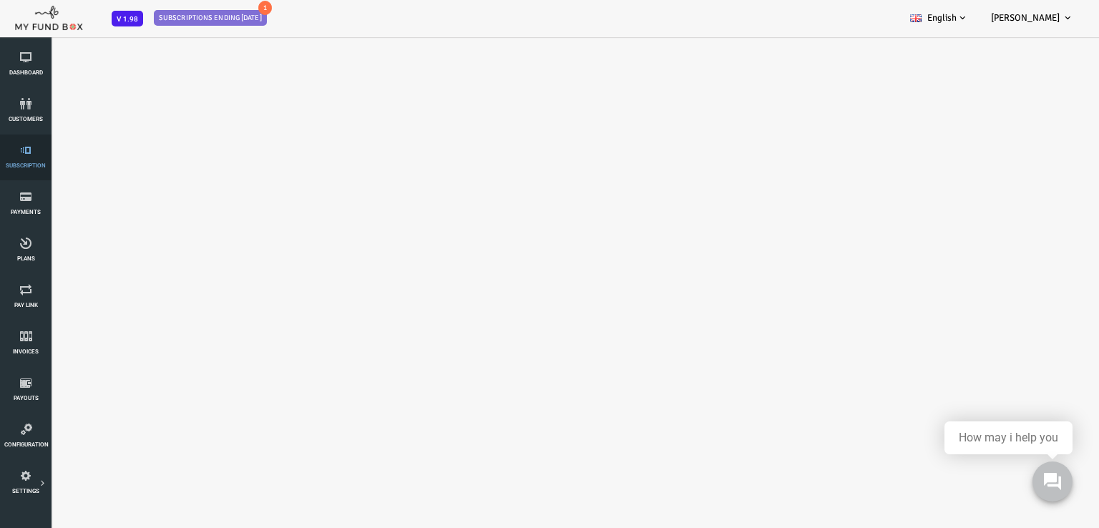
select select "100"
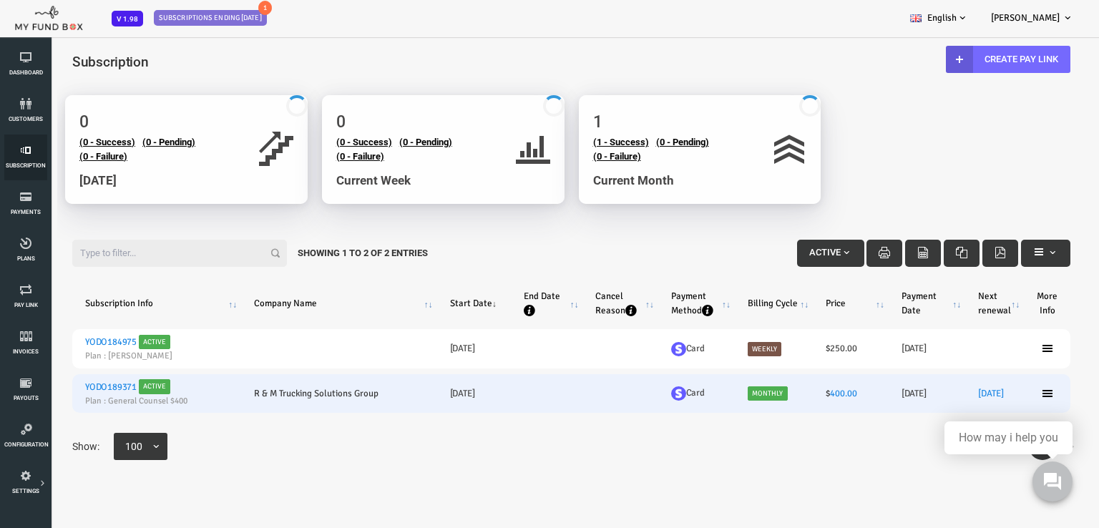
scroll to position [7, 0]
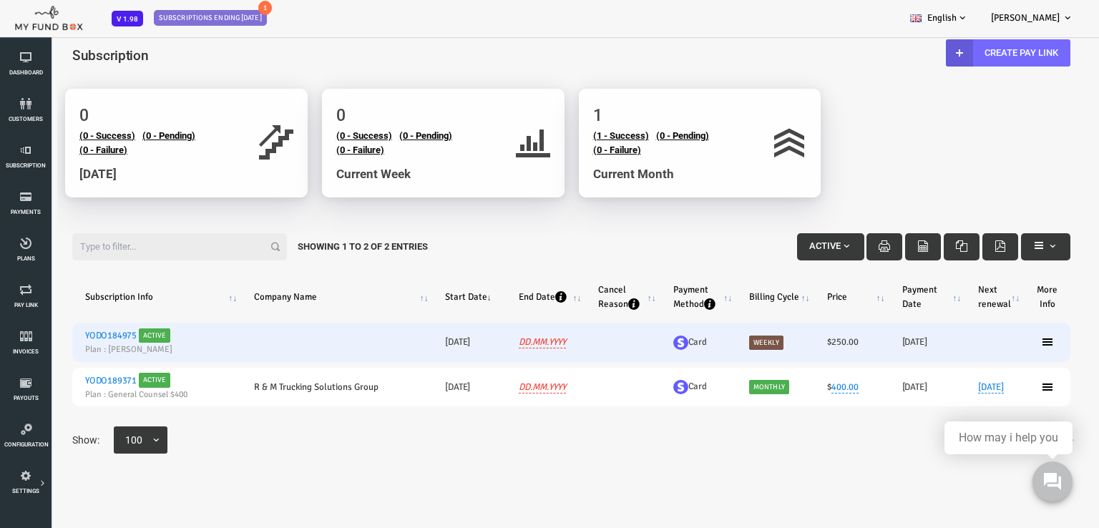
click at [107, 338] on span "Active" at bounding box center [111, 335] width 32 height 14
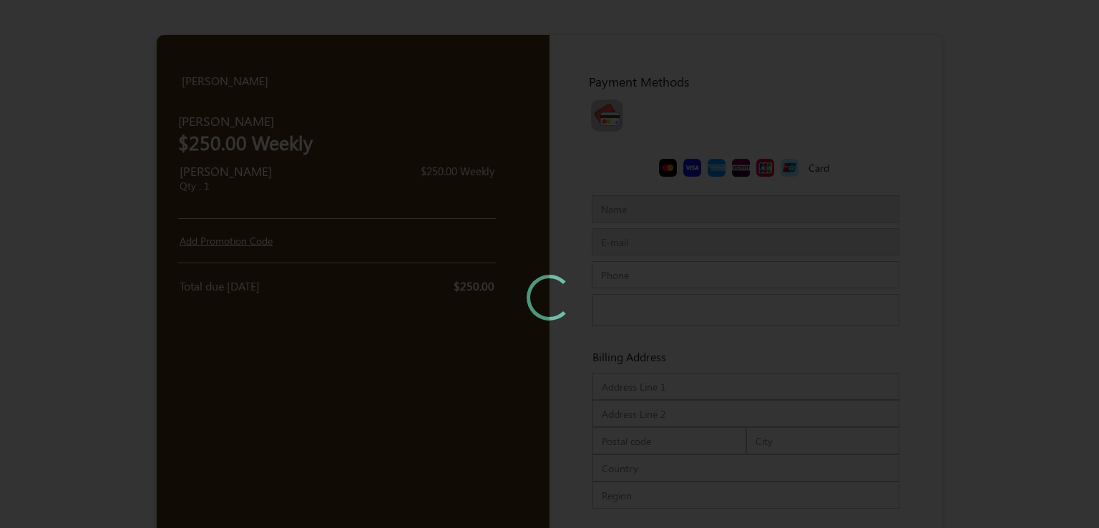
type input "[PERSON_NAME]"
type input "[EMAIL_ADDRESS][DOMAIN_NAME]"
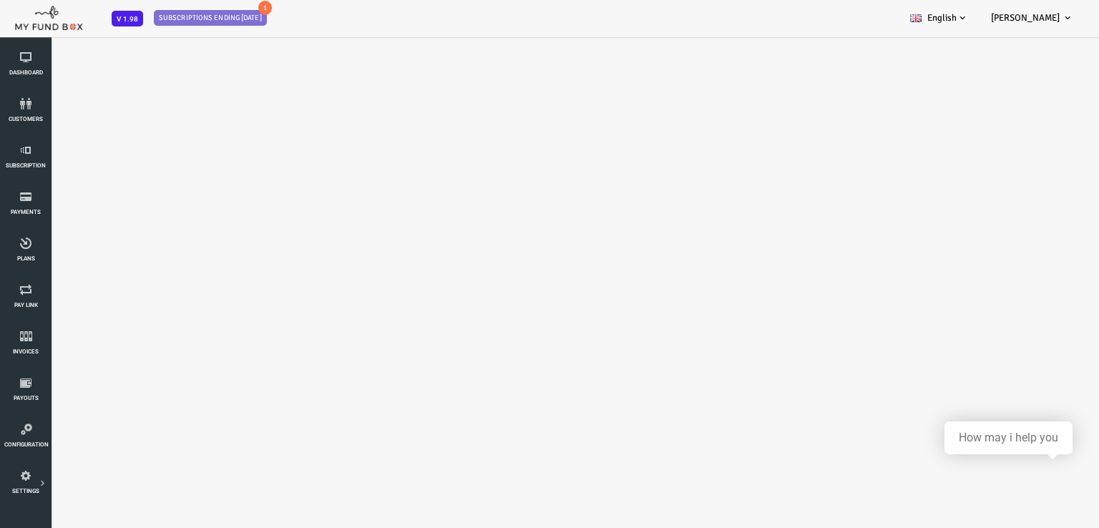
select select "100"
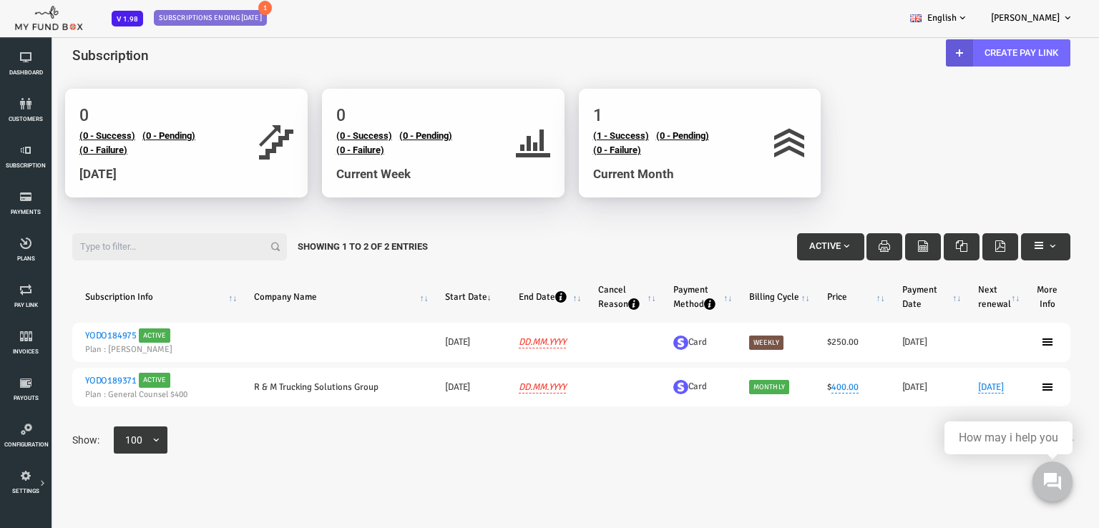
click at [1004, 338] on icon at bounding box center [1003, 341] width 11 height 11
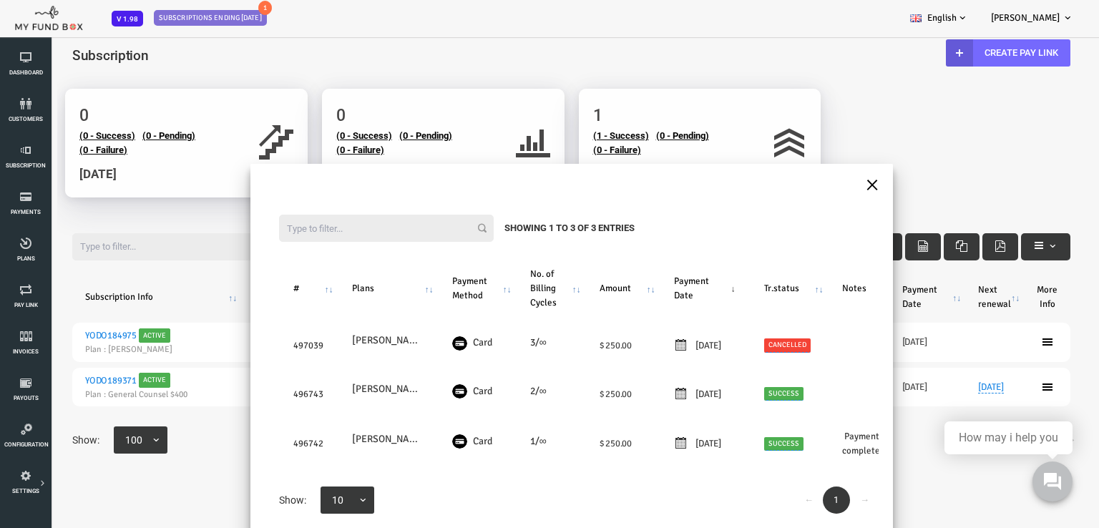
click at [828, 185] on button "×" at bounding box center [828, 183] width 13 height 25
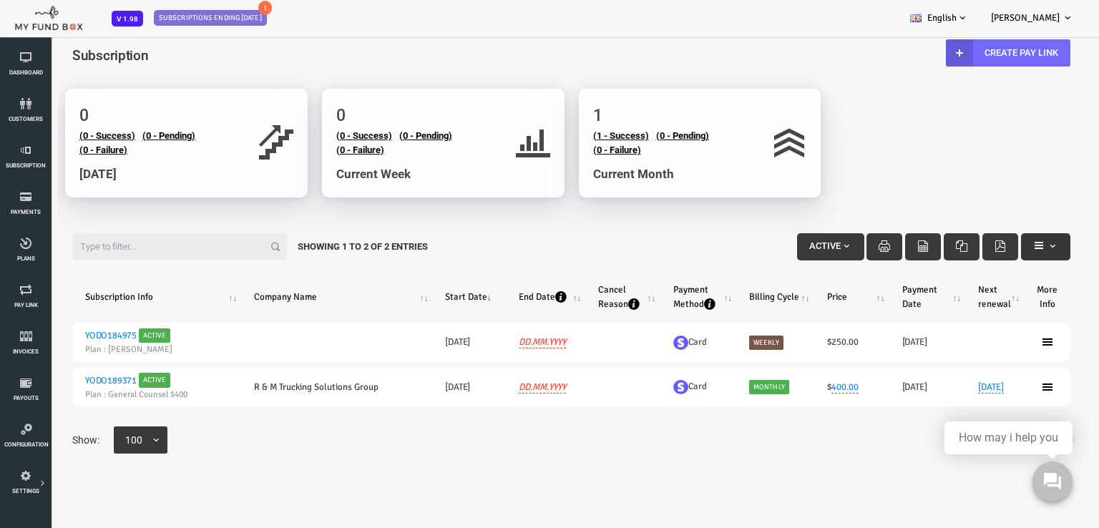
click at [985, 244] on button "button" at bounding box center [1001, 246] width 49 height 27
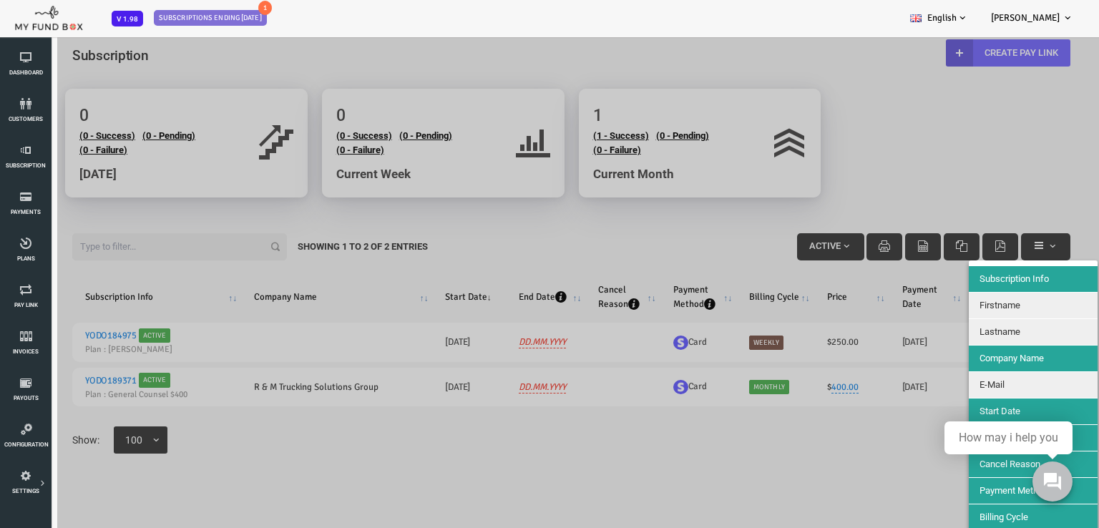
click at [753, 489] on div at bounding box center [527, 300] width 1055 height 528
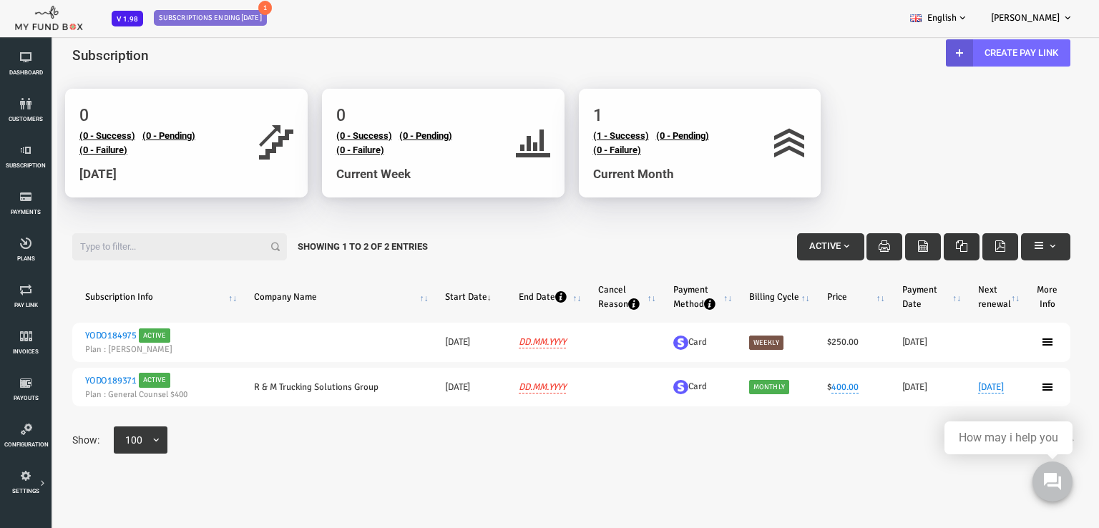
click at [917, 250] on icon "button" at bounding box center [917, 245] width 11 height 11
click at [800, 252] on button "Active" at bounding box center [786, 246] width 67 height 27
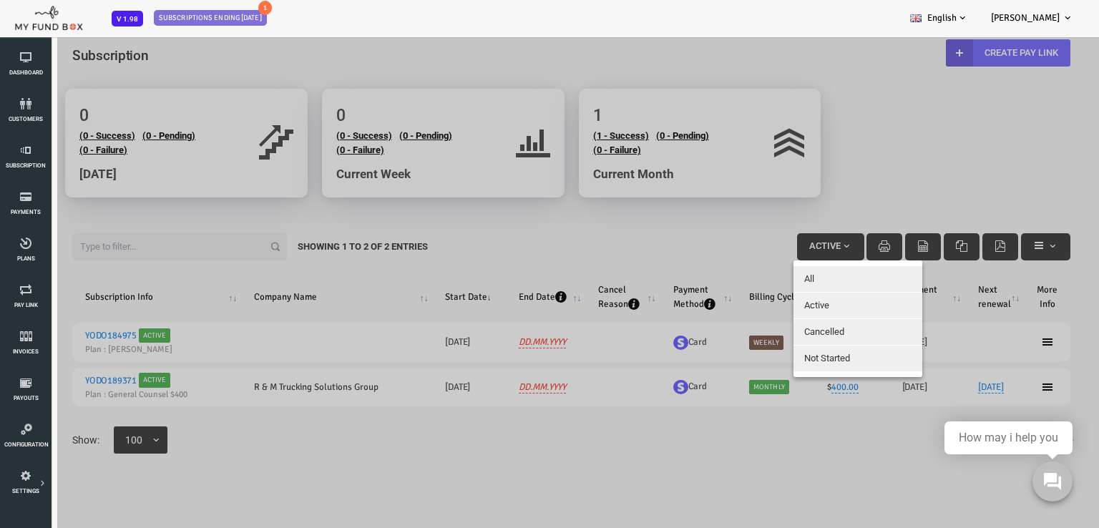
click at [652, 251] on div at bounding box center [527, 300] width 1055 height 528
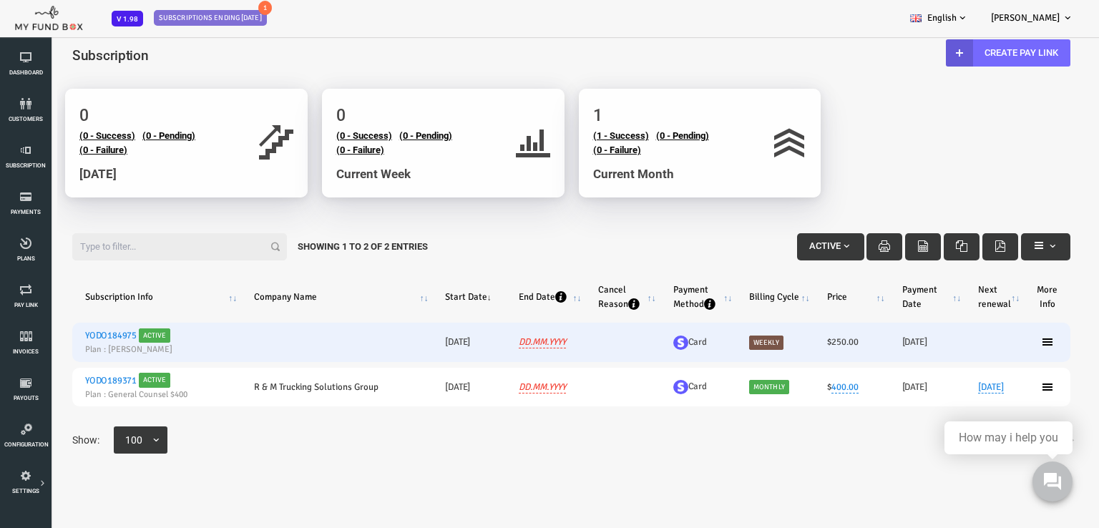
click at [68, 333] on link "YODO184975" at bounding box center [67, 335] width 52 height 11
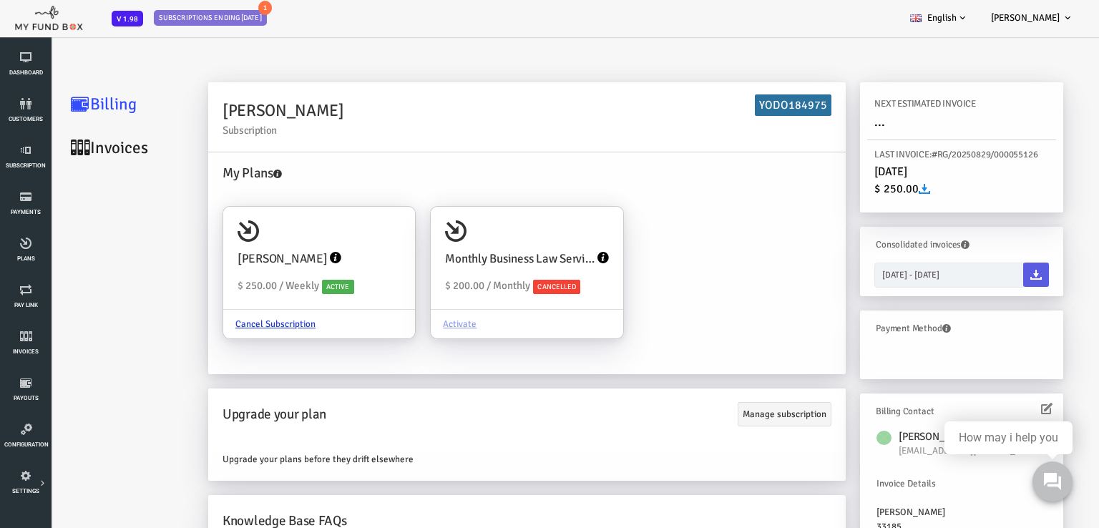
click at [856, 124] on div "NEXT ESTIMATED INVOICE ..." at bounding box center [917, 114] width 189 height 50
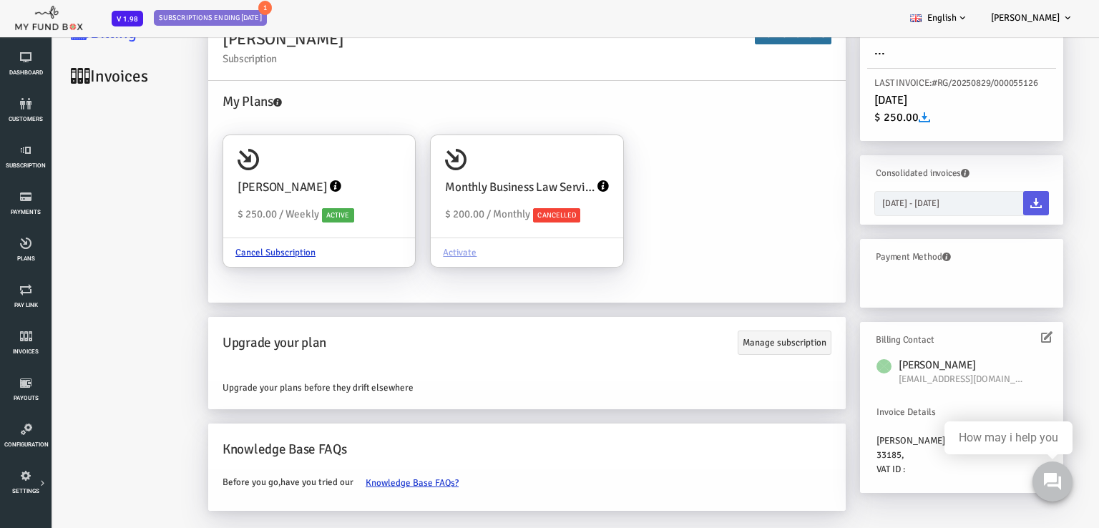
scroll to position [40, 0]
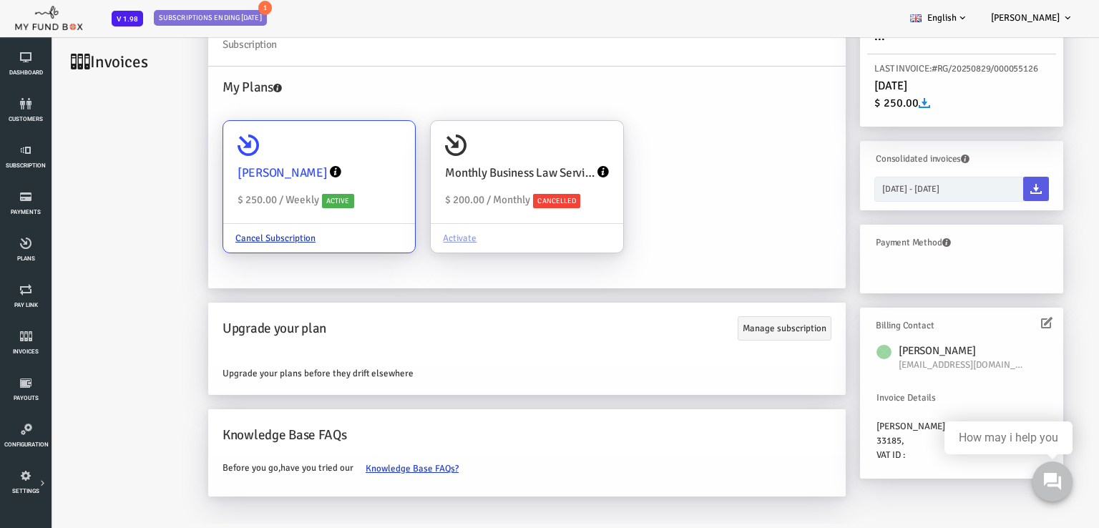
click at [342, 160] on div "[PERSON_NAME]" at bounding box center [275, 173] width 163 height 33
click at [342, 155] on input "[PERSON_NAME] $ 250.00 / Weekly Active Cancel Subscription" at bounding box center [353, 141] width 29 height 29
radio input "true"
